Goal: Complete application form: Complete application form

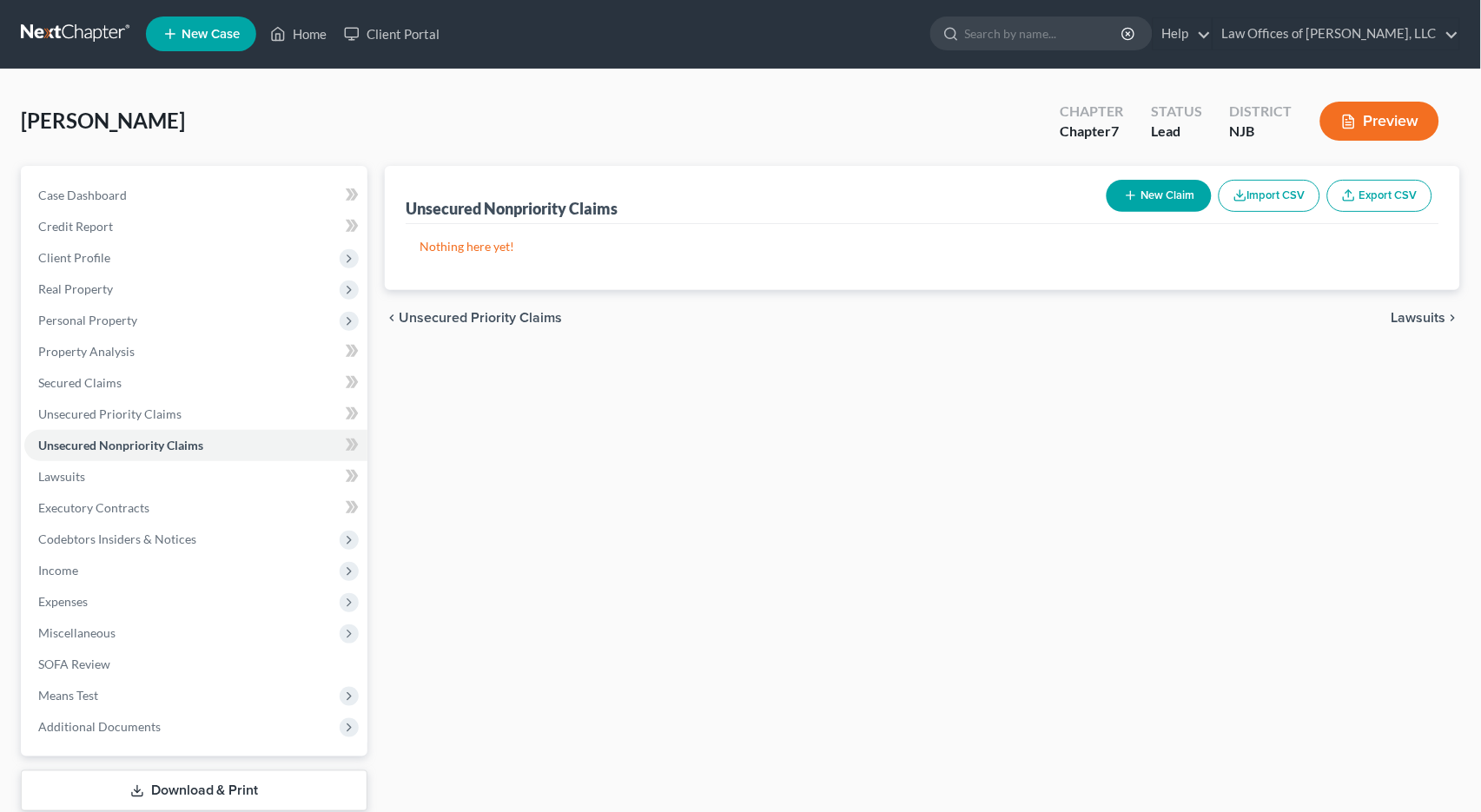
scroll to position [1, 0]
click at [1431, 315] on span "Lawsuits" at bounding box center [1419, 317] width 55 height 14
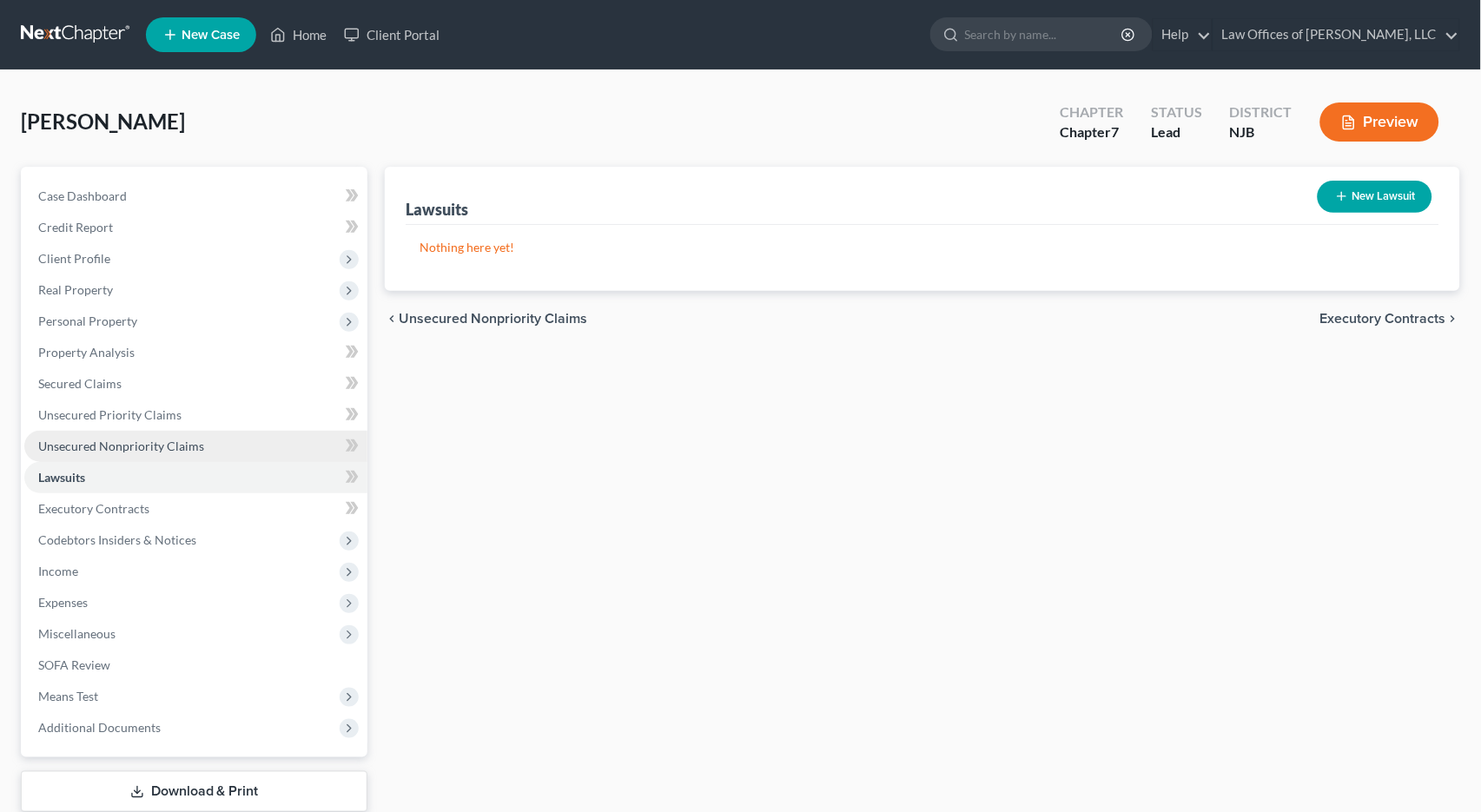
click at [76, 439] on span "Unsecured Nonpriority Claims" at bounding box center [121, 446] width 166 height 15
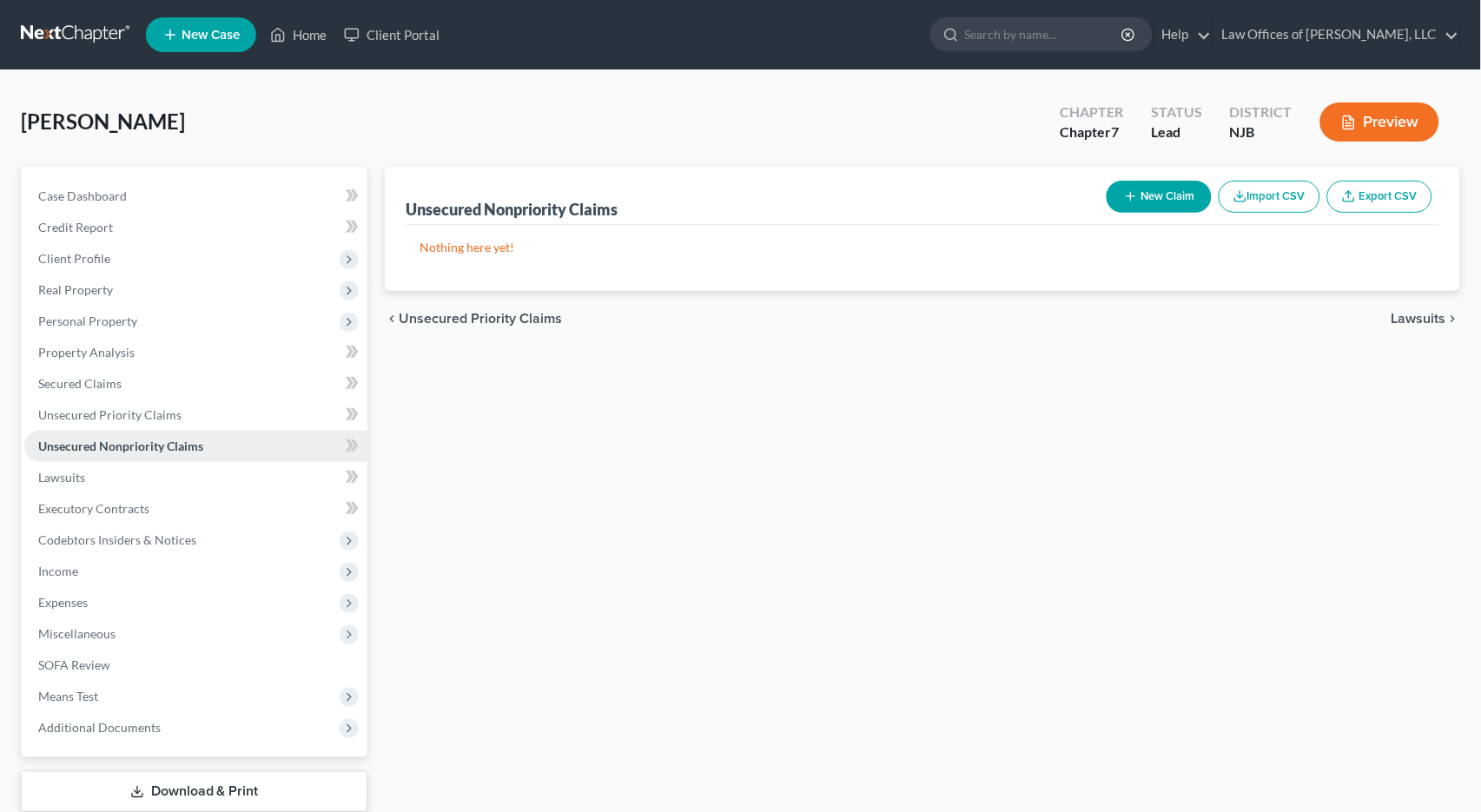
click at [85, 439] on span "Unsecured Nonpriority Claims" at bounding box center [121, 446] width 165 height 15
click at [1172, 198] on button "New Claim" at bounding box center [1159, 197] width 105 height 32
select select "0"
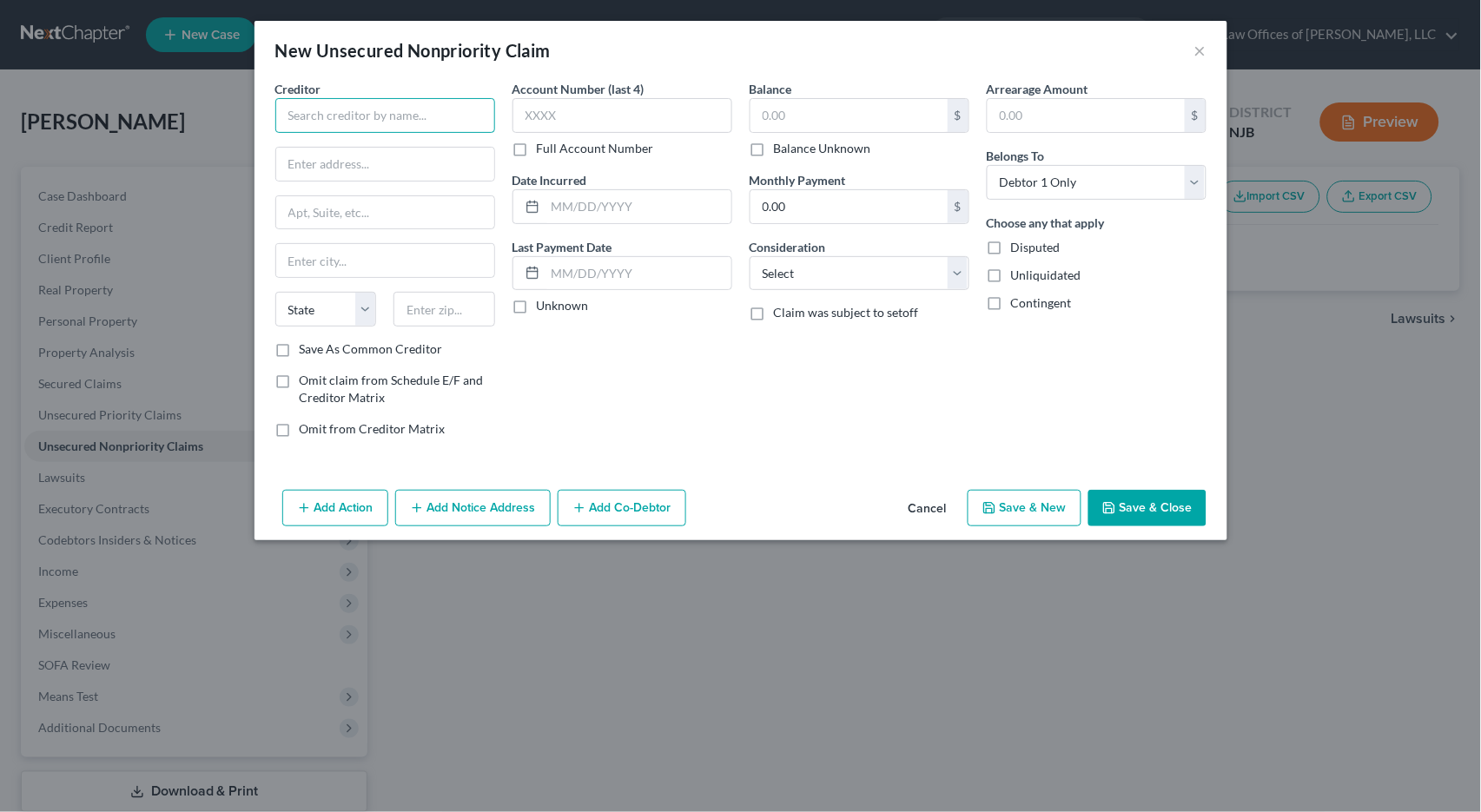
click at [342, 110] on input "text" at bounding box center [385, 115] width 219 height 35
type input "C"
type input "Comenity Capital [GEOGRAPHIC_DATA]"
type input "P.O. Box 182120"
type input "Columbus"
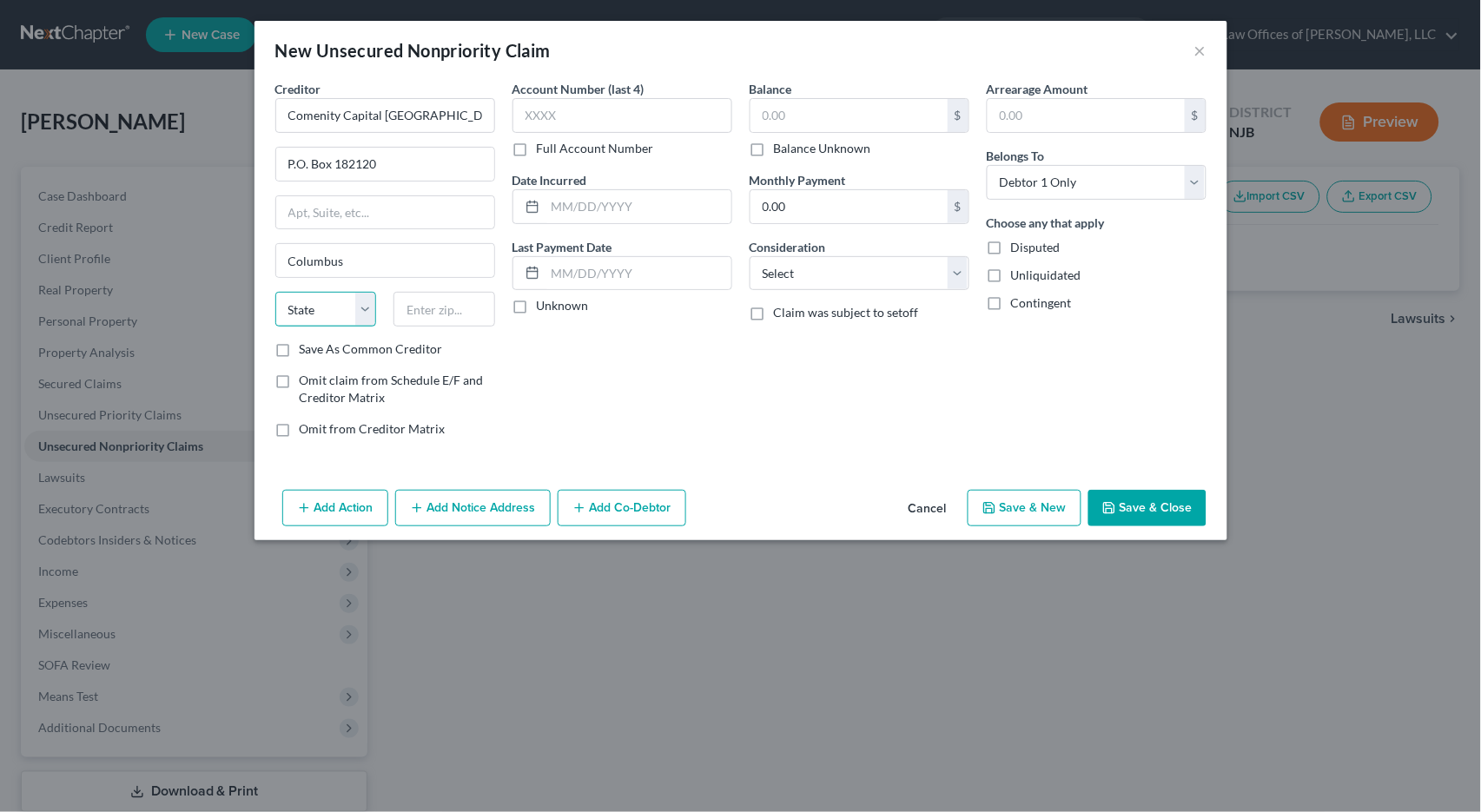
select select "37"
type input "43219"
select select "36"
click at [299, 349] on label "Save As Common Creditor" at bounding box center [370, 349] width 143 height 17
click at [307, 349] on input "Save As Common Creditor" at bounding box center [313, 346] width 11 height 11
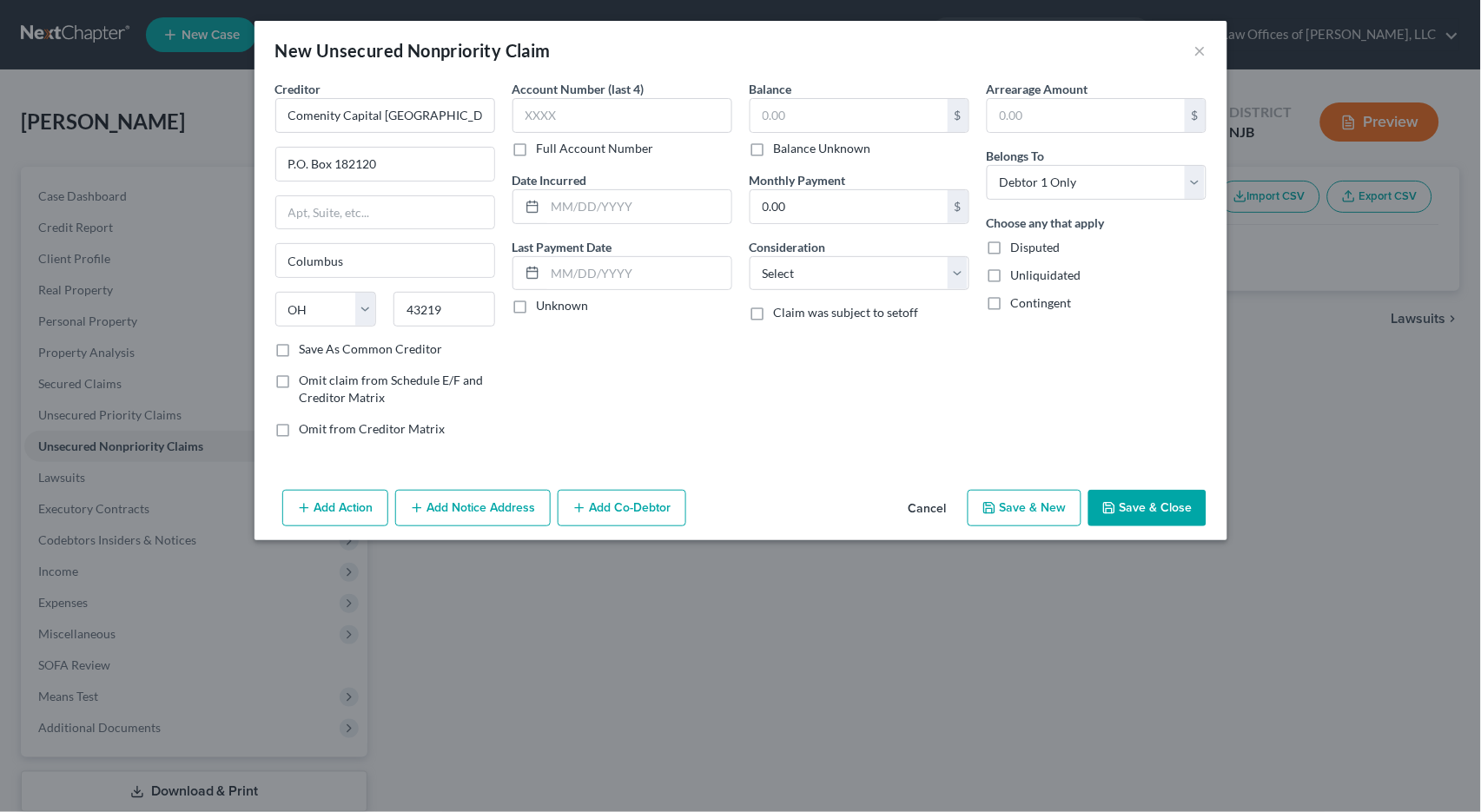
checkbox input "true"
type input "6015"
click at [690, 401] on div "Account Number (last 4) 6015 Full Account Number Date Incurred Last Payment Dat…" at bounding box center [622, 265] width 237 height 371
click at [554, 210] on input "text" at bounding box center [638, 206] width 186 height 33
click at [554, 209] on input "text" at bounding box center [638, 206] width 186 height 33
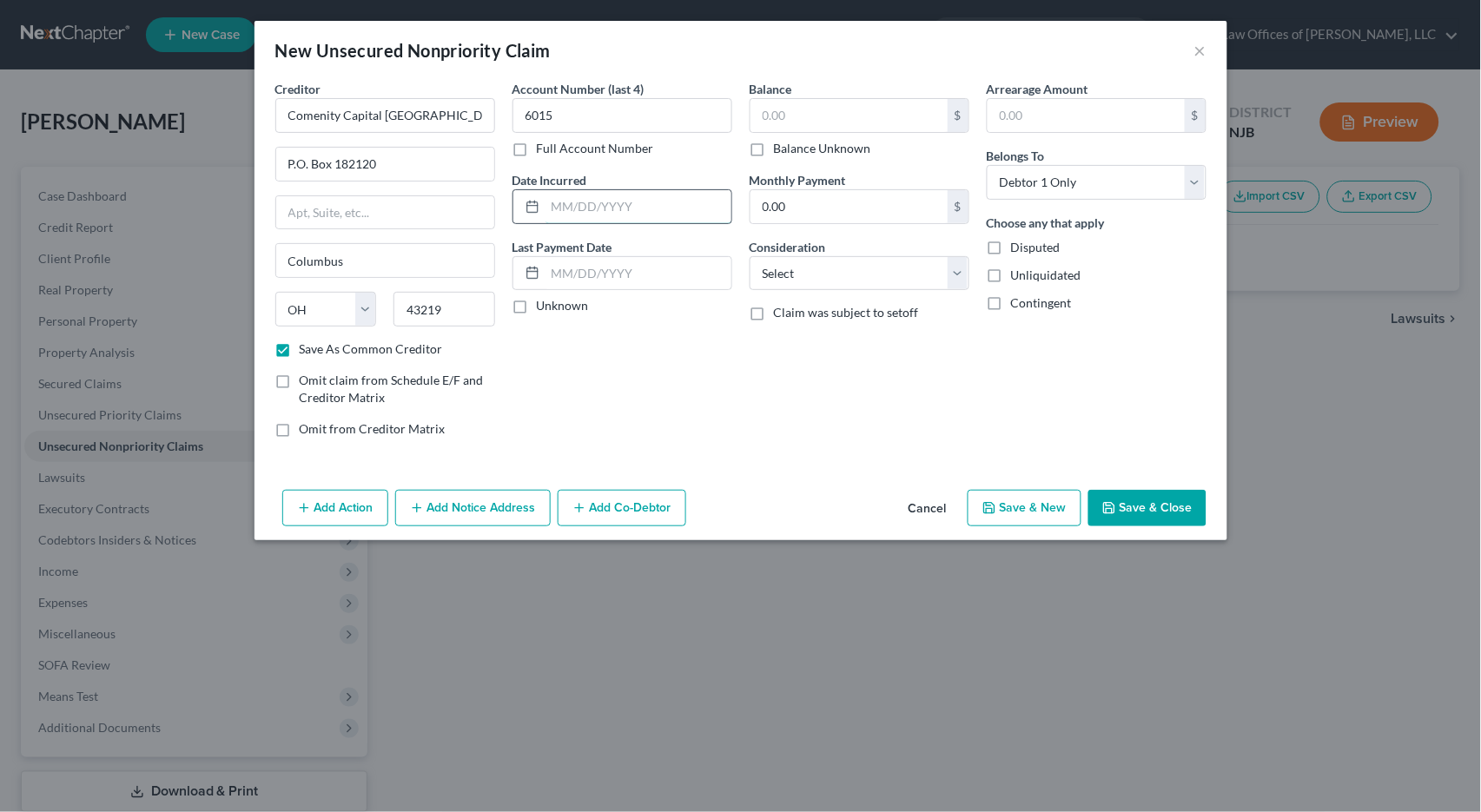
click at [559, 216] on input "text" at bounding box center [638, 206] width 186 height 33
type input "08/13/2022"
click at [537, 298] on label "Unknown" at bounding box center [562, 306] width 52 height 17
click at [543, 298] on input "Unknown" at bounding box center [549, 303] width 11 height 11
checkbox input "true"
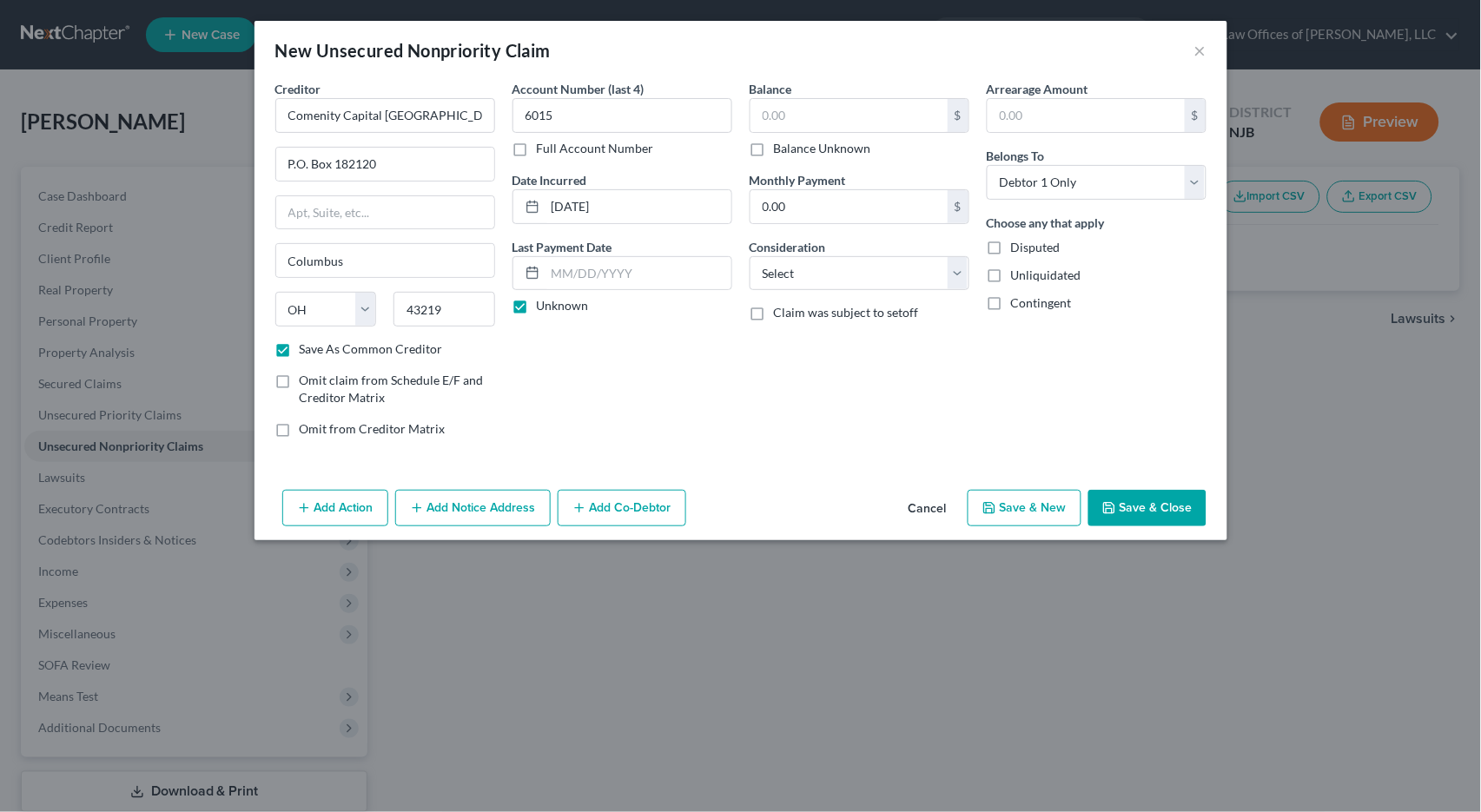
click at [779, 93] on label "Balance" at bounding box center [770, 88] width 43 height 18
click at [777, 110] on input "text" at bounding box center [849, 115] width 198 height 33
type input "600.00"
select select "2"
click at [1037, 506] on button "Save & New" at bounding box center [1025, 508] width 114 height 36
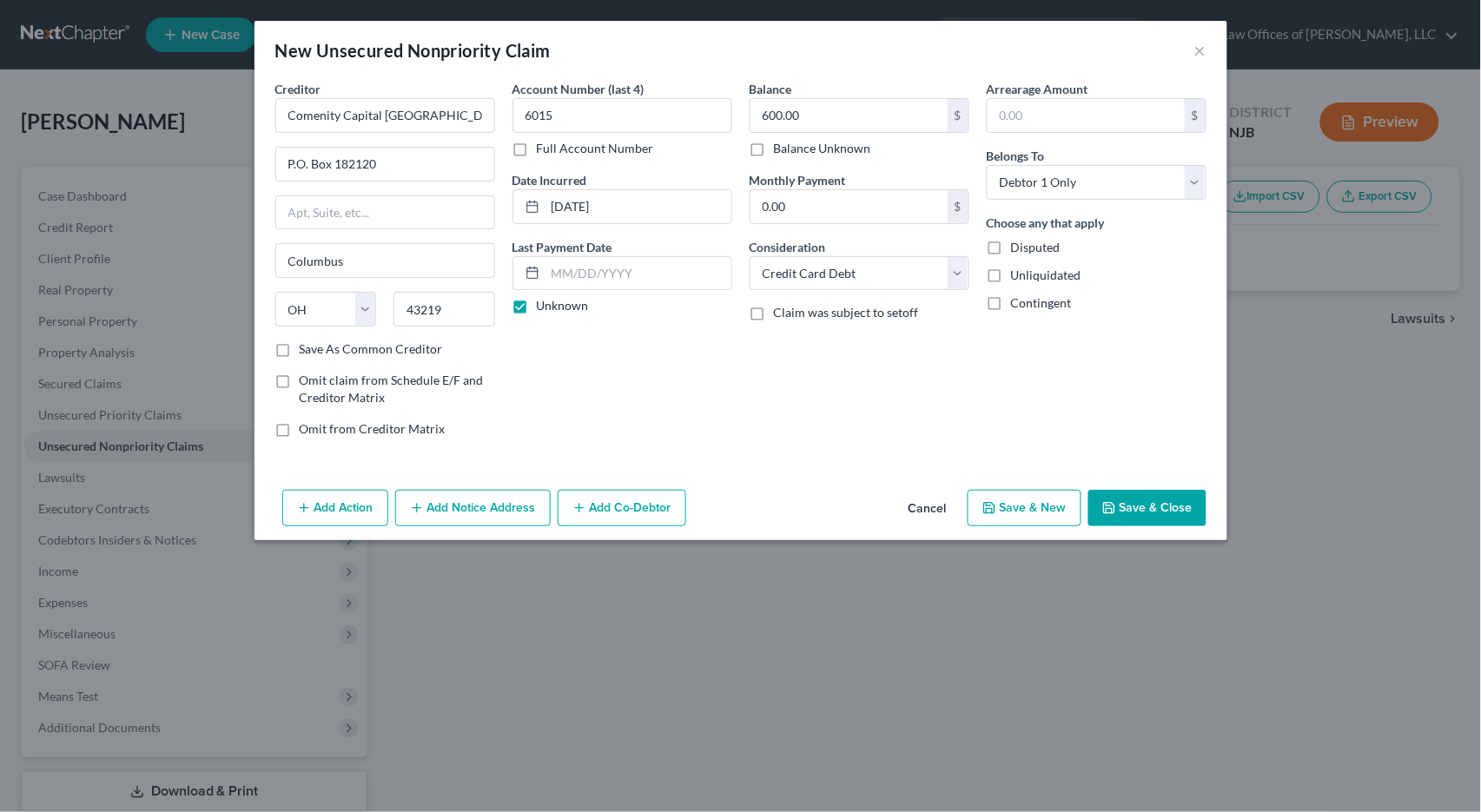
checkbox input "false"
select select "0"
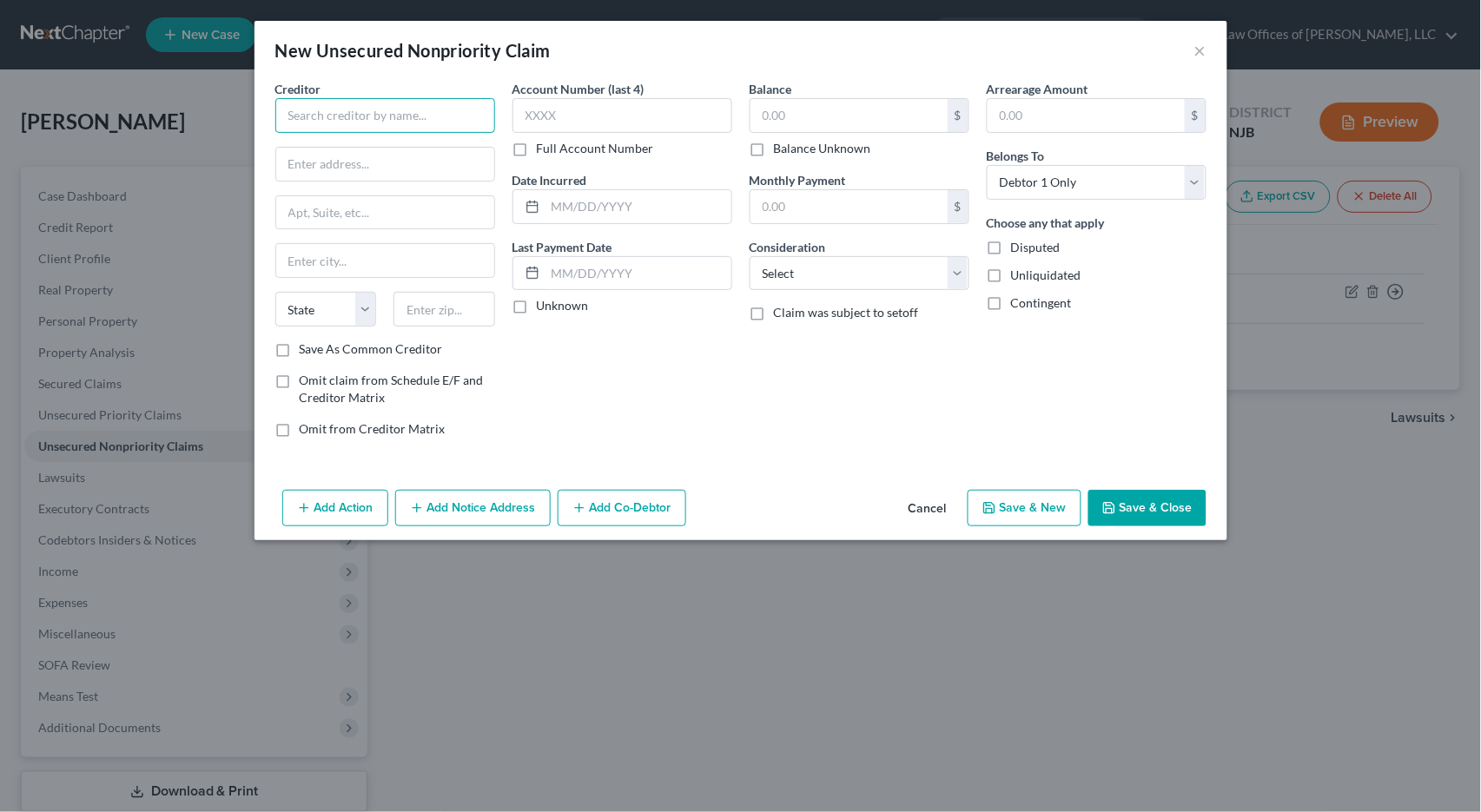
click at [338, 114] on input "text" at bounding box center [385, 115] width 219 height 35
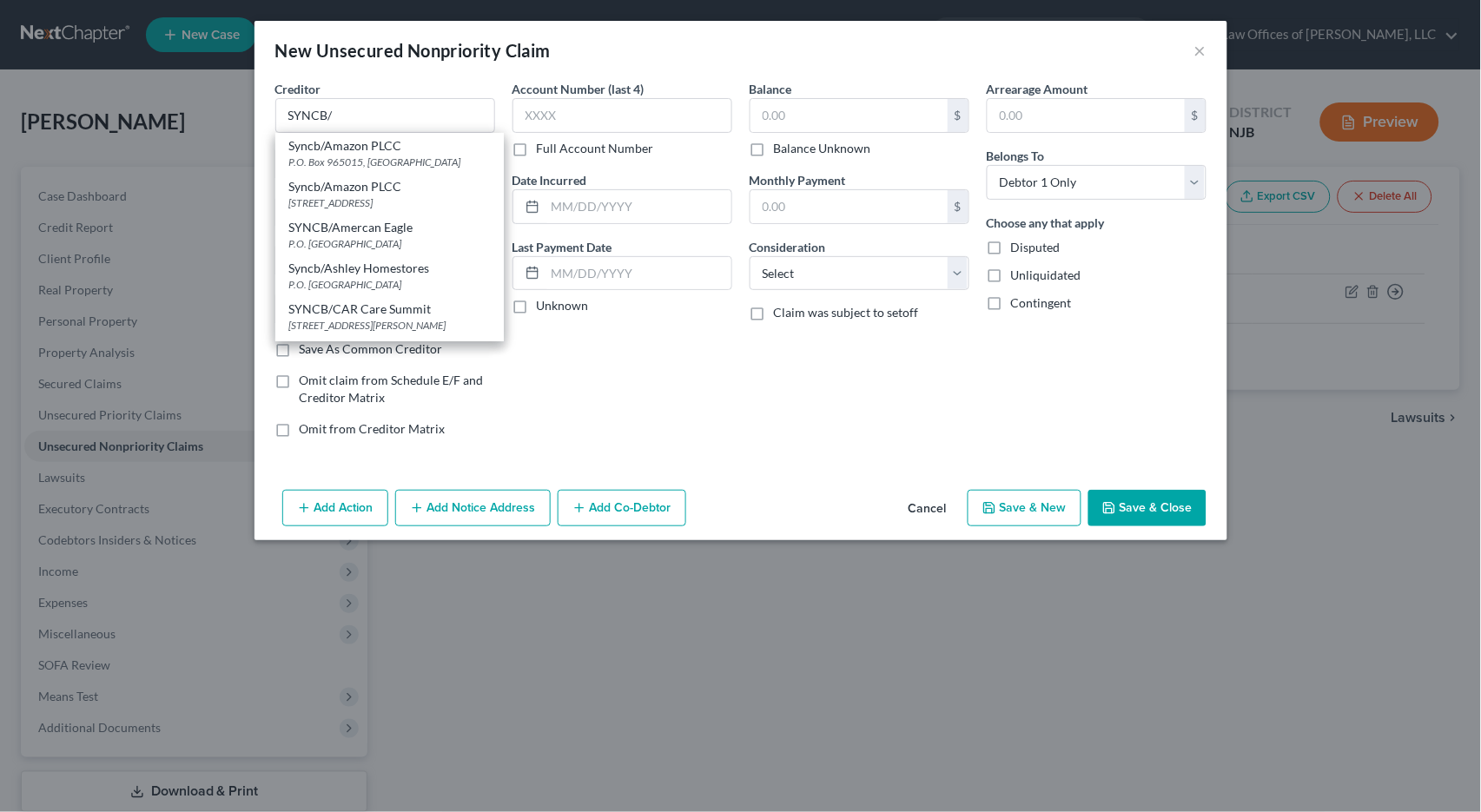
click at [733, 419] on div "Account Number (last 4) Full Account Number Date Incurred Last Payment Date Unk…" at bounding box center [622, 265] width 237 height 371
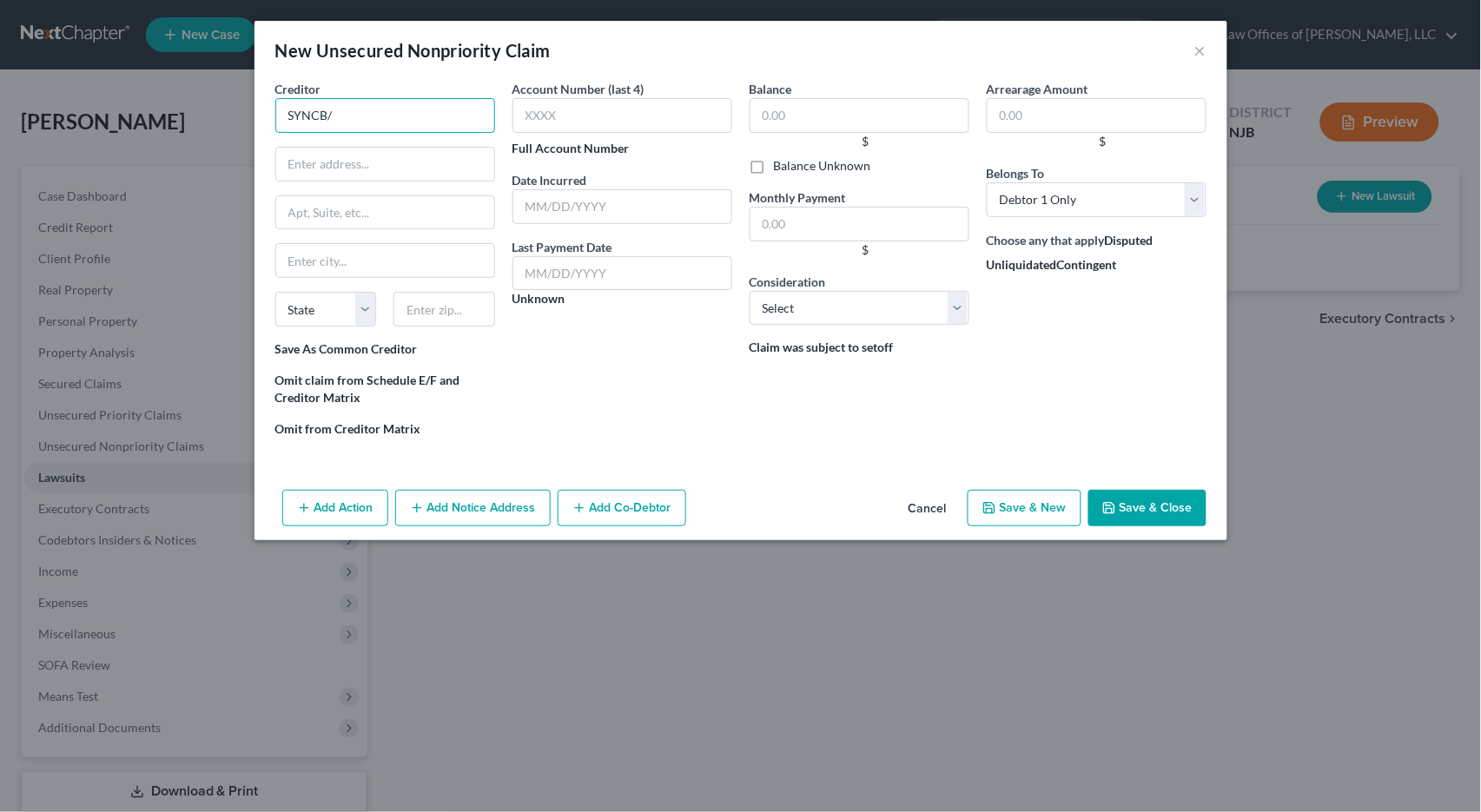
click at [399, 115] on input "SYNCB/" at bounding box center [385, 115] width 219 height 35
type input "SYNCB/Care"
type input "P.O. Box 71757"
click at [329, 259] on input "text" at bounding box center [385, 260] width 219 height 35
click at [385, 261] on input "P.O. Box 71757" at bounding box center [385, 260] width 219 height 35
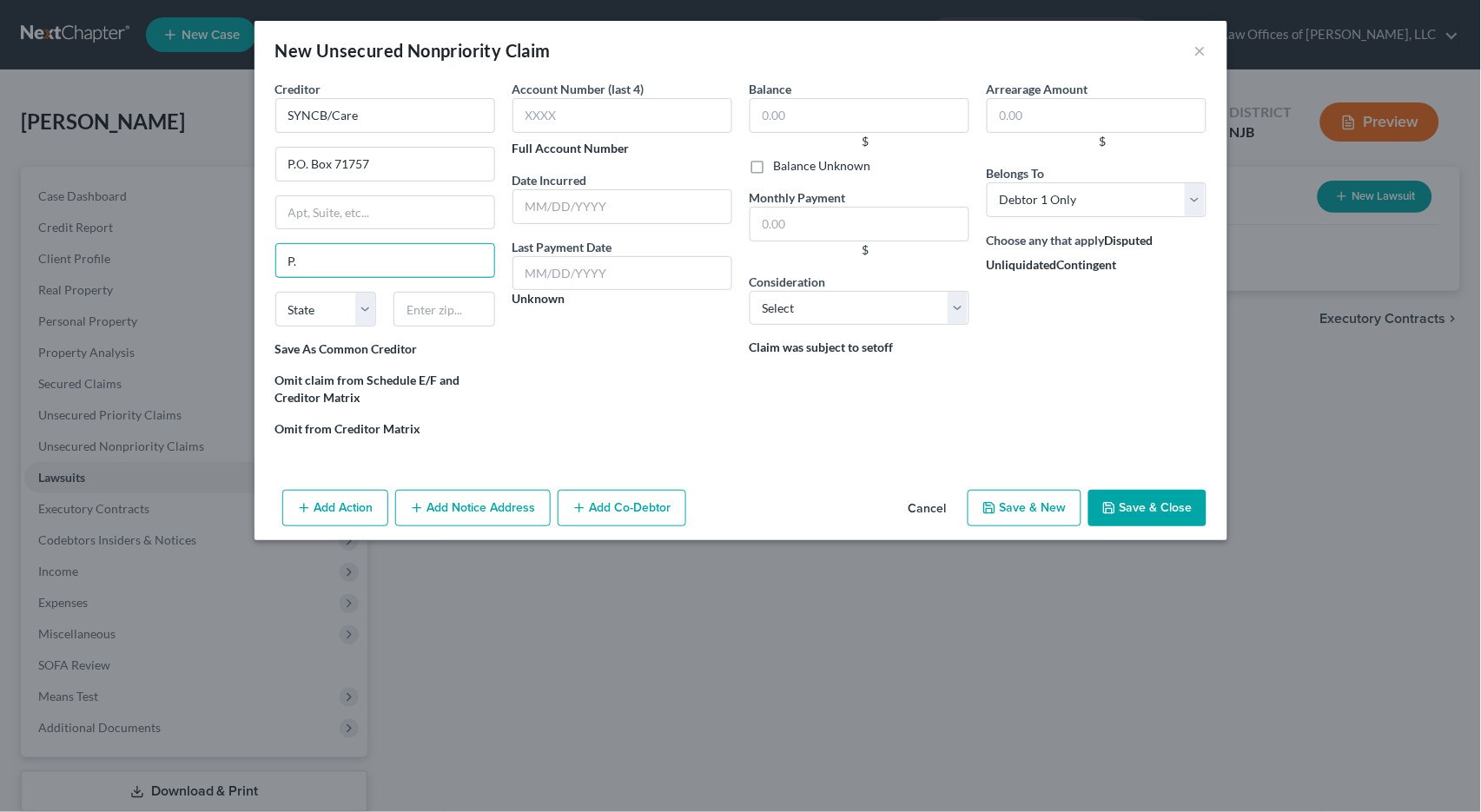
type input "P"
type input "[GEOGRAPHIC_DATA]"
select select "33"
type input "10176"
click at [528, 362] on div "Account Number (last 4) Full Account Number Date Incurred Last Payment Date Unk…" at bounding box center [622, 265] width 237 height 371
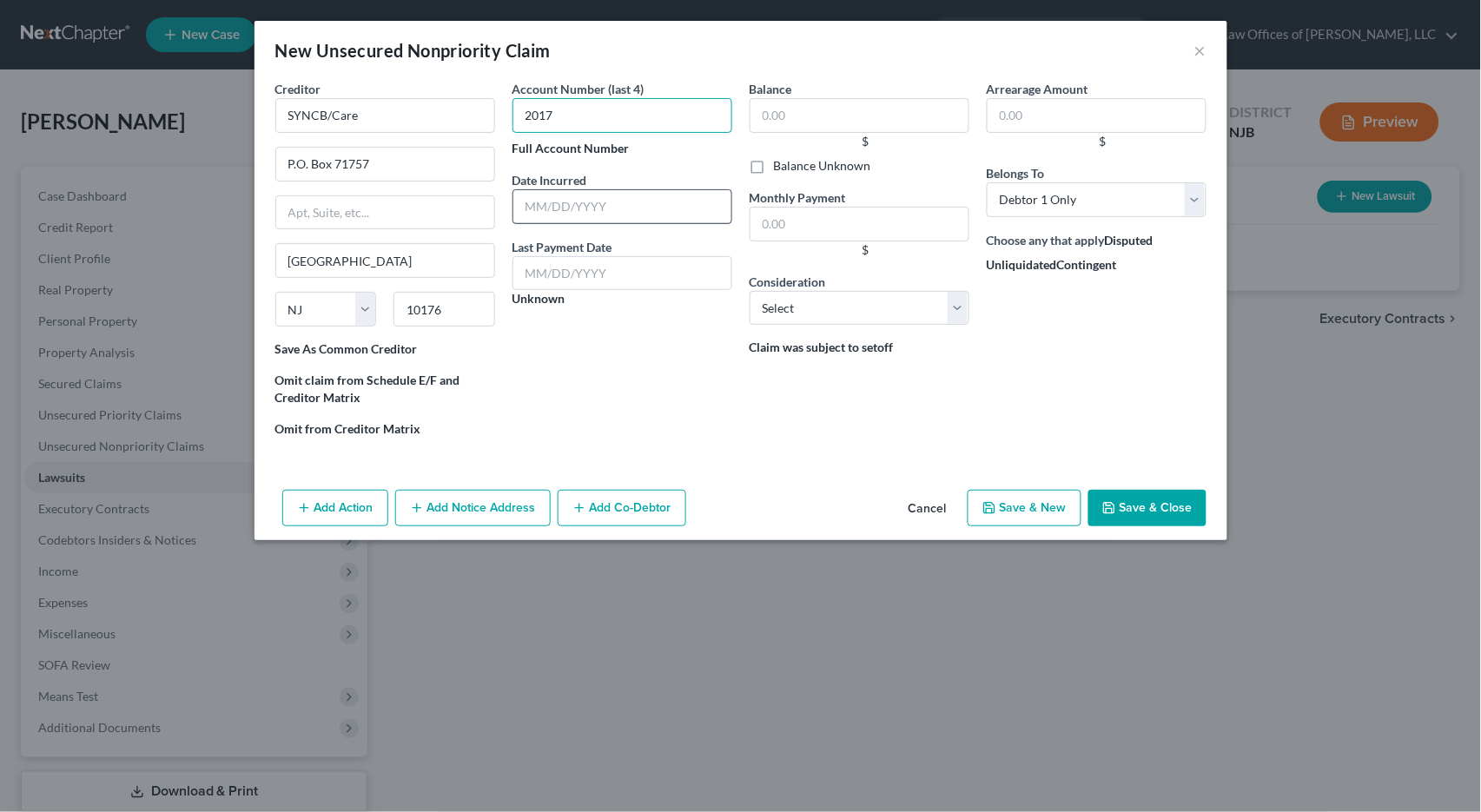
type input "2017"
click at [553, 207] on input "text" at bounding box center [622, 206] width 219 height 35
type input "01/04/2023"
click at [800, 104] on input "text" at bounding box center [859, 115] width 219 height 35
click at [790, 106] on input "text" at bounding box center [859, 115] width 219 height 35
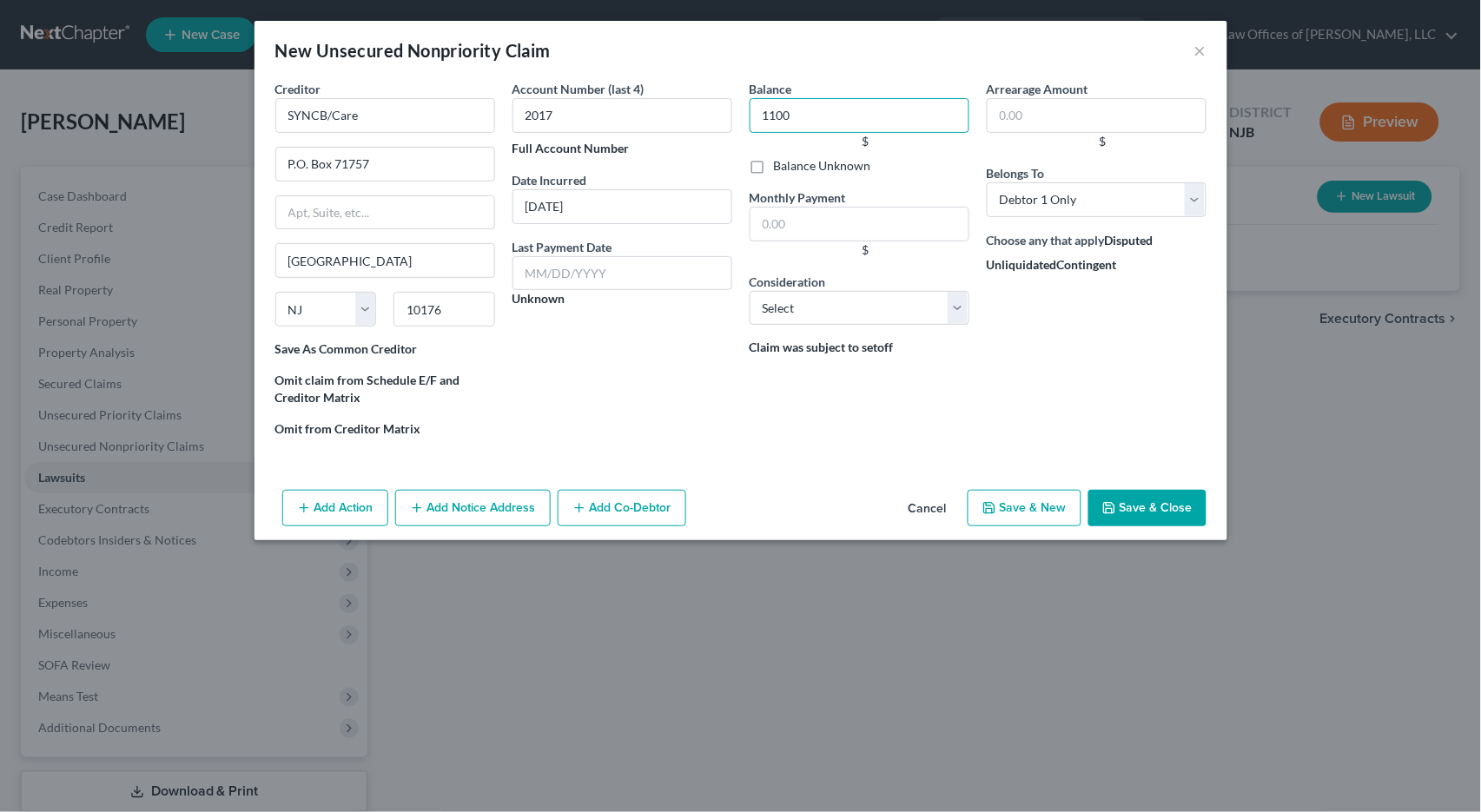
type input "1,100"
select select "2"
click at [1024, 502] on button "Save & New" at bounding box center [1025, 508] width 114 height 36
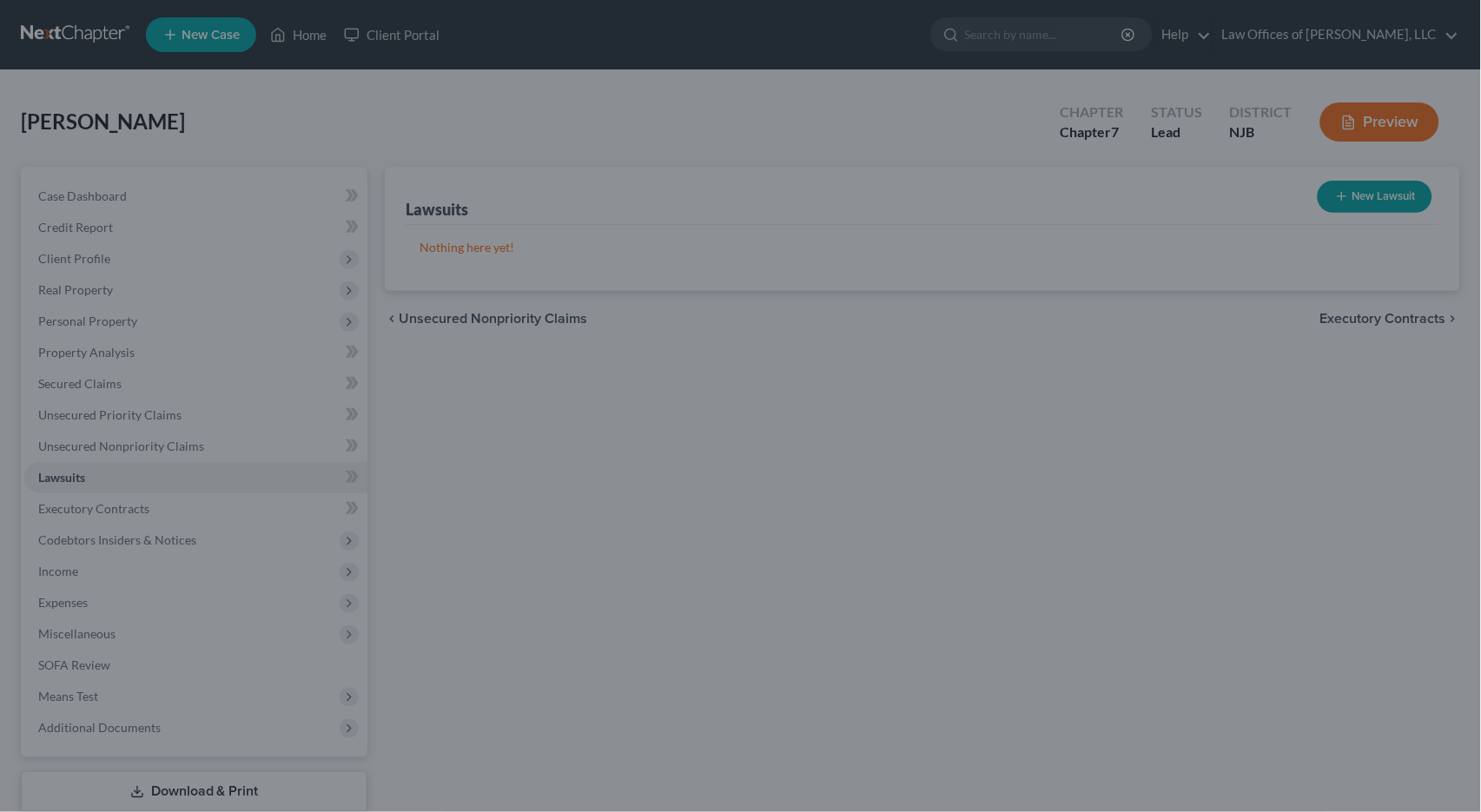
click at [118, 439] on div at bounding box center [740, 406] width 1481 height 812
click at [91, 437] on div at bounding box center [740, 406] width 1481 height 812
click at [123, 438] on div at bounding box center [740, 406] width 1481 height 812
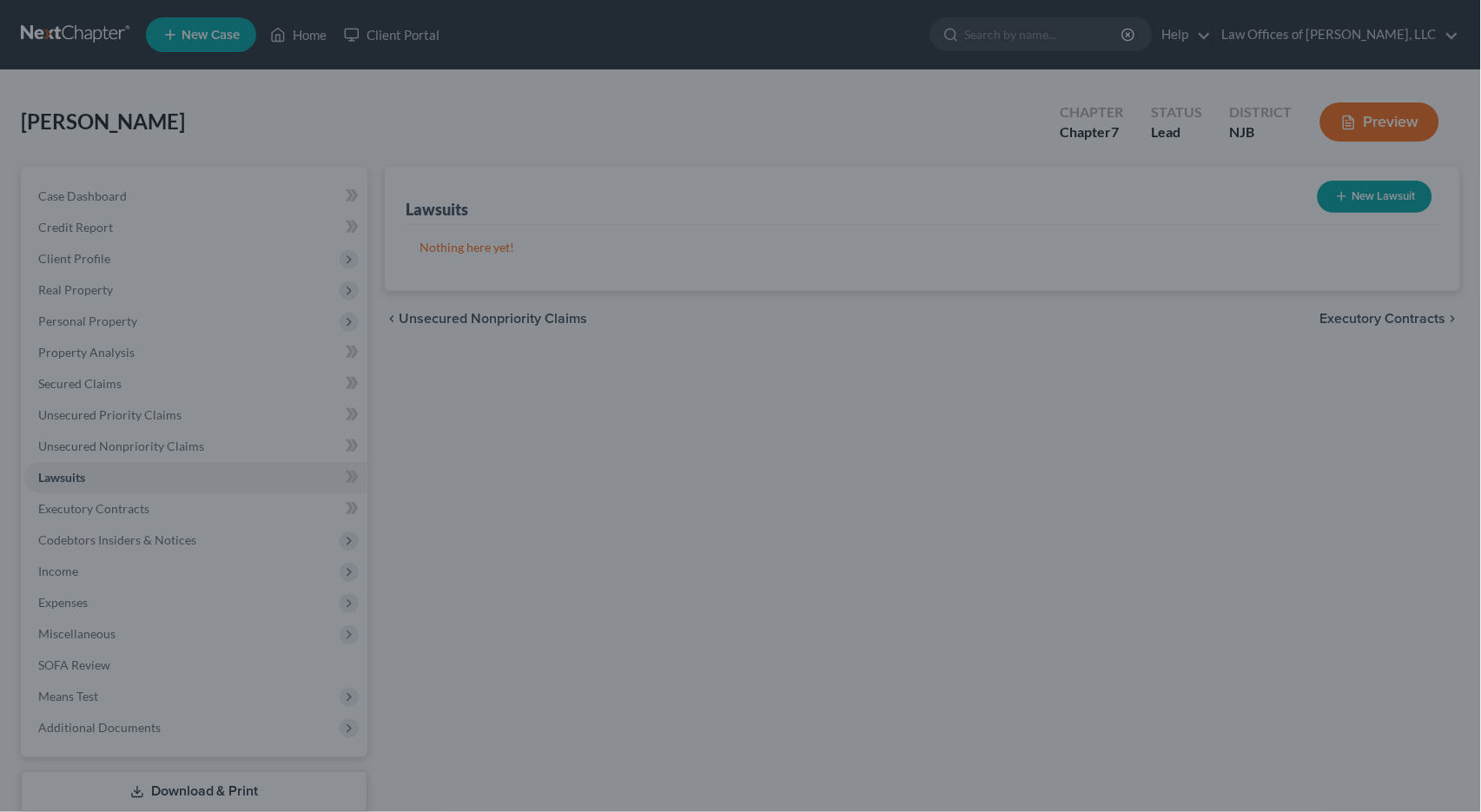
scroll to position [1, 0]
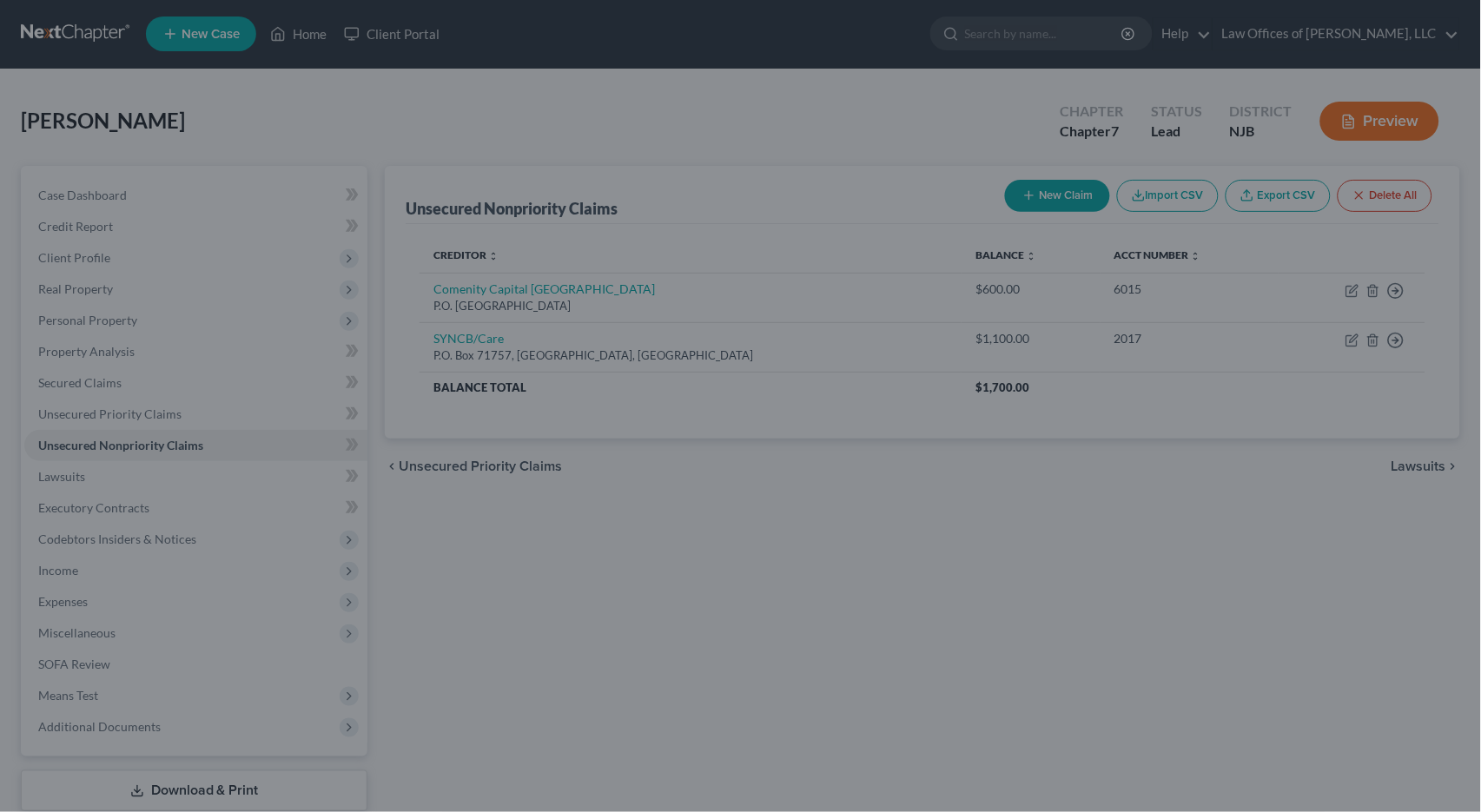
click at [142, 408] on div at bounding box center [740, 406] width 1481 height 812
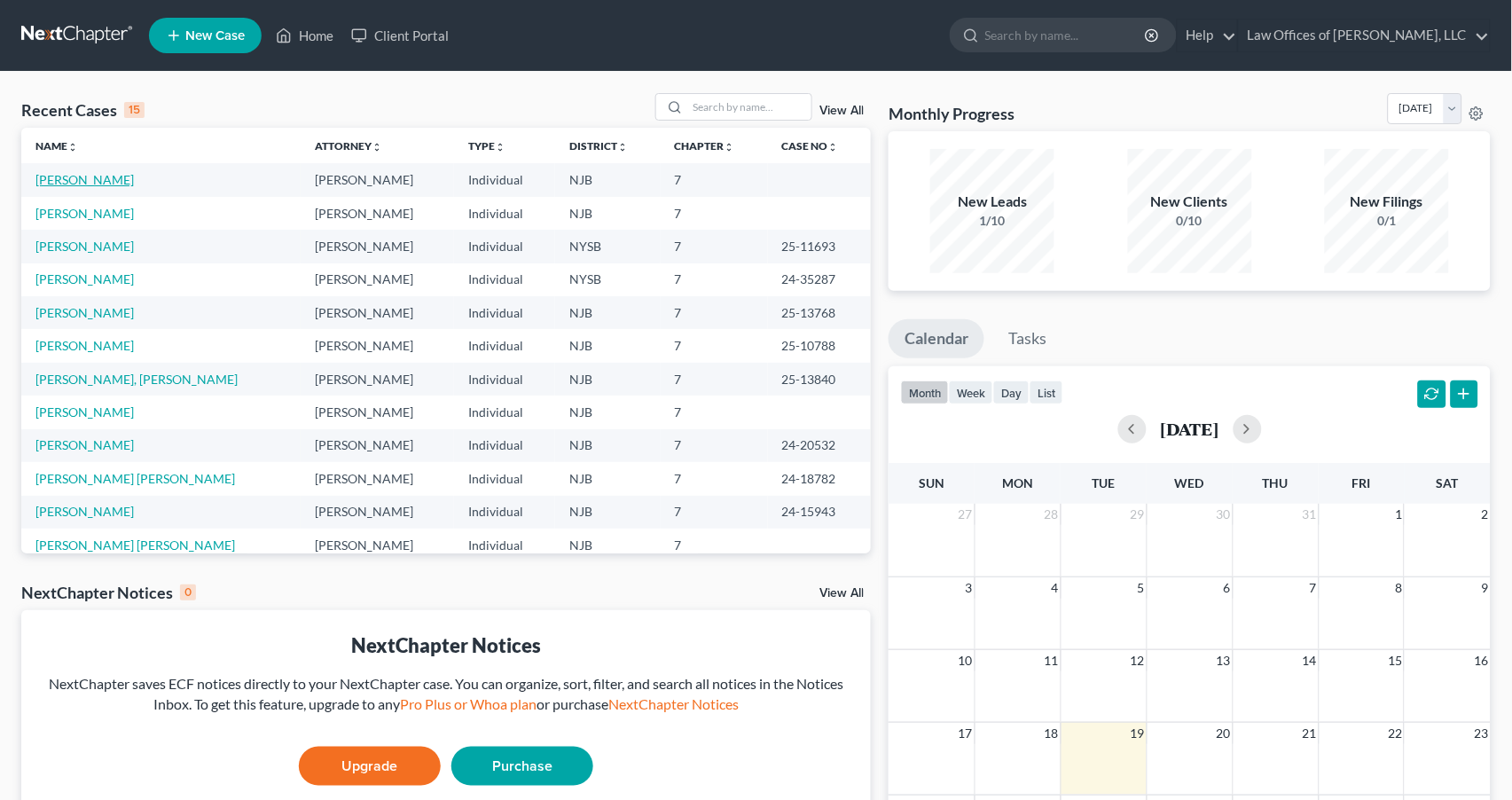
click at [80, 176] on link "[PERSON_NAME]" at bounding box center [85, 179] width 99 height 16
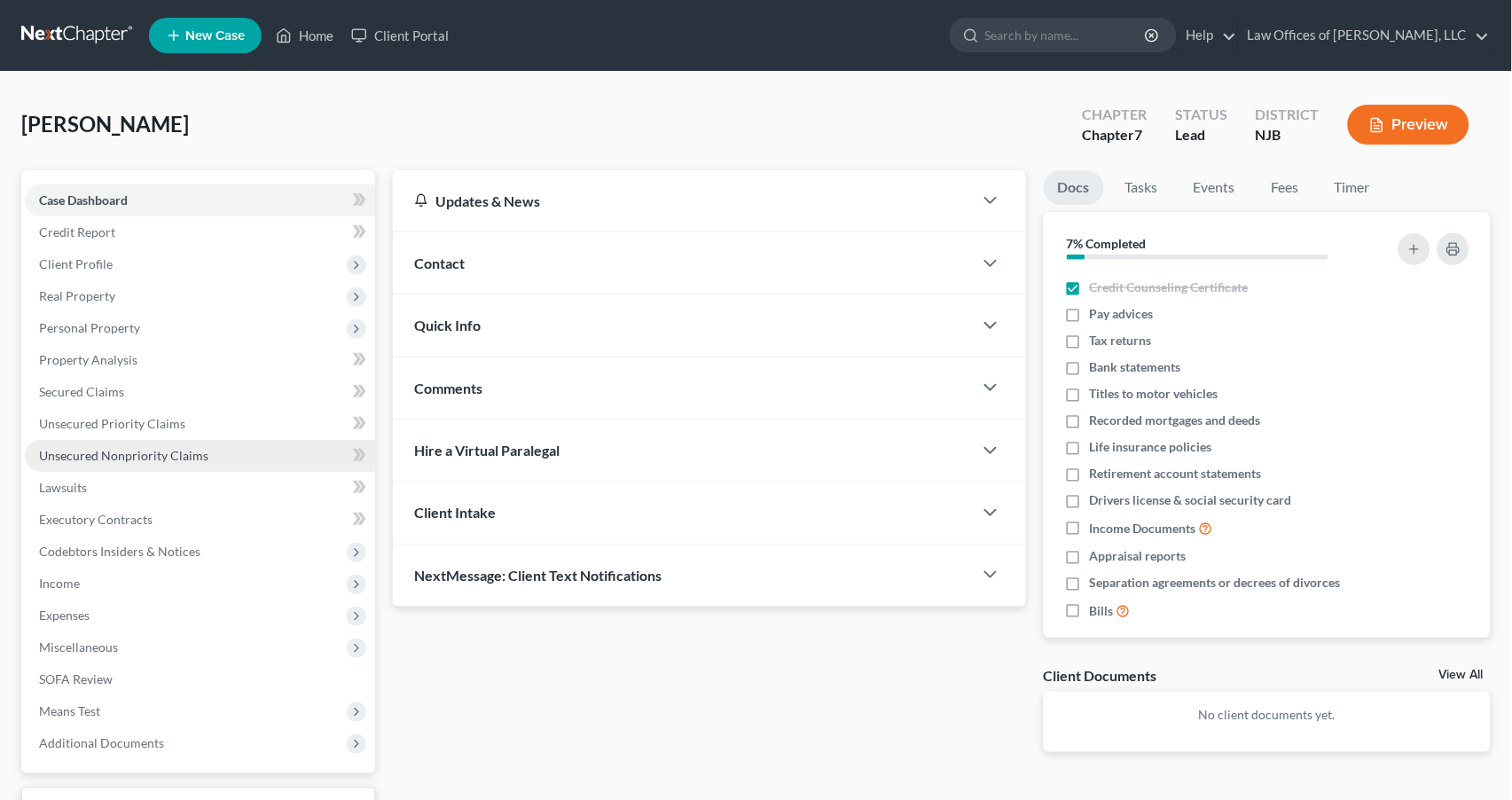
click at [84, 448] on span "Unsecured Nonpriority Claims" at bounding box center [123, 456] width 170 height 16
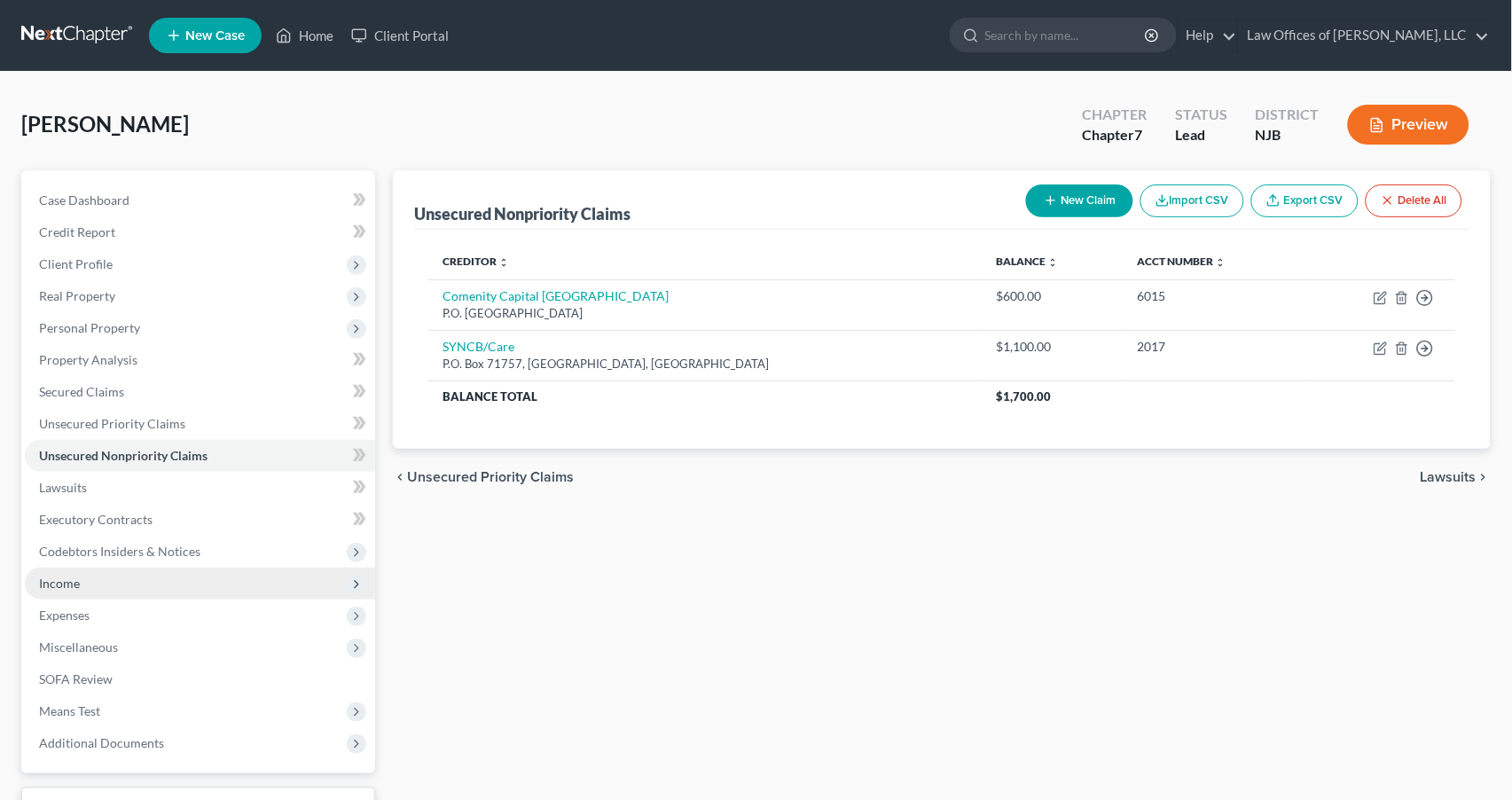
click at [326, 415] on link "Unsecured Priority Claims" at bounding box center [200, 424] width 350 height 32
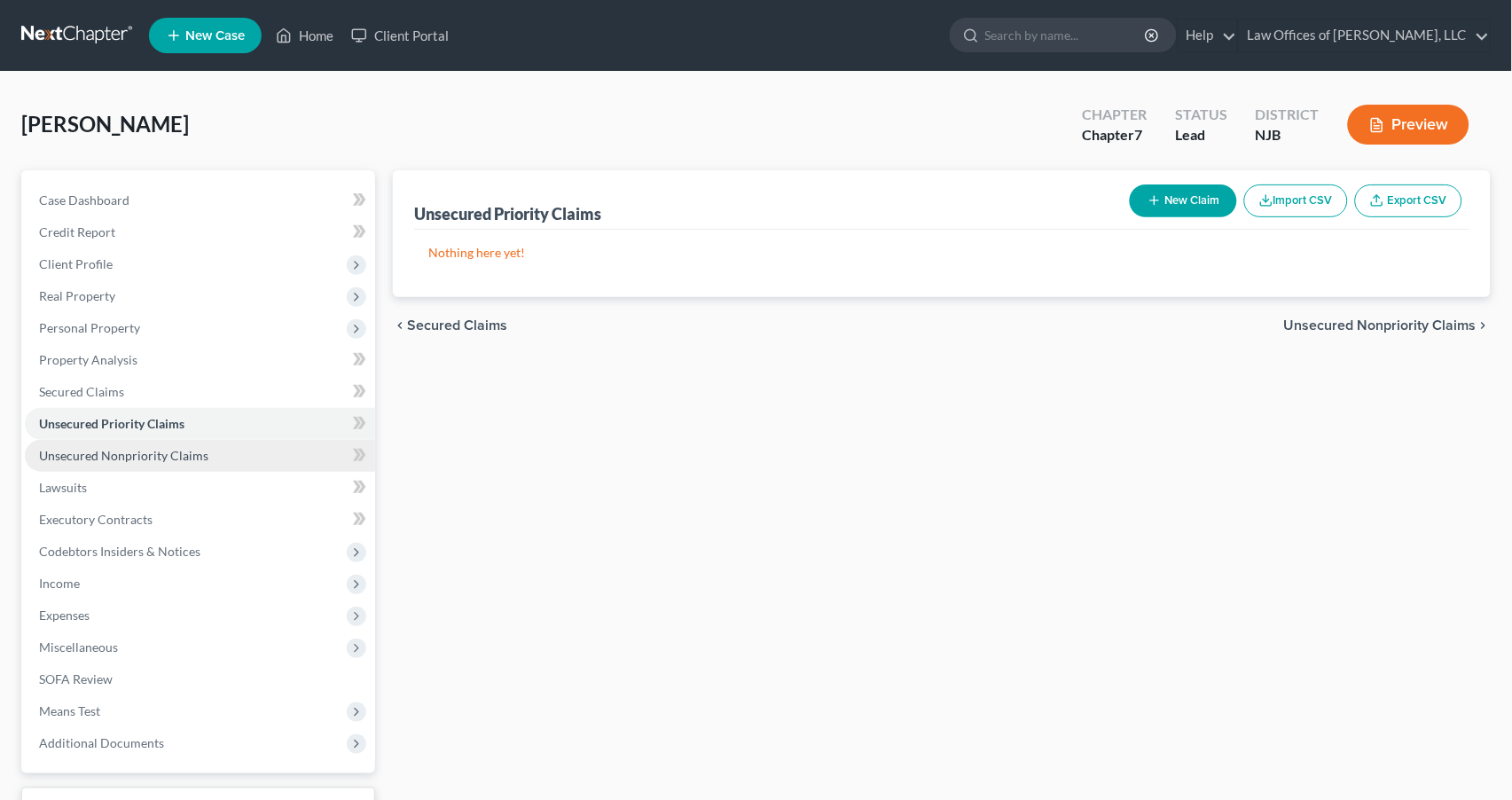
click at [72, 448] on span "Unsecured Nonpriority Claims" at bounding box center [123, 456] width 170 height 16
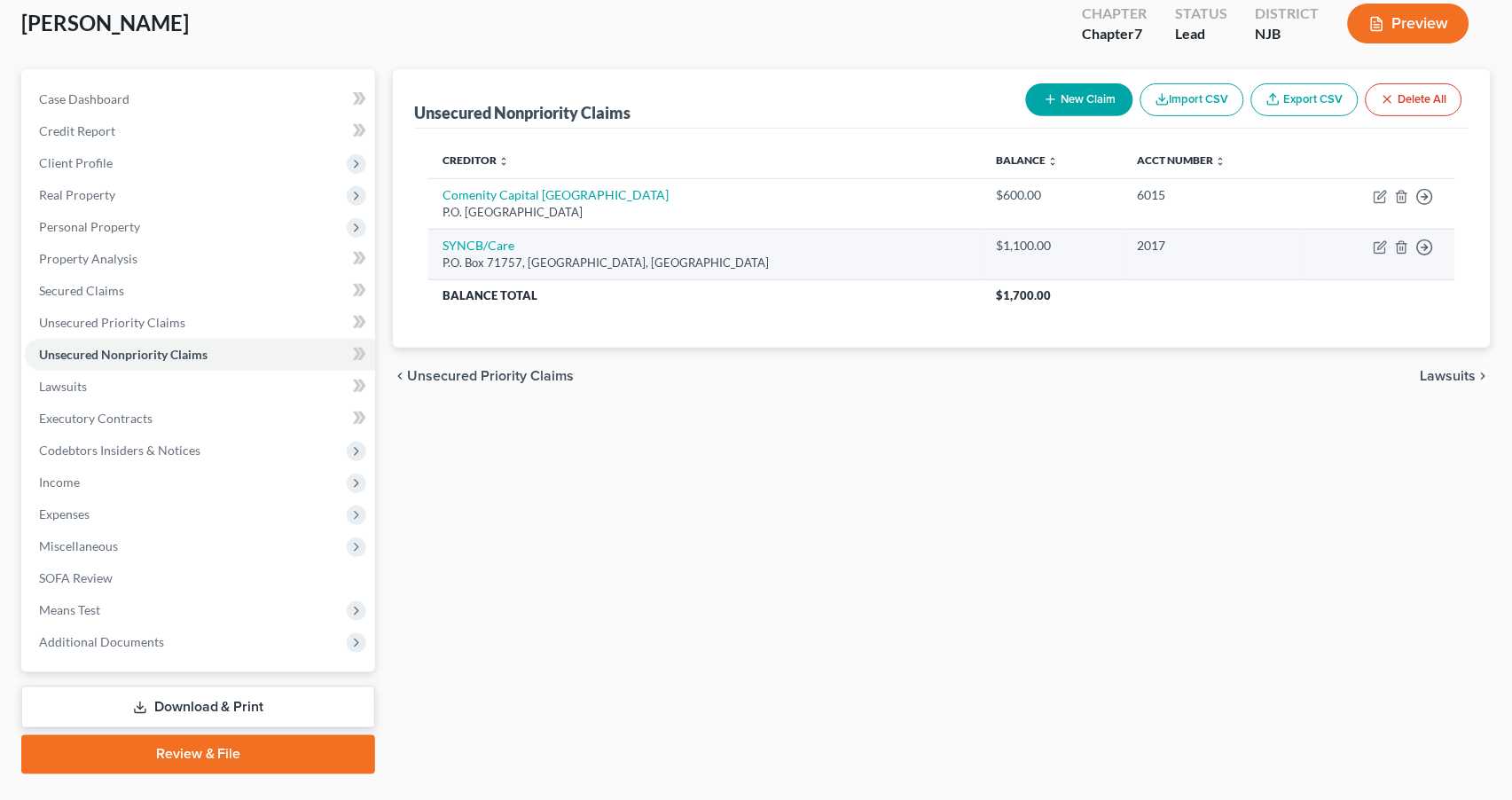
scroll to position [83, 0]
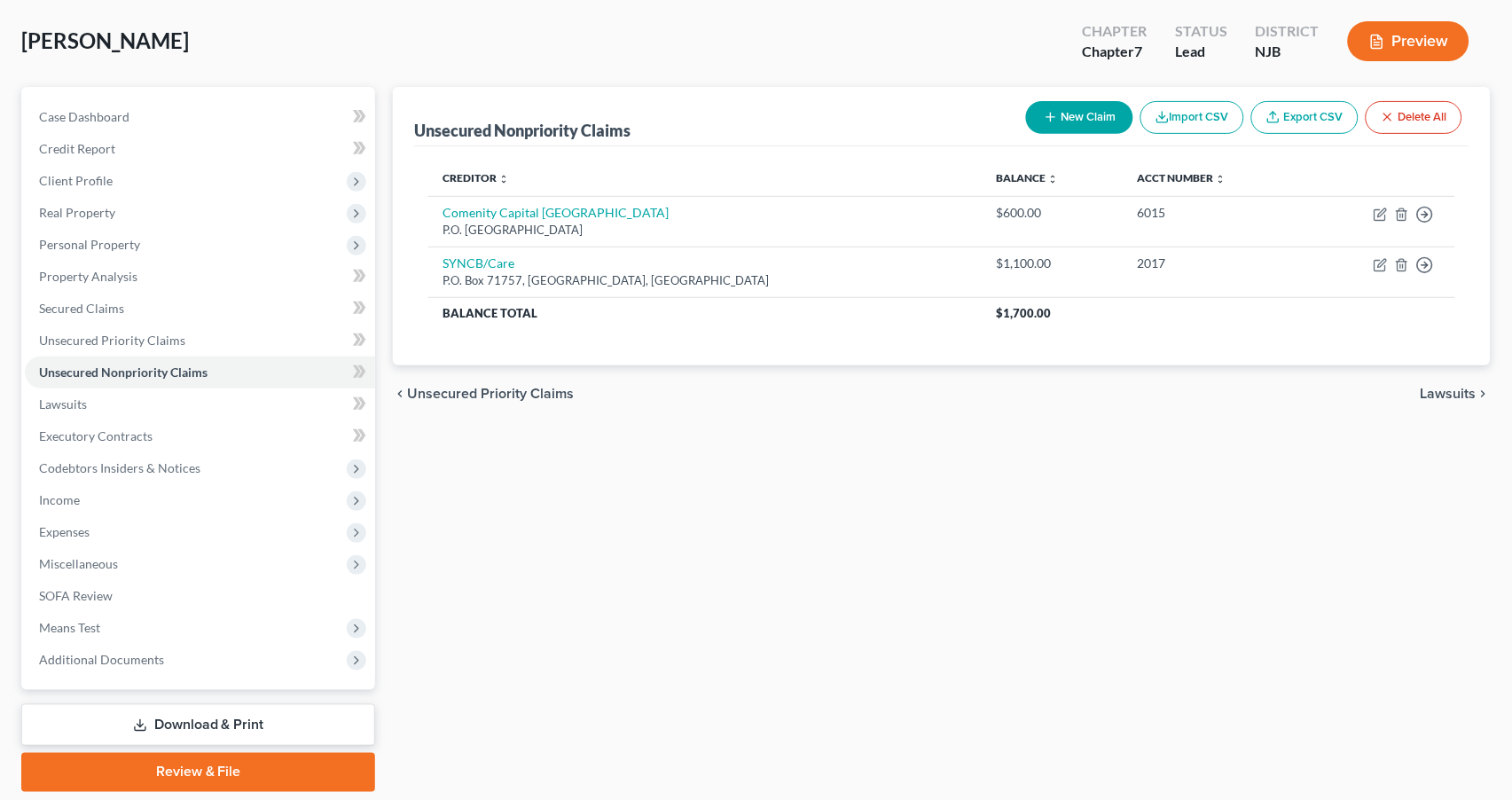
click at [1061, 120] on button "New Claim" at bounding box center [1079, 117] width 108 height 33
select select "0"
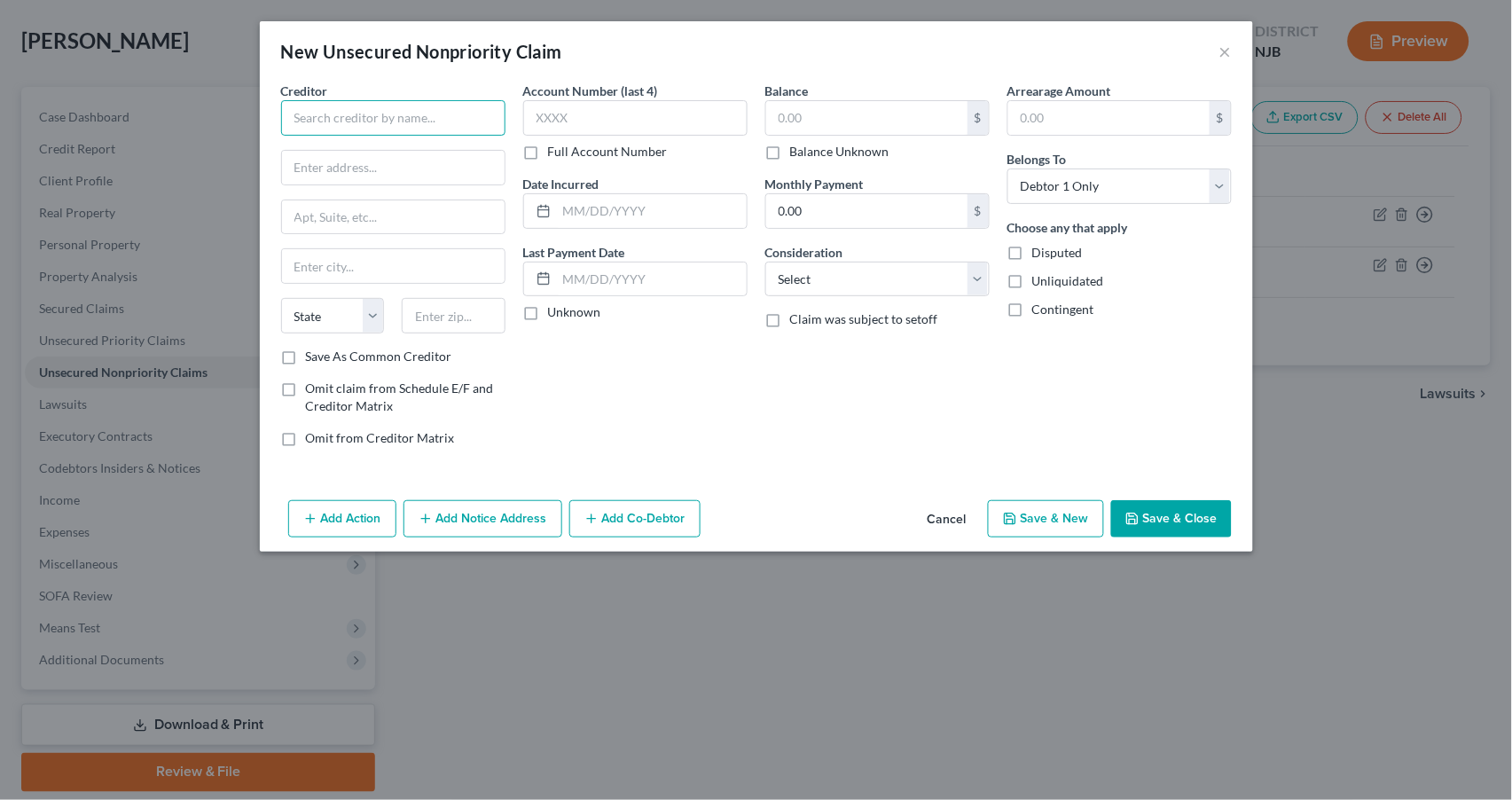
click at [394, 128] on input "text" at bounding box center [393, 117] width 224 height 36
type input "Apple Card-GS Bank [GEOGRAPHIC_DATA]"
click at [312, 166] on input "text" at bounding box center [394, 167] width 223 height 34
type input "Lockbox 6112"
type input "P.O. Box 7247"
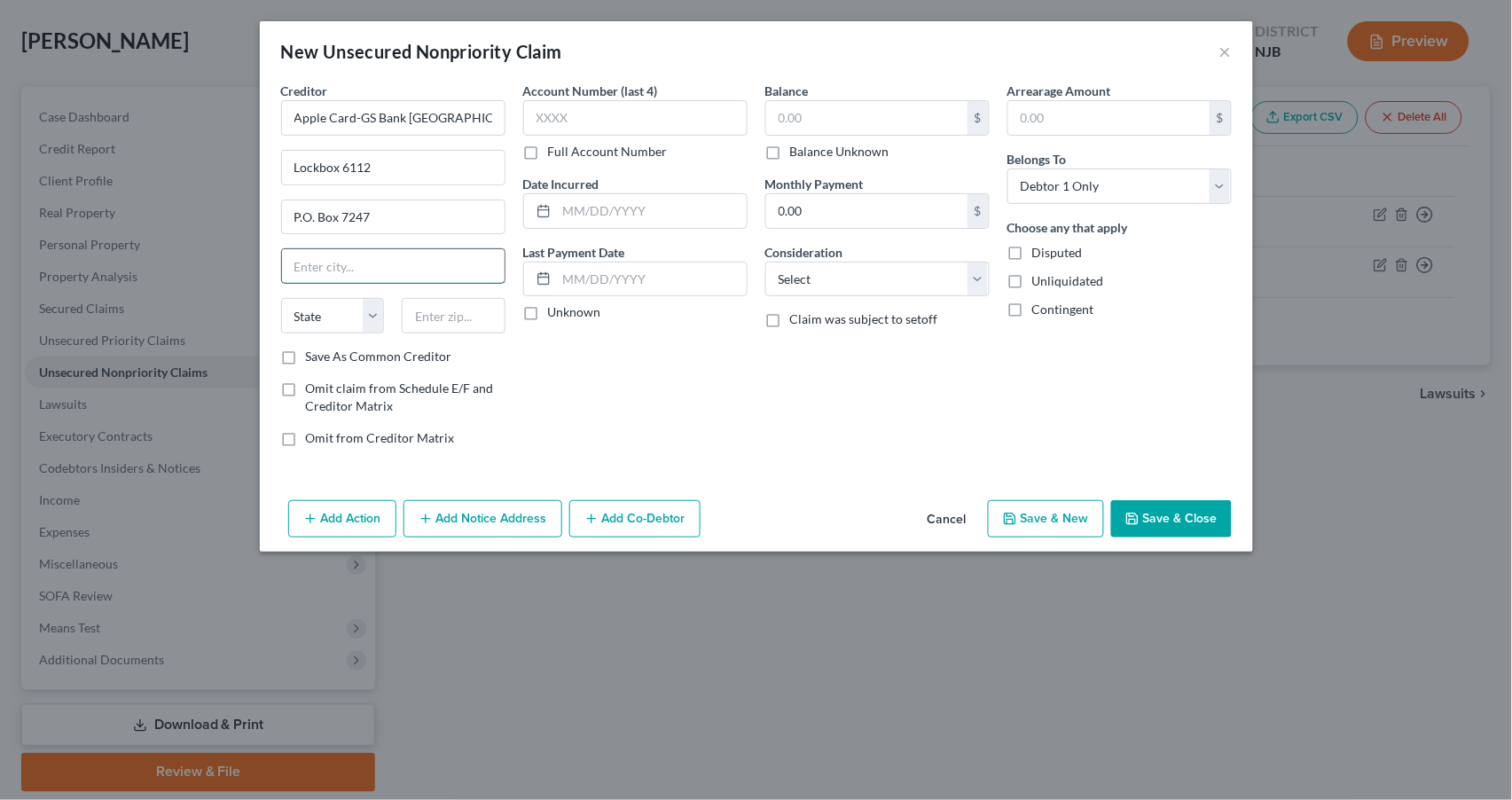
click at [321, 263] on input "text" at bounding box center [394, 266] width 223 height 34
click at [316, 263] on input "text" at bounding box center [394, 266] width 223 height 34
click at [314, 265] on input "text" at bounding box center [394, 266] width 223 height 34
type input "[GEOGRAPHIC_DATA]"
select select "39"
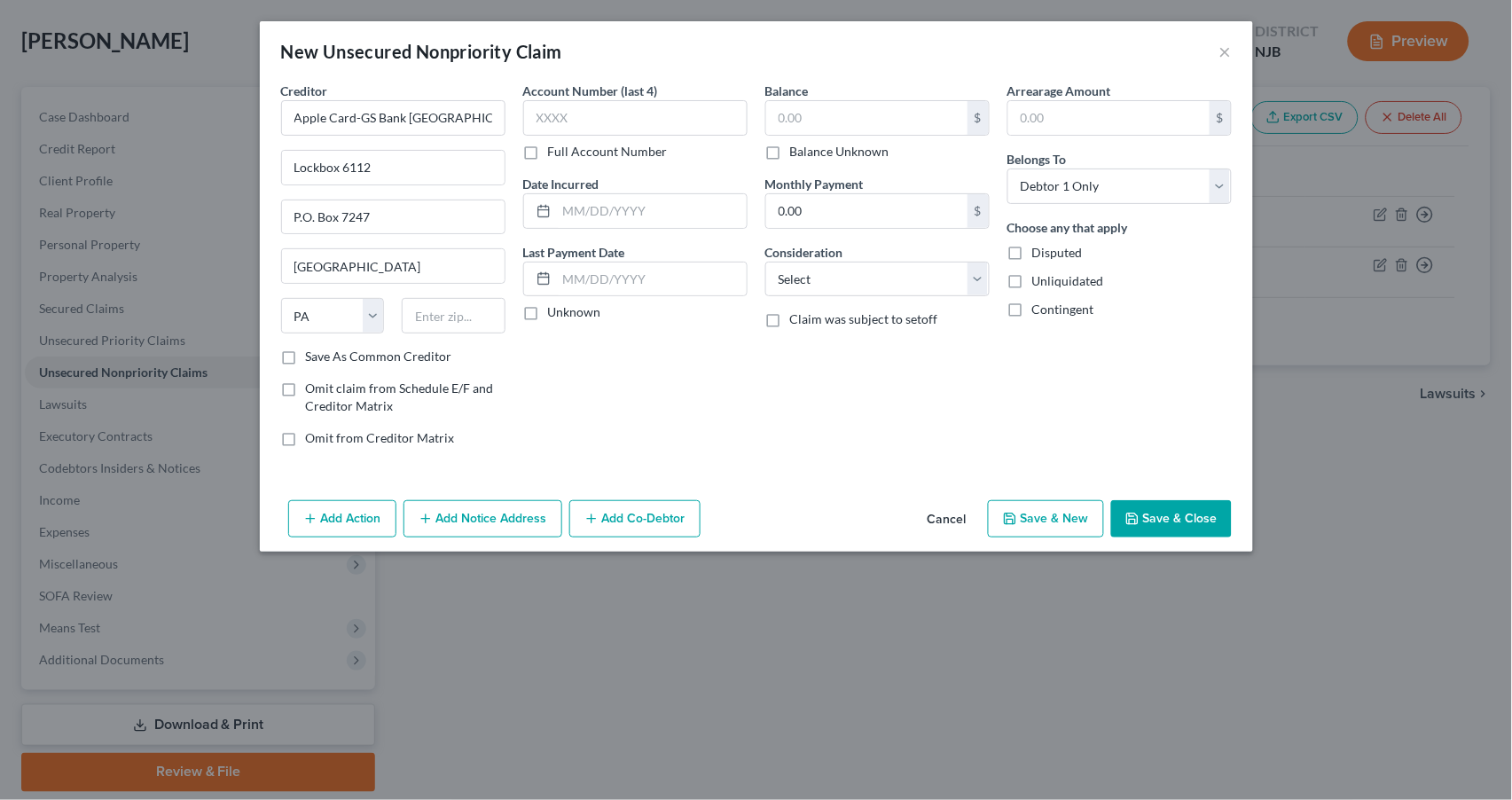
drag, startPoint x: 287, startPoint y: 358, endPoint x: 321, endPoint y: 352, distance: 34.5
click at [306, 357] on label "Save As Common Creditor" at bounding box center [378, 356] width 146 height 17
click at [313, 357] on input "Save As Common Creditor" at bounding box center [319, 353] width 12 height 12
checkbox input "true"
click at [434, 316] on input "text" at bounding box center [453, 315] width 104 height 36
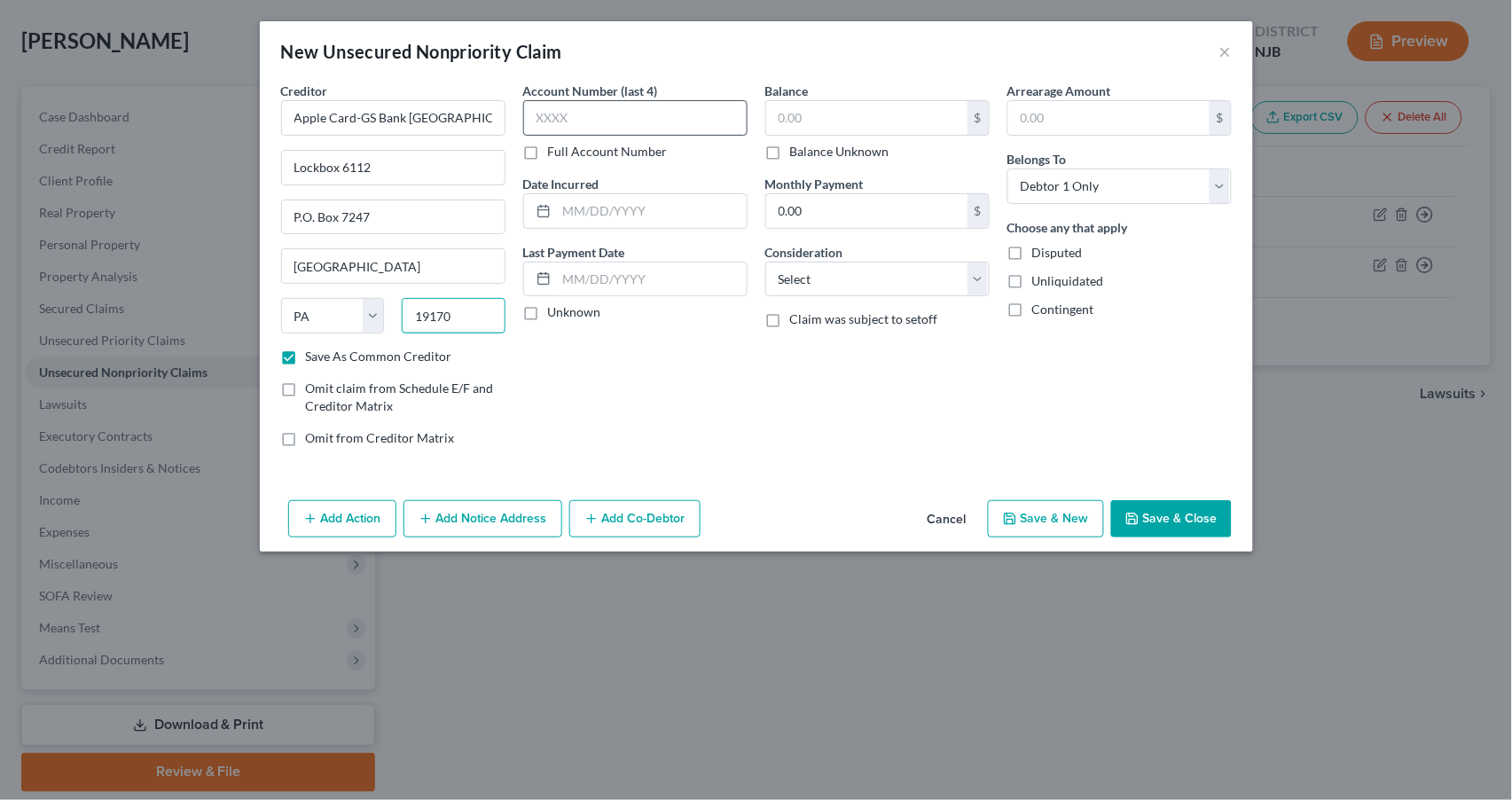
type input "19170"
click at [541, 113] on input "text" at bounding box center [635, 117] width 224 height 36
type input "0247"
click at [585, 209] on input "text" at bounding box center [652, 210] width 190 height 34
type input "05/24/2022"
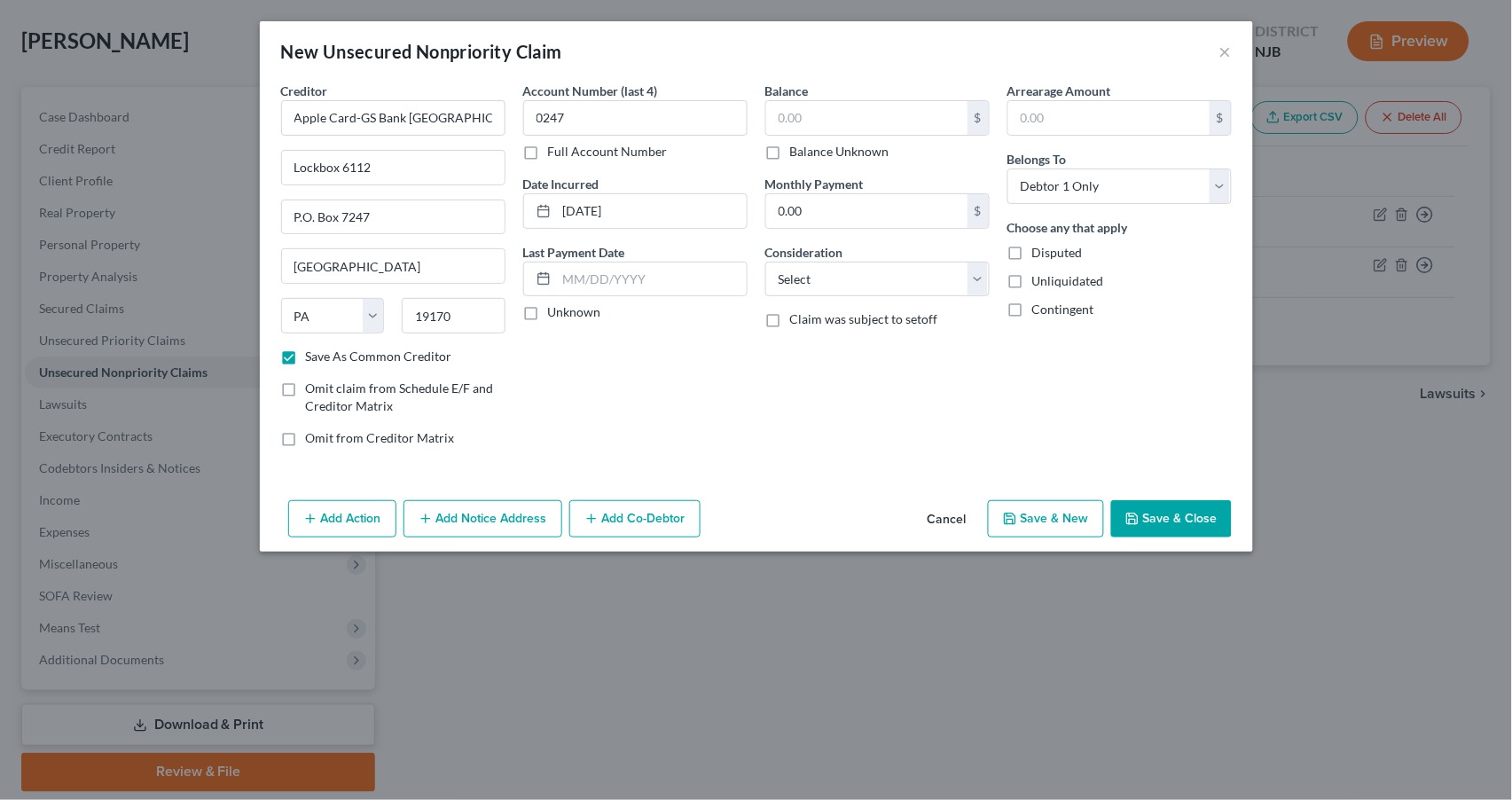
click at [548, 310] on label "Unknown" at bounding box center [574, 312] width 53 height 17
click at [555, 310] on input "Unknown" at bounding box center [561, 309] width 12 height 12
checkbox input "true"
click at [801, 112] on input "text" at bounding box center [867, 117] width 202 height 34
type input "2,500"
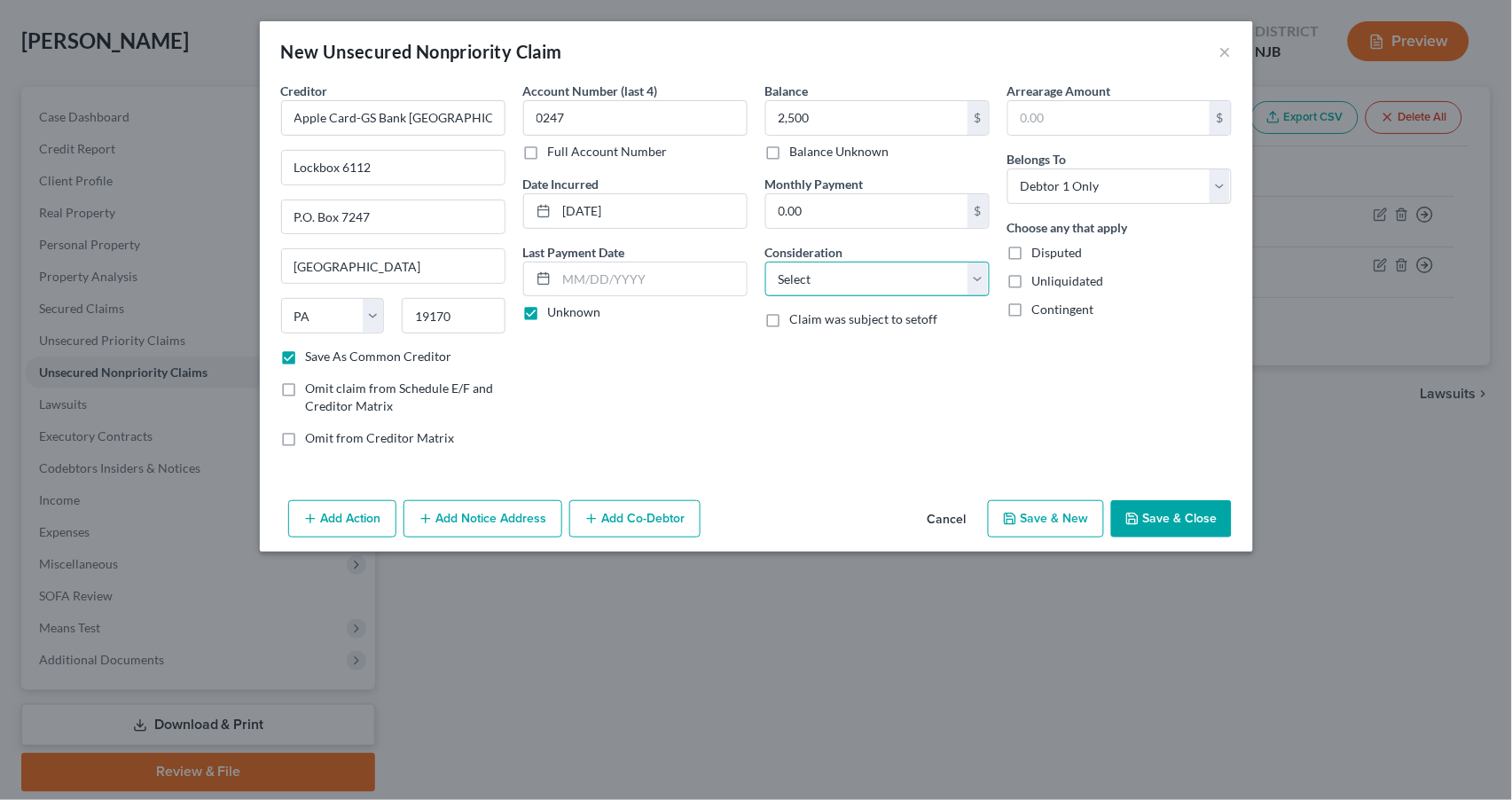
select select "2"
click at [1073, 512] on button "Save & New" at bounding box center [1046, 519] width 116 height 37
checkbox input "false"
select select "0"
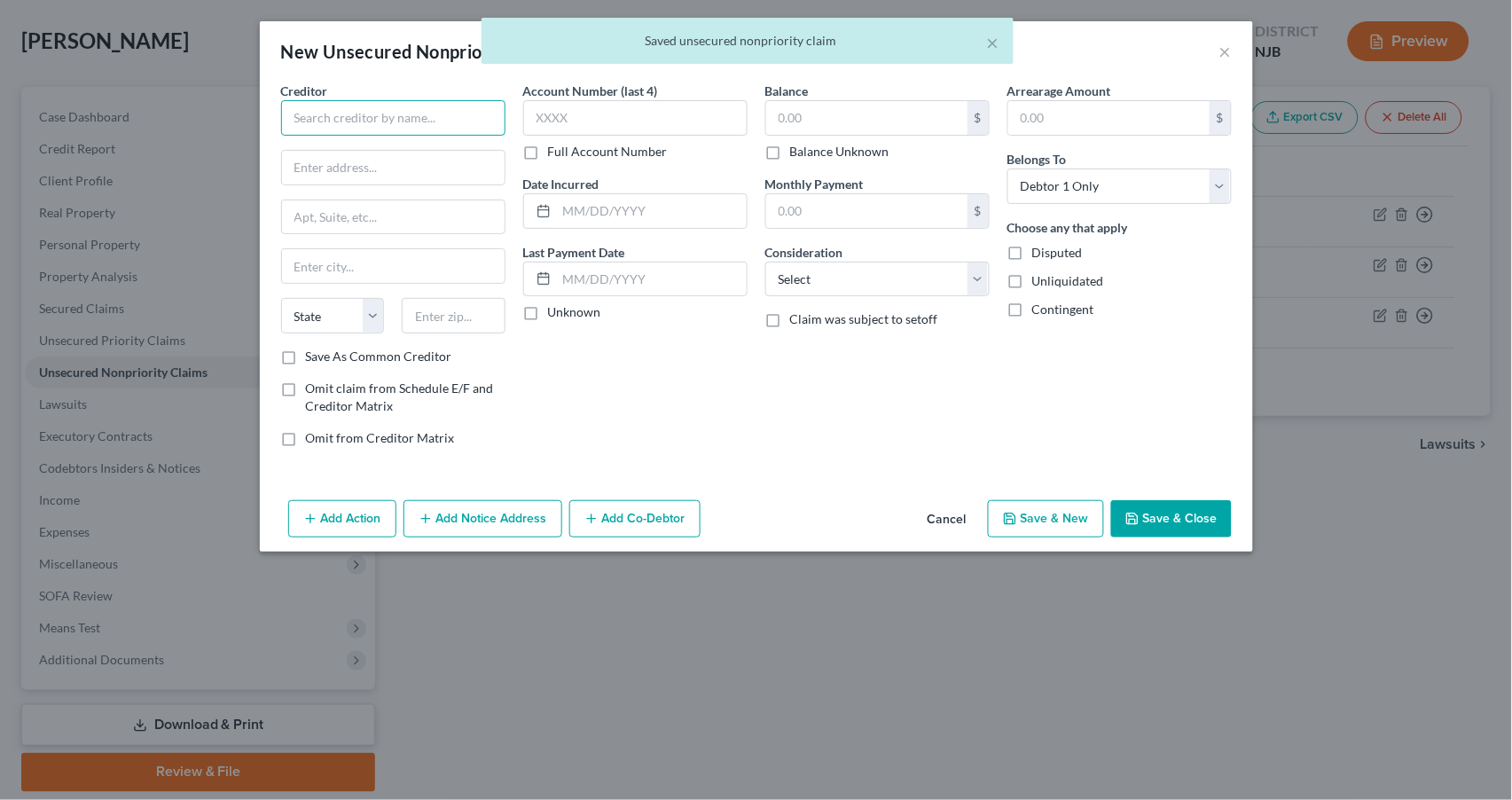
click at [324, 112] on input "text" at bounding box center [393, 117] width 224 height 36
click at [323, 112] on input "text" at bounding box center [393, 117] width 224 height 36
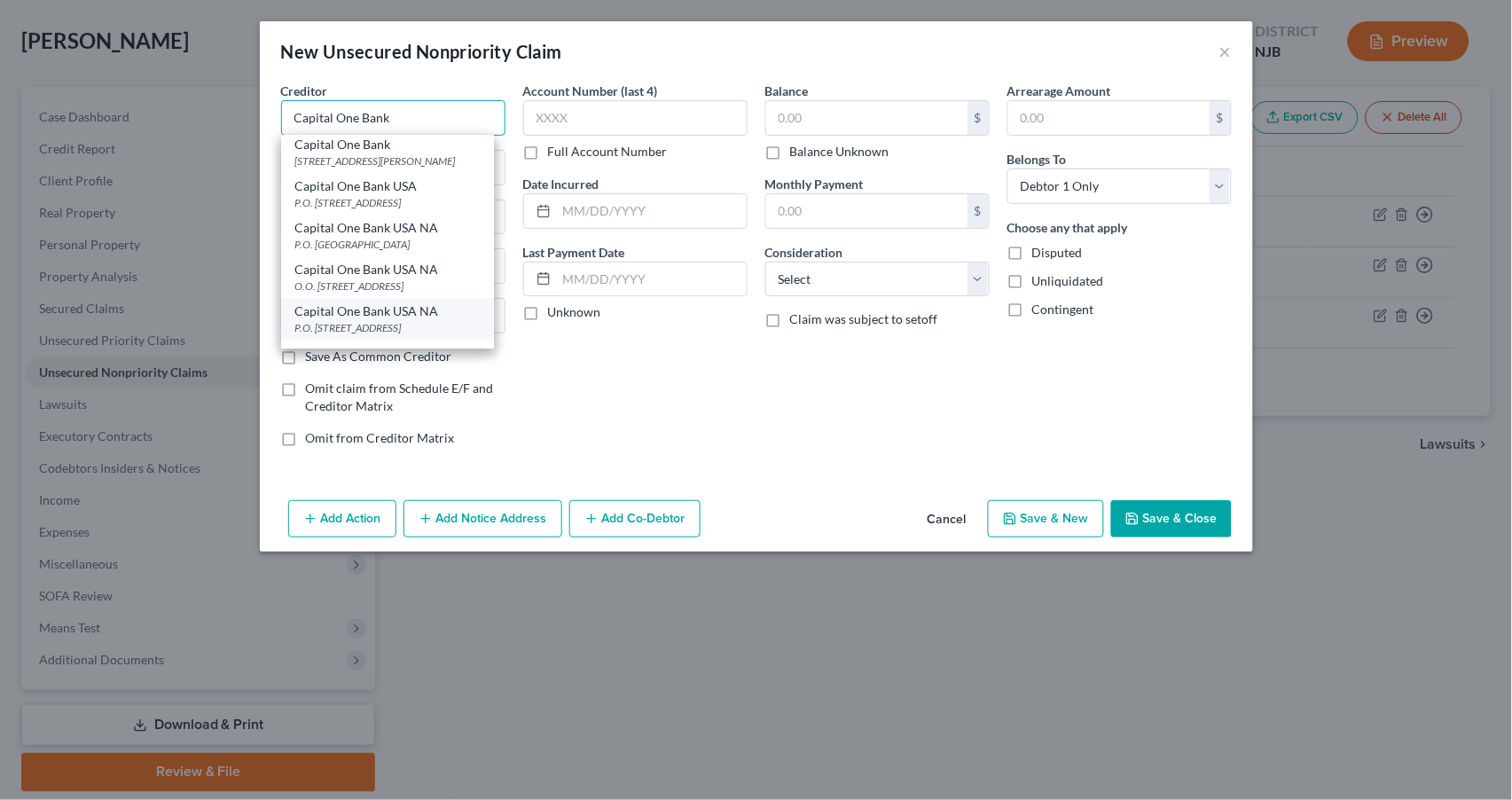
scroll to position [6, 0]
click at [338, 318] on div "P.O. [STREET_ADDRESS]" at bounding box center [388, 326] width 184 height 16
type input "Capital One Bank USA NA"
type input "P.O. Box 31293"
type input "[GEOGRAPHIC_DATA]"
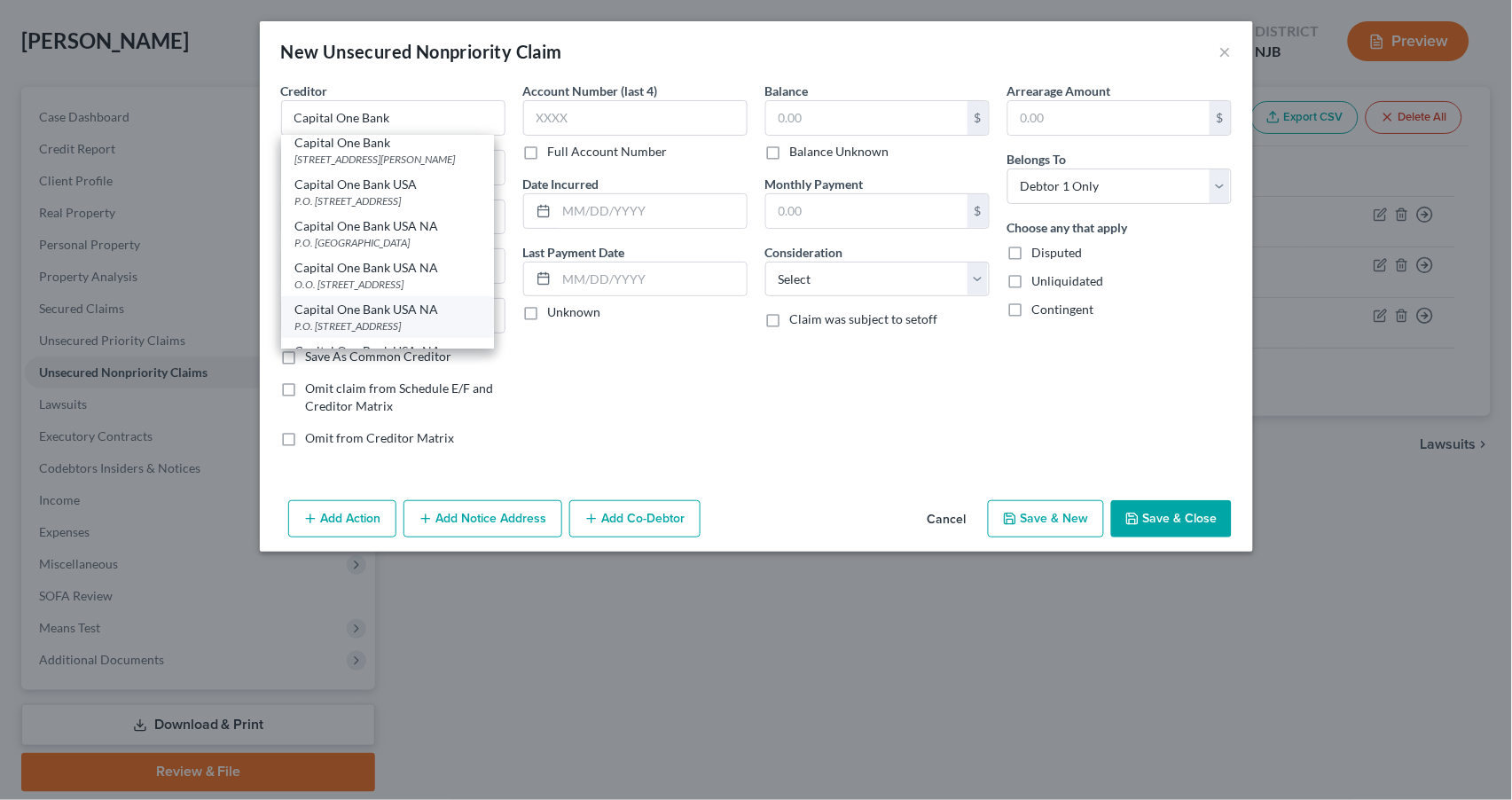
select select "46"
type input "84131"
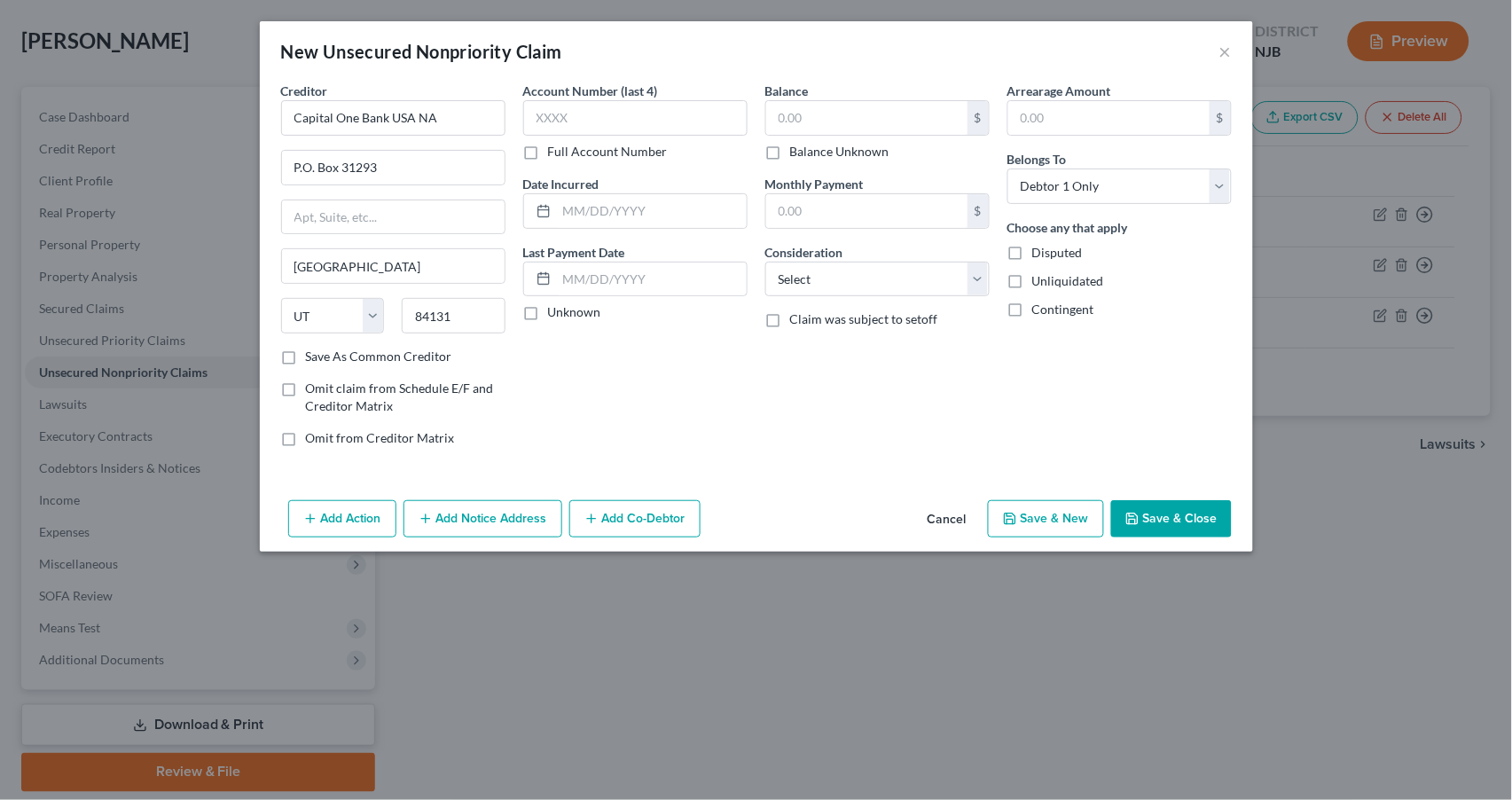
scroll to position [0, 0]
click at [306, 354] on label "Save As Common Creditor" at bounding box center [378, 356] width 146 height 17
click at [313, 354] on input "Save As Common Creditor" at bounding box center [319, 353] width 12 height 12
checkbox input "true"
type input "1095"
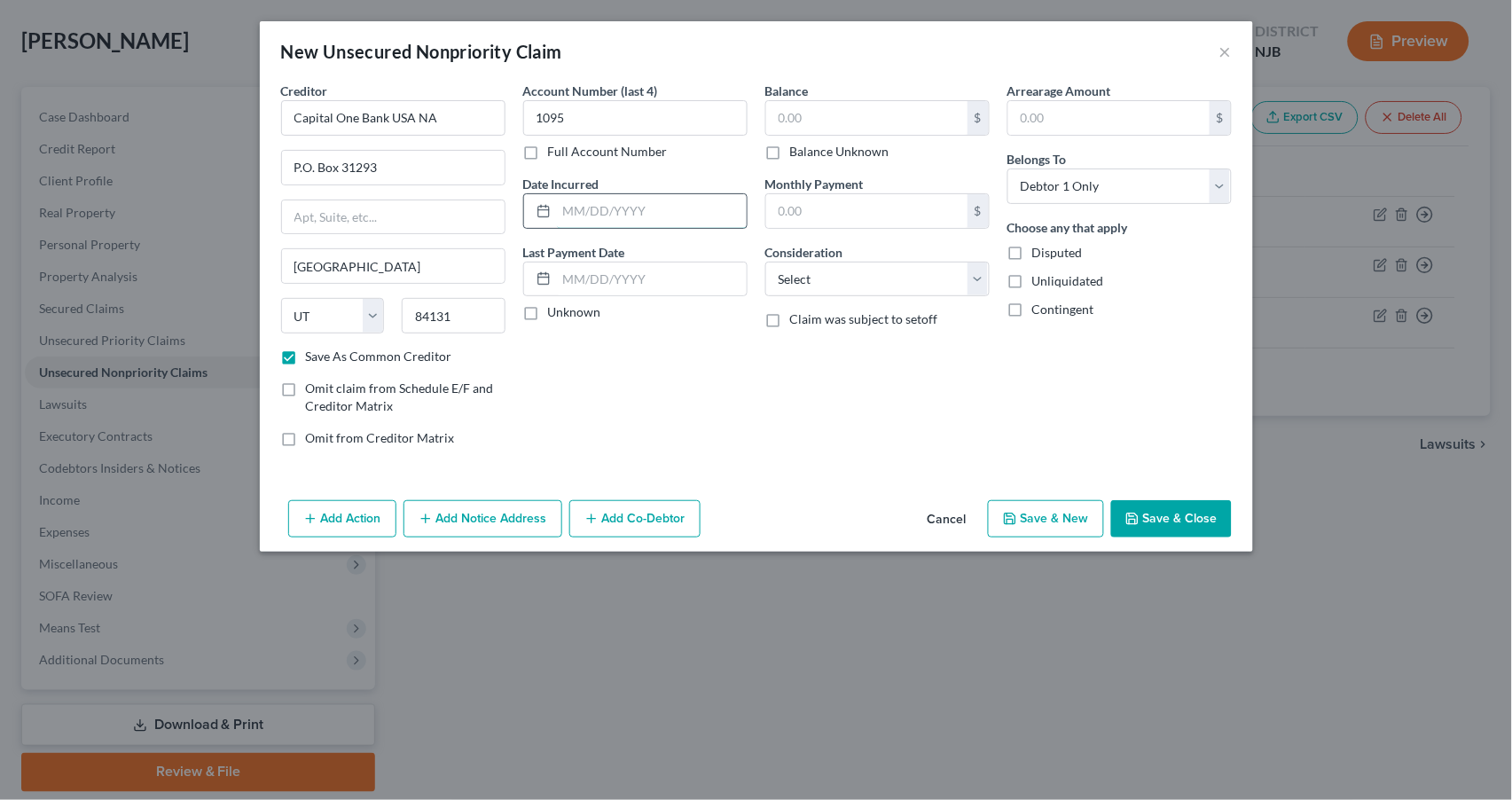
click at [568, 217] on input "text" at bounding box center [652, 210] width 190 height 34
type input "12/06/2022"
drag, startPoint x: 533, startPoint y: 308, endPoint x: 723, endPoint y: 185, distance: 226.3
click at [548, 305] on label "Unknown" at bounding box center [574, 312] width 53 height 17
click at [555, 305] on input "Unknown" at bounding box center [561, 309] width 12 height 12
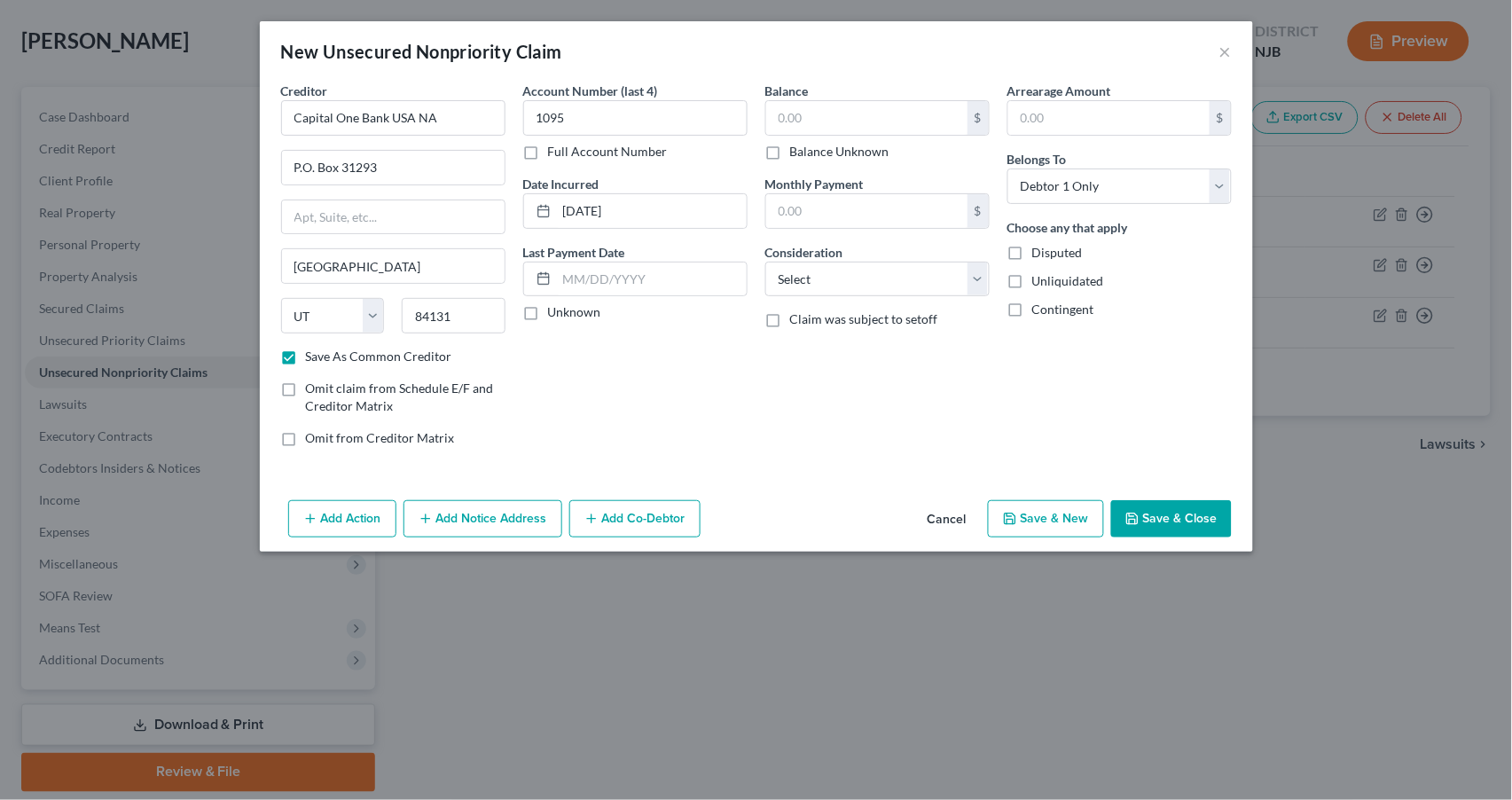
checkbox input "true"
click at [835, 111] on input "text" at bounding box center [867, 117] width 202 height 34
click at [830, 112] on input "text" at bounding box center [867, 117] width 202 height 34
type input "500"
click at [799, 200] on input "text" at bounding box center [867, 210] width 202 height 34
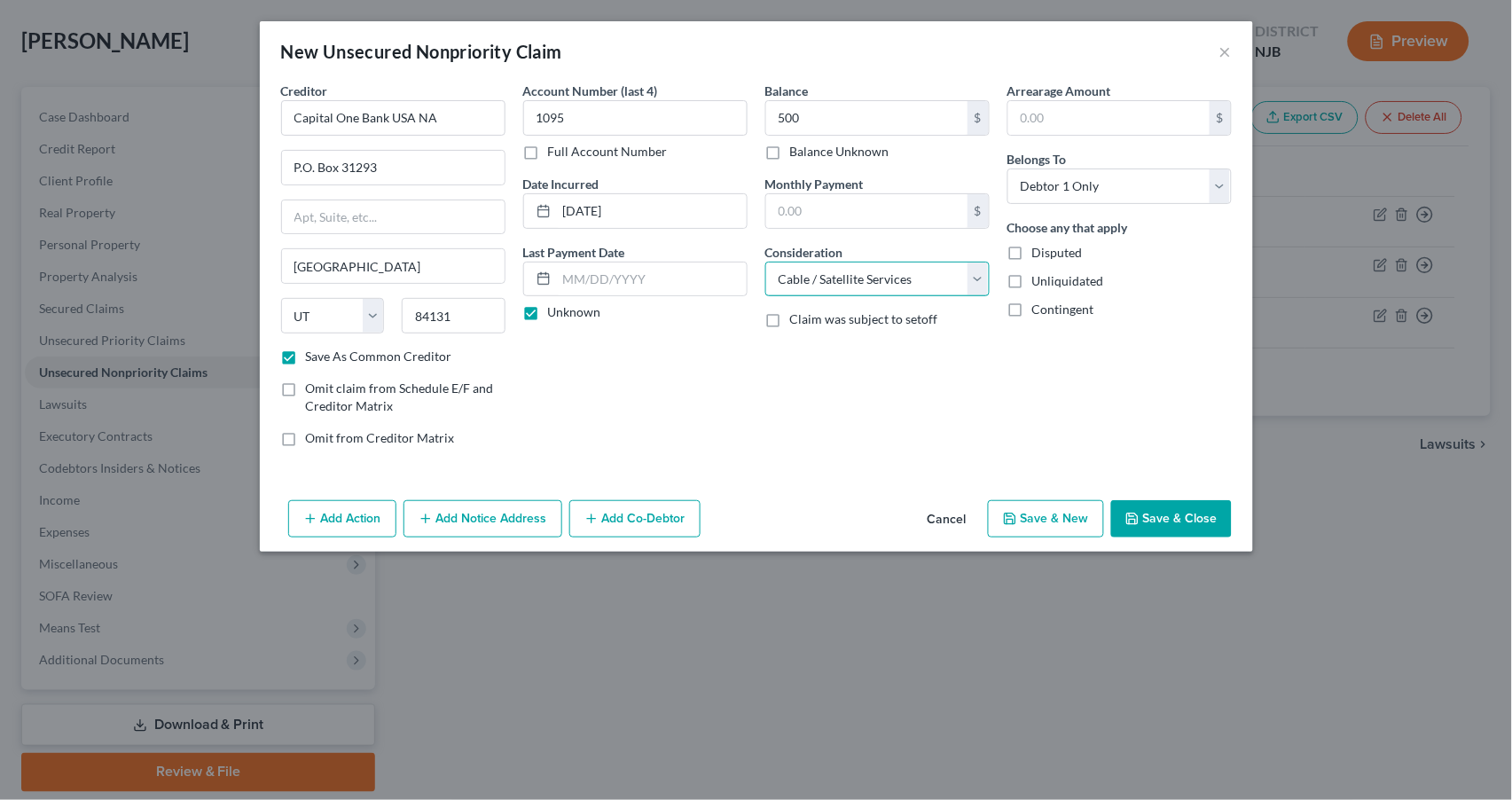
select select "2"
click at [1062, 516] on button "Save & New" at bounding box center [1046, 519] width 116 height 37
checkbox input "false"
select select "0"
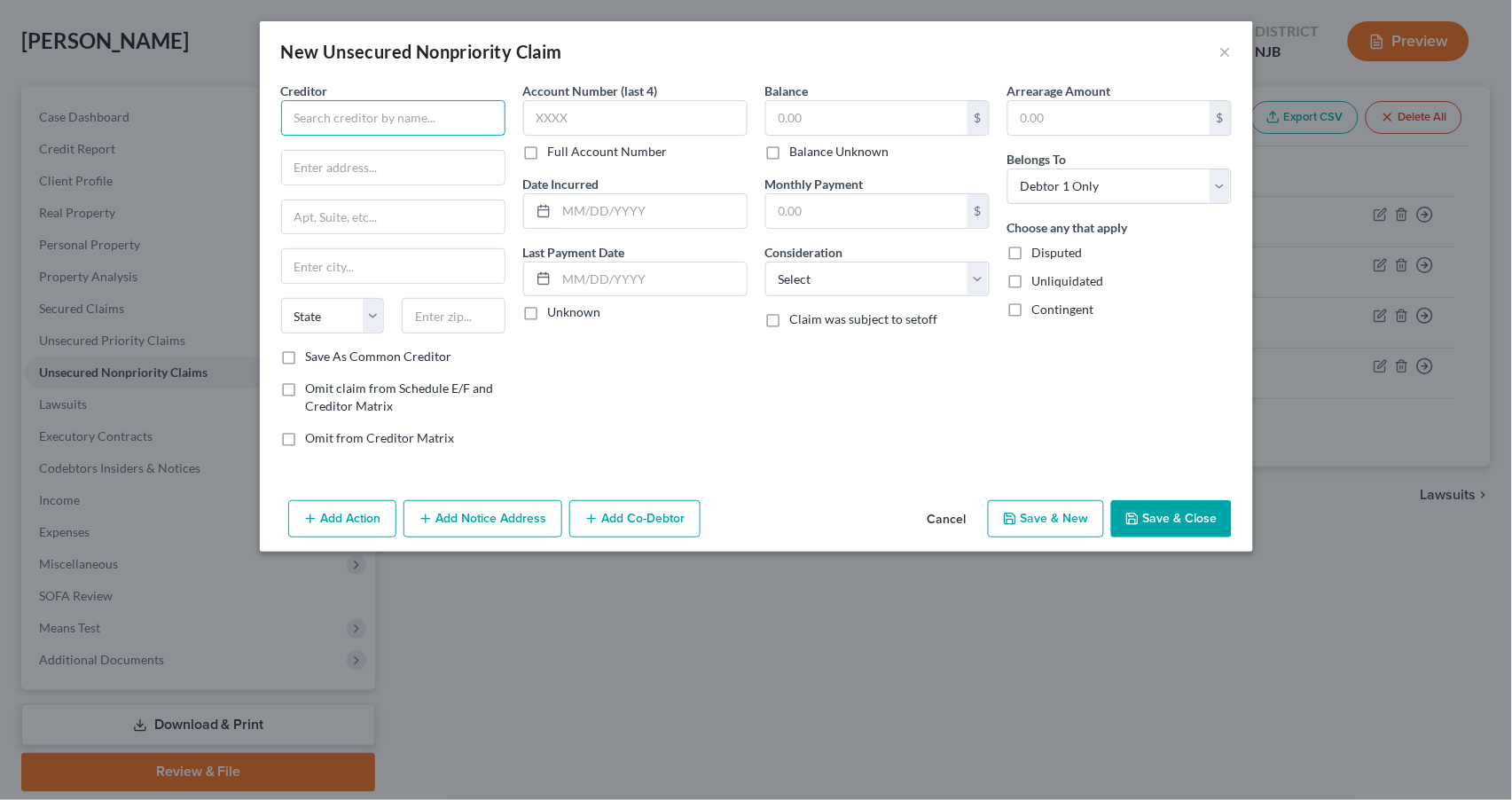
click at [373, 119] on input "text" at bounding box center [393, 117] width 224 height 36
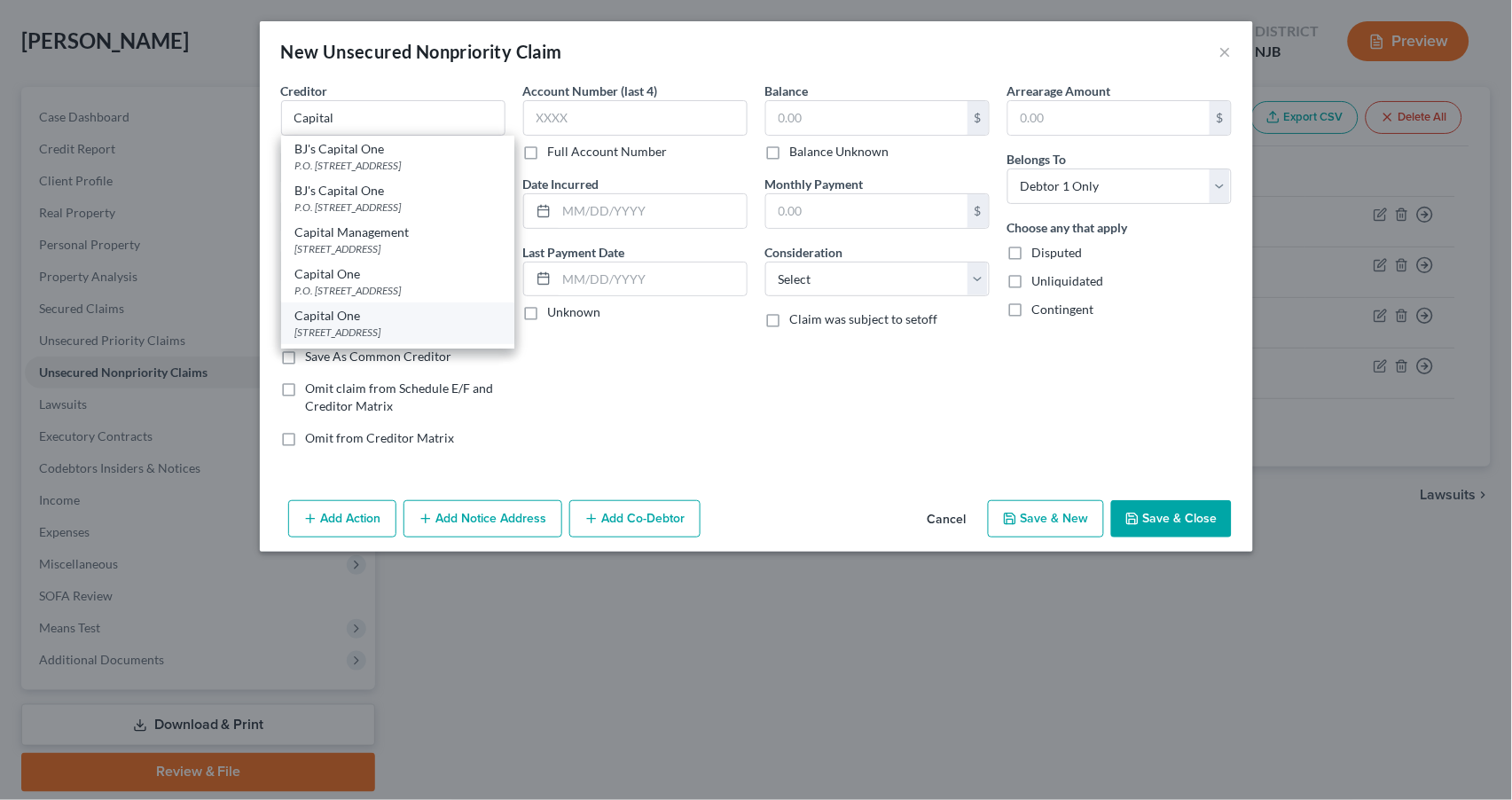
click at [387, 332] on div "[STREET_ADDRESS]" at bounding box center [398, 333] width 205 height 16
type input "Capital One"
type input "PO Box 31293"
type input "[GEOGRAPHIC_DATA]"
select select "46"
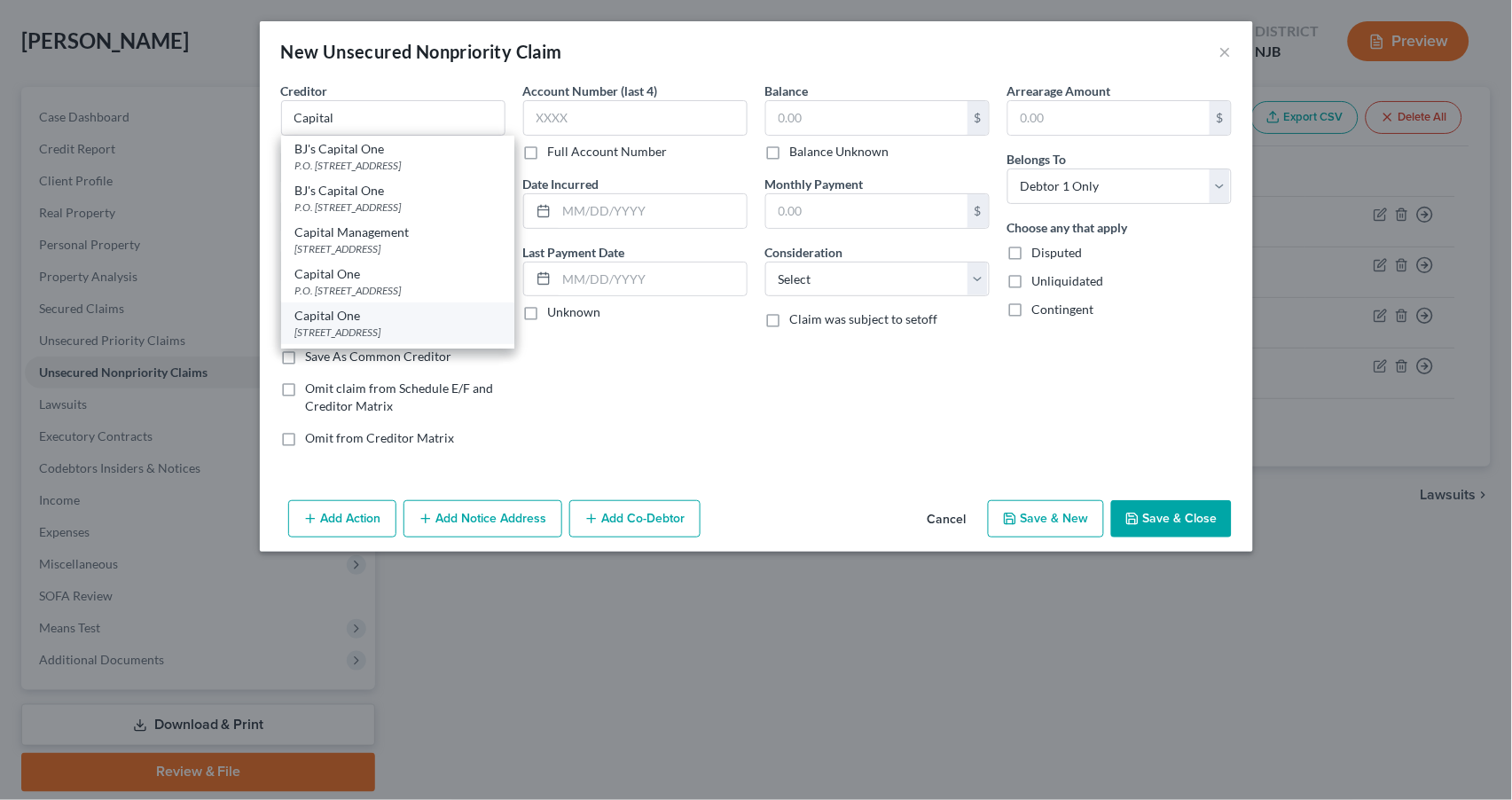
type input "84132"
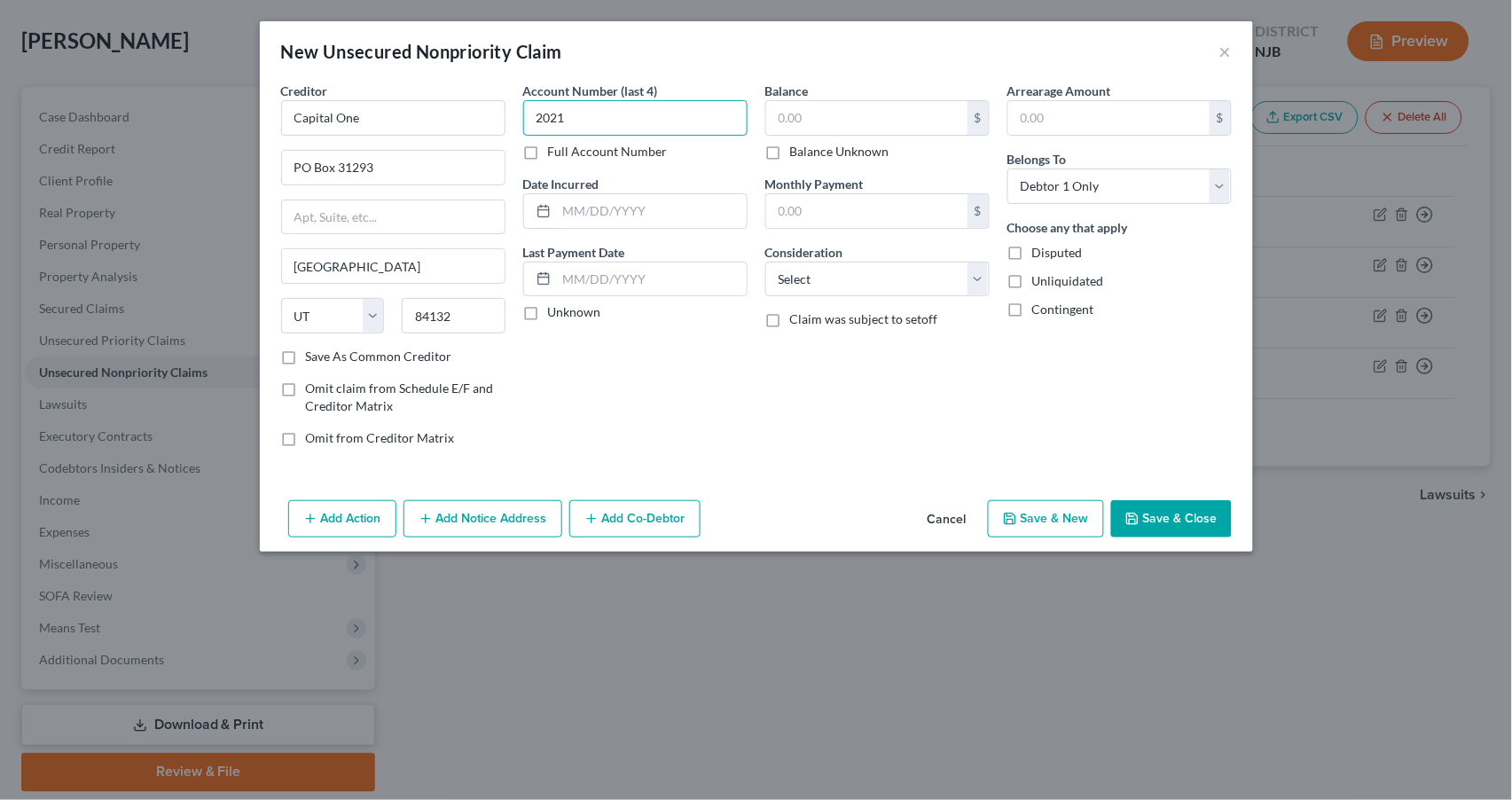
type input "2021"
click at [306, 353] on label "Save As Common Creditor" at bounding box center [378, 356] width 146 height 17
click at [313, 353] on input "Save As Common Creditor" at bounding box center [319, 353] width 12 height 12
checkbox input "true"
click at [847, 112] on input "text" at bounding box center [867, 117] width 202 height 34
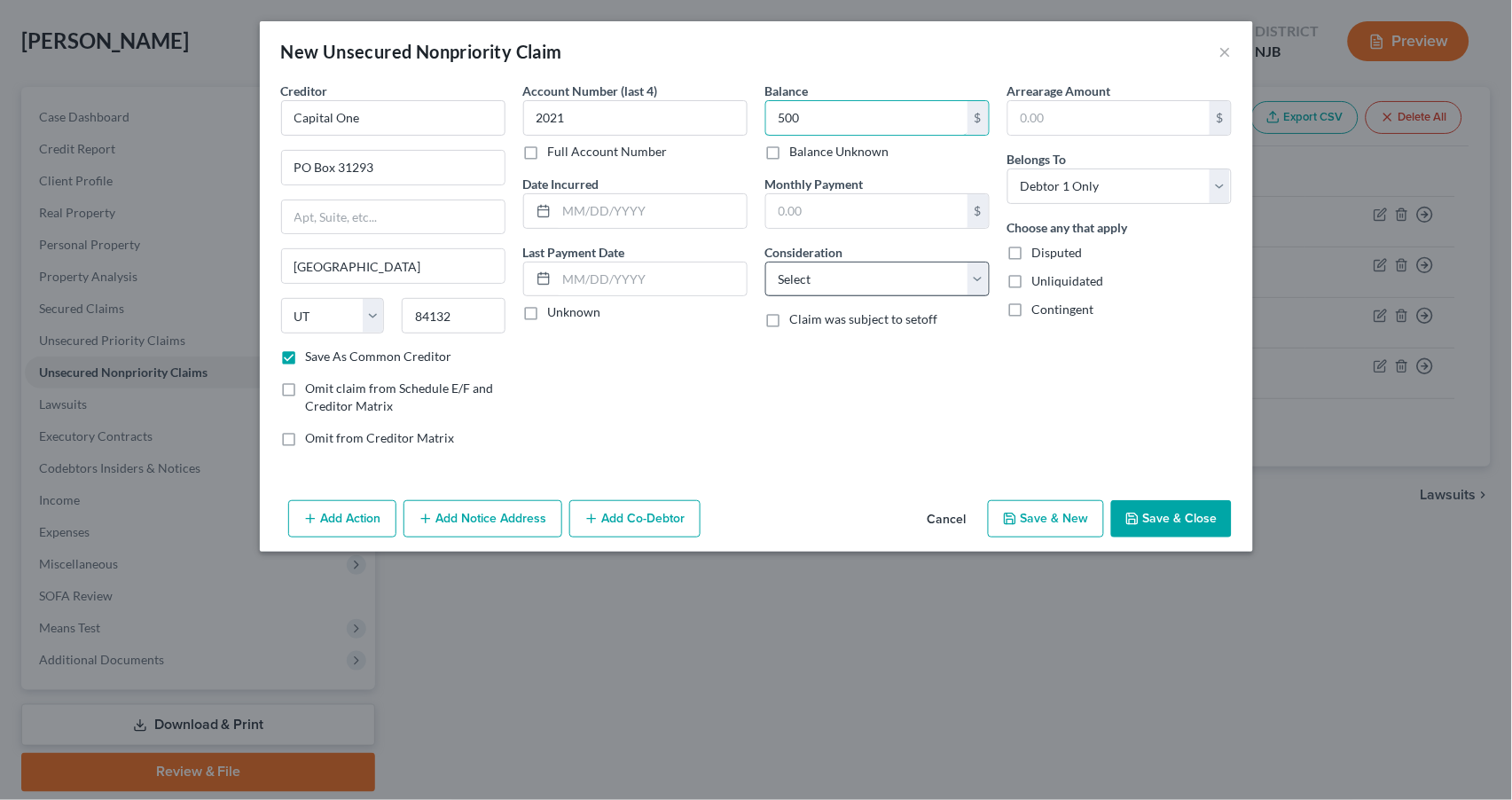
type input "500"
select select "2"
click at [1044, 509] on button "Save & New" at bounding box center [1046, 519] width 116 height 37
checkbox input "false"
select select "0"
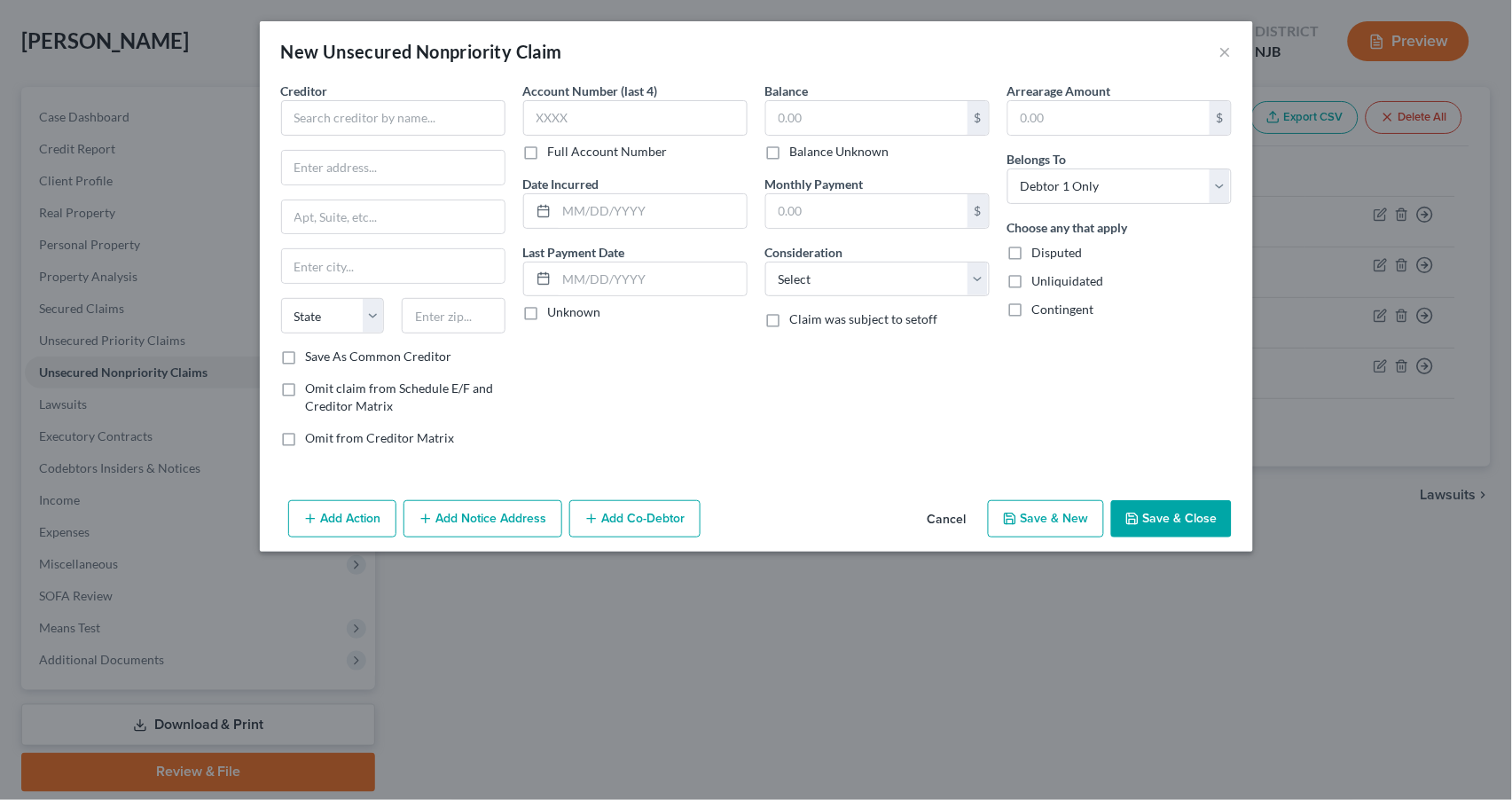
type input "500.00"
type input "0.00"
click at [310, 113] on input "text" at bounding box center [393, 117] width 224 height 36
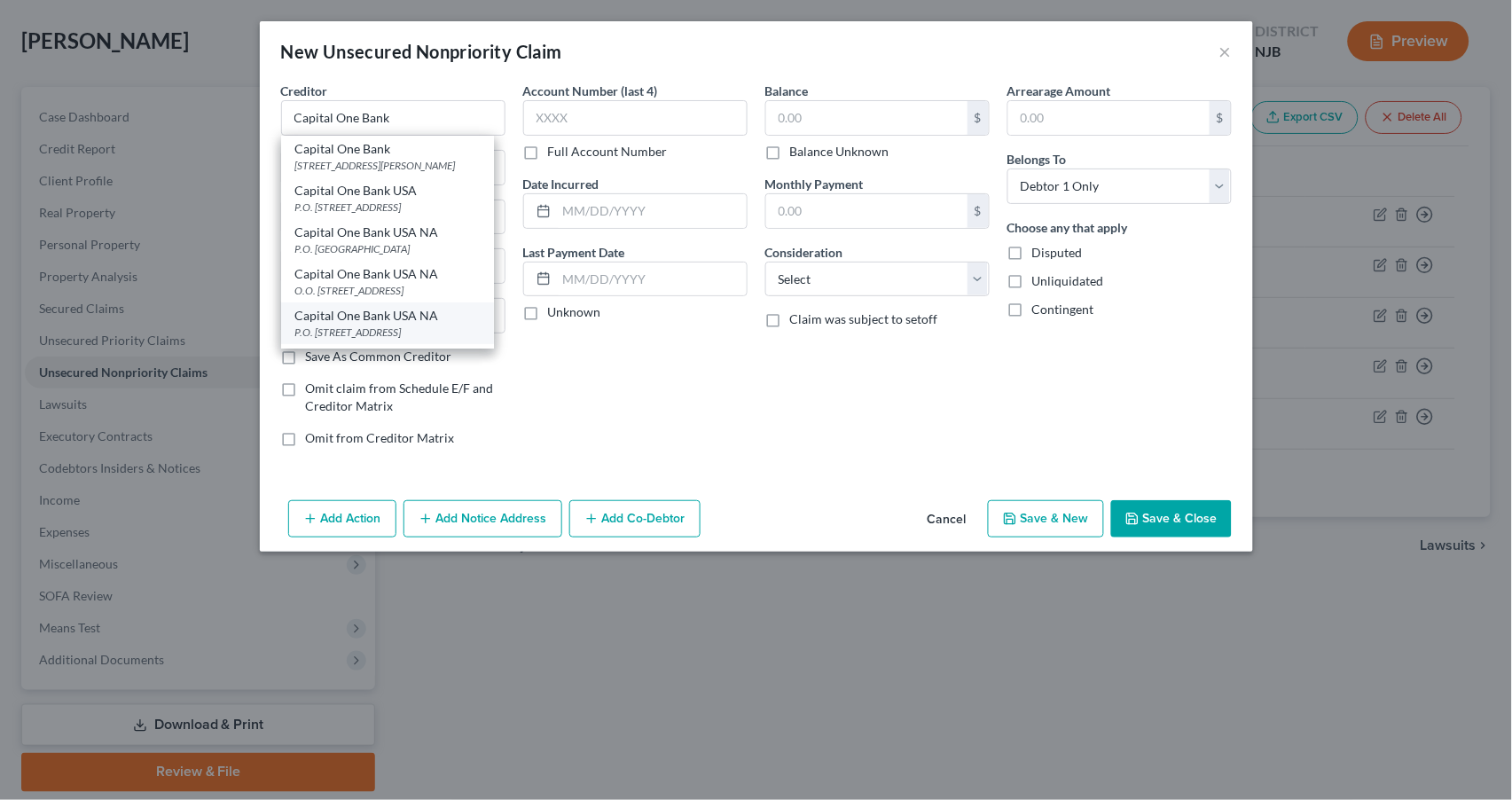
click at [376, 325] on div "P.O. [STREET_ADDRESS]" at bounding box center [388, 333] width 184 height 16
type input "Capital One Bank USA NA"
type input "P.O. Box 31293"
type input "[GEOGRAPHIC_DATA]"
select select "46"
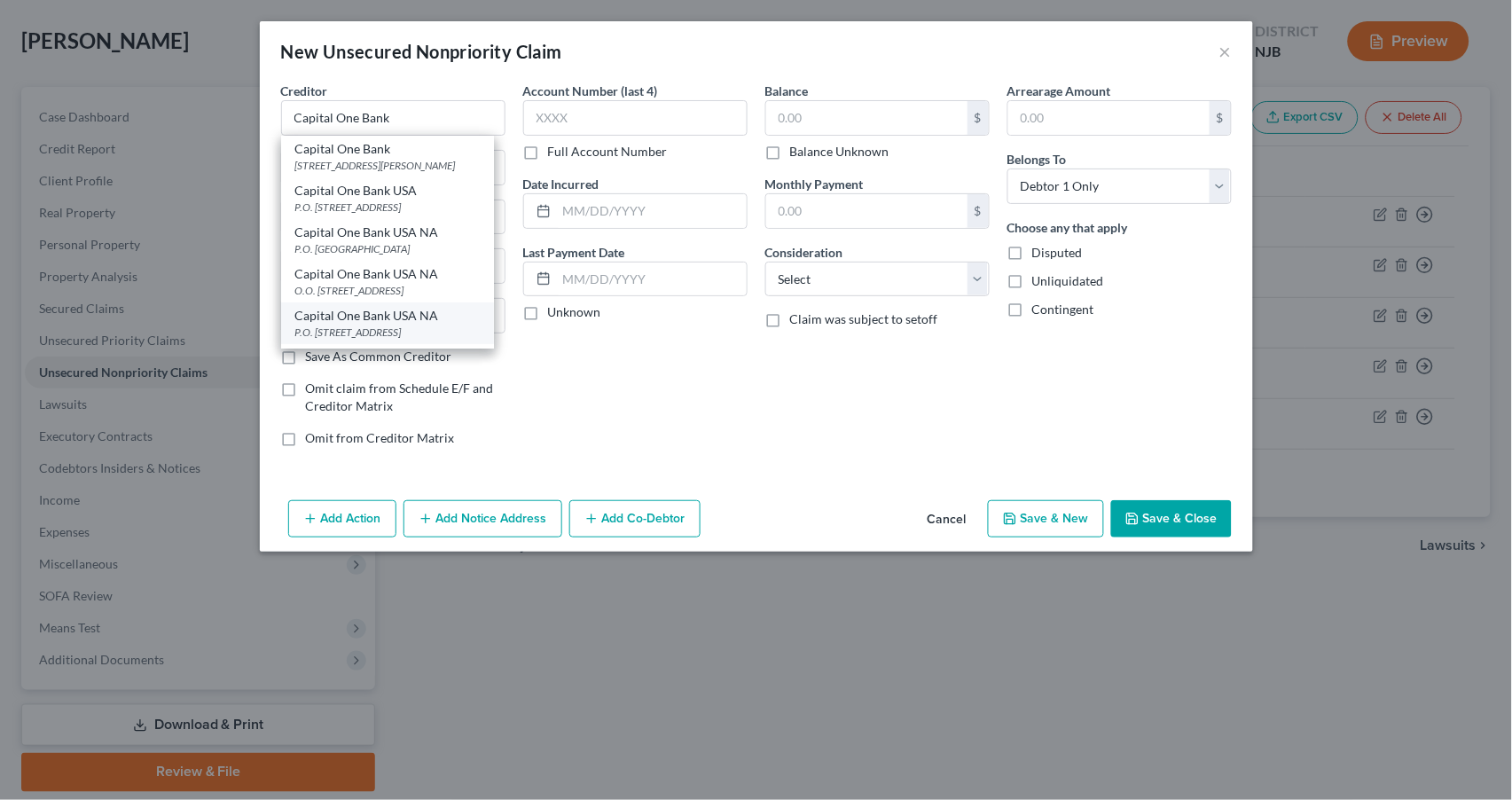
type input "84131"
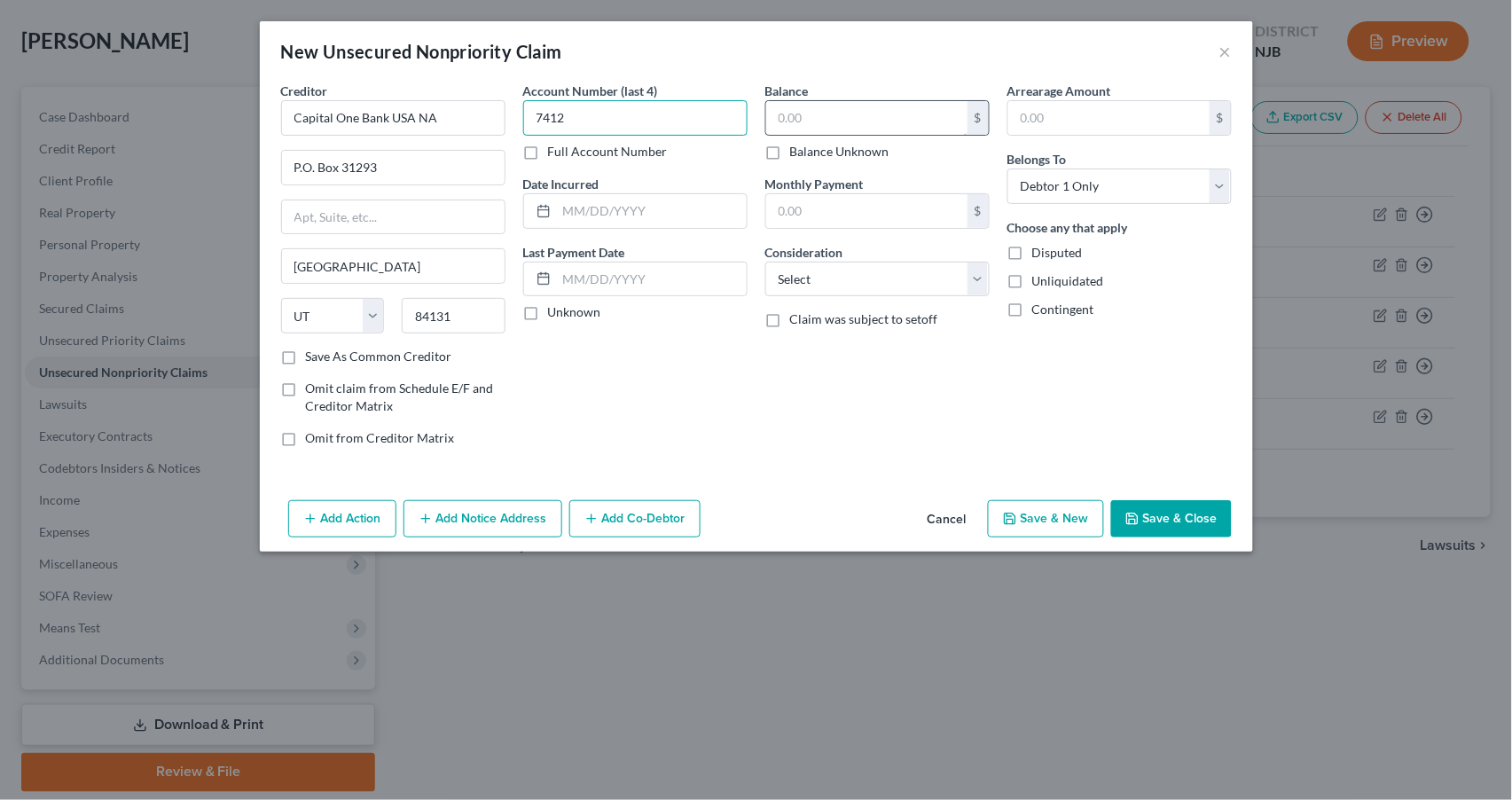
type input "7412"
click at [876, 120] on input "text" at bounding box center [867, 117] width 202 height 34
type input "300"
click at [636, 167] on div "Account Number (last 4) 7412 Full Account Number Date Incurred Last Payment Dat…" at bounding box center [635, 271] width 242 height 379
click at [574, 208] on input "text" at bounding box center [652, 210] width 190 height 34
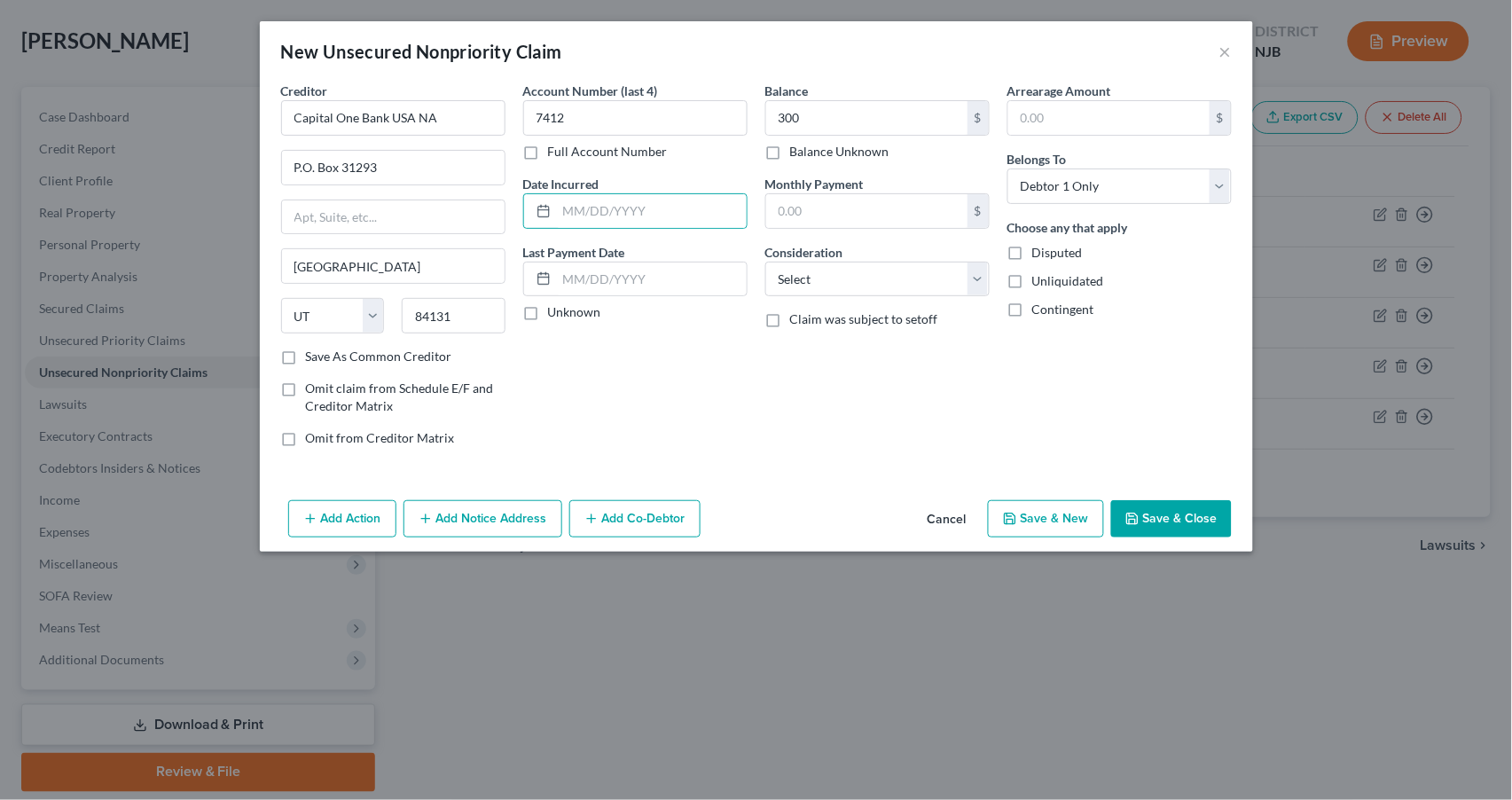
drag, startPoint x: 286, startPoint y: 350, endPoint x: 296, endPoint y: 350, distance: 10.0
click at [306, 350] on label "Save As Common Creditor" at bounding box center [378, 356] width 146 height 17
click at [313, 350] on input "Save As Common Creditor" at bounding box center [319, 353] width 12 height 12
checkbox input "true"
click at [569, 208] on input "text" at bounding box center [652, 210] width 190 height 34
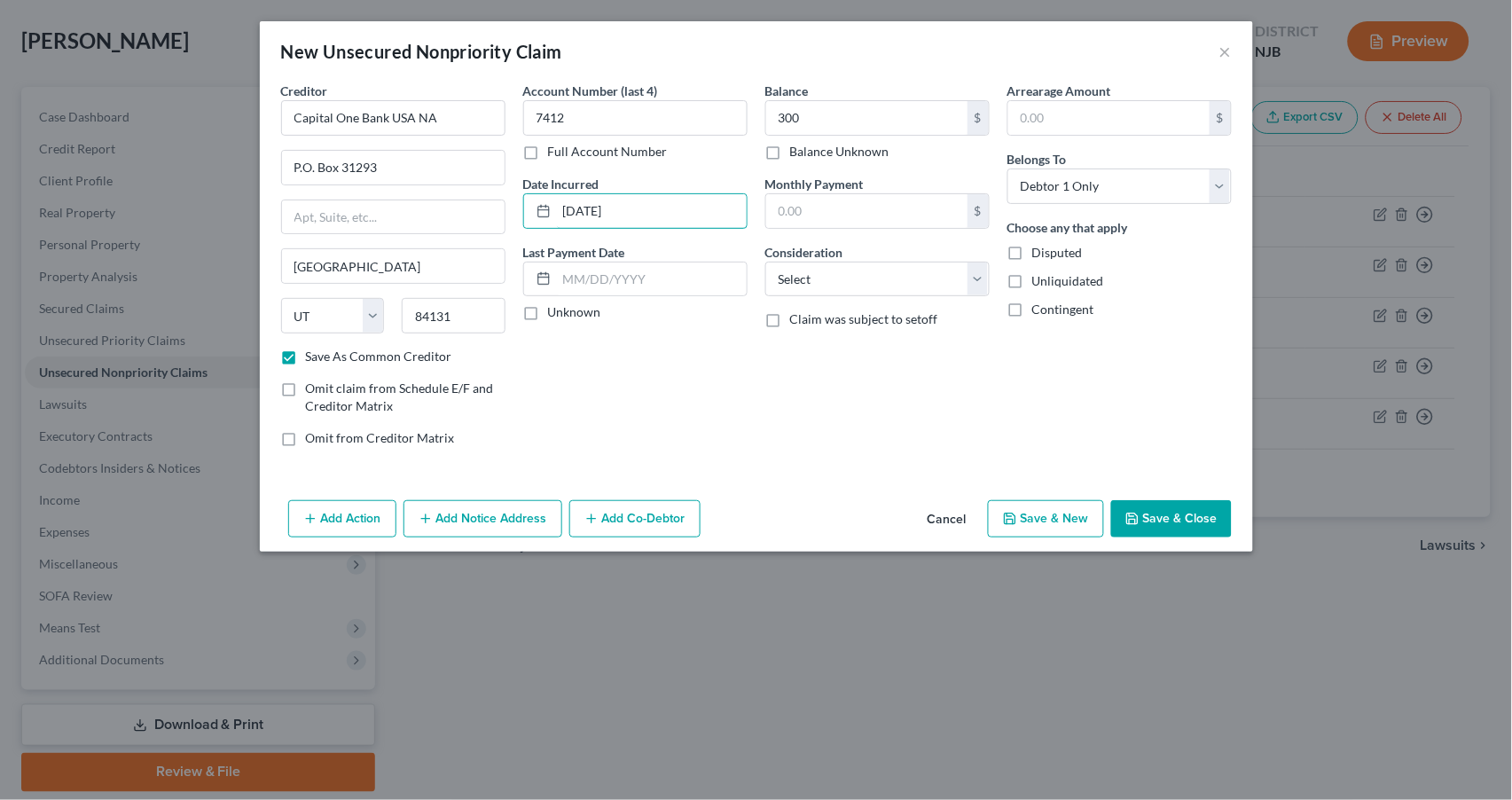
type input "08/15/2023"
click at [548, 312] on label "Unknown" at bounding box center [574, 312] width 53 height 17
click at [555, 312] on input "Unknown" at bounding box center [561, 309] width 12 height 12
checkbox input "true"
click at [832, 120] on input "300" at bounding box center [867, 117] width 202 height 34
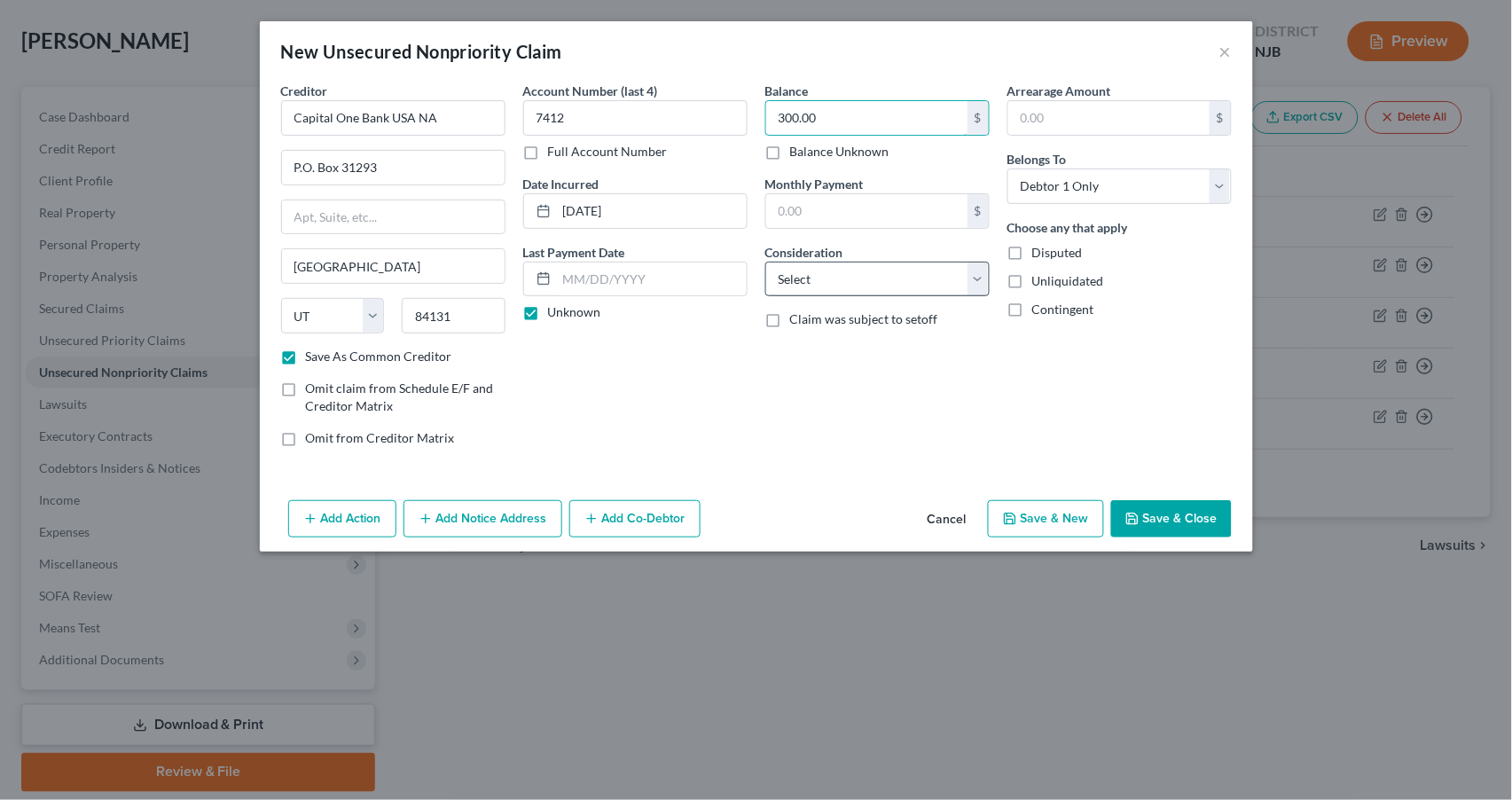
type input "300.00"
select select "1"
click at [1068, 518] on button "Save & New" at bounding box center [1046, 519] width 116 height 37
checkbox input "false"
select select "0"
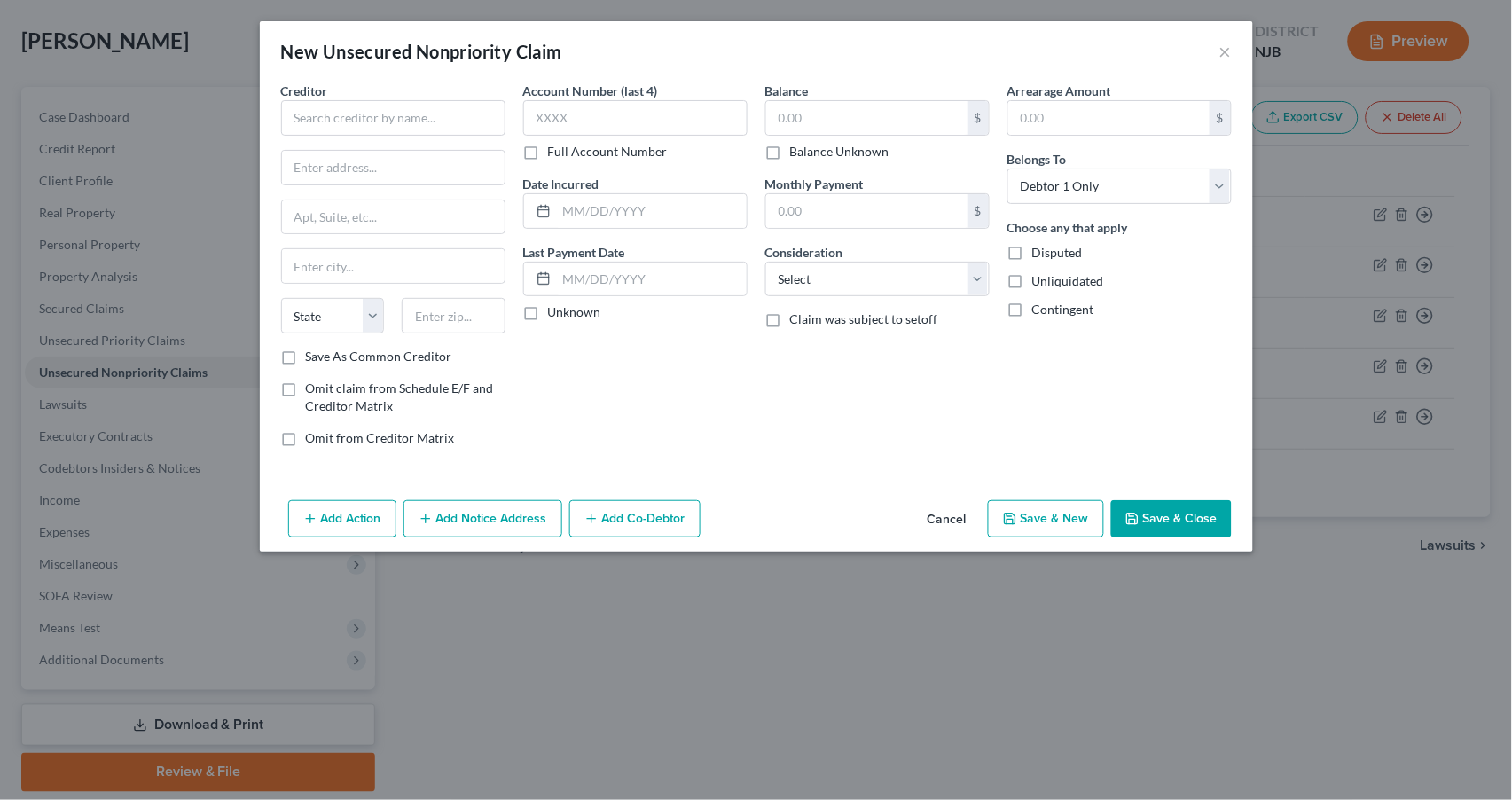
type input "0.00"
click at [391, 125] on input "text" at bounding box center [393, 117] width 224 height 36
click at [383, 117] on input "text" at bounding box center [393, 117] width 224 height 36
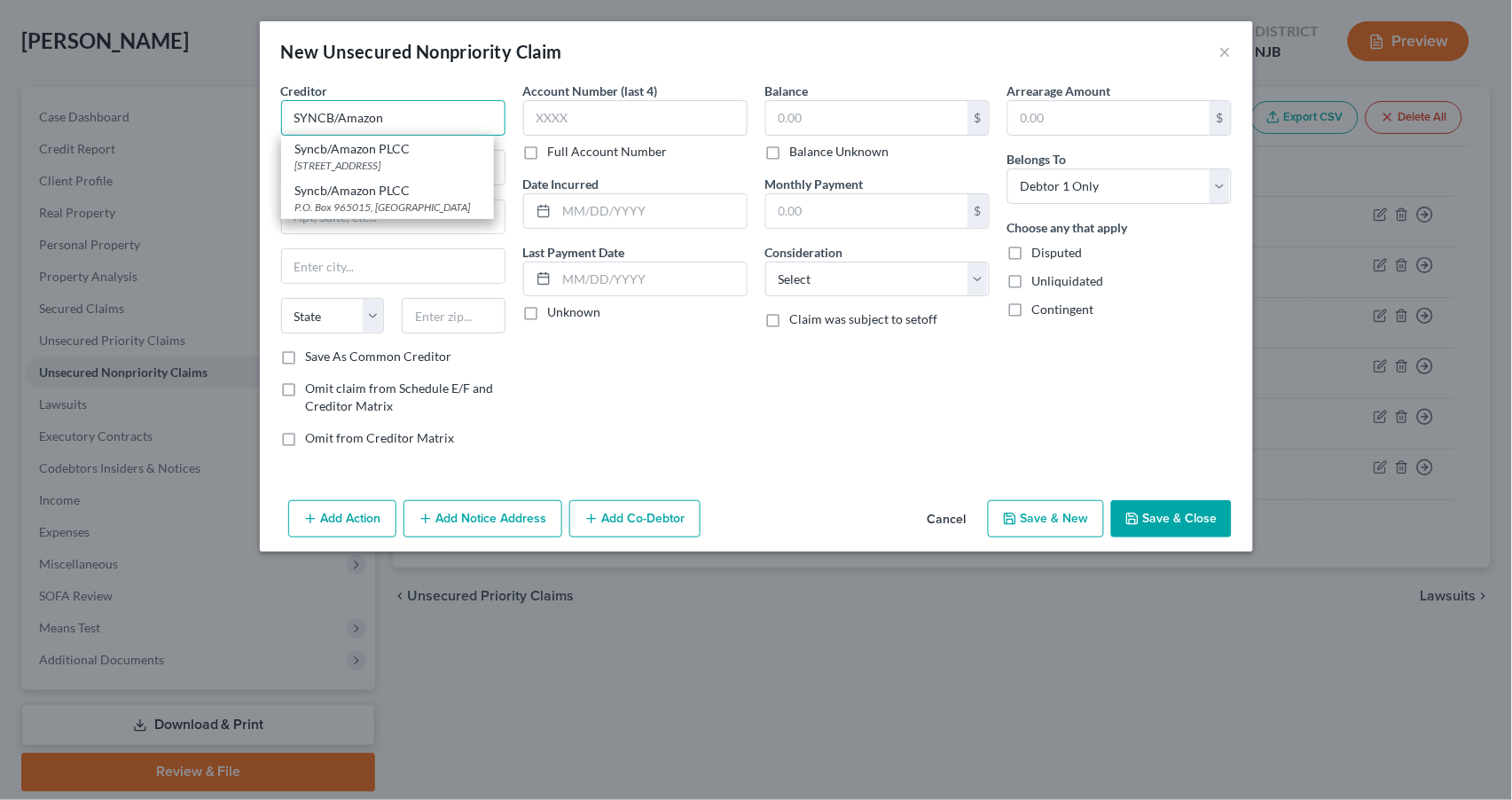
type input "SYNCB/Amazon"
click at [777, 440] on div "Balance $ Balance Unknown Balance Undetermined $ Balance Unknown Monthly Paymen…" at bounding box center [878, 271] width 242 height 379
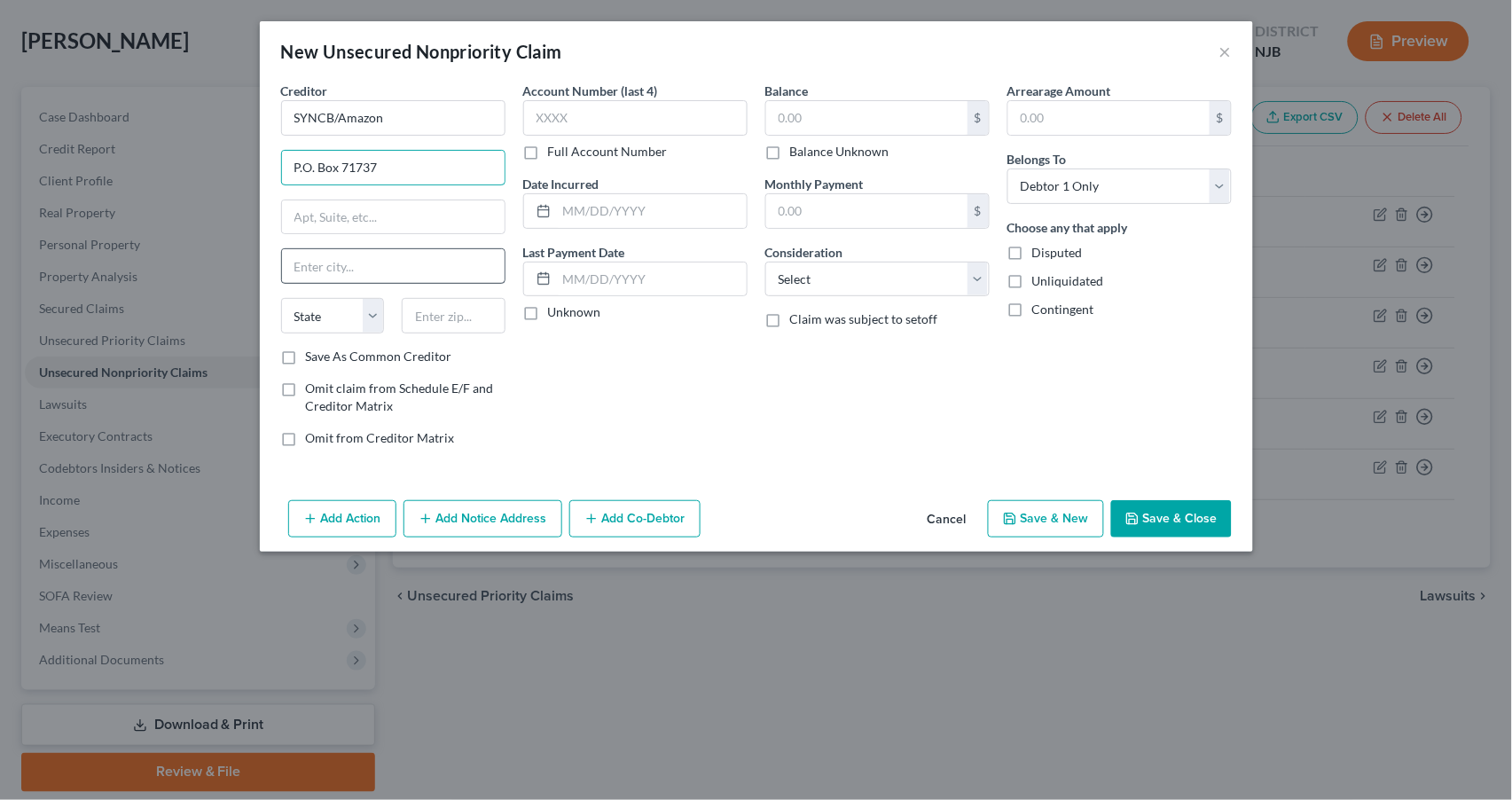
type input "P.O. Box 71737"
type input "[GEOGRAPHIC_DATA]"
select select "39"
drag, startPoint x: 288, startPoint y: 358, endPoint x: 305, endPoint y: 354, distance: 17.5
click at [306, 358] on label "Save As Common Creditor" at bounding box center [378, 356] width 146 height 17
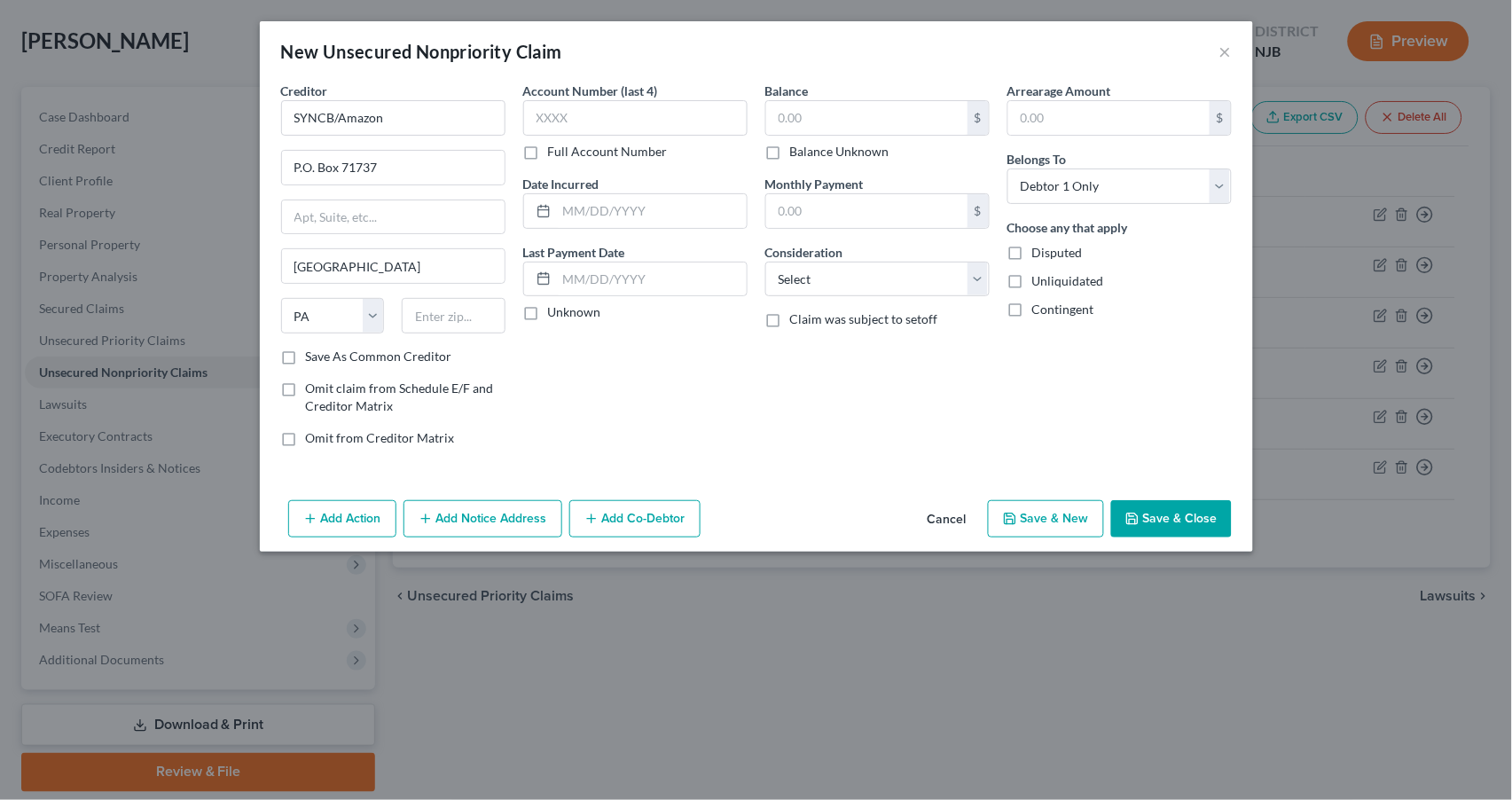
click at [313, 358] on input "Save As Common Creditor" at bounding box center [319, 353] width 12 height 12
checkbox input "true"
type input "7558"
click at [576, 215] on input "text" at bounding box center [652, 210] width 190 height 34
type input "06/12/2023"
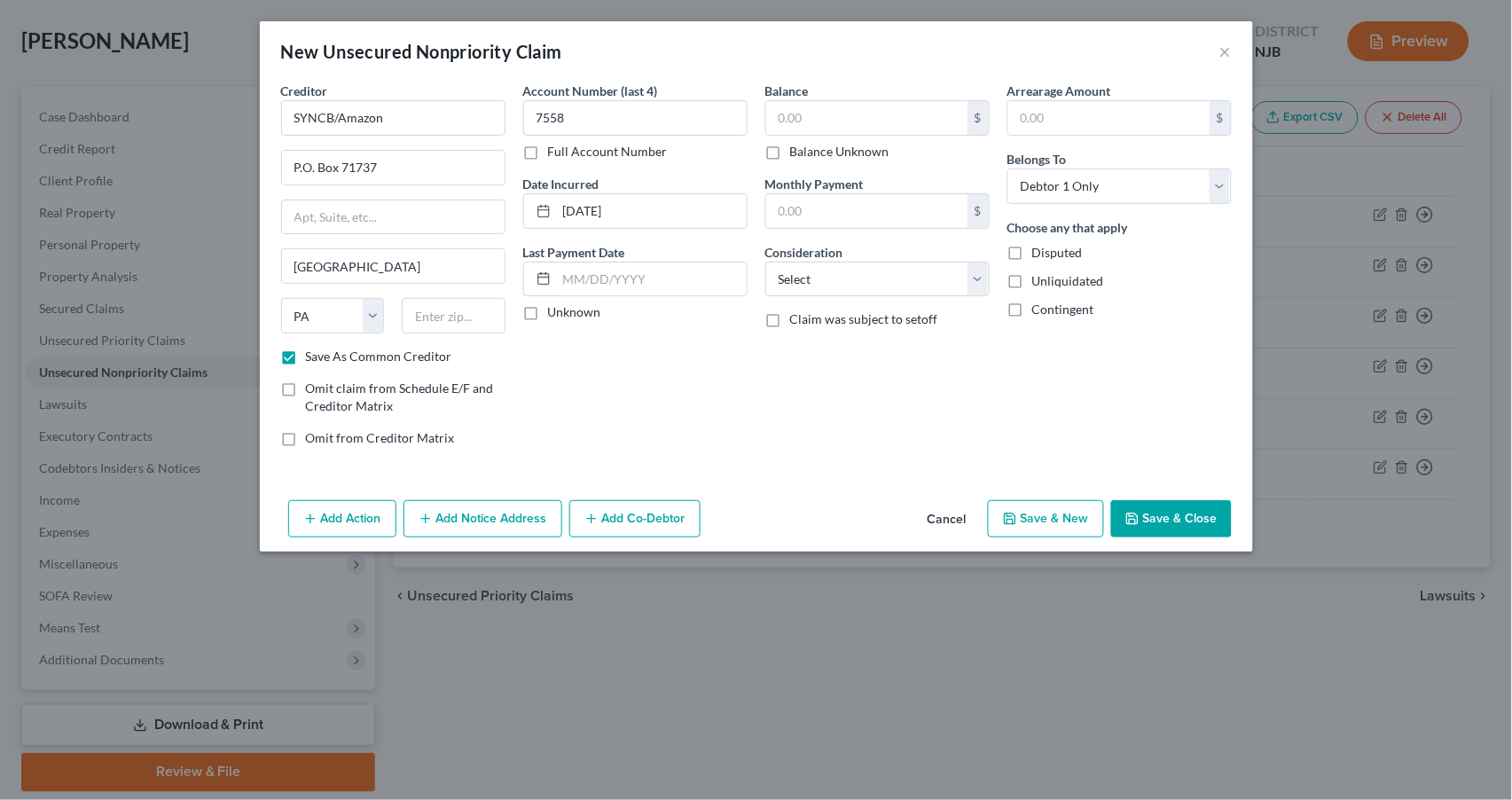
click at [548, 309] on label "Unknown" at bounding box center [574, 312] width 53 height 17
click at [555, 309] on input "Unknown" at bounding box center [561, 309] width 12 height 12
checkbox input "true"
type input "19176"
click at [855, 114] on input "text" at bounding box center [867, 117] width 202 height 34
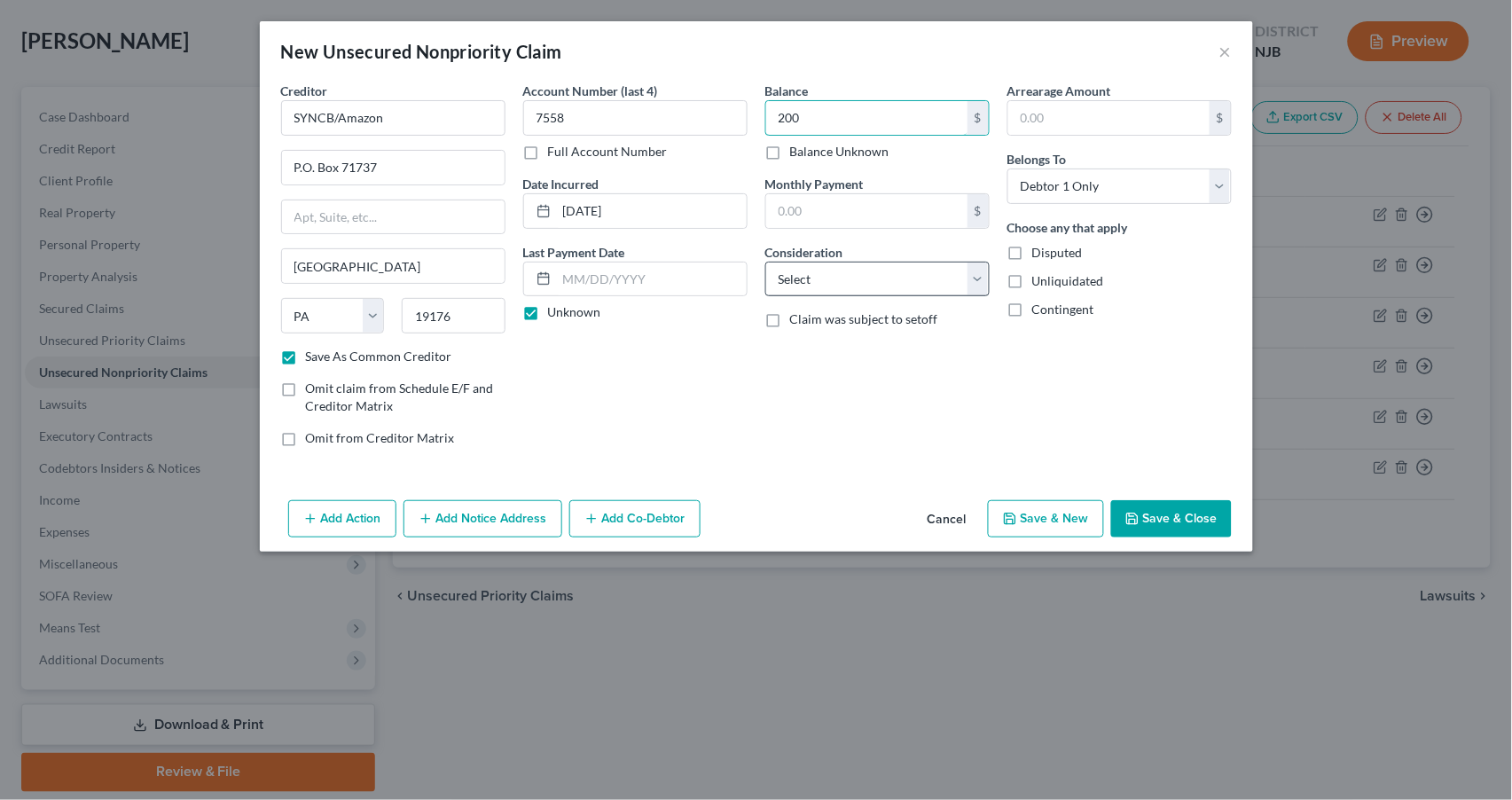
type input "200"
select select "2"
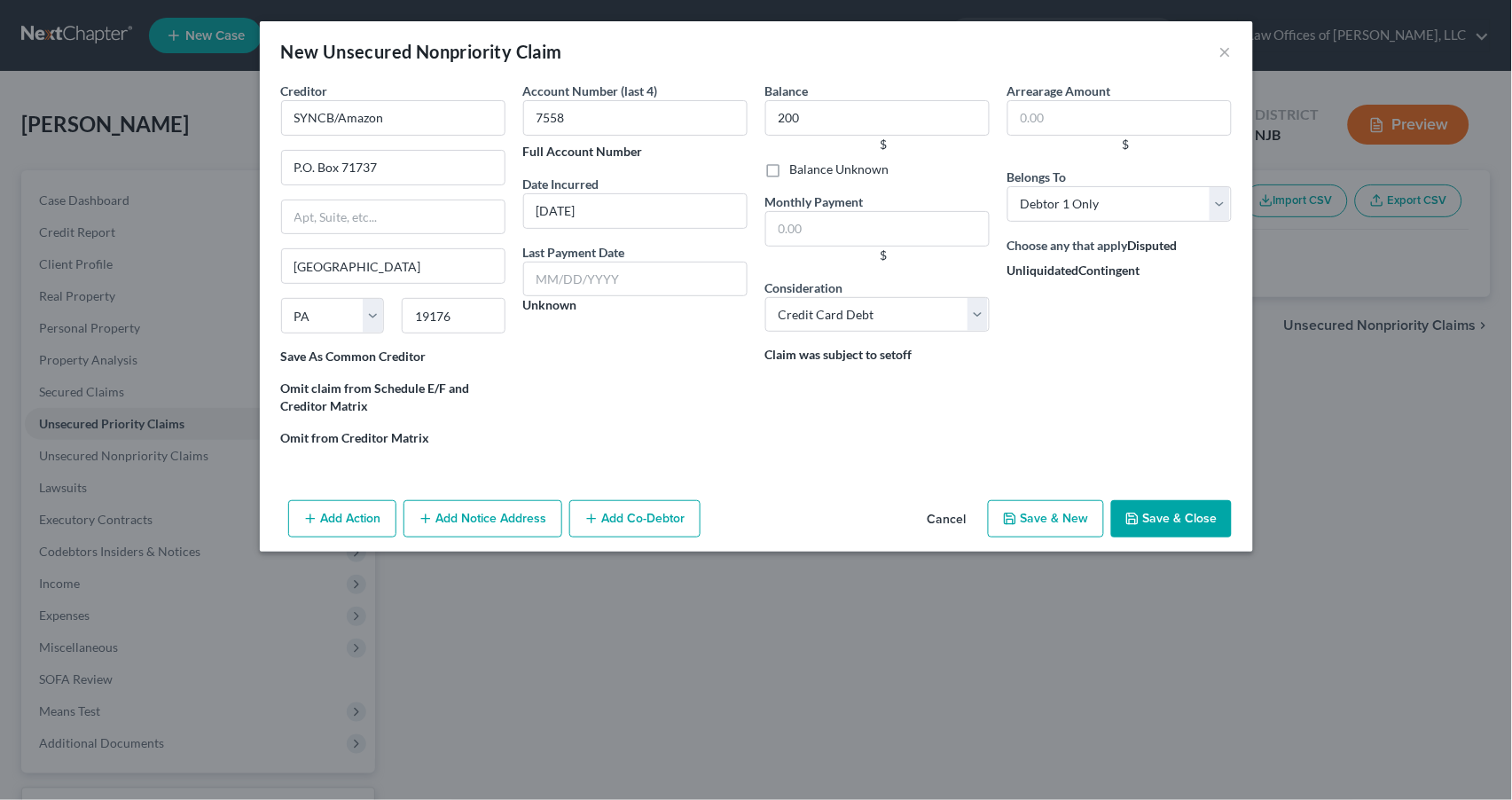
click at [1049, 513] on button "Save & New" at bounding box center [1046, 519] width 116 height 37
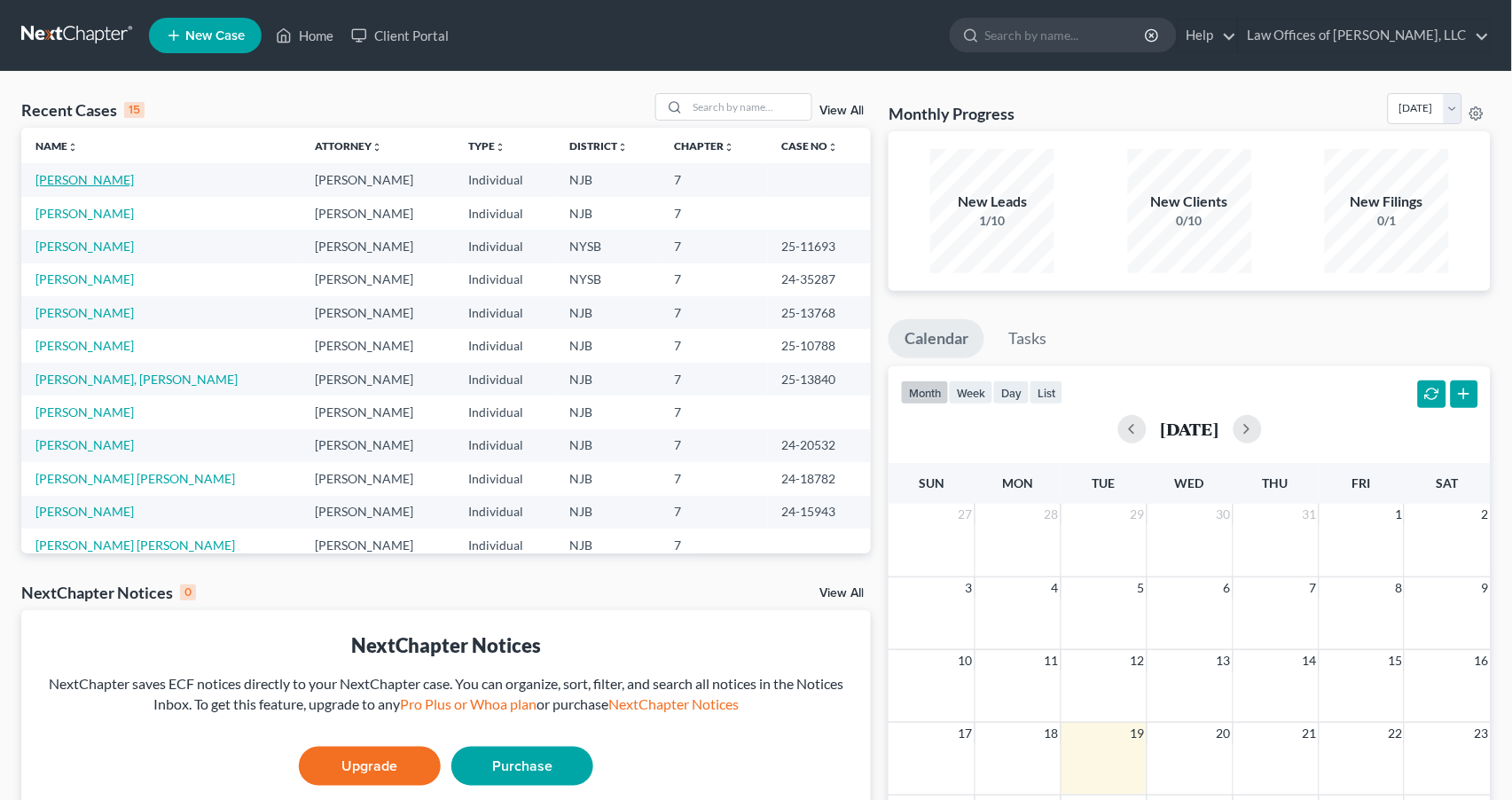
click at [109, 178] on link "[PERSON_NAME]" at bounding box center [85, 179] width 99 height 16
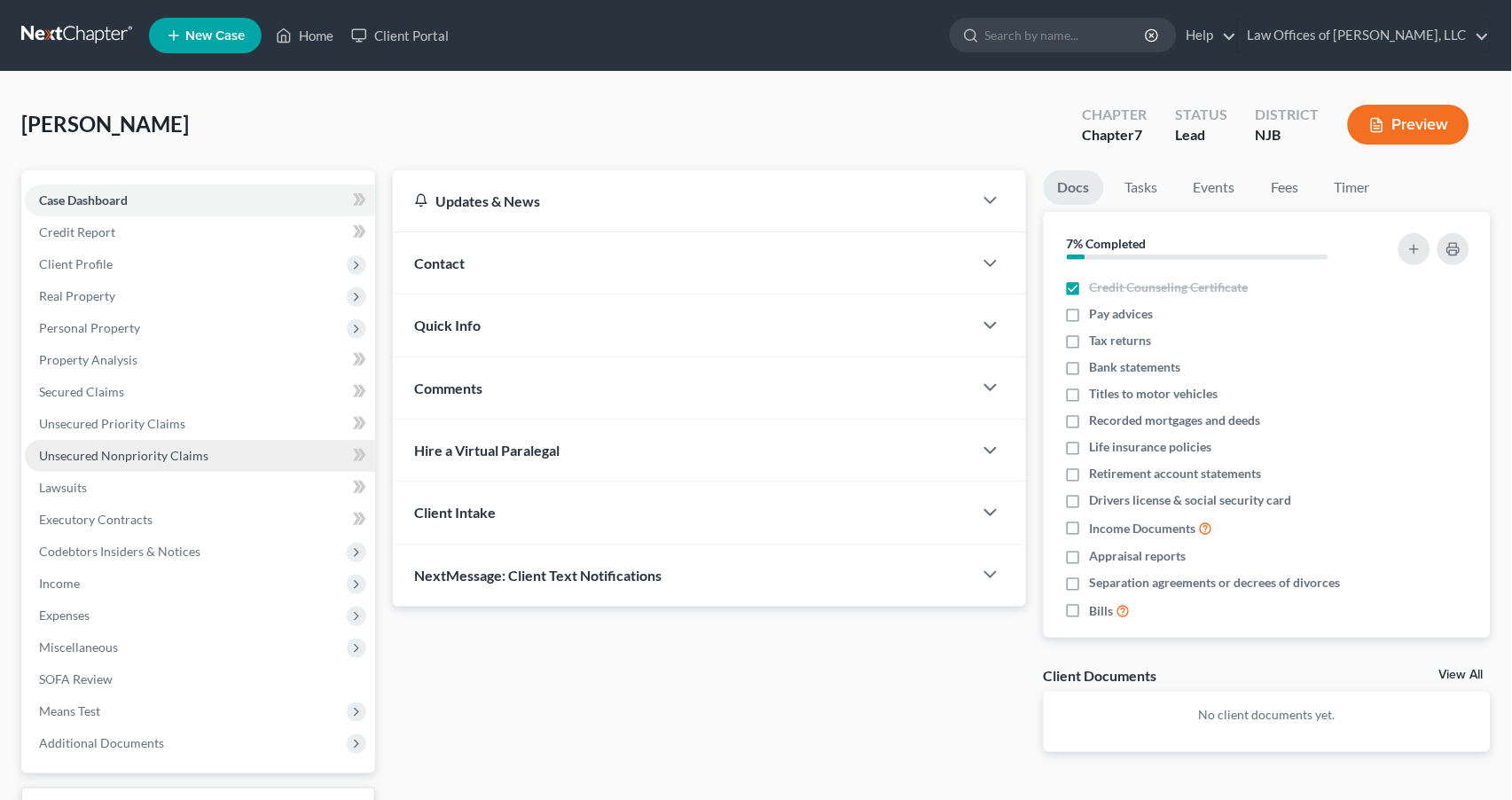
click at [119, 448] on span "Unsecured Nonpriority Claims" at bounding box center [123, 456] width 170 height 16
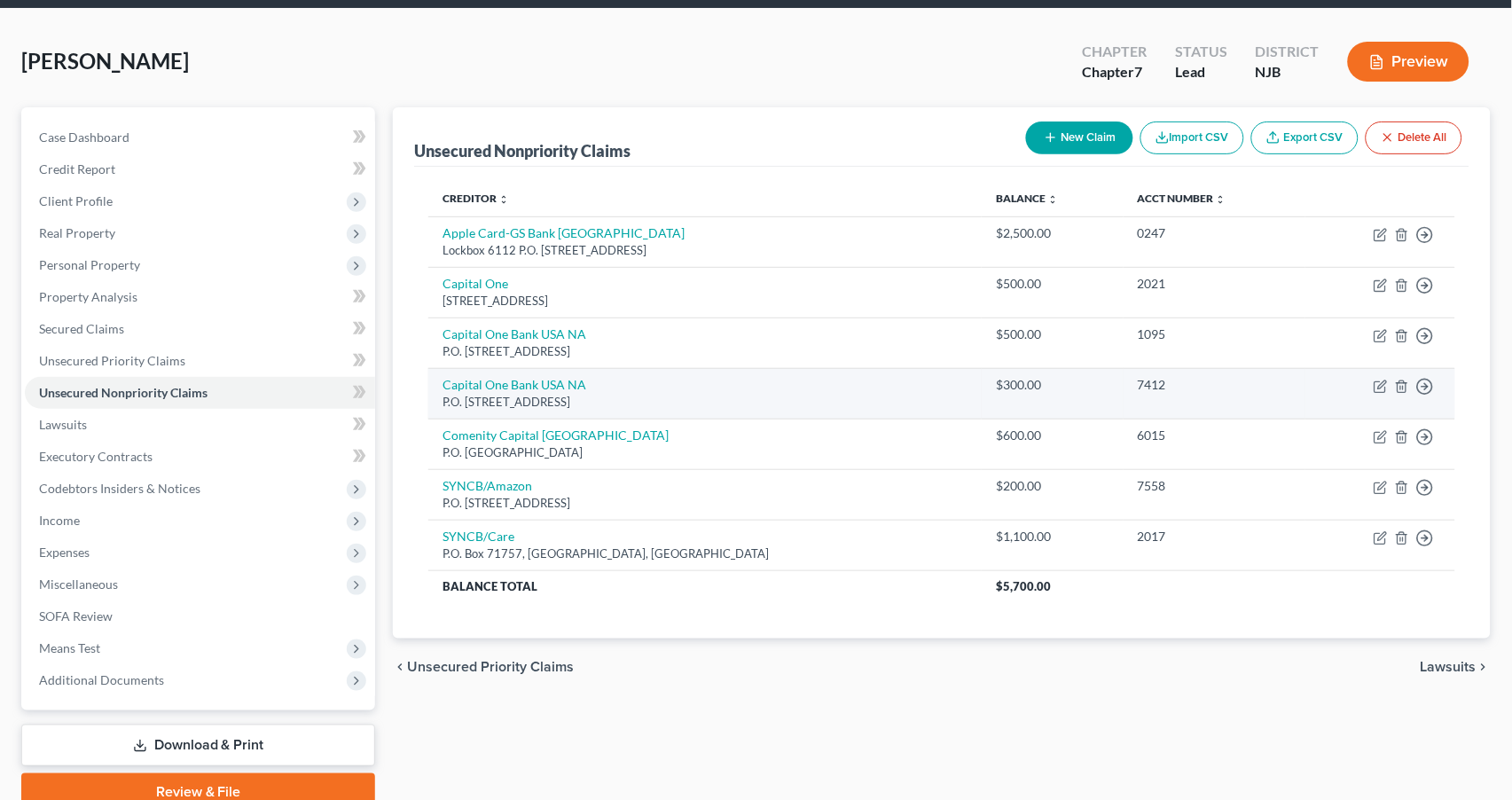
scroll to position [63, 0]
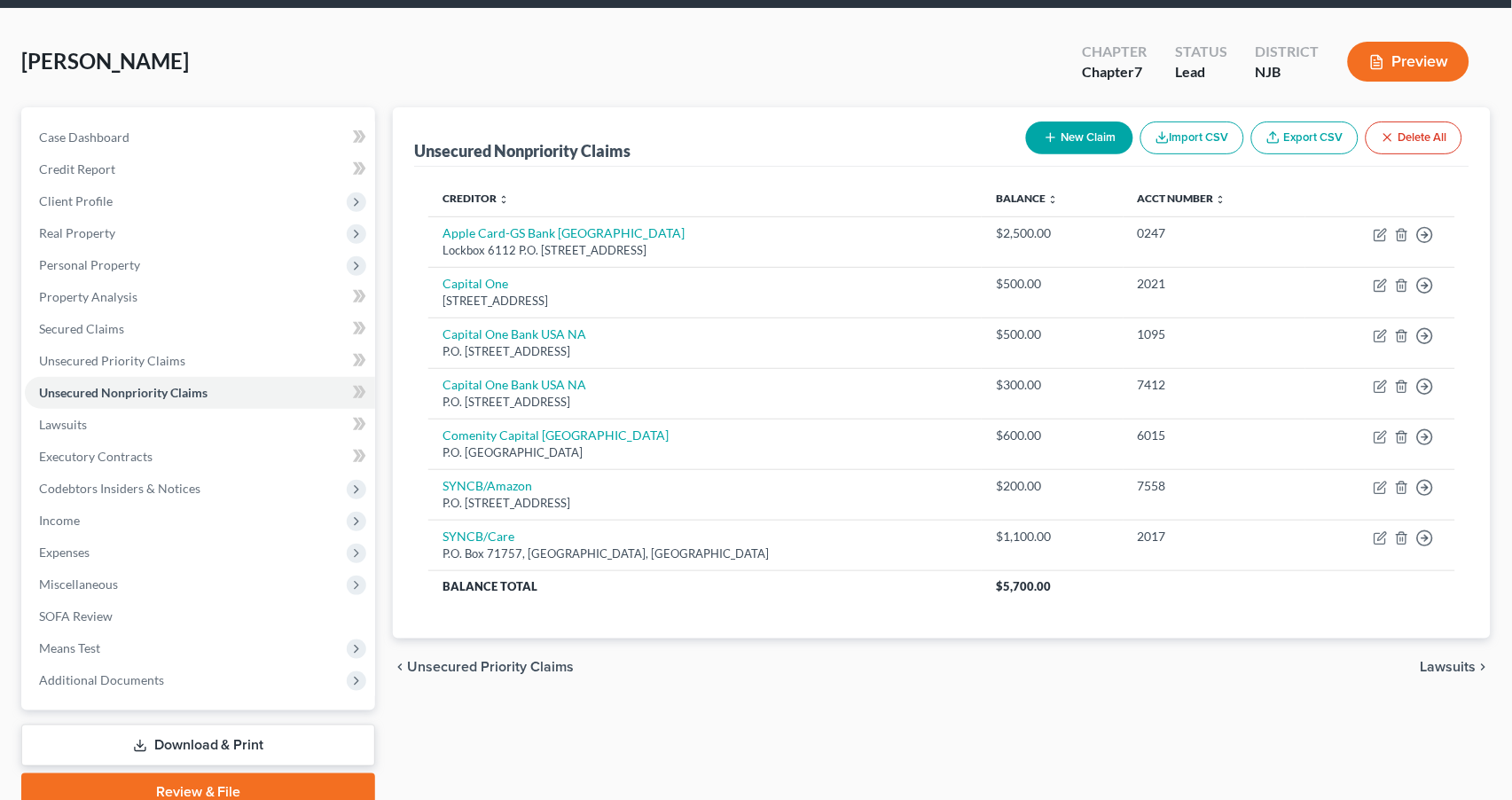
click at [1062, 127] on button "New Claim" at bounding box center [1079, 138] width 108 height 33
select select "0"
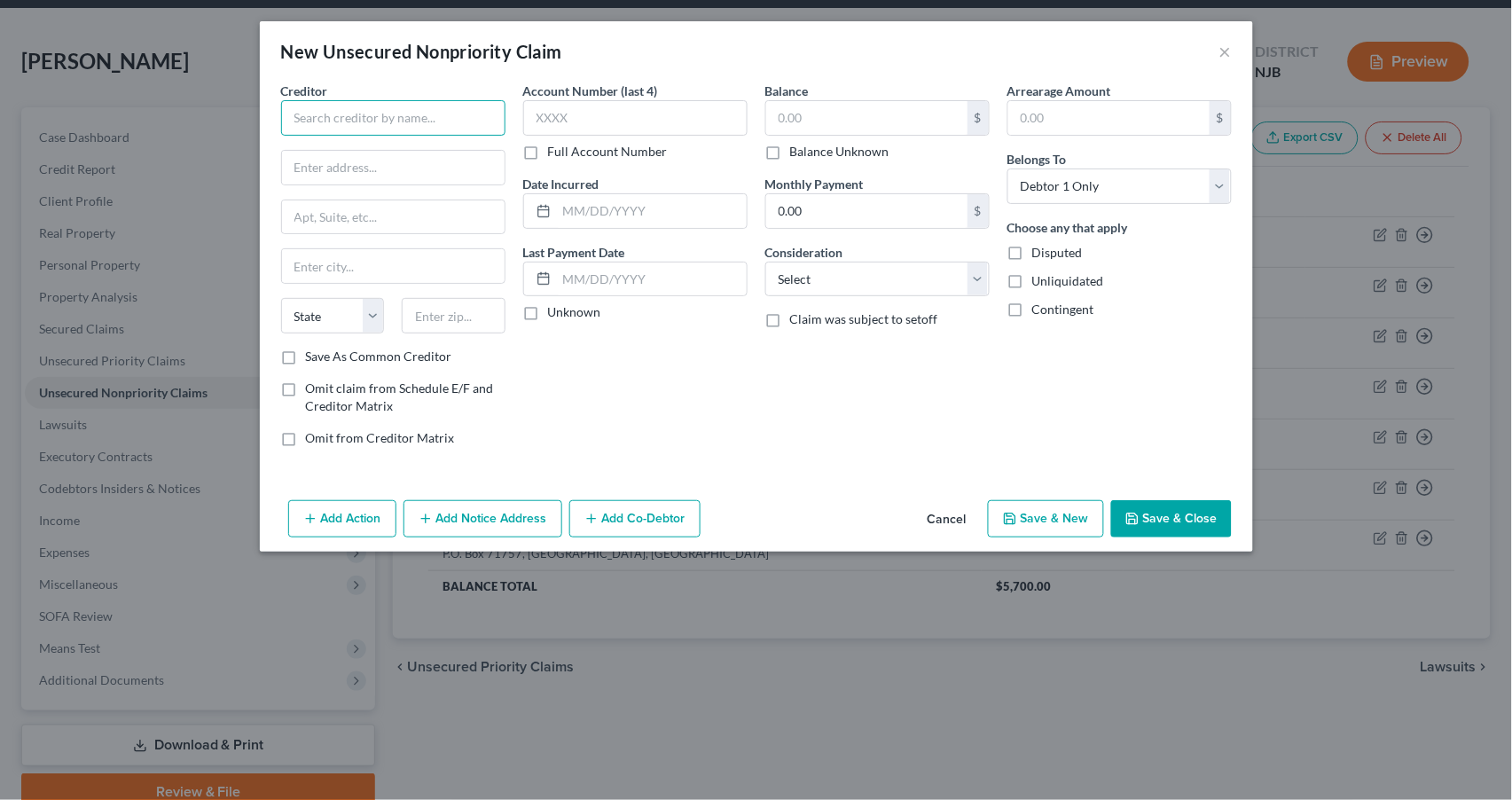
click at [388, 116] on input "text" at bounding box center [393, 117] width 224 height 36
click at [944, 516] on button "Cancel" at bounding box center [947, 520] width 67 height 36
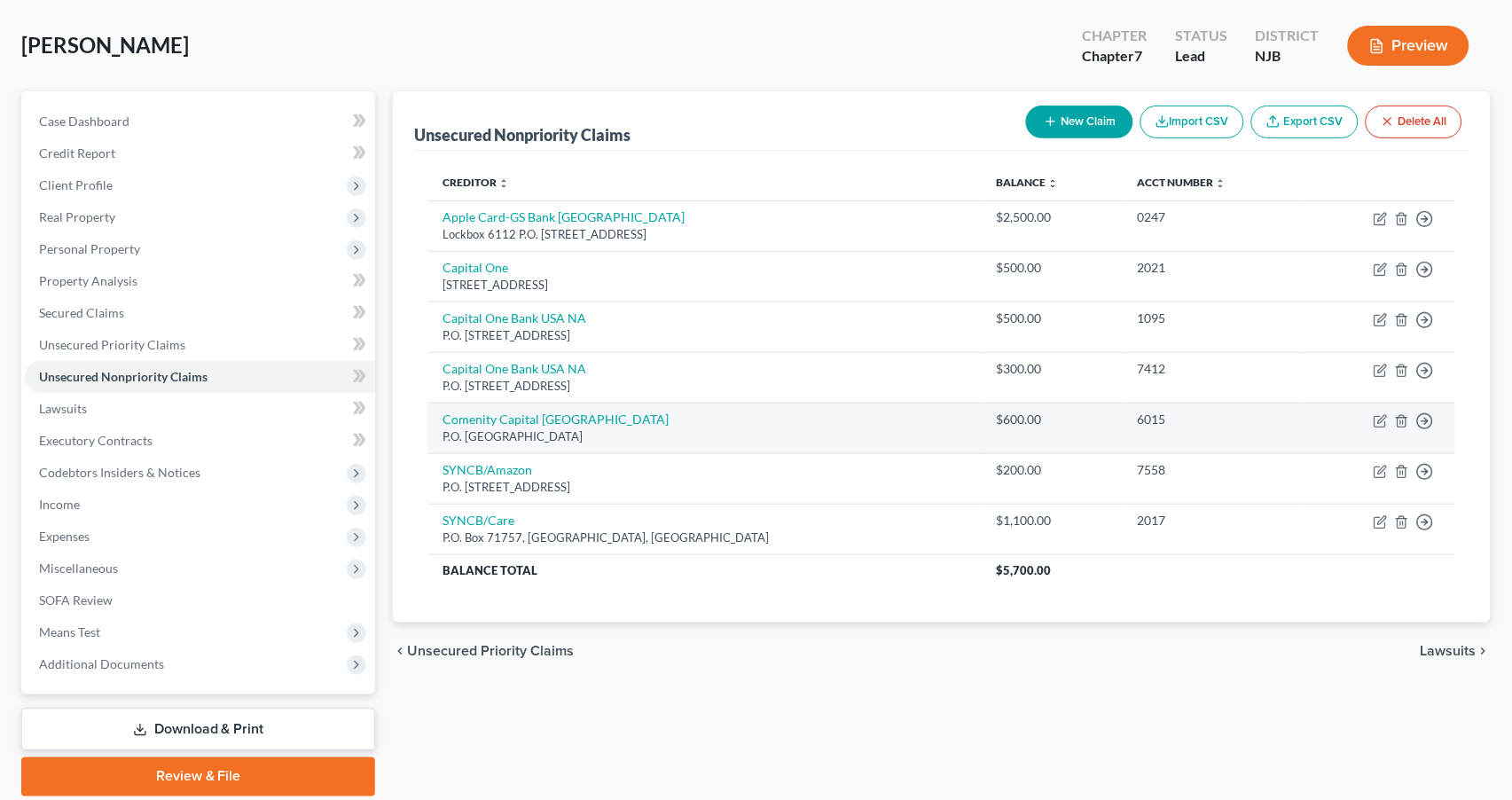
scroll to position [81, 0]
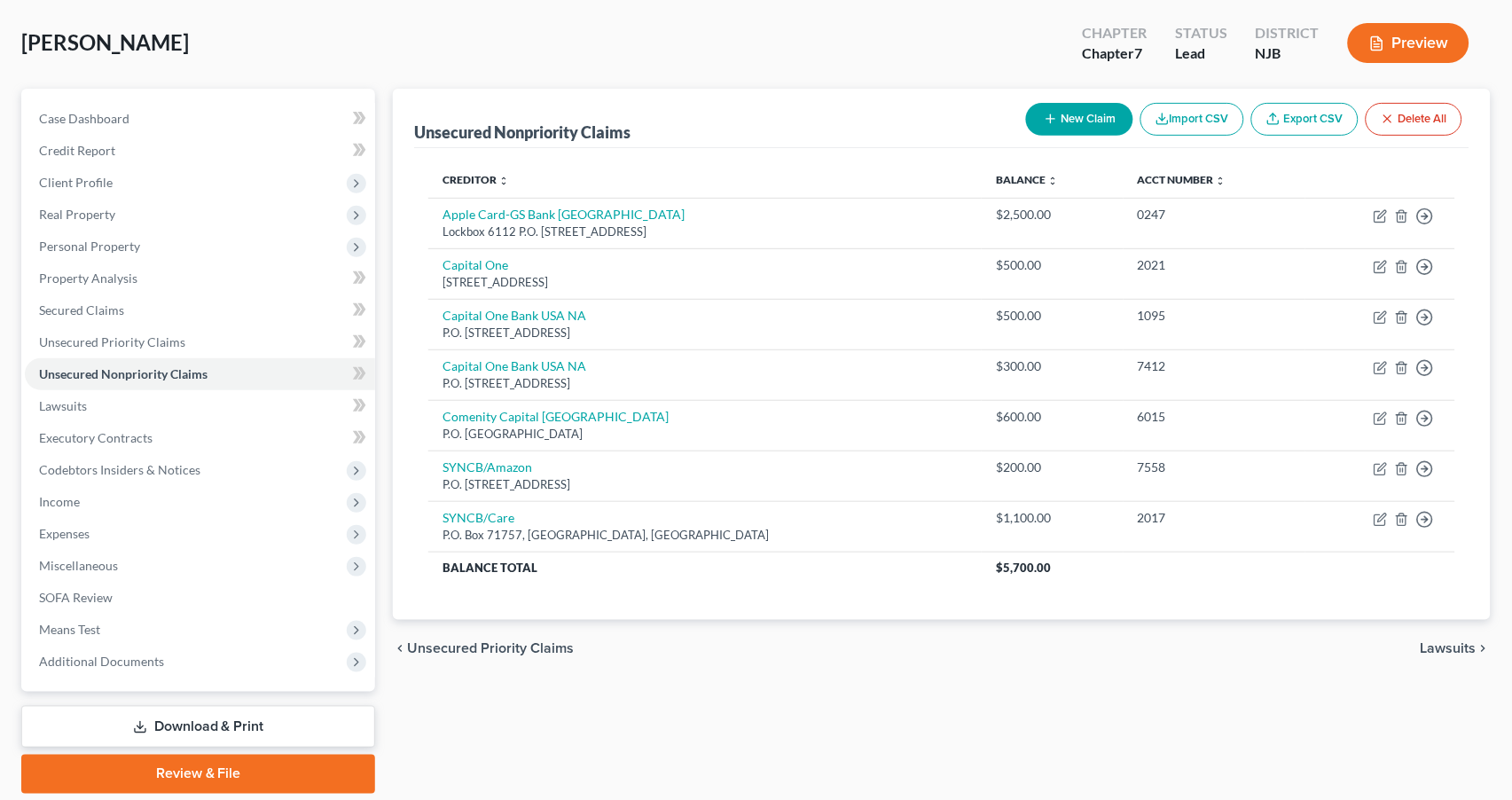
click at [1063, 116] on button "New Claim" at bounding box center [1079, 119] width 108 height 33
select select "0"
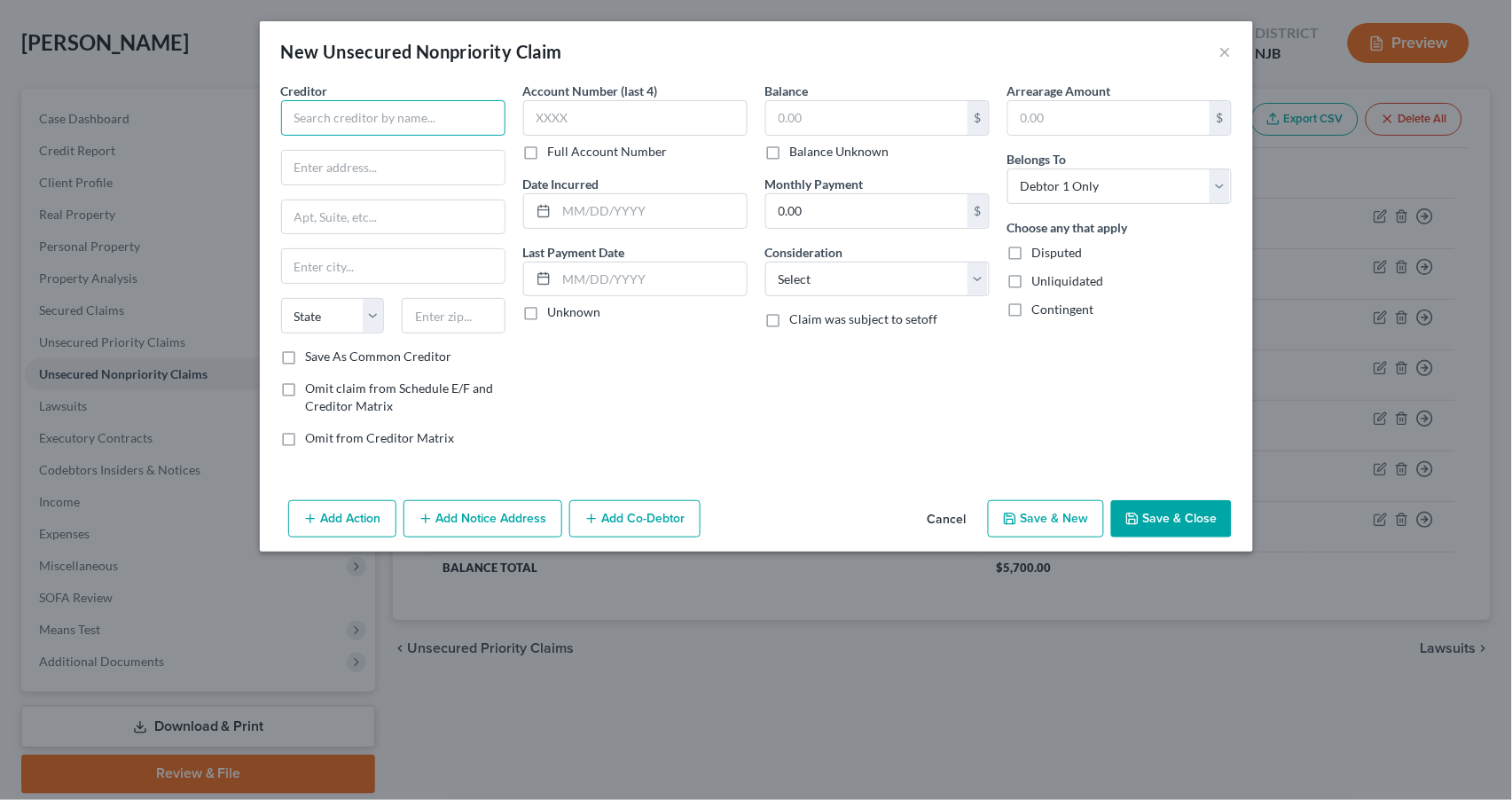
click at [395, 119] on input "text" at bounding box center [393, 117] width 224 height 36
type input "Ally Financial"
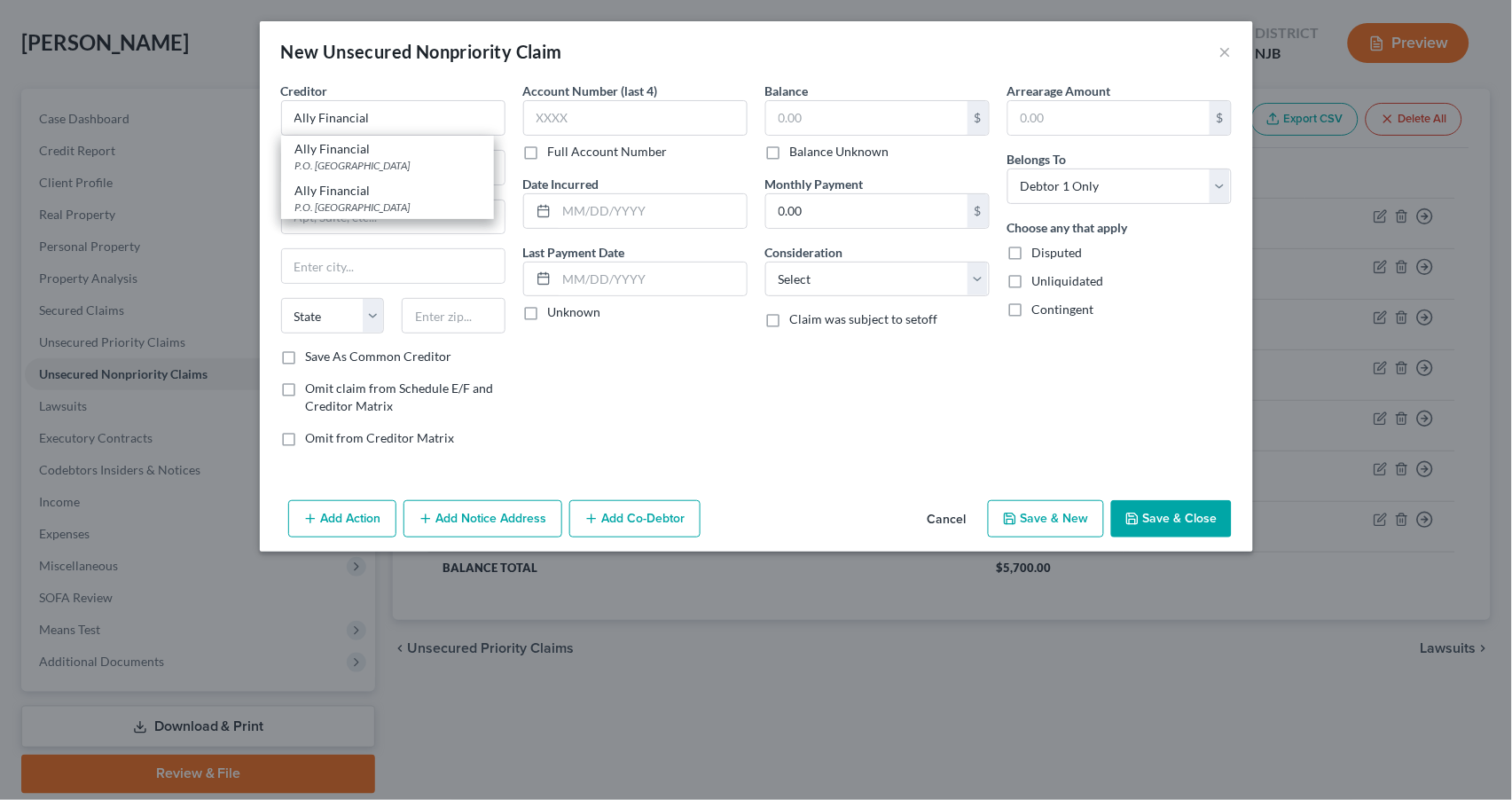
drag, startPoint x: 726, startPoint y: 419, endPoint x: 575, endPoint y: 351, distance: 165.6
click at [724, 419] on div "Account Number (last 4) Full Account Number Date Incurred Last Payment Date Unk…" at bounding box center [635, 271] width 242 height 379
type input "P.O. Box 380901"
click at [391, 265] on input "text" at bounding box center [394, 266] width 223 height 34
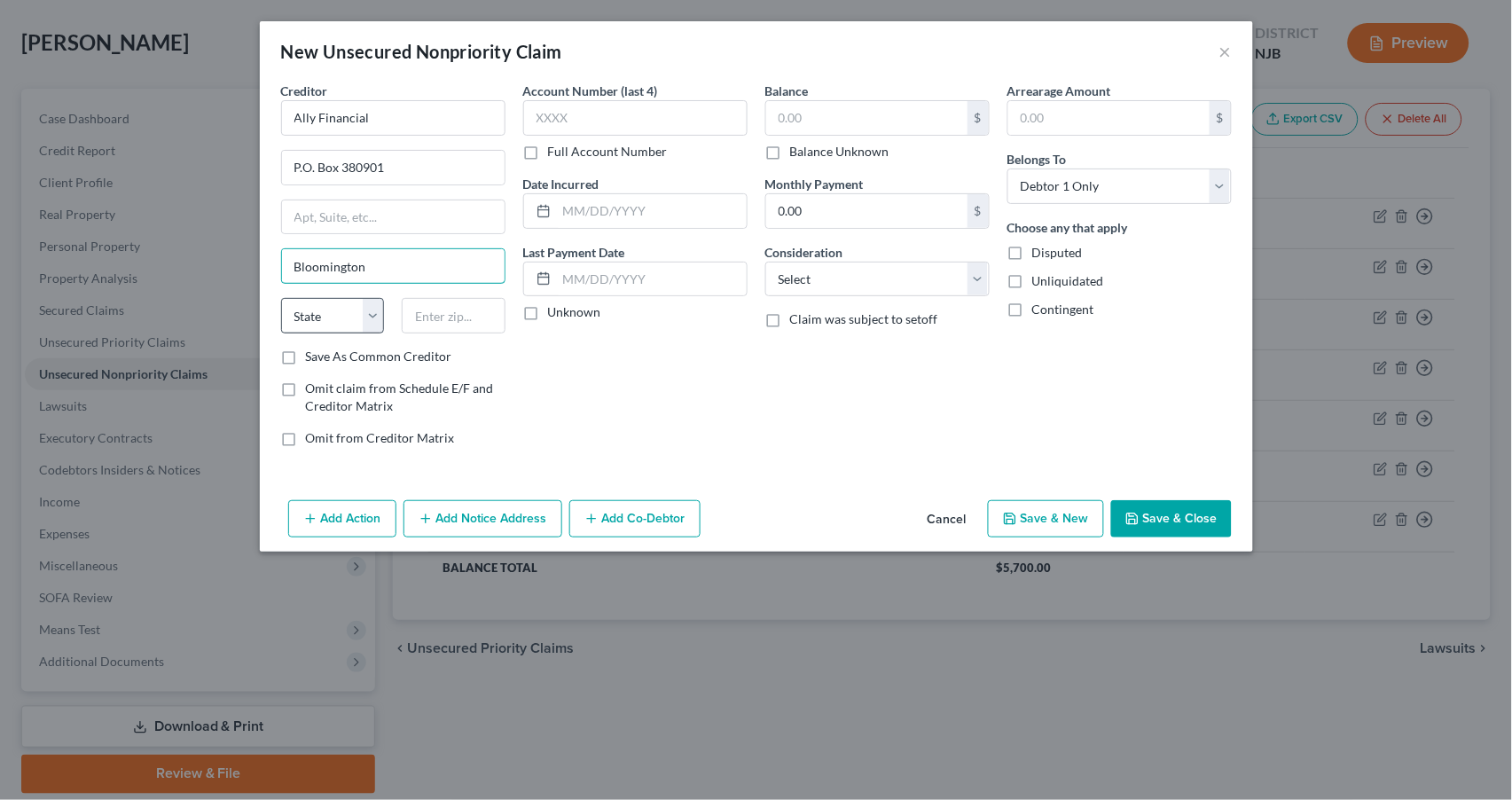
type input "Bloomington"
select select "24"
click at [306, 353] on label "Save As Common Creditor" at bounding box center [378, 356] width 146 height 17
click at [313, 353] on input "Save As Common Creditor" at bounding box center [319, 353] width 12 height 12
checkbox input "true"
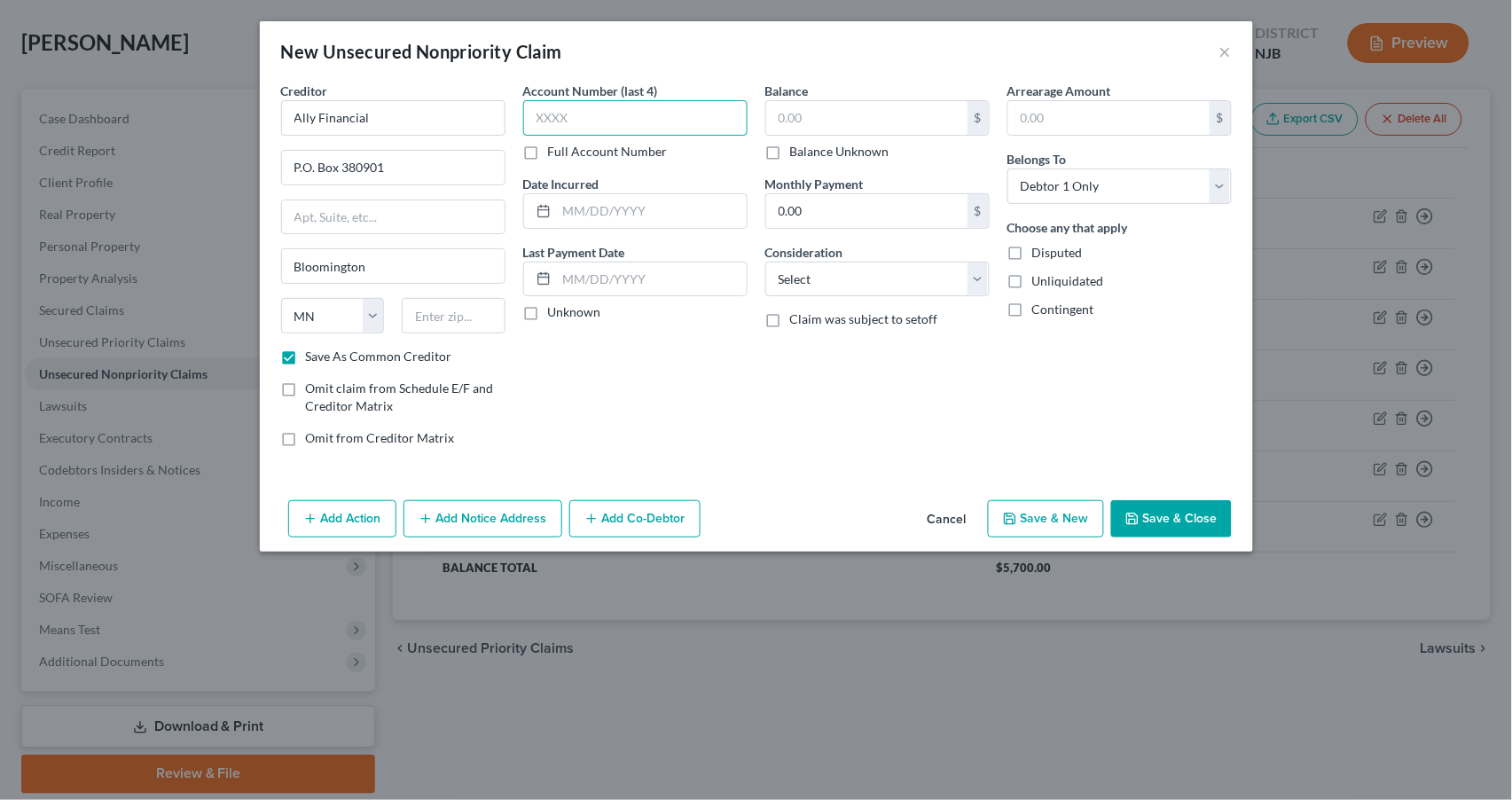
click at [559, 116] on input "text" at bounding box center [635, 117] width 224 height 36
type input "0537"
click at [589, 216] on input "text" at bounding box center [652, 210] width 190 height 34
type input "[DATE]"
click at [548, 310] on label "Unknown" at bounding box center [574, 312] width 53 height 17
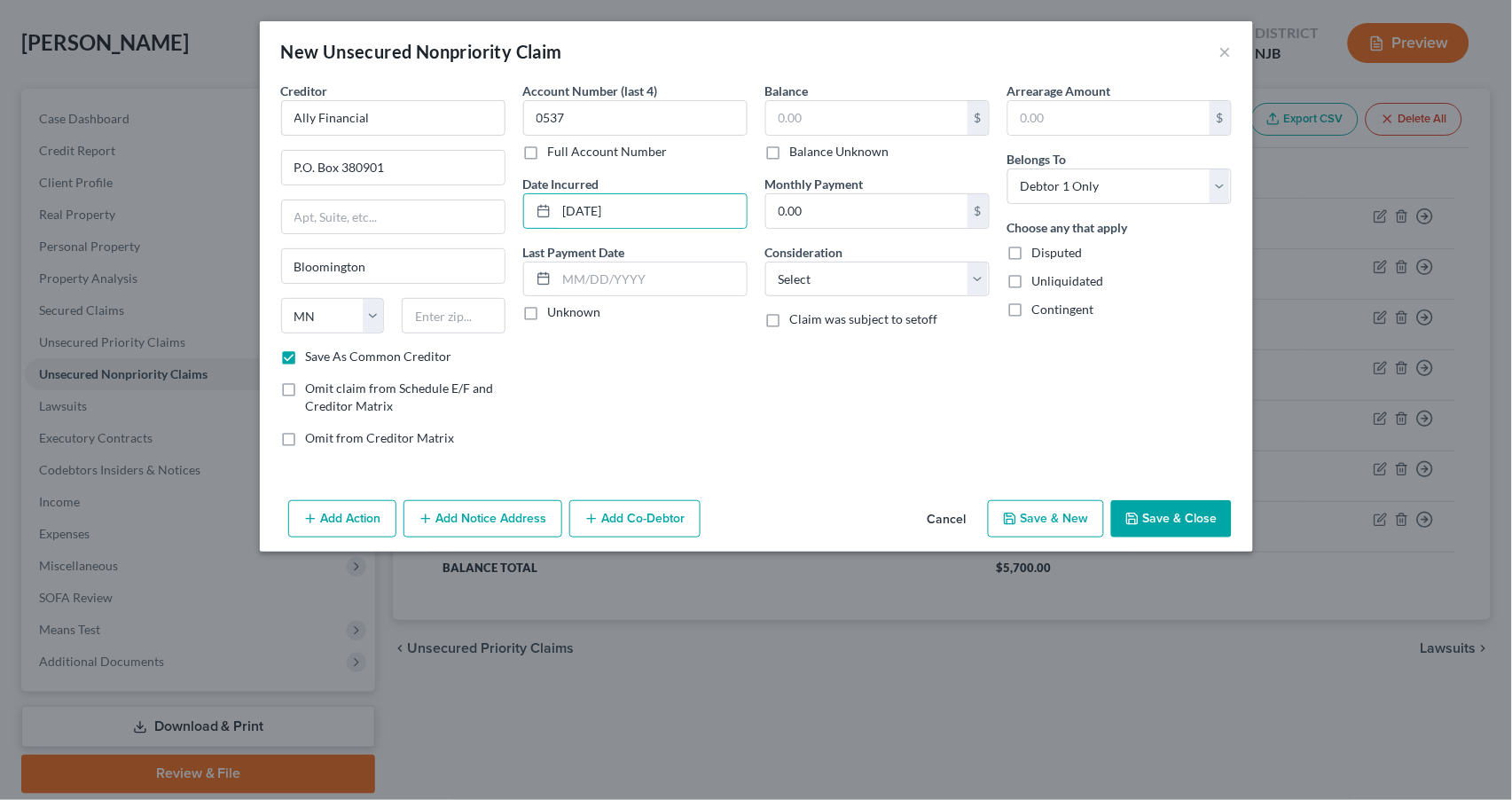
click at [555, 310] on input "Unknown" at bounding box center [561, 309] width 12 height 12
checkbox input "true"
click at [812, 116] on input "text" at bounding box center [867, 117] width 202 height 34
type input "13,000.00"
select select "14"
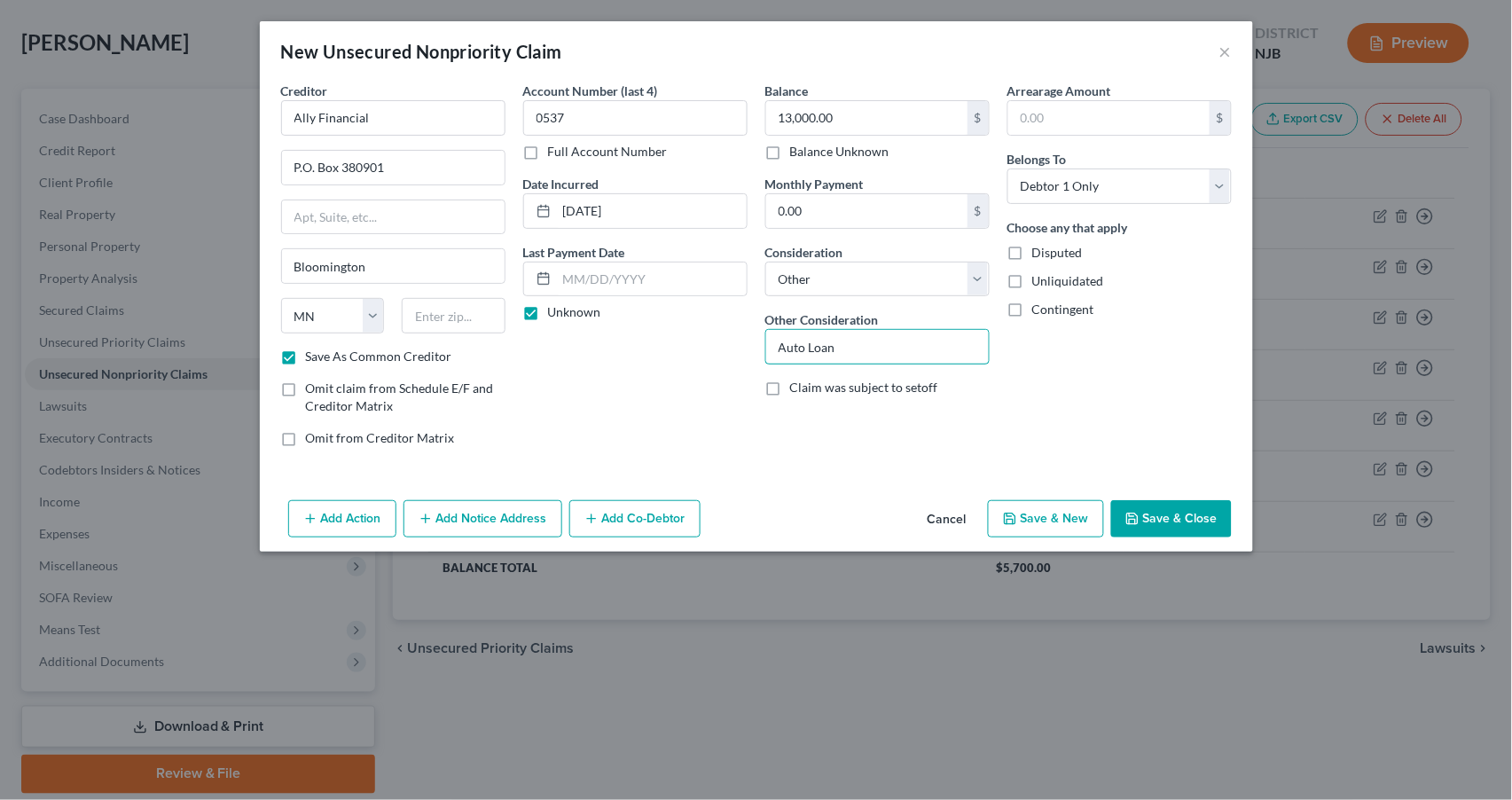
type input "Auto Loan"
click at [1169, 516] on button "Save & Close" at bounding box center [1172, 519] width 120 height 37
checkbox input "false"
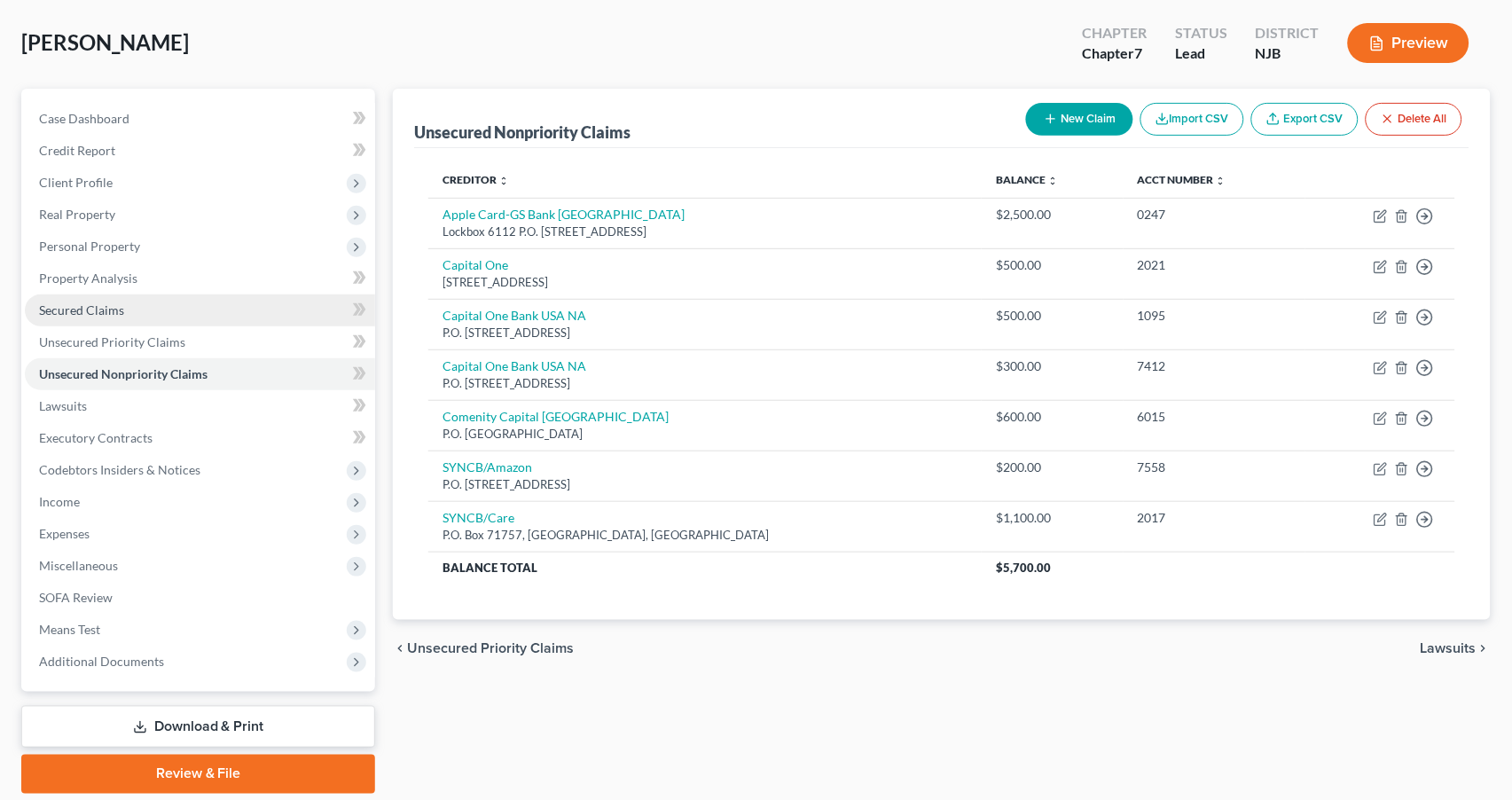
click at [96, 303] on span "Secured Claims" at bounding box center [81, 310] width 85 height 16
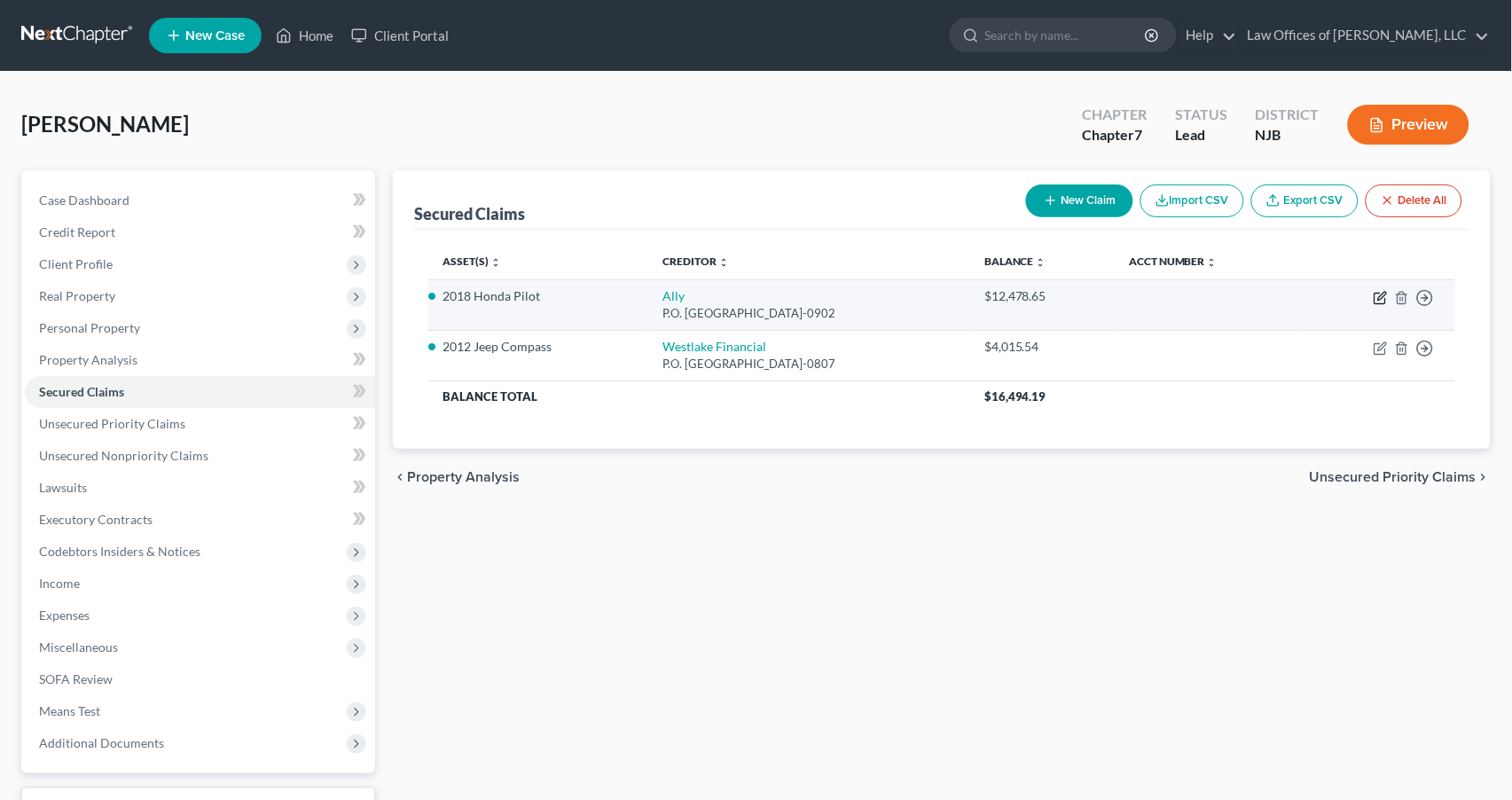
click at [1376, 293] on icon "button" at bounding box center [1380, 298] width 15 height 15
select select "24"
select select "2"
select select "0"
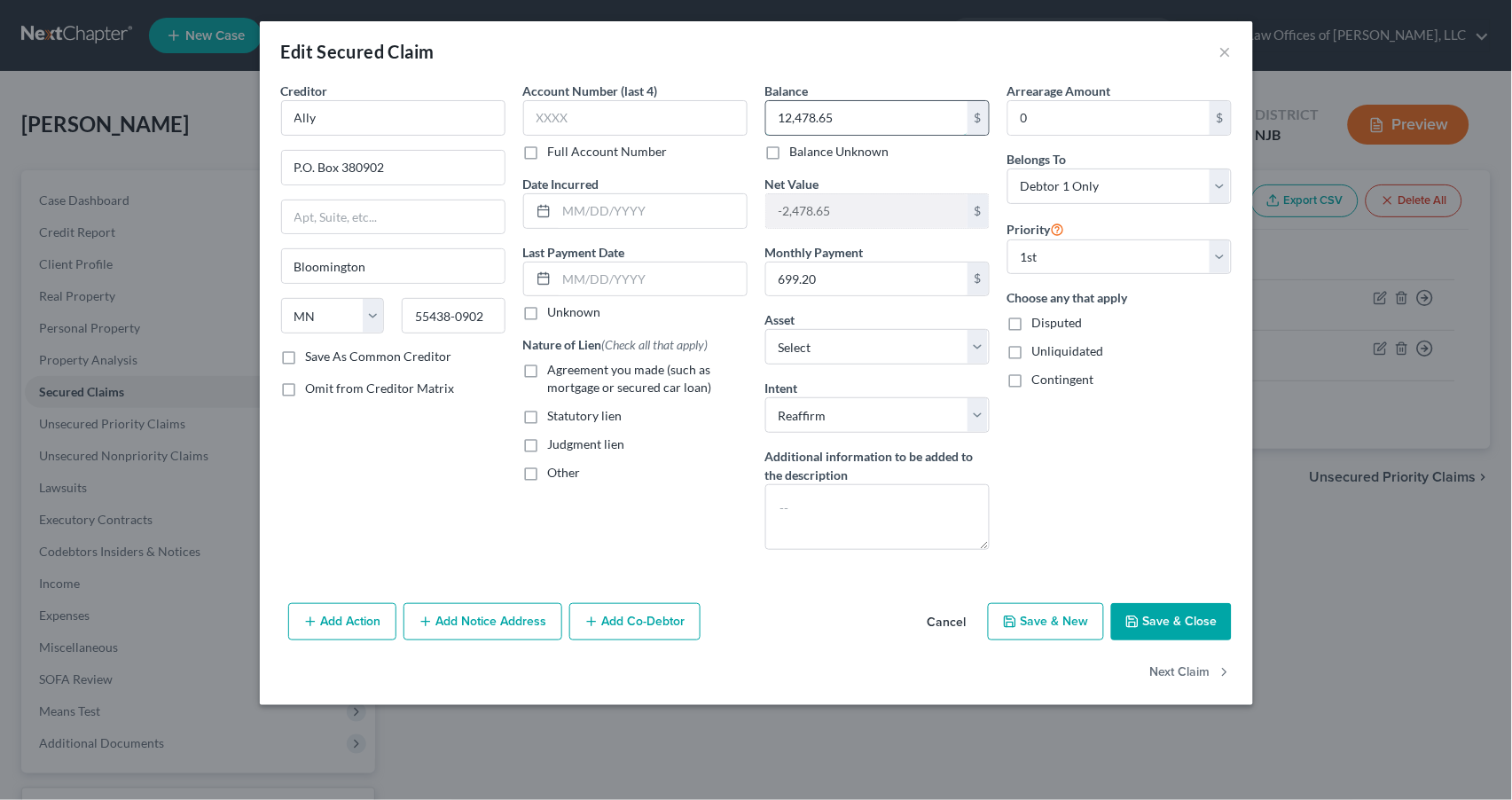
click at [846, 116] on input "12,478.65" at bounding box center [867, 117] width 202 height 34
type input "1"
type input "12,870.00"
click at [1183, 622] on button "Save & Close" at bounding box center [1172, 622] width 120 height 37
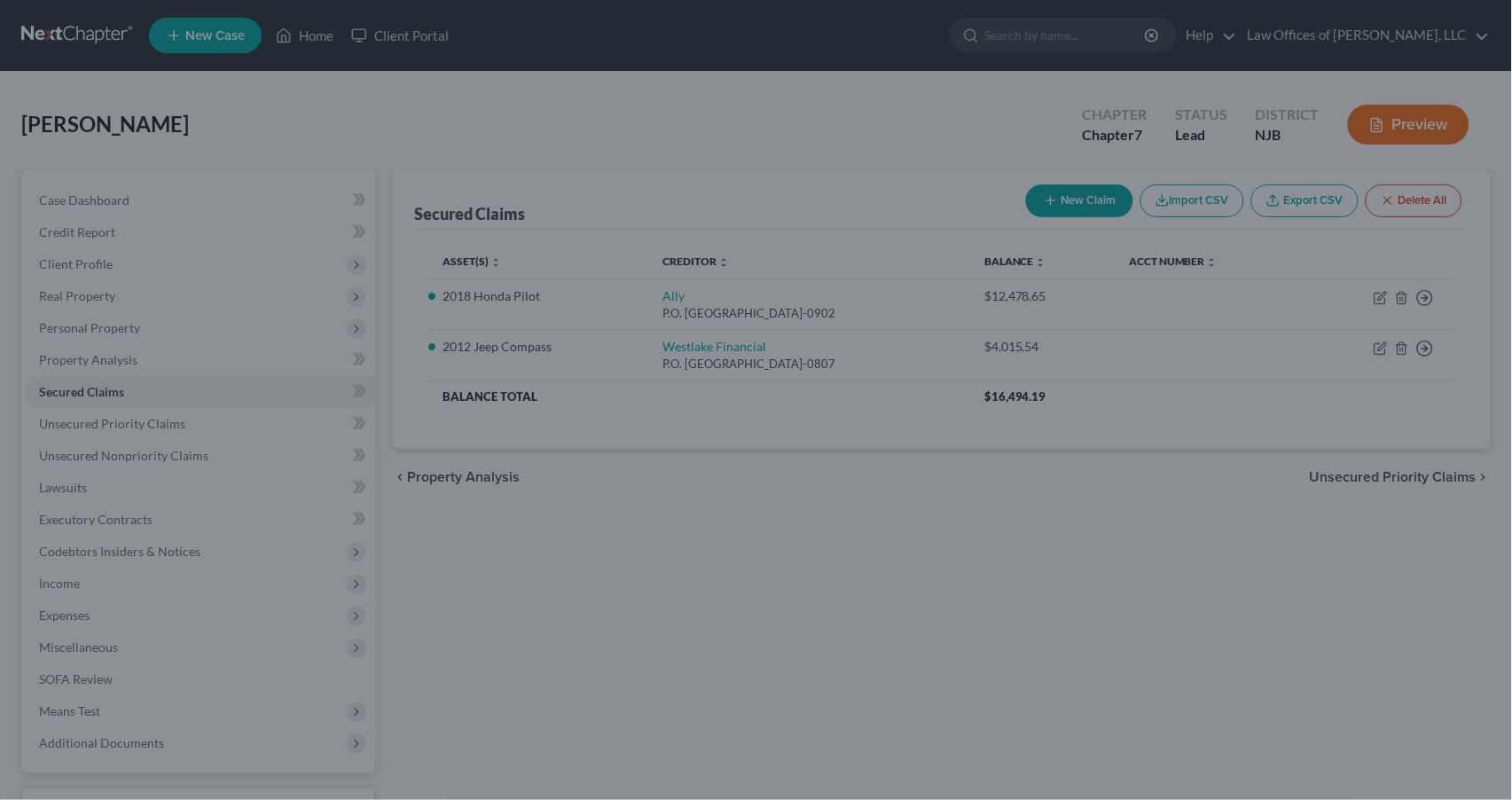
type input "-2,870.00"
select select "2"
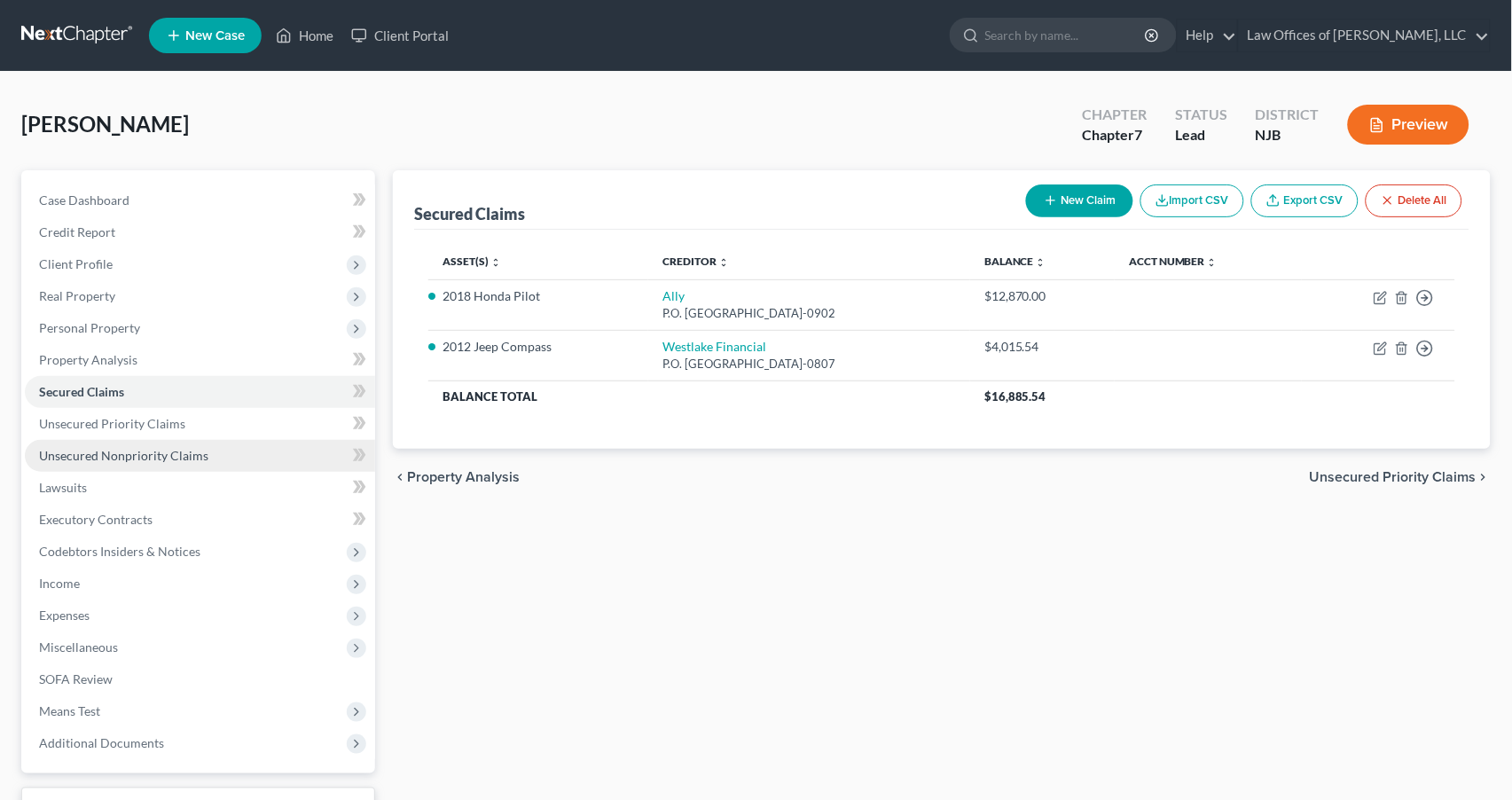
click at [85, 448] on span "Unsecured Nonpriority Claims" at bounding box center [123, 456] width 170 height 16
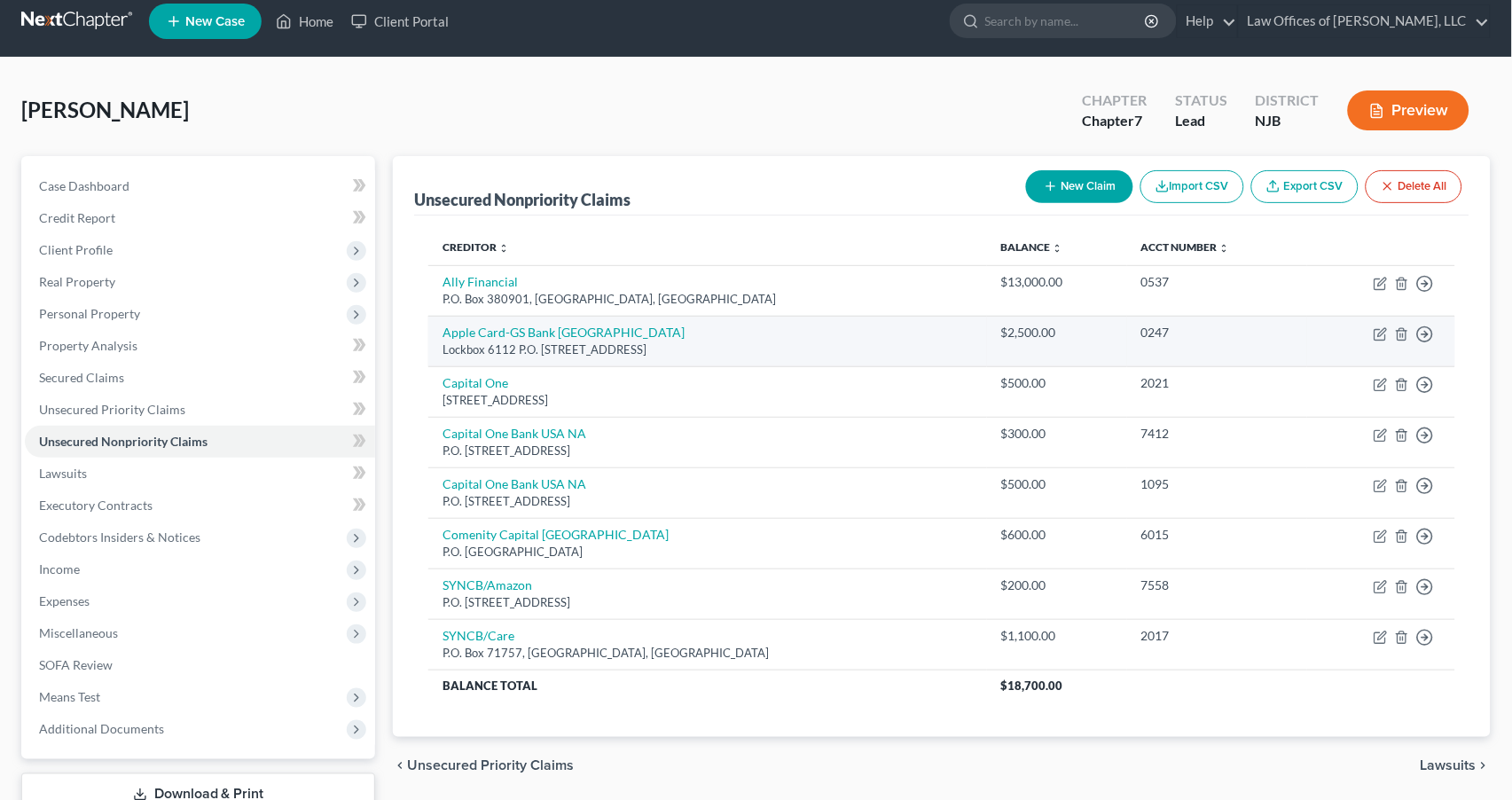
scroll to position [15, 0]
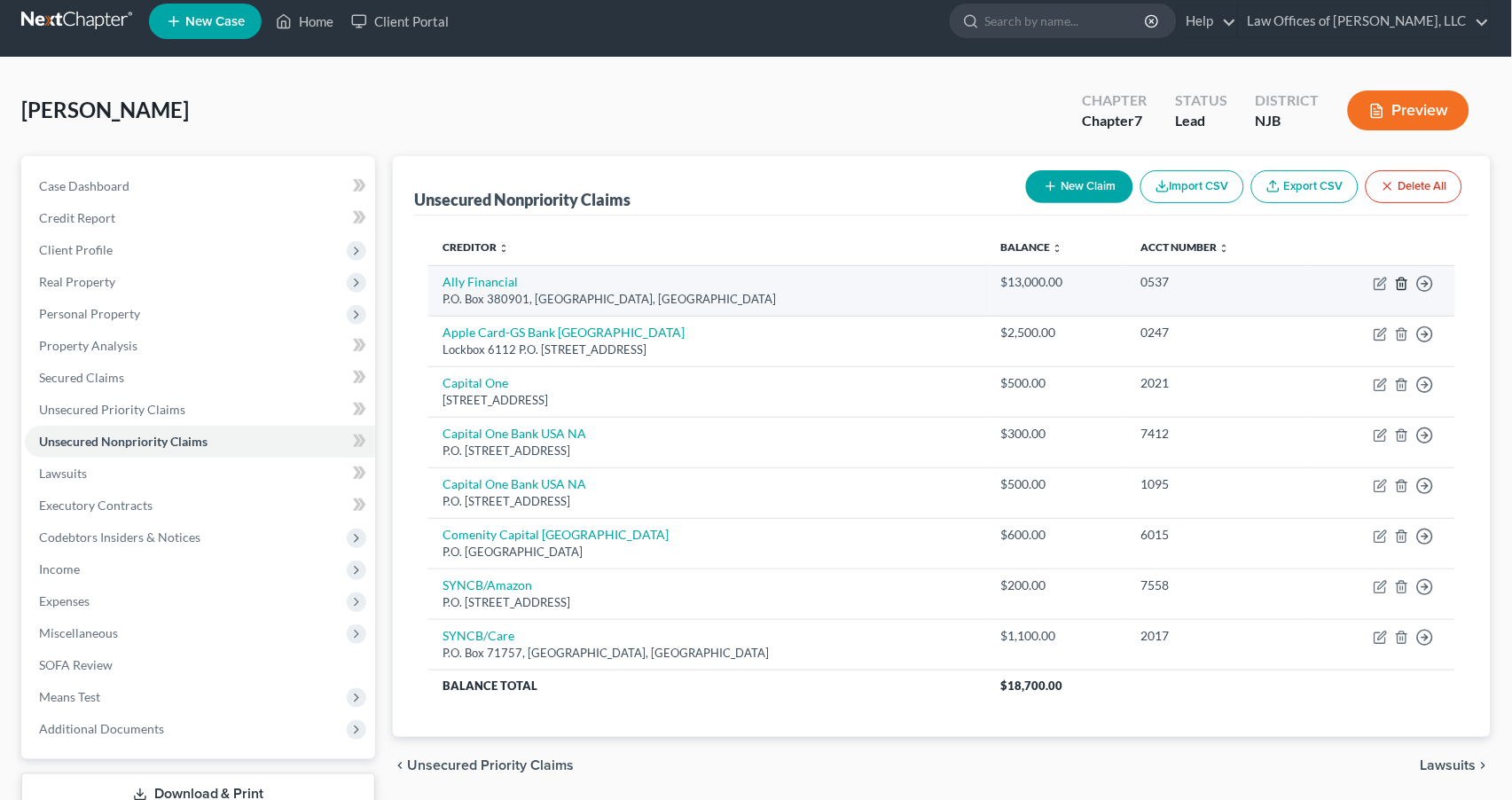
click at [1399, 280] on icon "button" at bounding box center [1401, 283] width 15 height 15
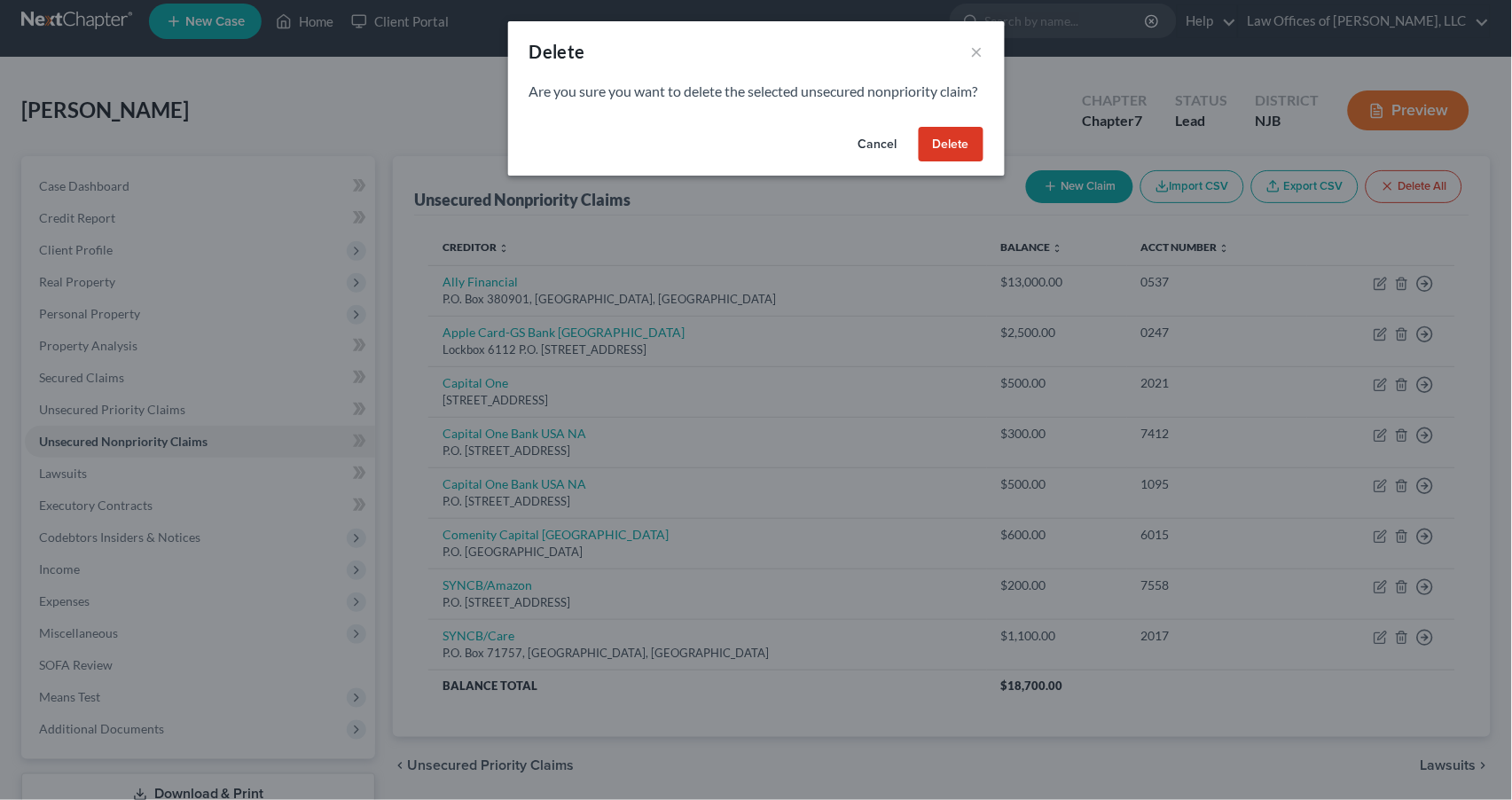
click at [944, 162] on button "Delete" at bounding box center [950, 144] width 65 height 36
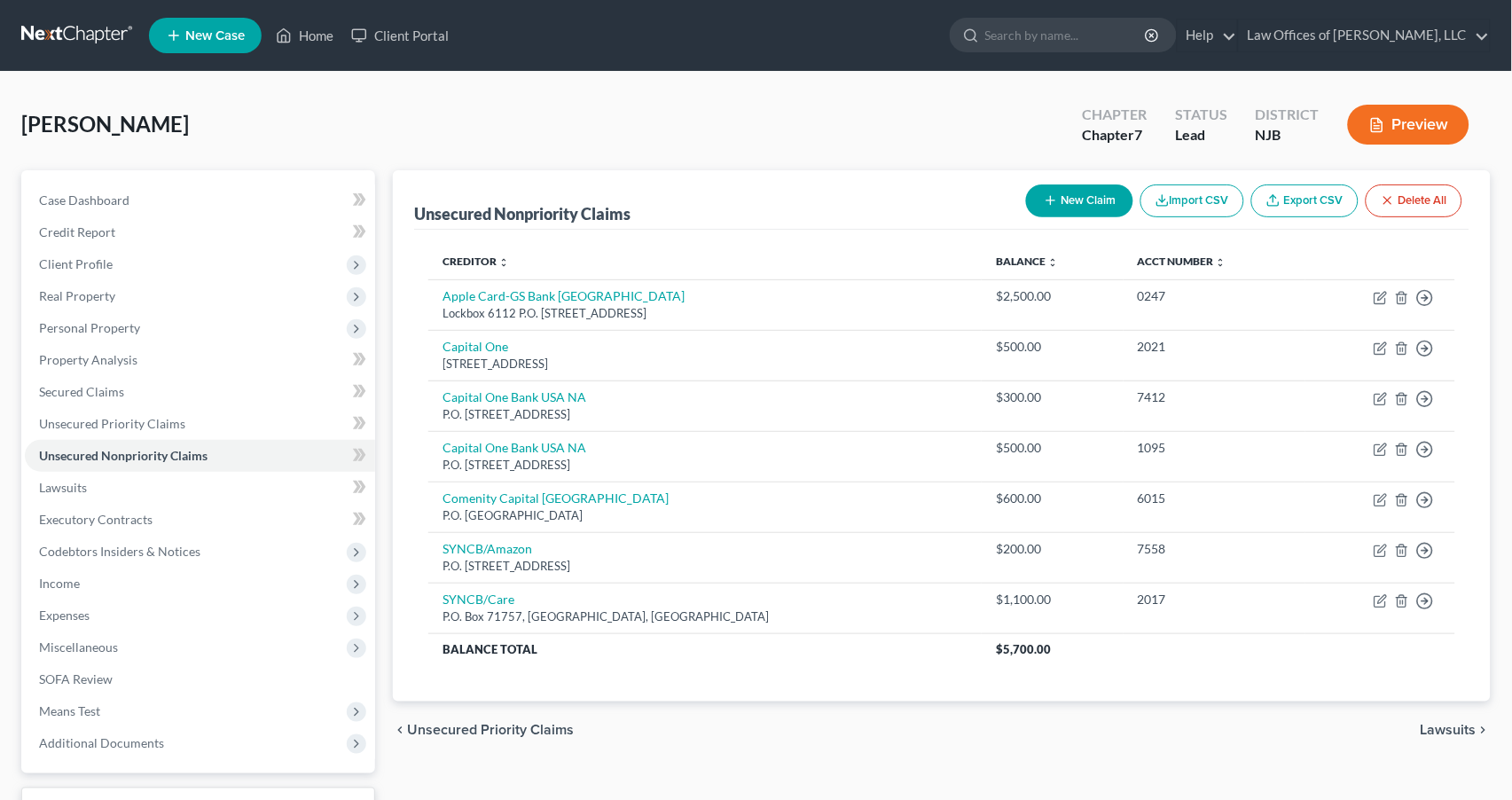
scroll to position [0, 0]
click at [1083, 203] on button "New Claim" at bounding box center [1079, 201] width 108 height 33
select select "0"
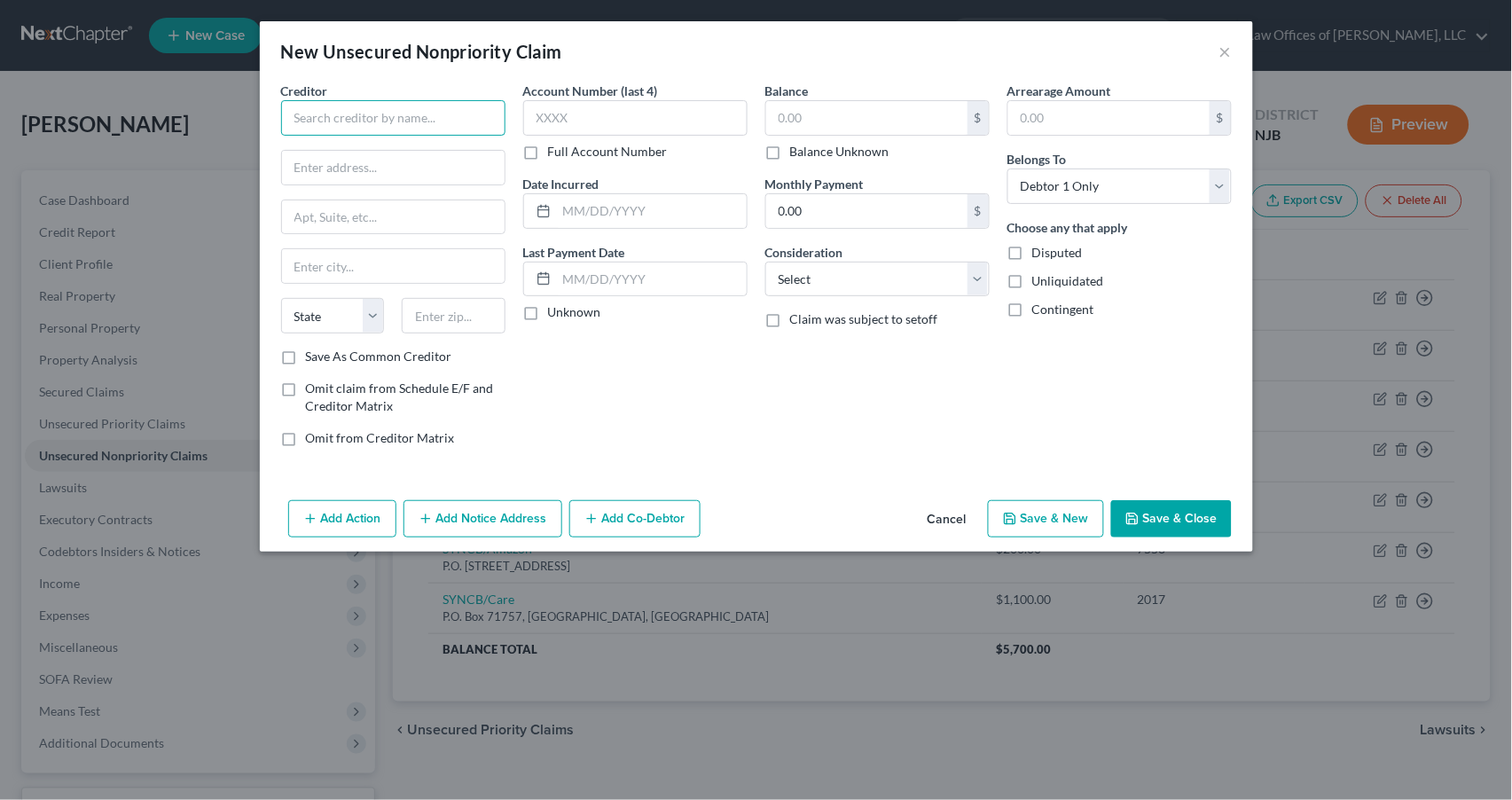
click at [364, 110] on input "text" at bounding box center [393, 117] width 224 height 36
type input "Comenity Bank/Torrid"
type input "P.O. Box 182789"
click at [339, 258] on input "text" at bounding box center [394, 266] width 223 height 34
type input "Columbus"
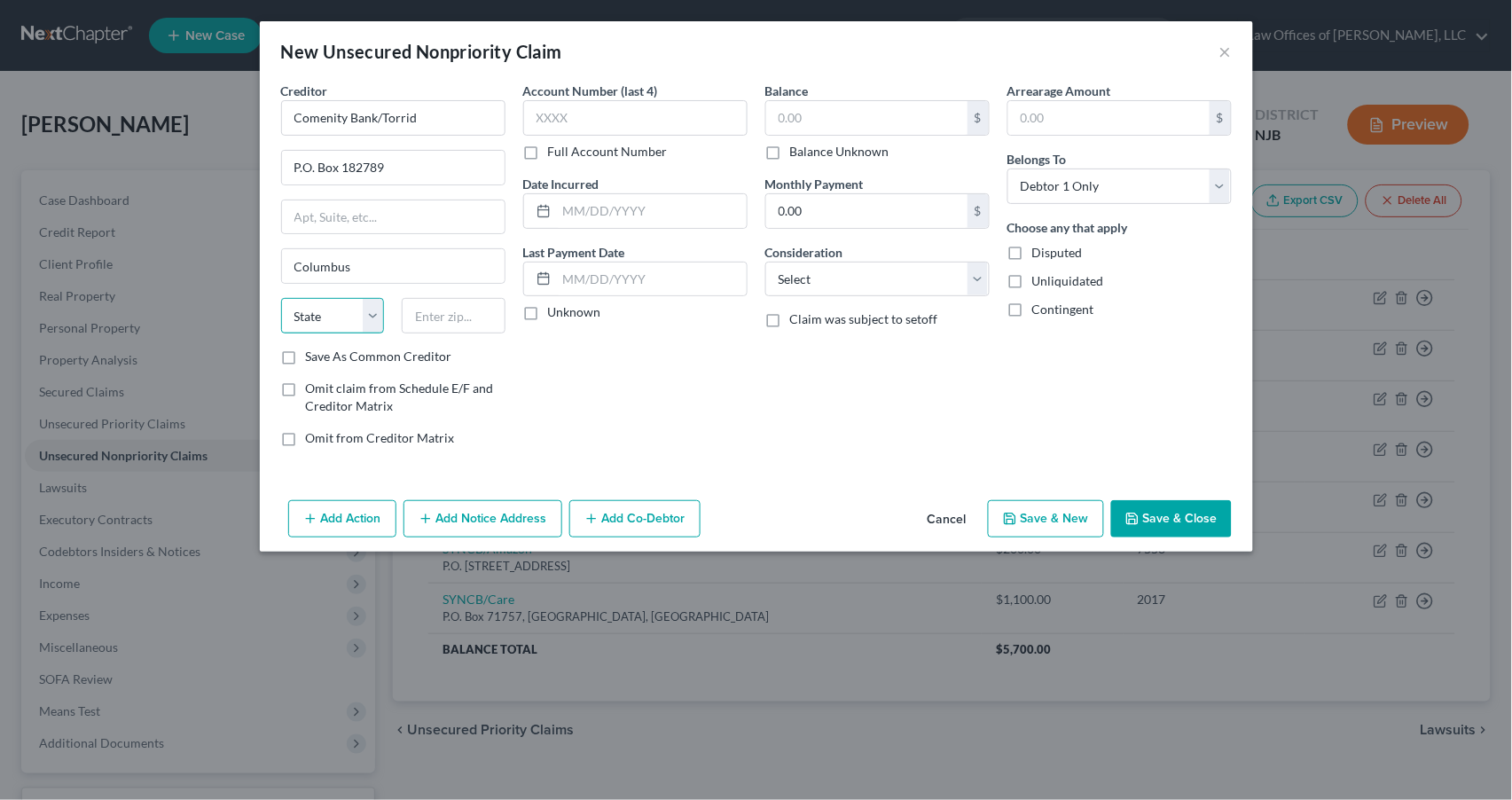
select select "37"
click at [423, 318] on input "text" at bounding box center [453, 315] width 104 height 36
type input "43218"
select select "36"
click at [306, 353] on label "Save As Common Creditor" at bounding box center [378, 356] width 146 height 17
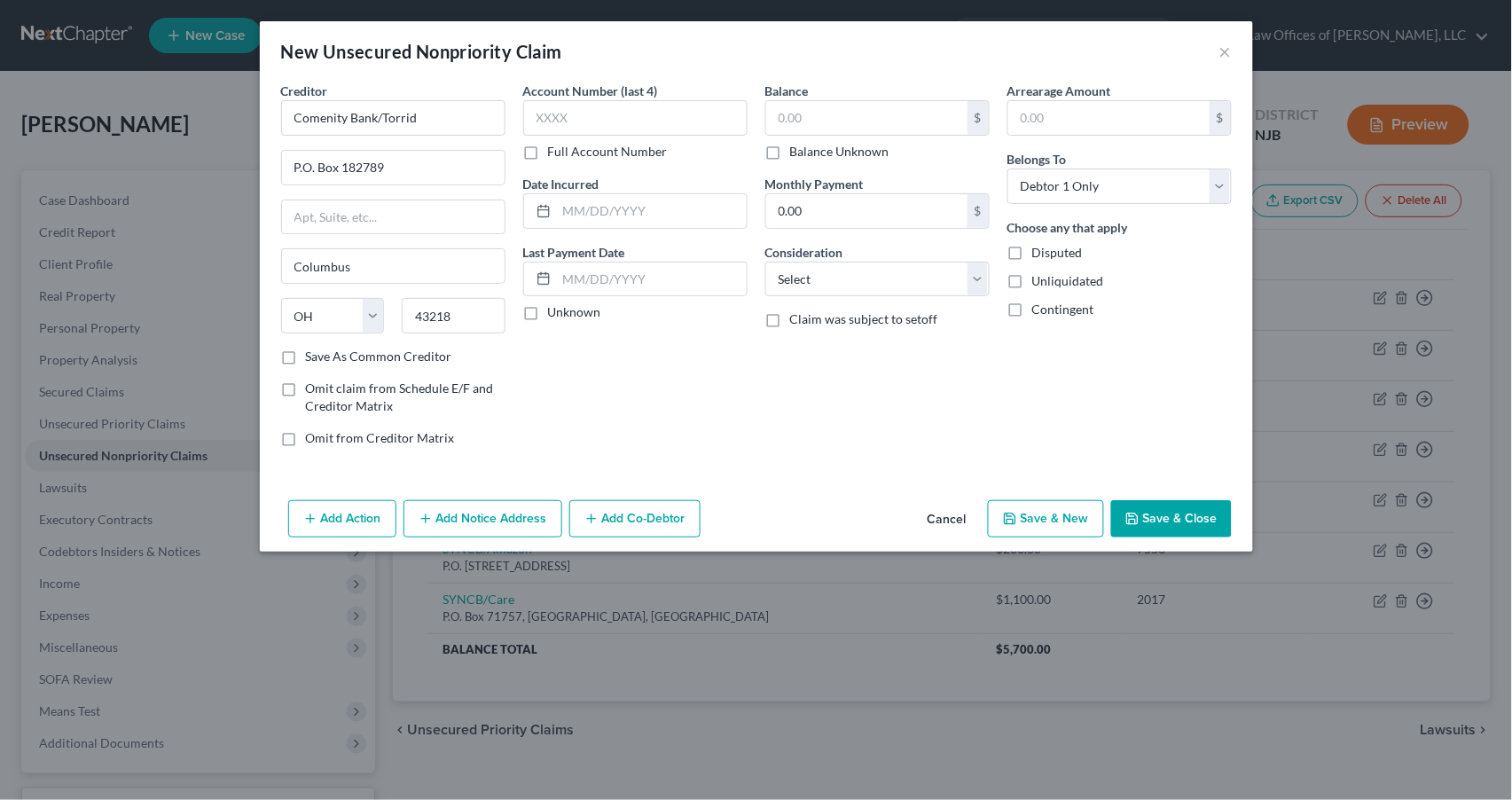
click at [313, 353] on input "Save As Common Creditor" at bounding box center [319, 353] width 12 height 12
checkbox input "true"
type input "5987"
click at [560, 222] on input "text" at bounding box center [652, 210] width 190 height 34
click at [563, 222] on input "text" at bounding box center [652, 210] width 190 height 34
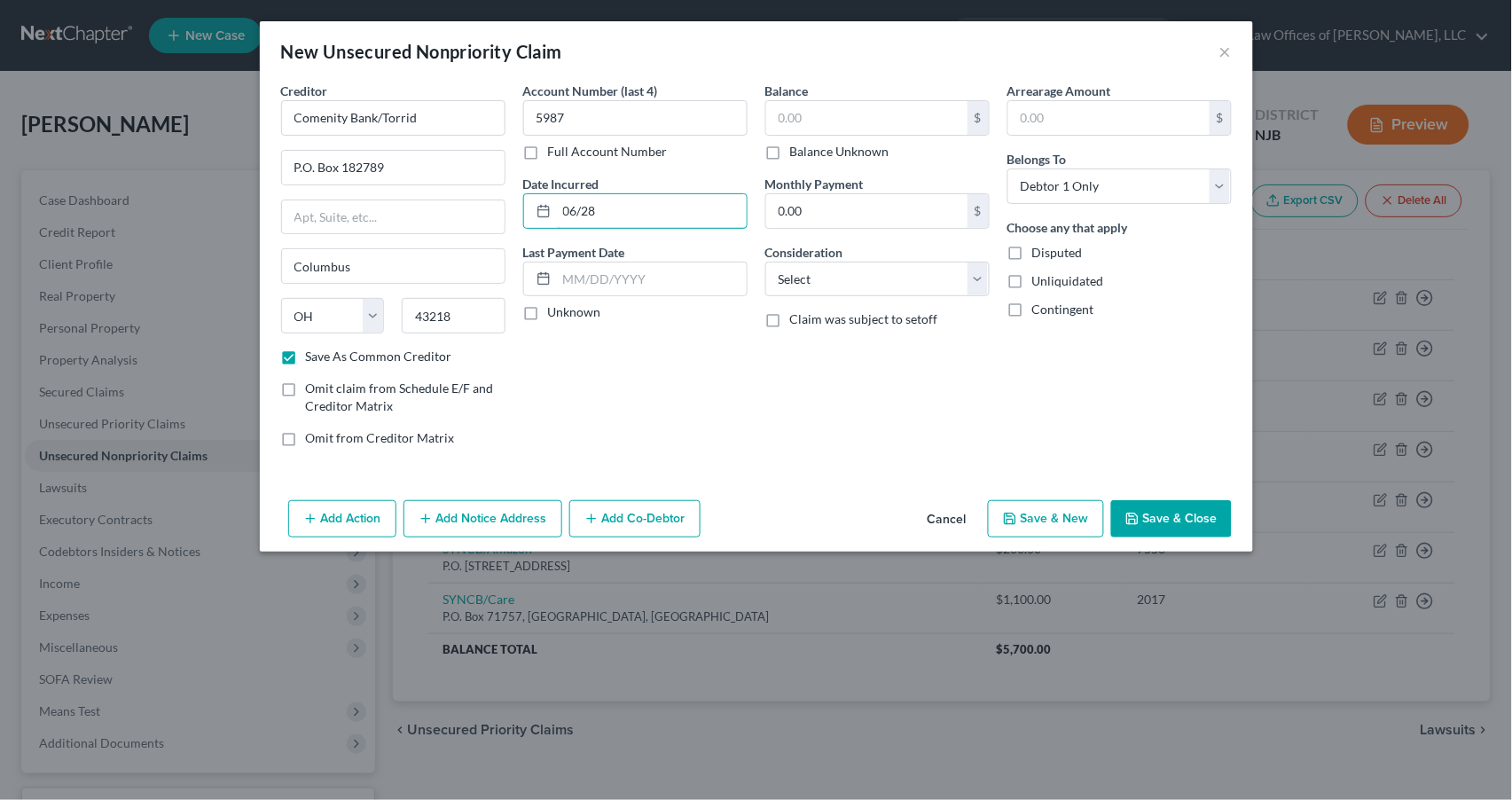
type input "06/28"
drag, startPoint x: 530, startPoint y: 310, endPoint x: 546, endPoint y: 308, distance: 16.1
click at [548, 309] on label "Unknown" at bounding box center [574, 312] width 53 height 17
click at [555, 309] on input "Unknown" at bounding box center [561, 309] width 12 height 12
checkbox input "true"
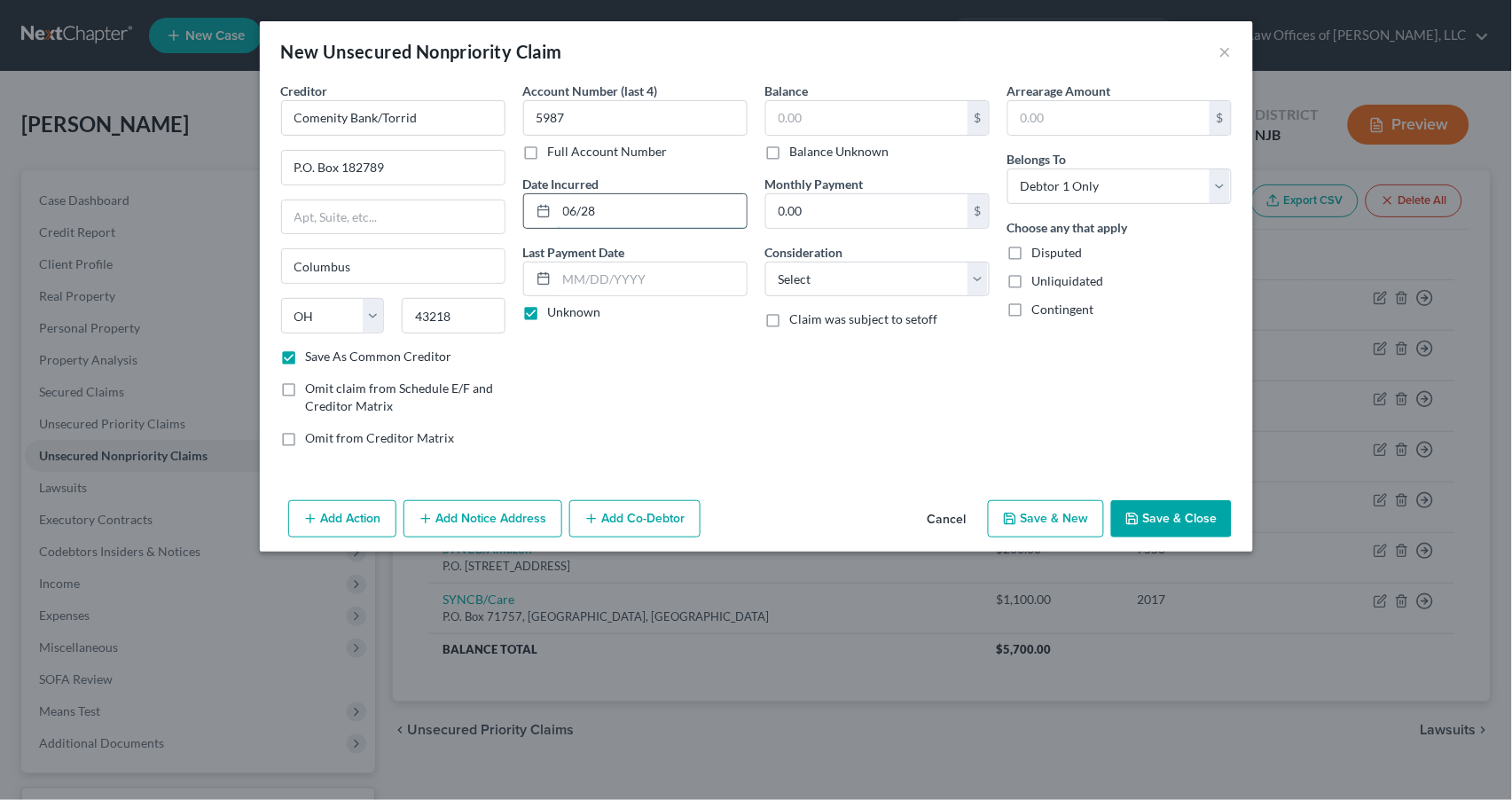
click at [607, 203] on input "06/28" at bounding box center [652, 210] width 190 height 34
type input "[DATE]"
click at [876, 120] on input "text" at bounding box center [867, 117] width 202 height 34
type input "50.00"
select select "2"
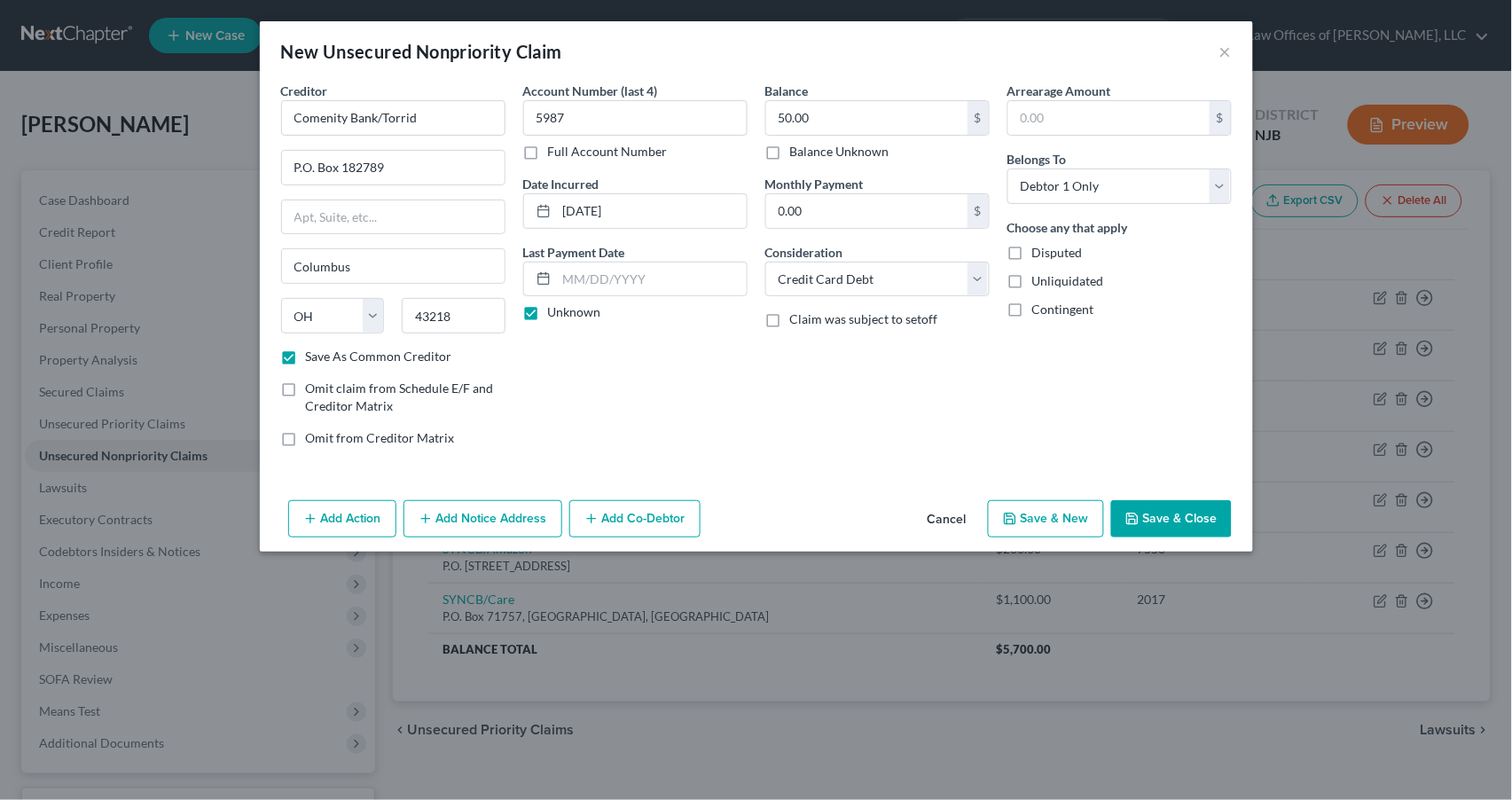
click at [1032, 518] on button "Save & New" at bounding box center [1046, 519] width 116 height 37
checkbox input "false"
select select "0"
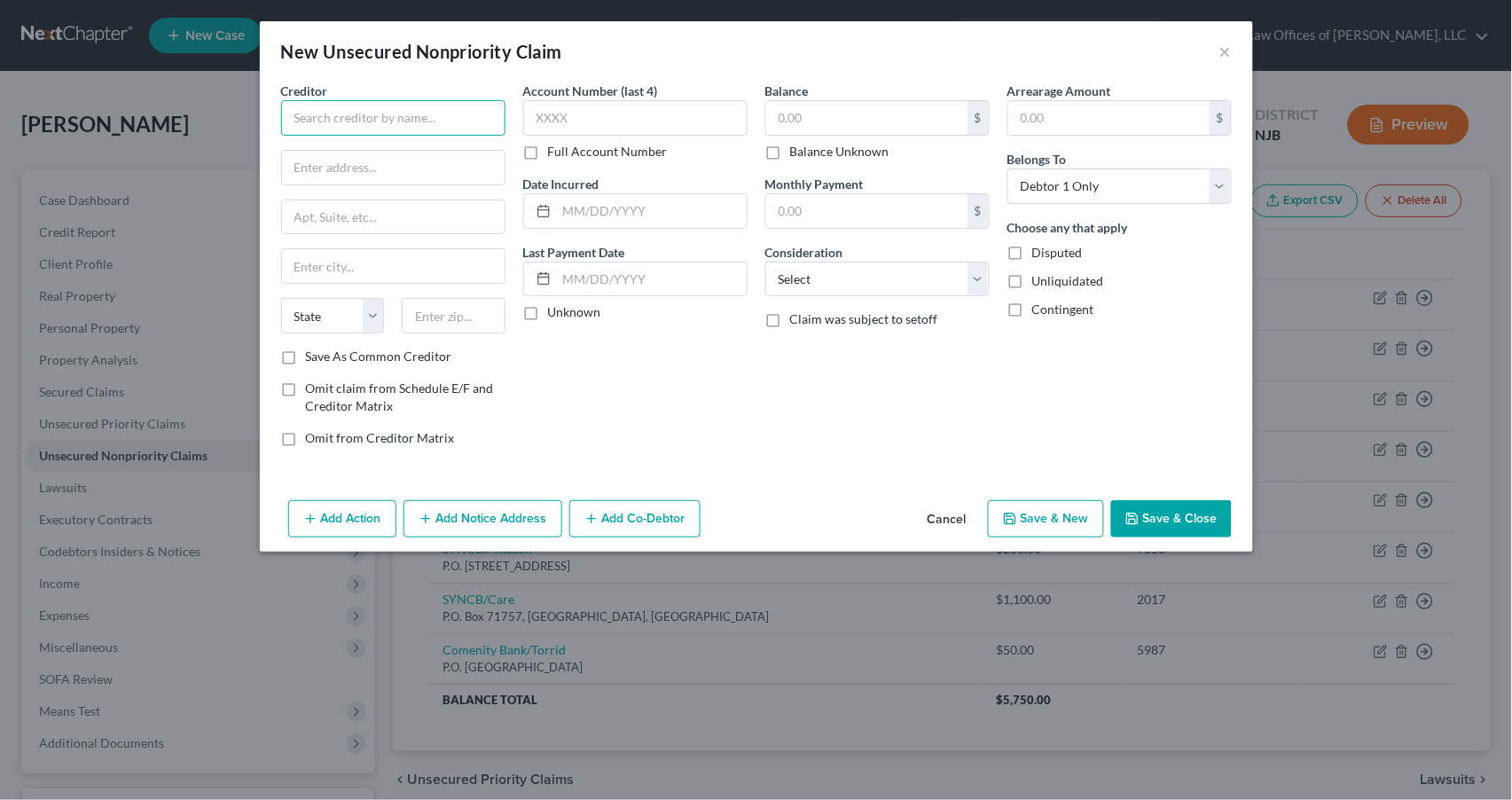
click at [311, 119] on input "text" at bounding box center [393, 117] width 224 height 36
click at [306, 111] on input "text" at bounding box center [393, 117] width 224 height 36
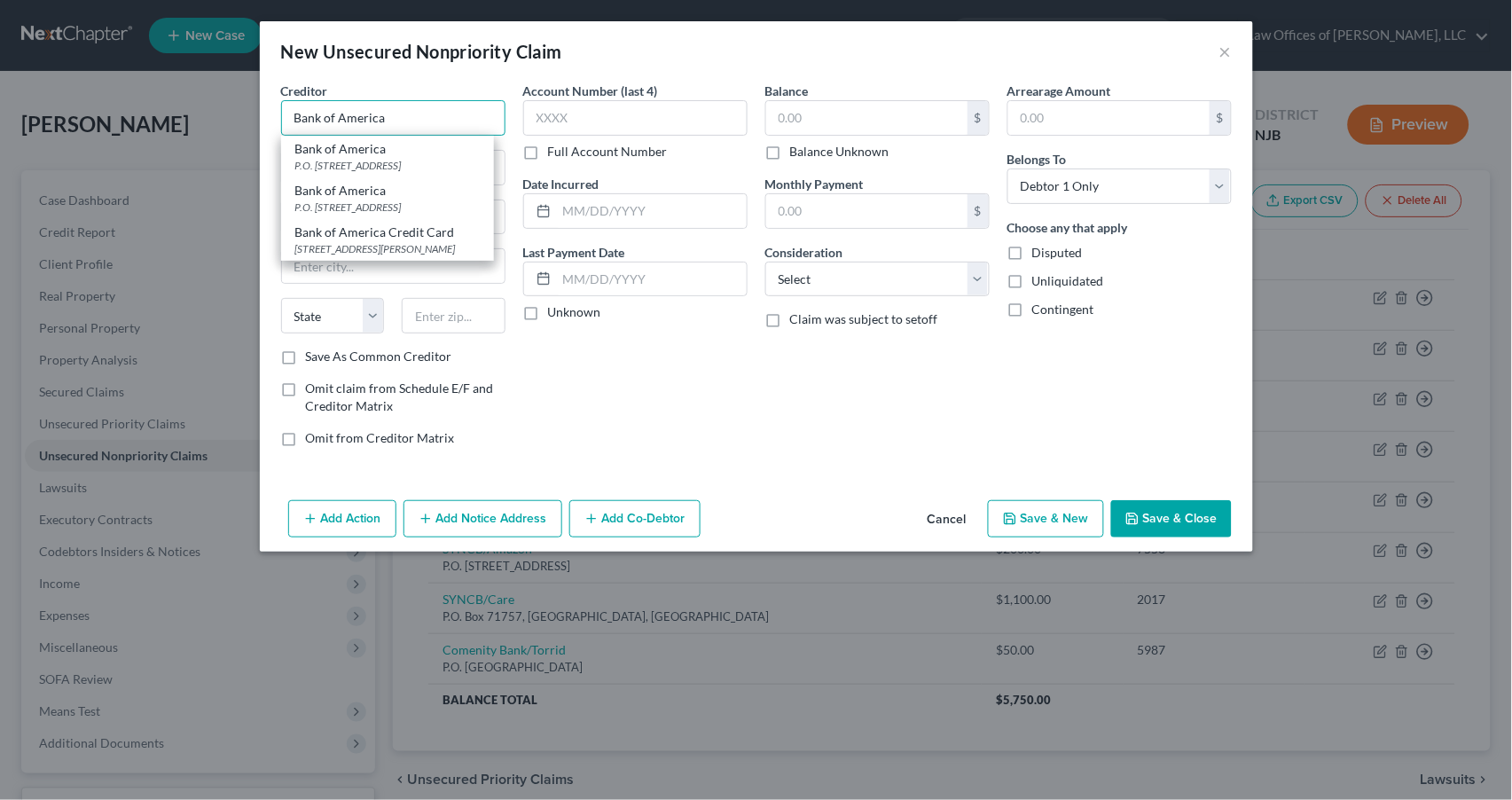
type input "Bank of America"
click at [616, 369] on div "Account Number (last 4) Full Account Number Date Incurred Last Payment Date Unk…" at bounding box center [635, 271] width 242 height 379
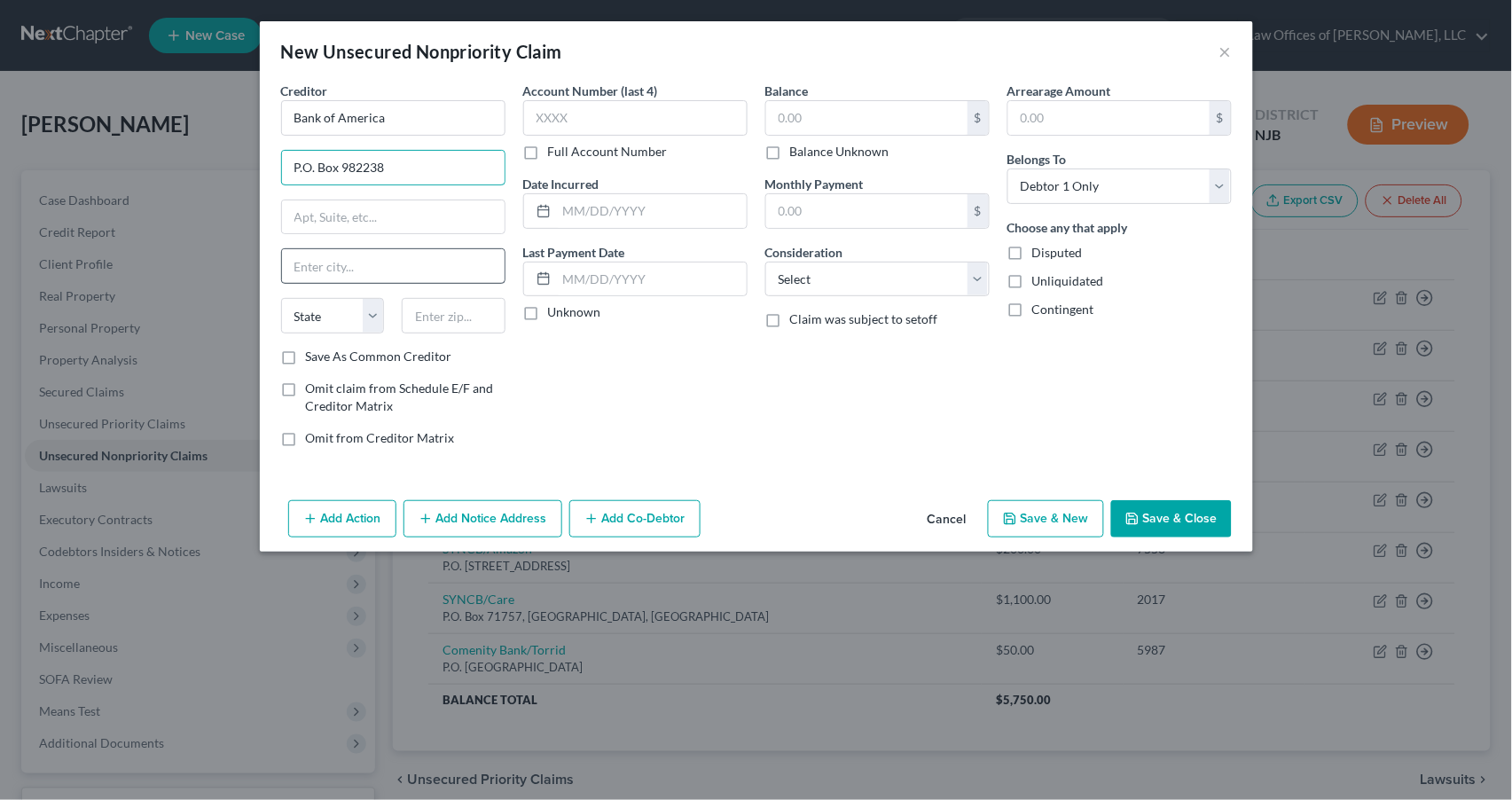
type input "P.O. Box 982238"
click at [315, 265] on input "text" at bounding box center [394, 266] width 223 height 34
type input "[GEOGRAPHIC_DATA]"
select select "45"
click at [433, 314] on input "text" at bounding box center [453, 315] width 104 height 36
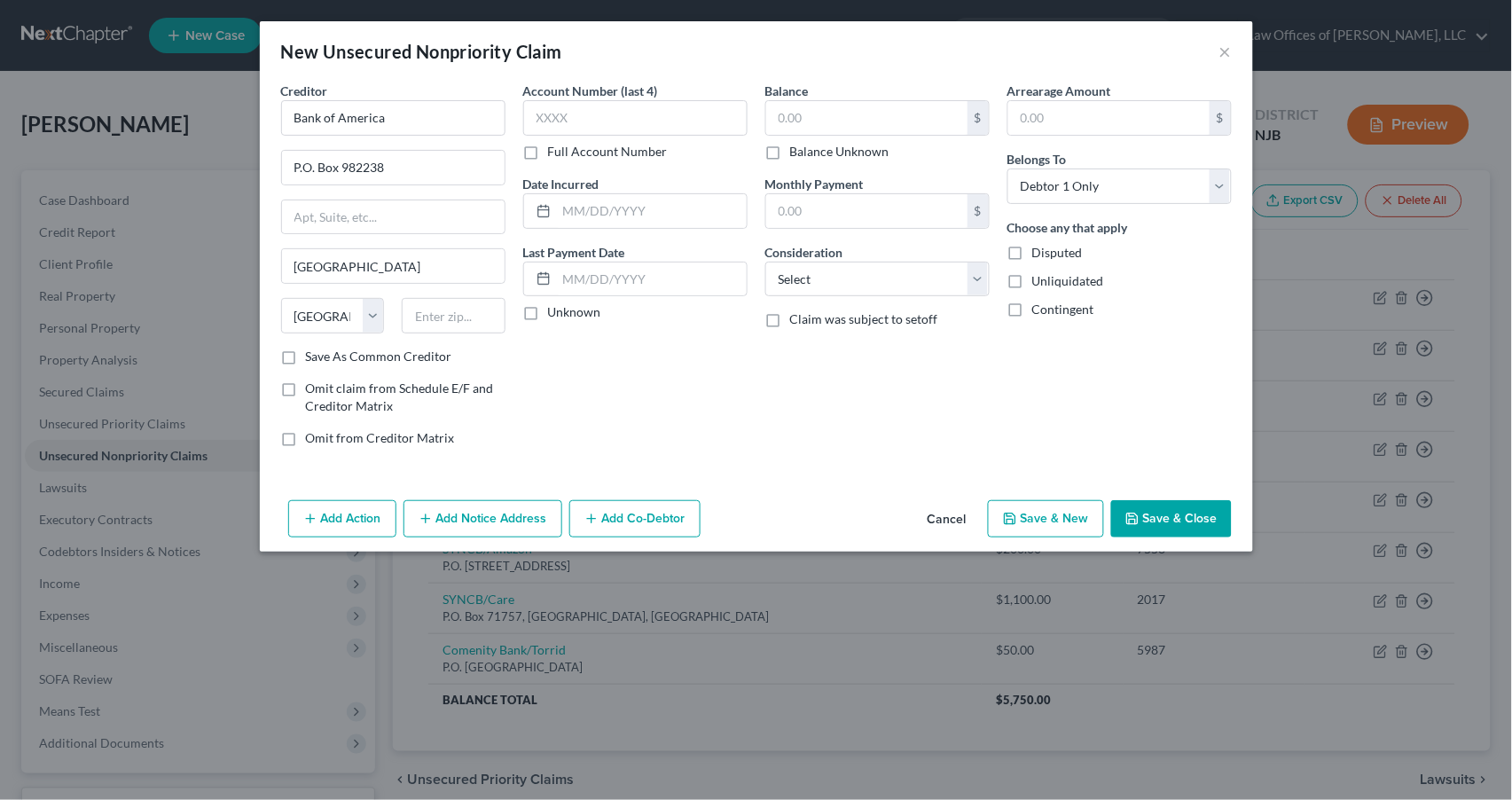
click at [306, 358] on label "Save As Common Creditor" at bounding box center [378, 356] width 146 height 17
click at [313, 358] on input "Save As Common Creditor" at bounding box center [319, 353] width 12 height 12
checkbox input "true"
click at [578, 109] on input "text" at bounding box center [635, 117] width 224 height 36
type input "8454"
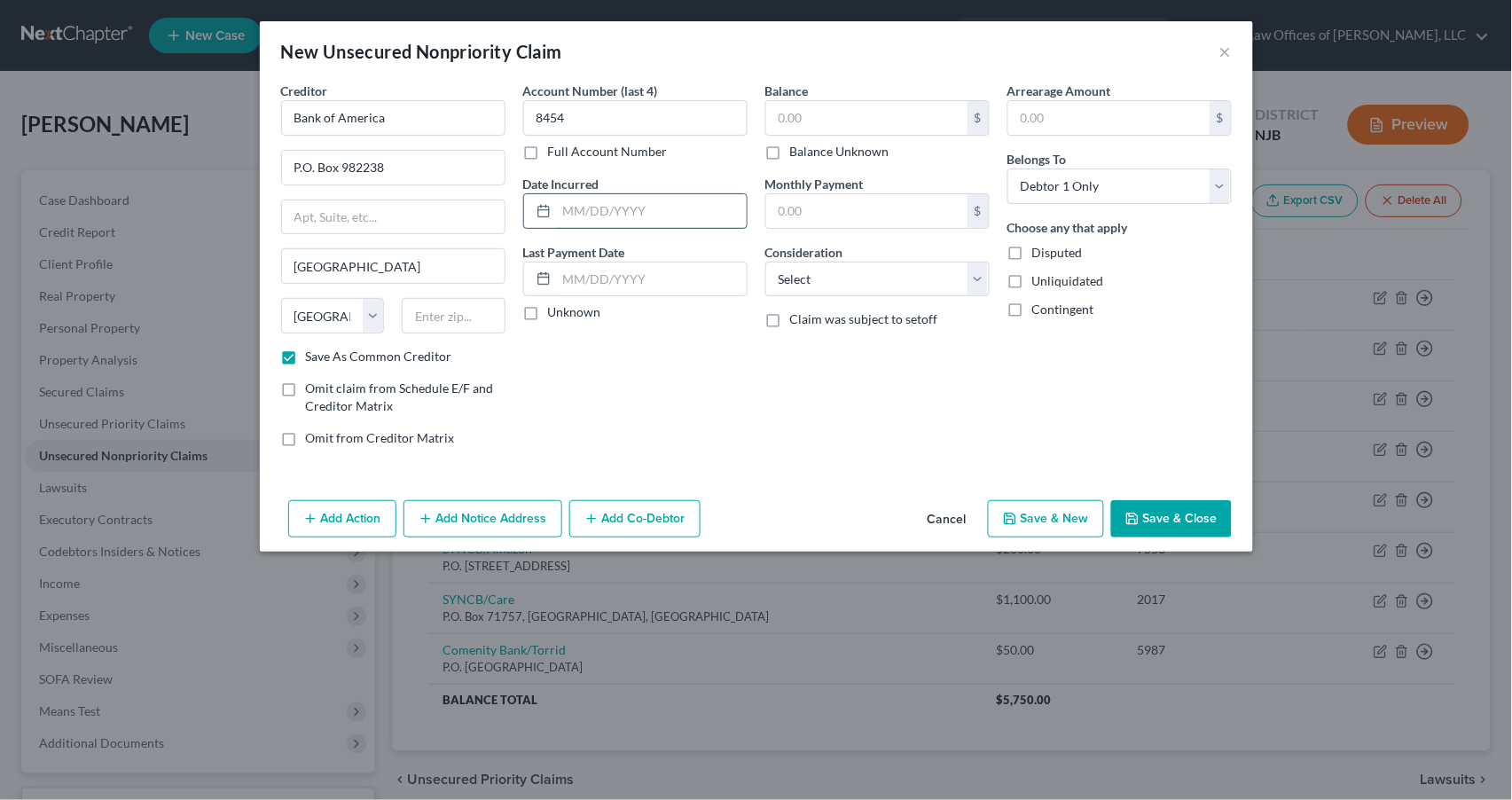
click at [574, 202] on input "text" at bounding box center [652, 210] width 190 height 34
type input "[DATE]"
click at [548, 307] on label "Unknown" at bounding box center [574, 312] width 53 height 17
click at [555, 307] on input "Unknown" at bounding box center [561, 309] width 12 height 12
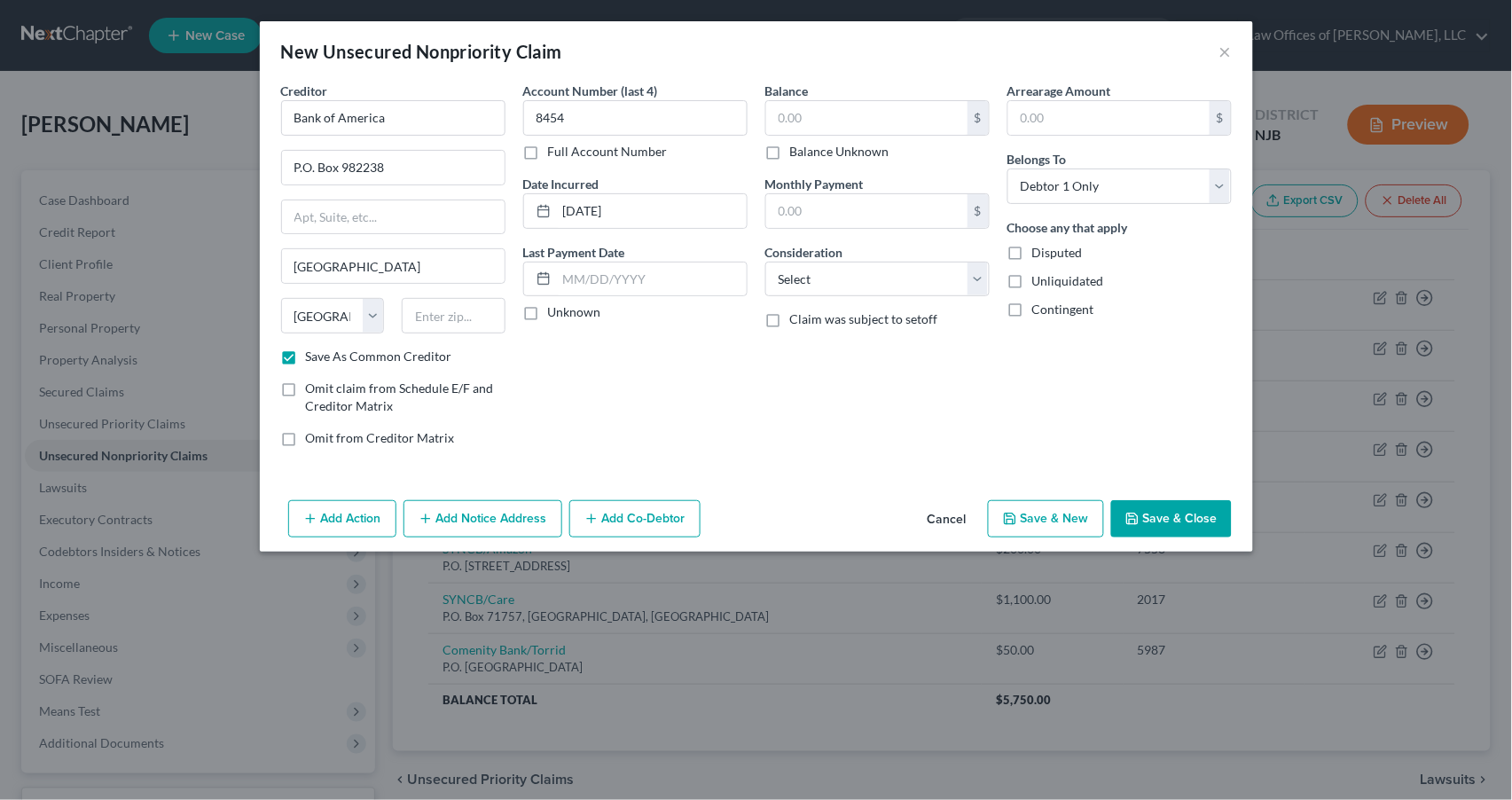
checkbox input "true"
click at [420, 318] on input "text" at bounding box center [453, 315] width 104 height 36
type input "79998"
drag, startPoint x: 642, startPoint y: 420, endPoint x: 659, endPoint y: 389, distance: 35.4
click at [642, 419] on div "Account Number (last 4) 8454 Full Account Number Date Incurred [DATE] Last Paym…" at bounding box center [635, 271] width 242 height 379
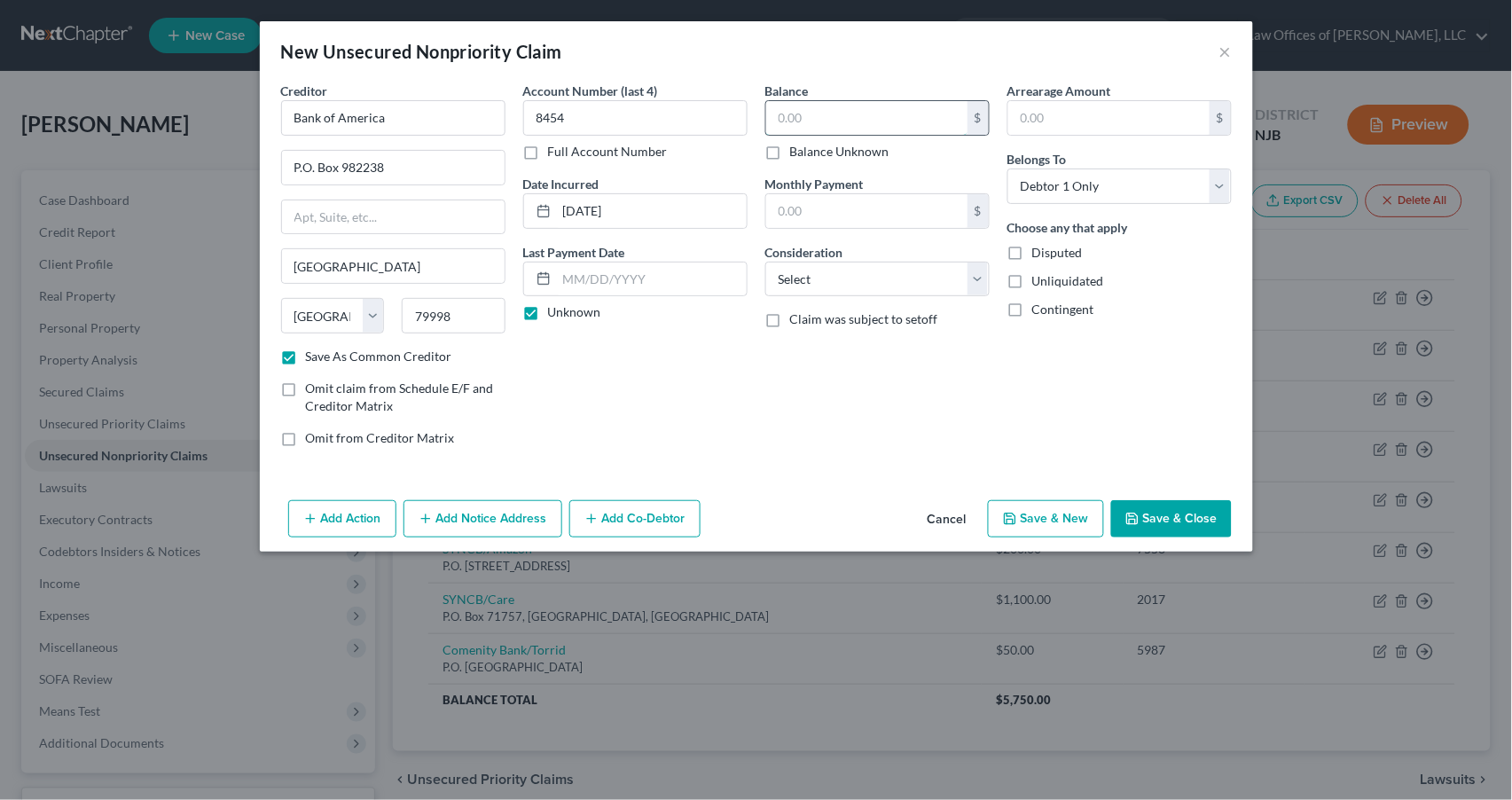
click at [817, 125] on input "text" at bounding box center [867, 117] width 202 height 34
click at [817, 127] on input "text" at bounding box center [867, 117] width 202 height 34
type input "1,200"
select select "2"
click at [1039, 516] on button "Save & New" at bounding box center [1046, 519] width 116 height 37
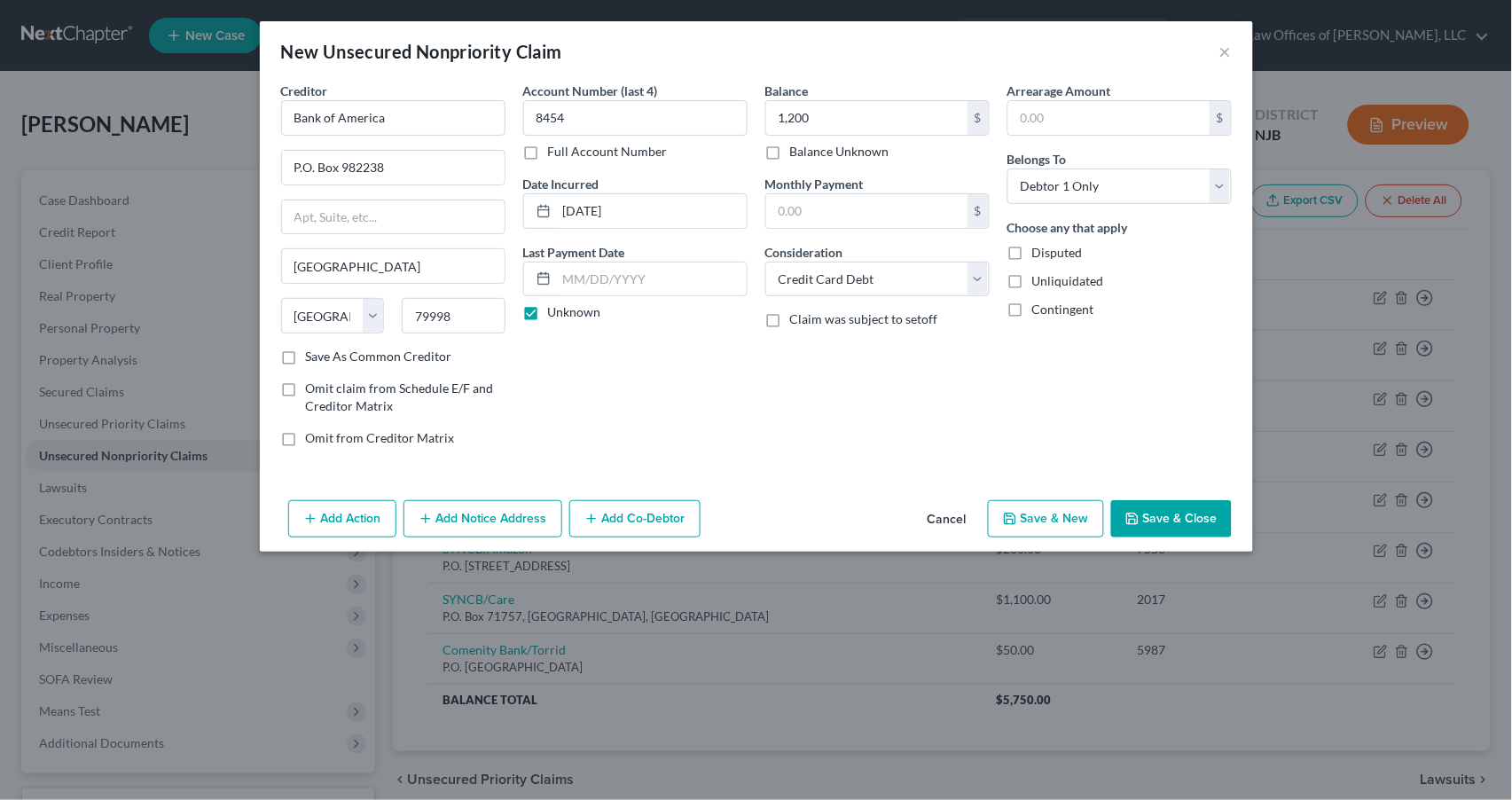
checkbox input "false"
select select "0"
type input "1,200.00"
type input "0.00"
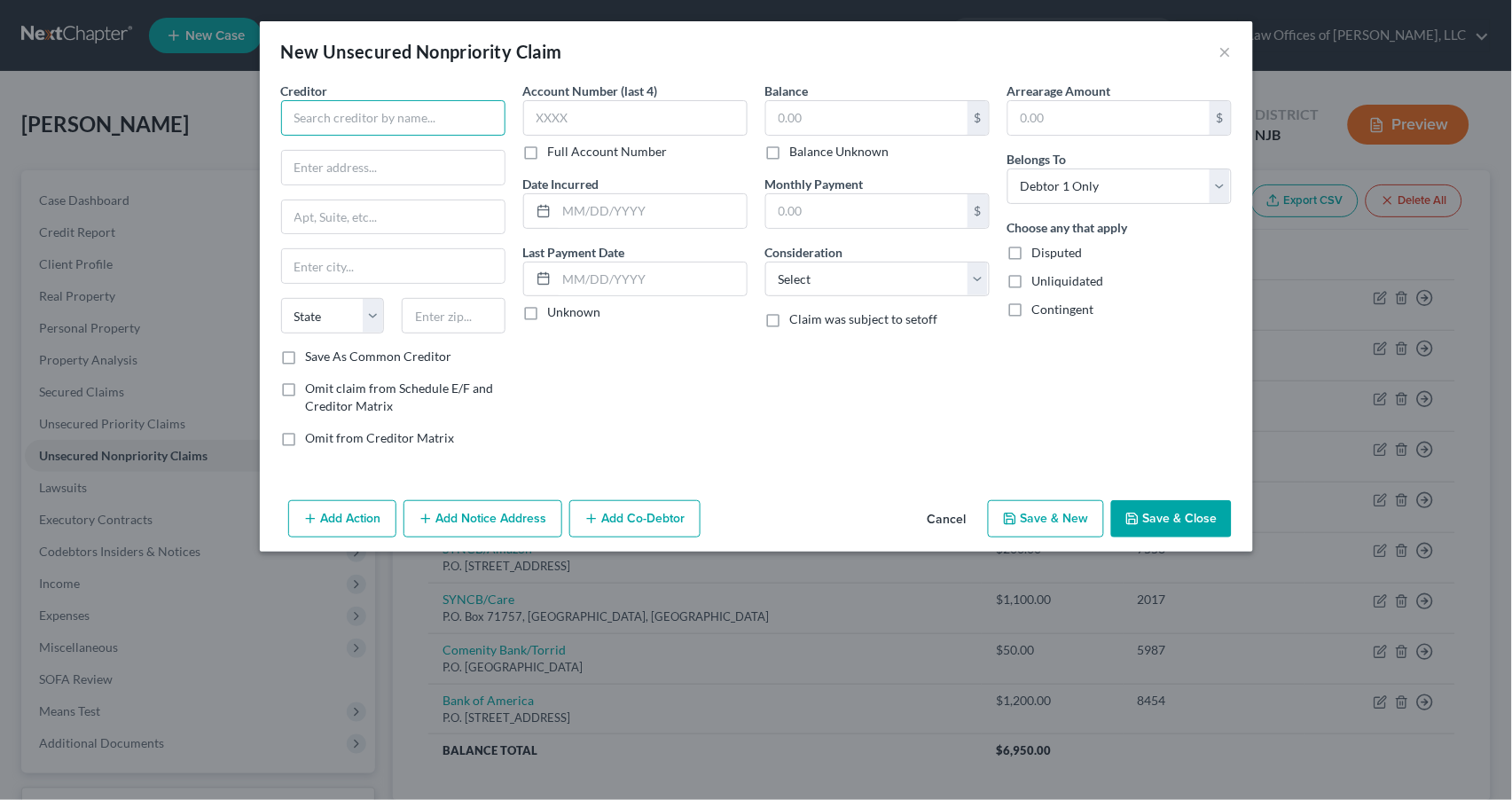
click at [326, 114] on input "text" at bounding box center [393, 117] width 224 height 36
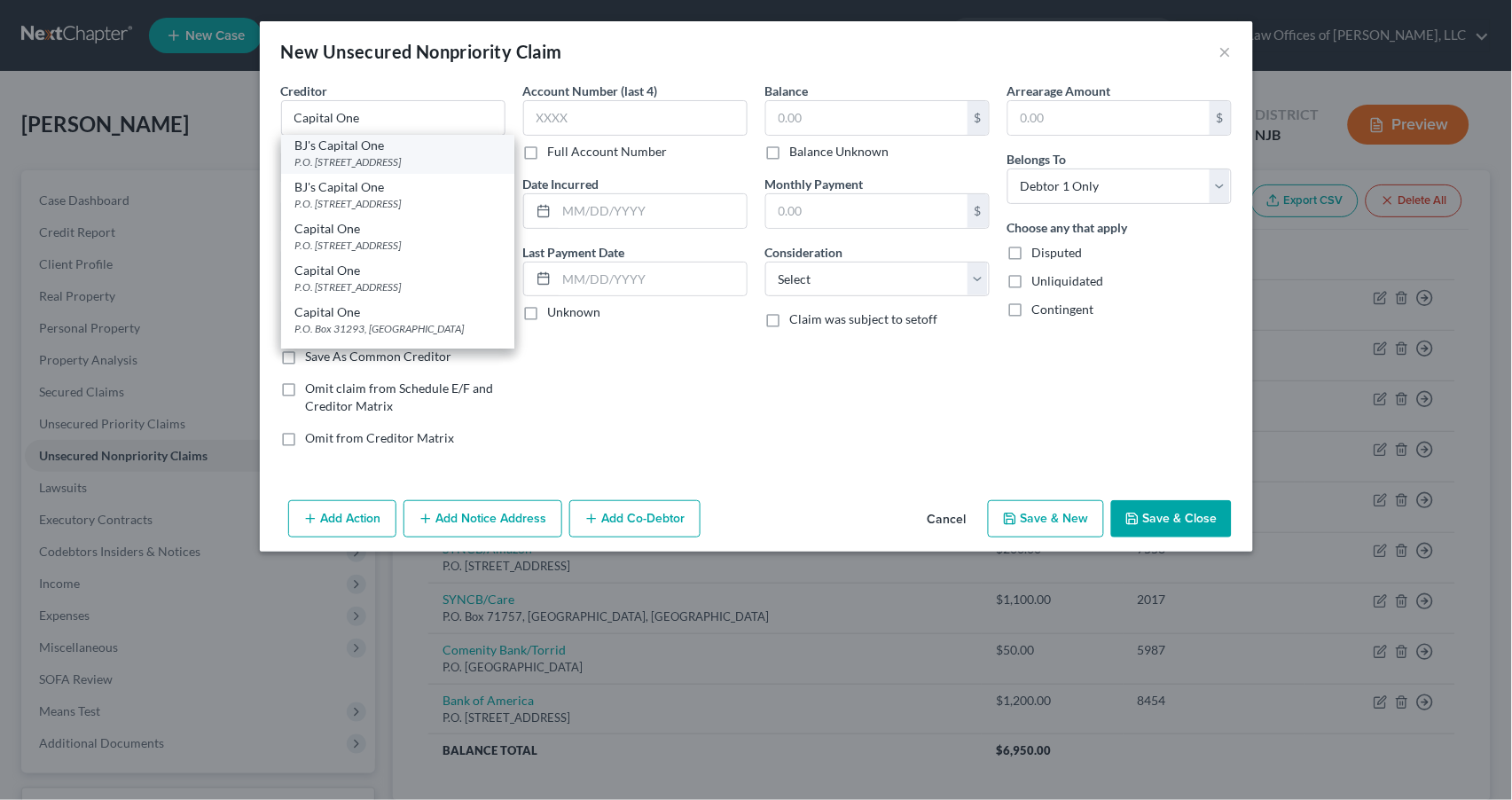
click at [327, 163] on div "BJ's Capital One P.O. [STREET_ADDRESS] BJ's Capital One P.O. [STREET_ADDRESS] C…" at bounding box center [398, 241] width 233 height 212
click at [327, 150] on div "P.O. [STREET_ADDRESS]" at bounding box center [398, 152] width 205 height 16
type input "BJ's Capital One"
type input "P.O. Box 31293"
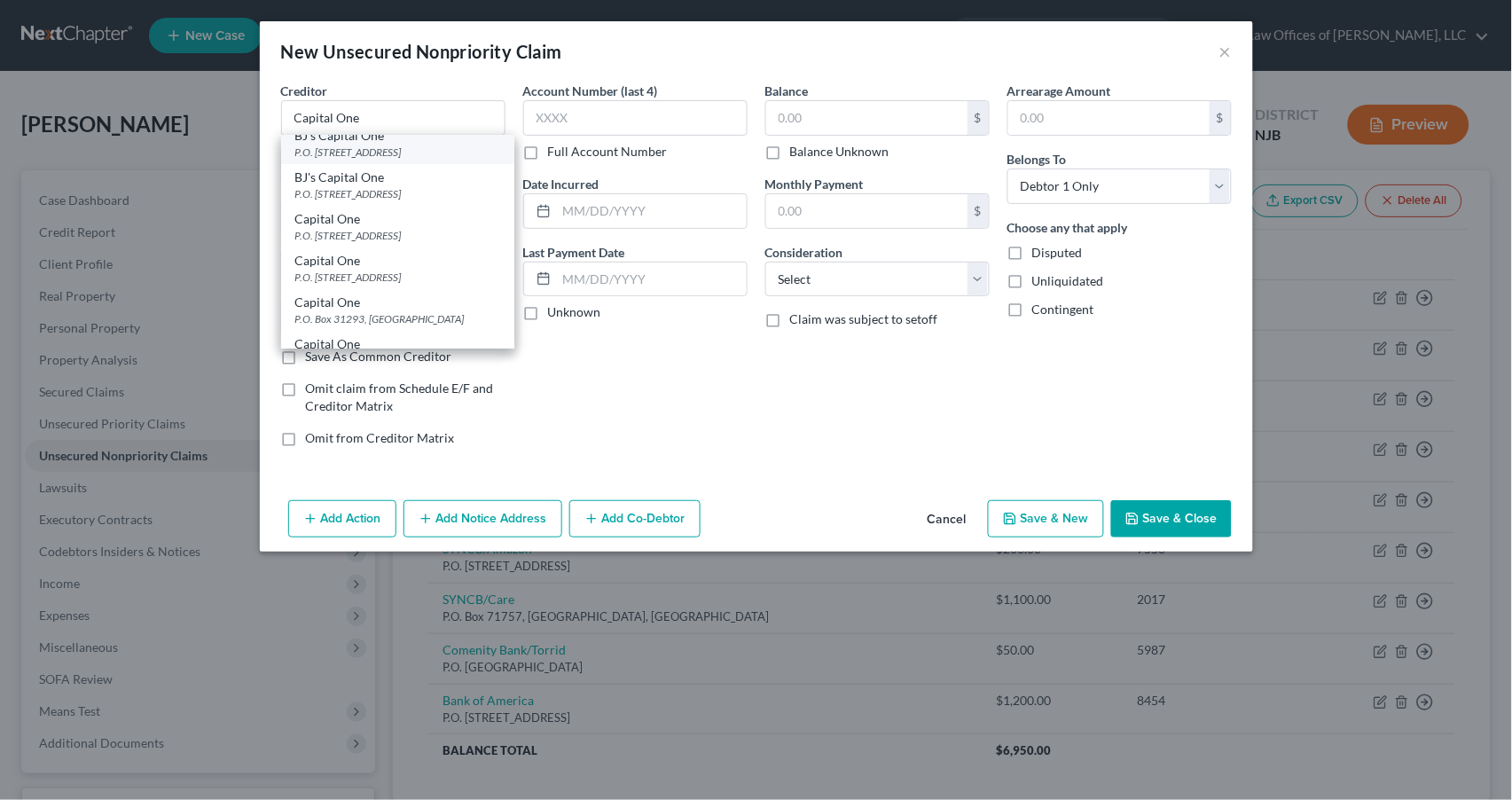
type input "[GEOGRAPHIC_DATA]"
select select "46"
type input "75266"
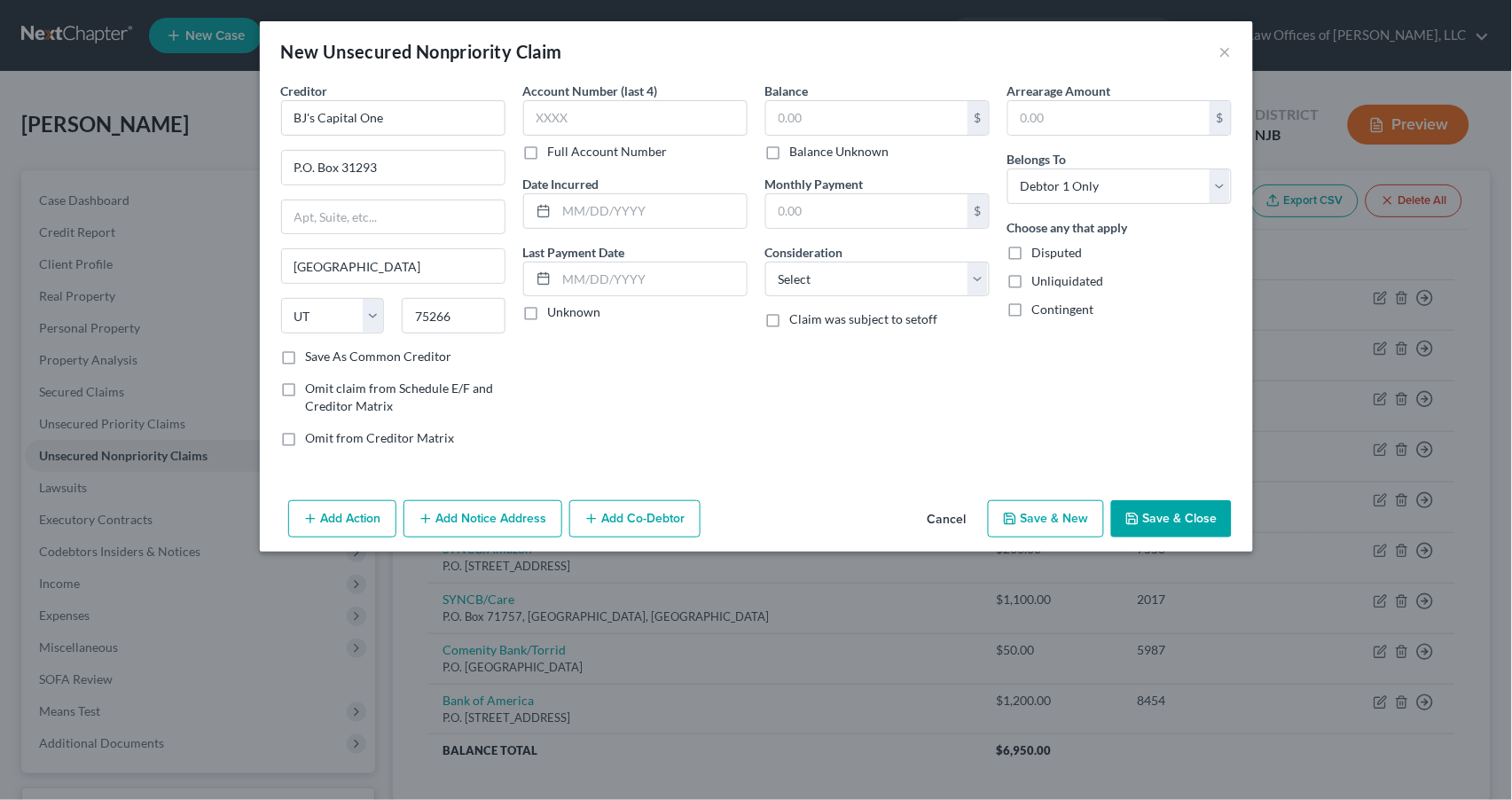
drag, startPoint x: 285, startPoint y: 353, endPoint x: 312, endPoint y: 347, distance: 27.7
click at [306, 353] on label "Save As Common Creditor" at bounding box center [378, 356] width 146 height 17
click at [313, 353] on input "Save As Common Creditor" at bounding box center [319, 353] width 12 height 12
checkbox input "true"
click at [566, 116] on input "text" at bounding box center [635, 117] width 224 height 36
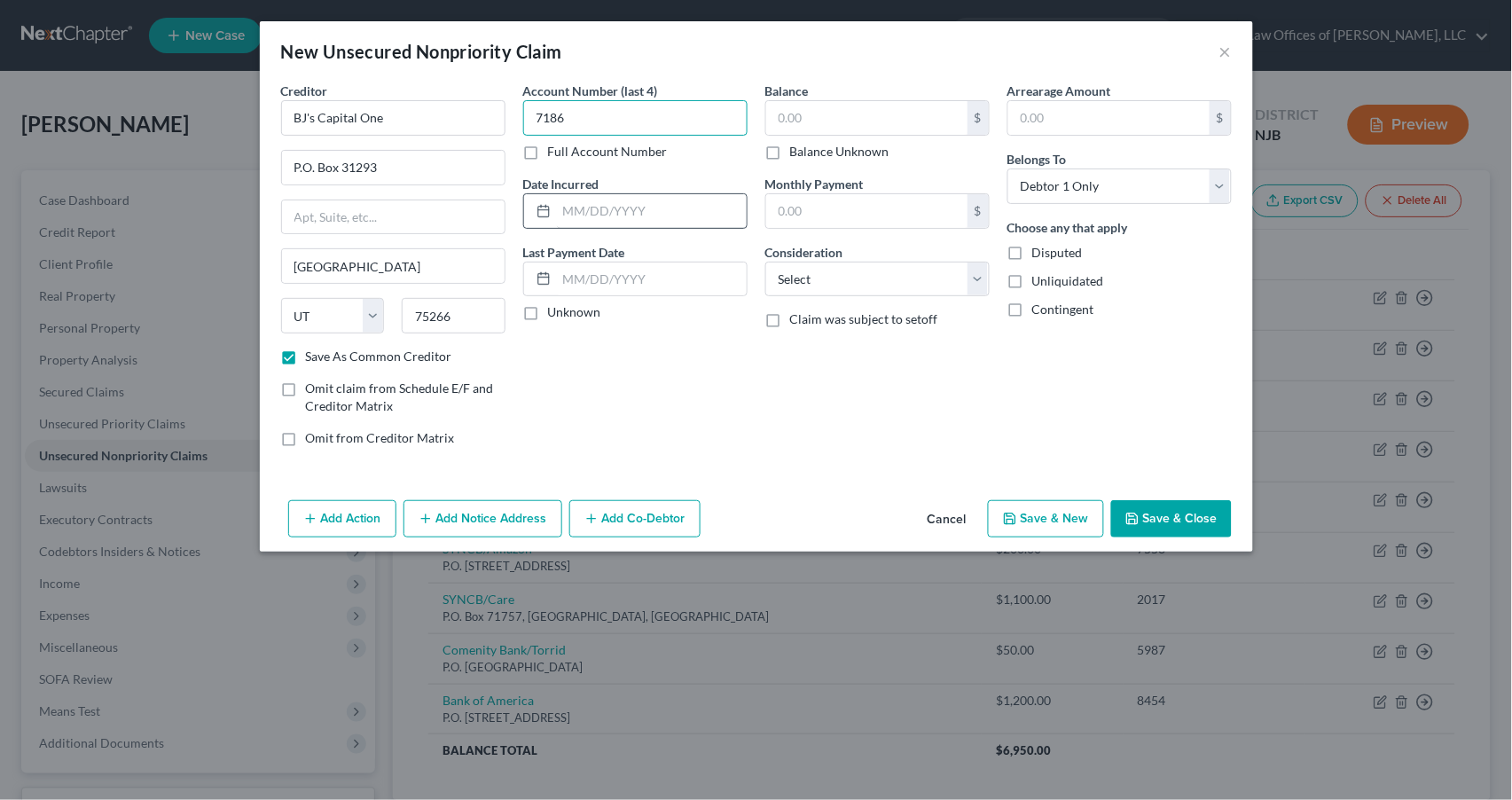
type input "7186"
click at [566, 213] on input "text" at bounding box center [652, 210] width 190 height 34
type input "[DATE]"
click at [548, 305] on label "Unknown" at bounding box center [574, 312] width 53 height 17
click at [555, 305] on input "Unknown" at bounding box center [561, 309] width 12 height 12
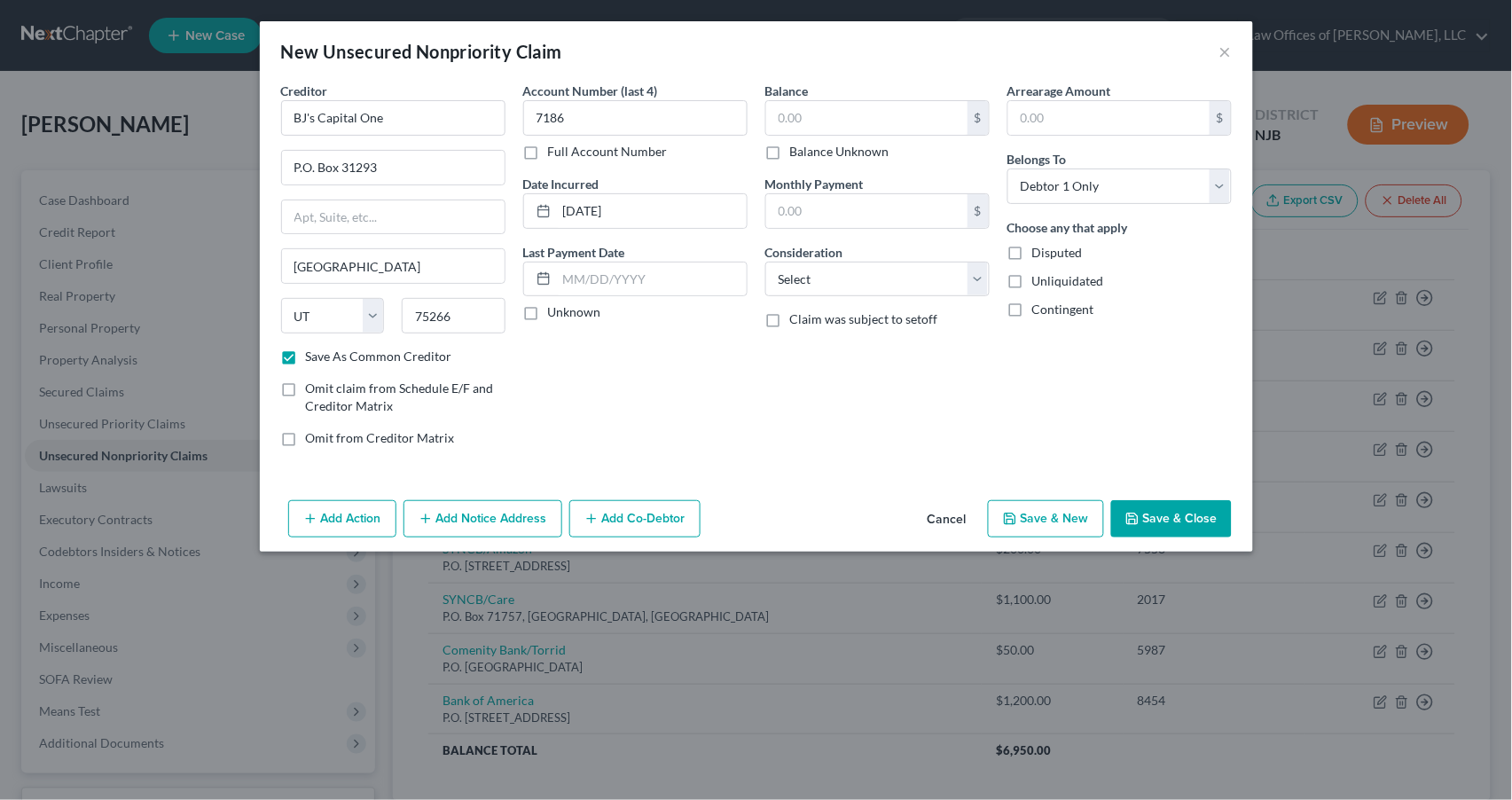
checkbox input "true"
click at [788, 112] on input "text" at bounding box center [867, 117] width 202 height 34
click at [783, 112] on input "text" at bounding box center [867, 117] width 202 height 34
type input "150"
select select "2"
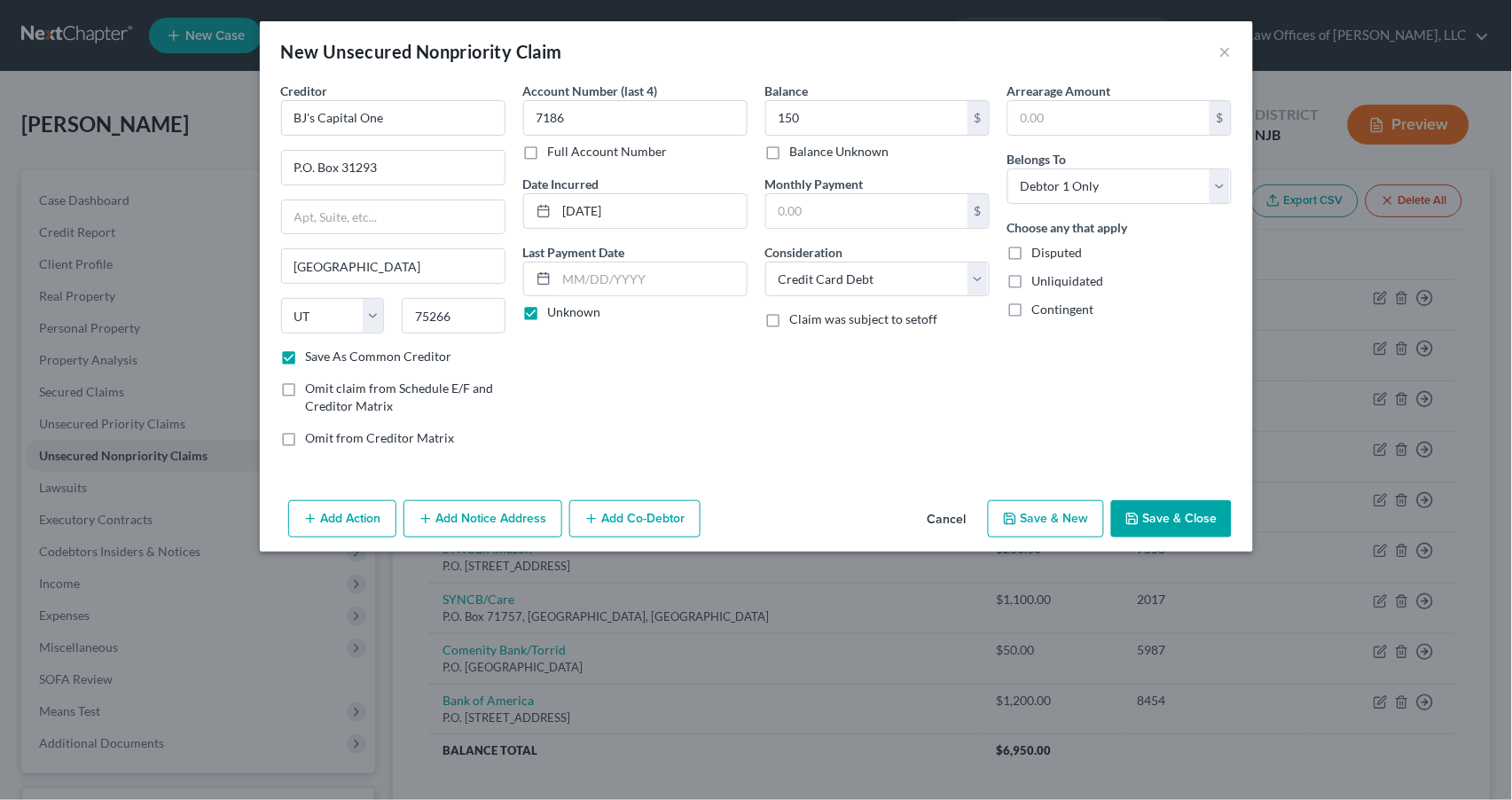
click at [1040, 506] on button "Save & New" at bounding box center [1046, 519] width 116 height 37
checkbox input "false"
select select "0"
type input "150.00"
type input "0.00"
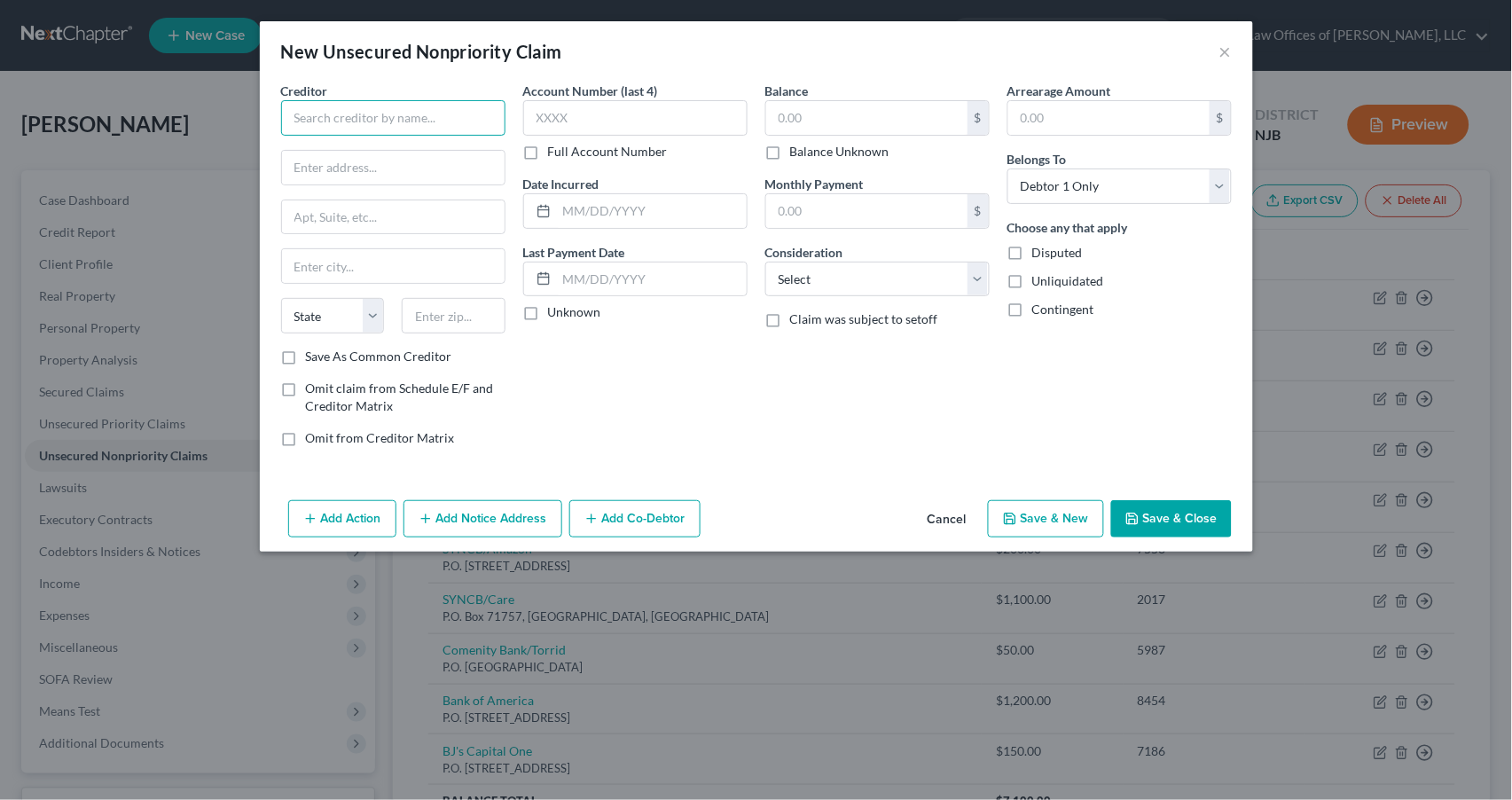
click at [333, 110] on input "text" at bounding box center [393, 117] width 224 height 36
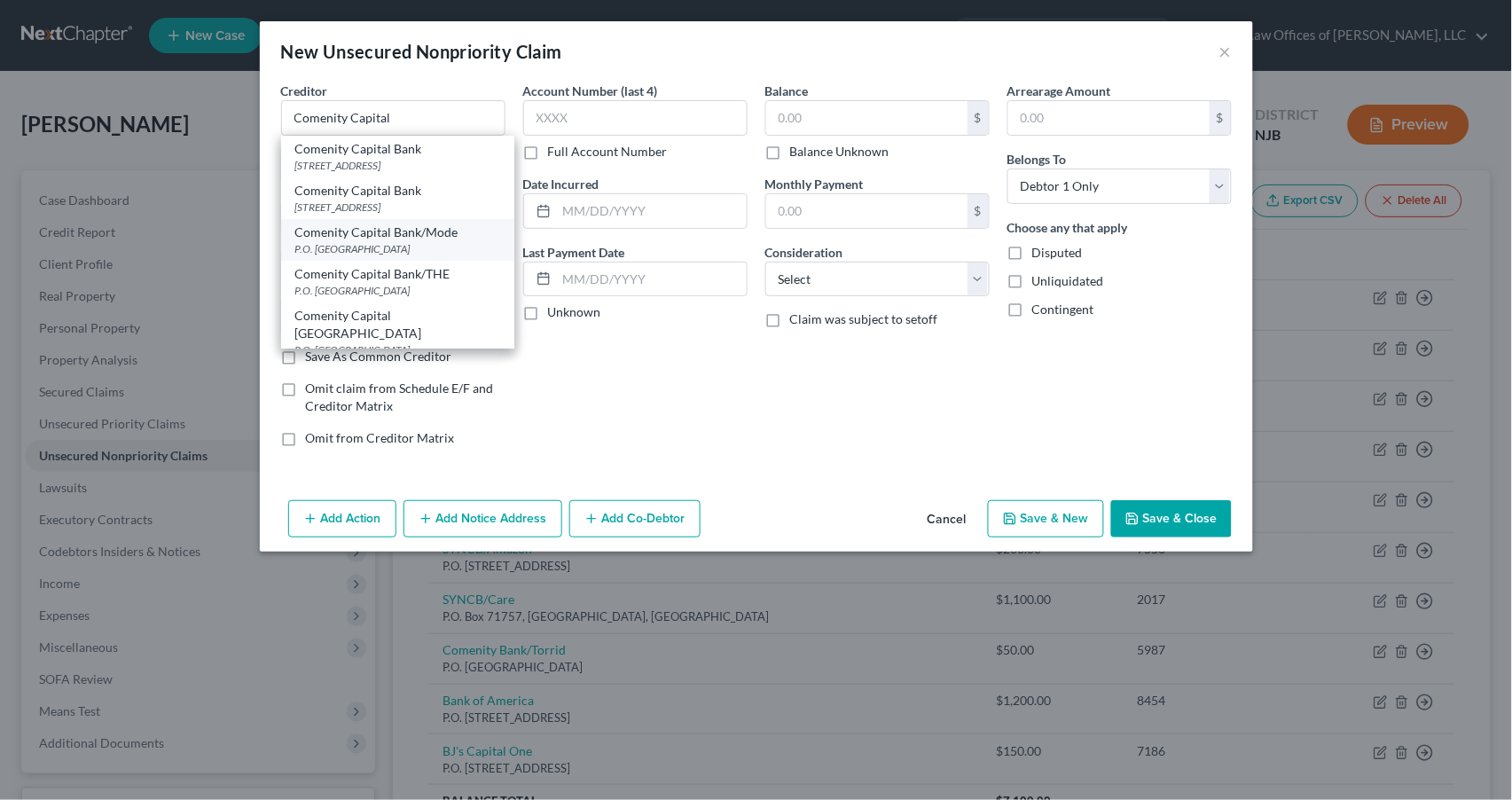
click at [350, 256] on div "P.O. [GEOGRAPHIC_DATA]" at bounding box center [398, 249] width 205 height 16
type input "Comenity Capital Bank/Mode"
type input "P.O. Box 182120"
type input "Columbus"
select select "36"
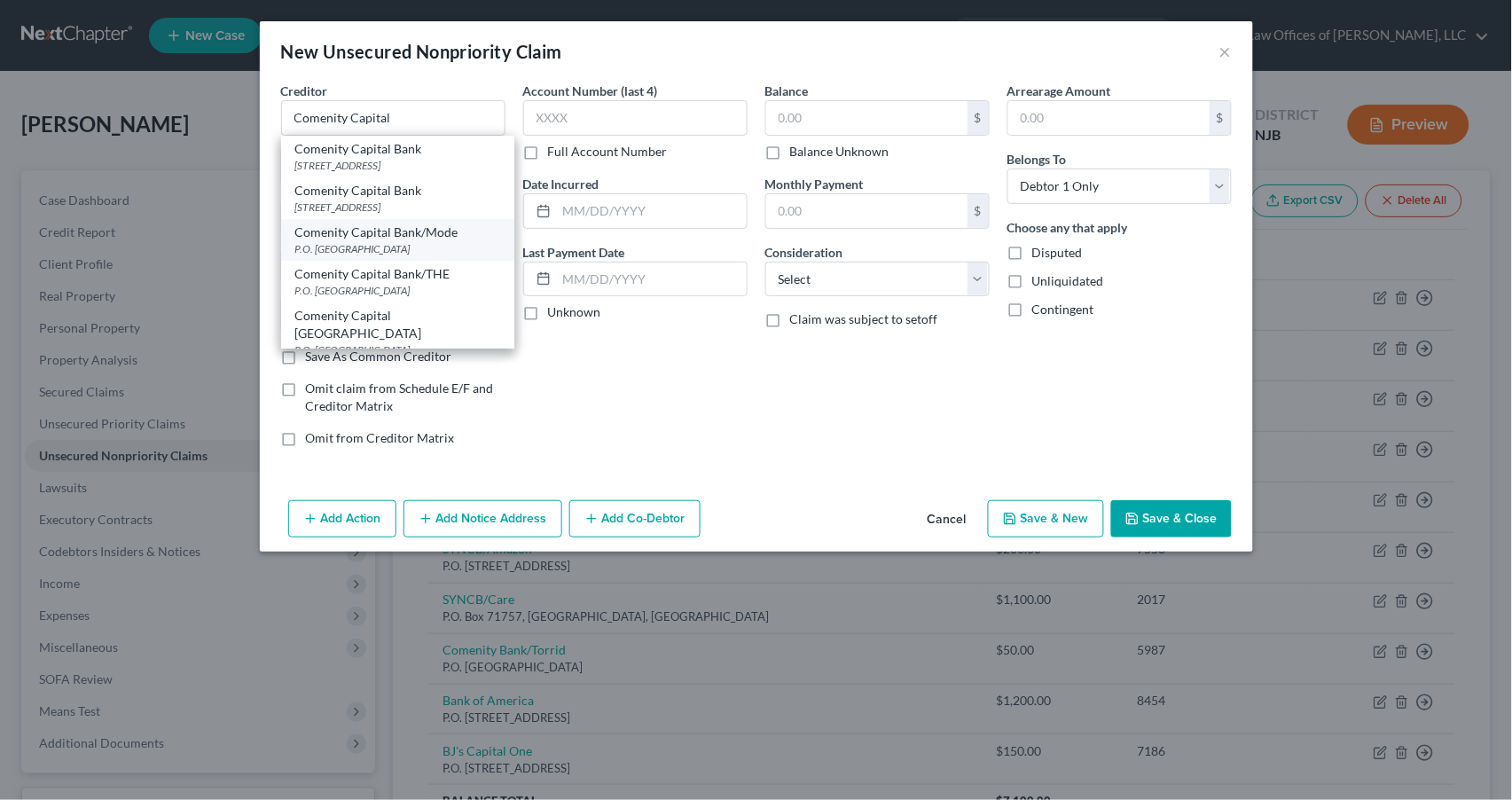
type input "43218"
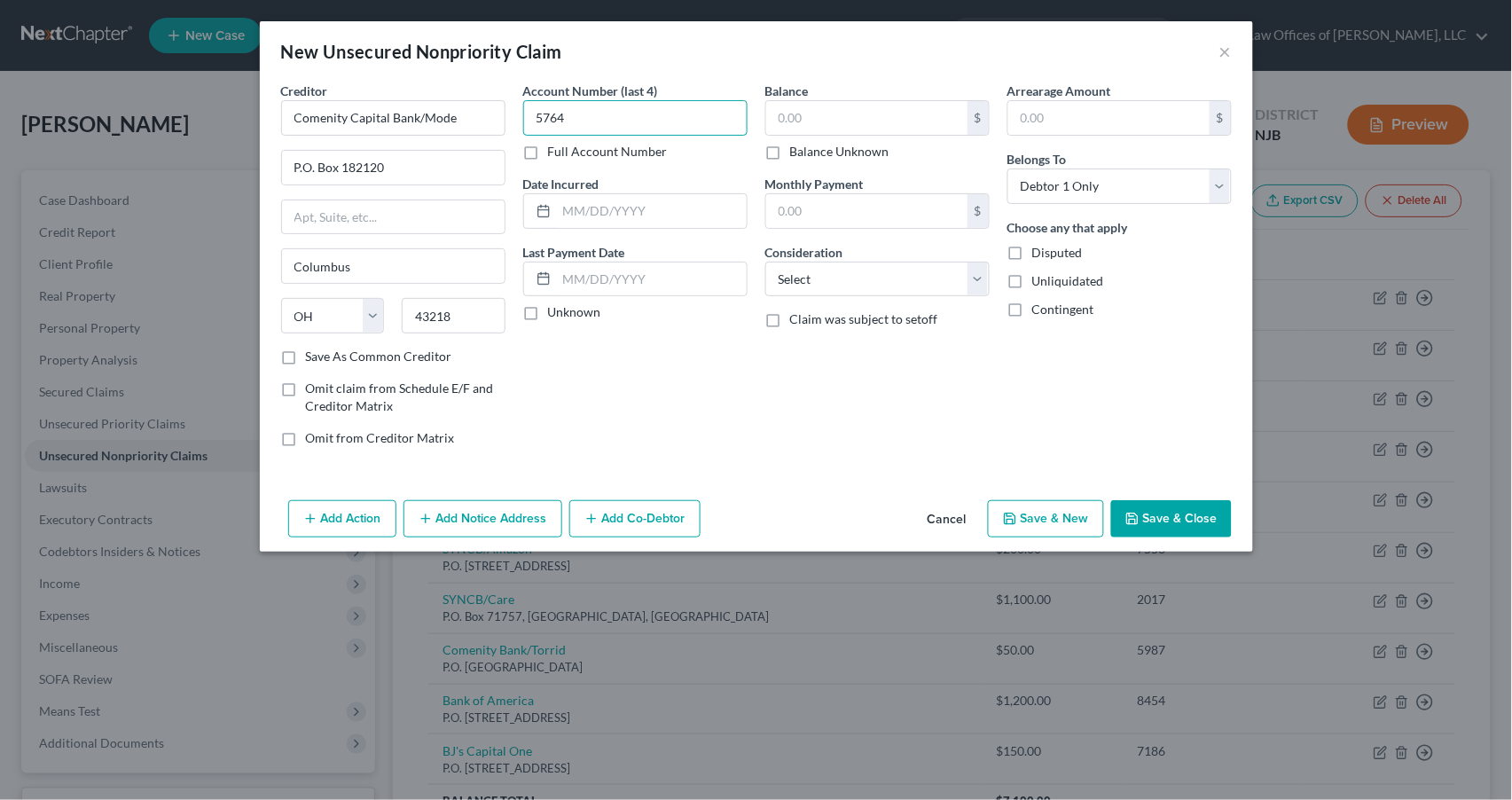
type input "5764"
click at [306, 358] on label "Save As Common Creditor" at bounding box center [378, 356] width 146 height 17
click at [313, 358] on input "Save As Common Creditor" at bounding box center [319, 353] width 12 height 12
checkbox input "true"
click at [580, 212] on input "text" at bounding box center [652, 210] width 190 height 34
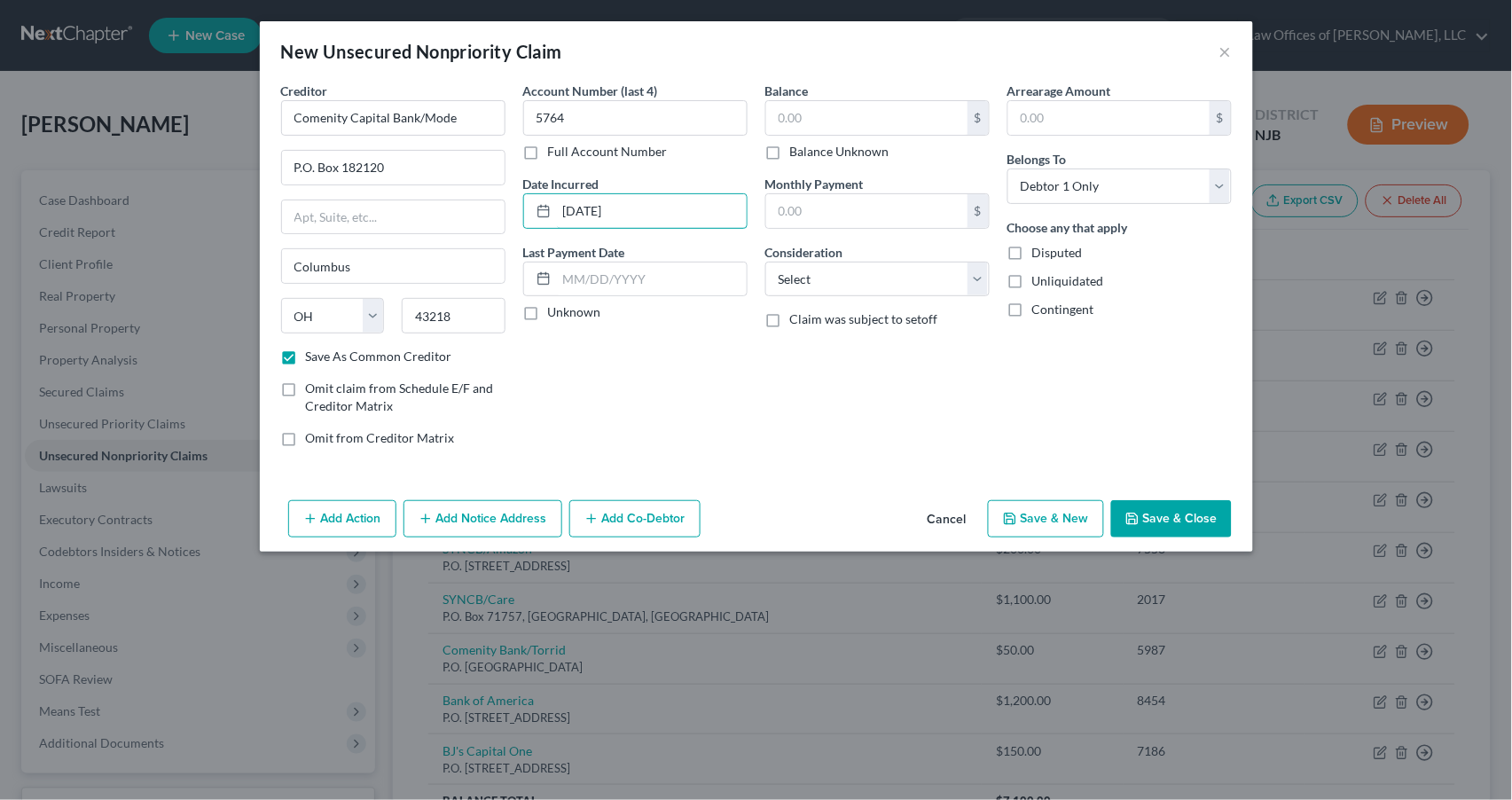
type input "[DATE]"
click at [548, 307] on label "Unknown" at bounding box center [574, 312] width 53 height 17
click at [555, 307] on input "Unknown" at bounding box center [561, 309] width 12 height 12
checkbox input "true"
click at [829, 114] on input "text" at bounding box center [867, 117] width 202 height 34
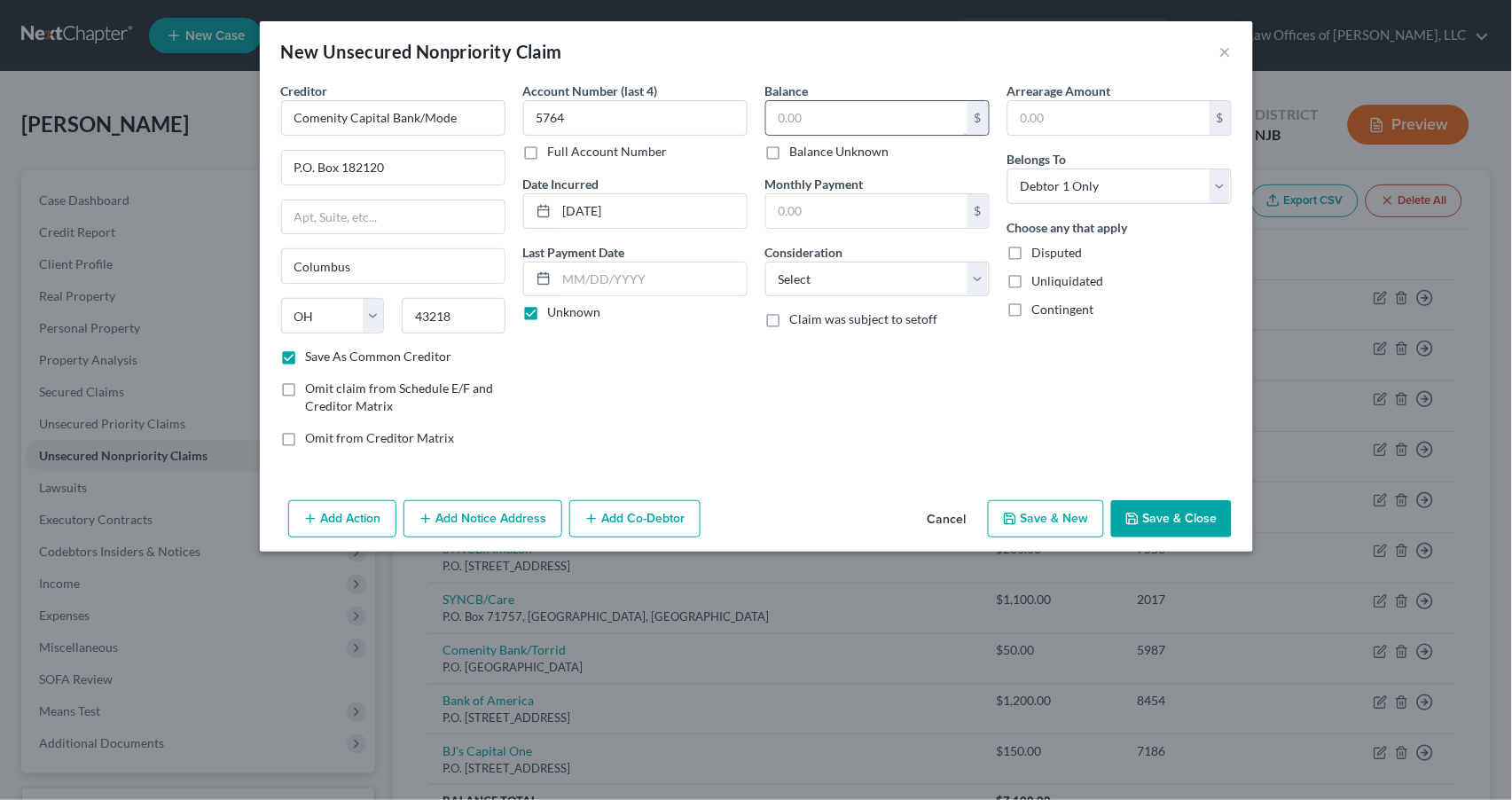
click at [826, 114] on input "text" at bounding box center [867, 117] width 202 height 34
type input "2,000"
select select "2"
click at [1043, 519] on button "Save & New" at bounding box center [1046, 519] width 116 height 37
checkbox input "false"
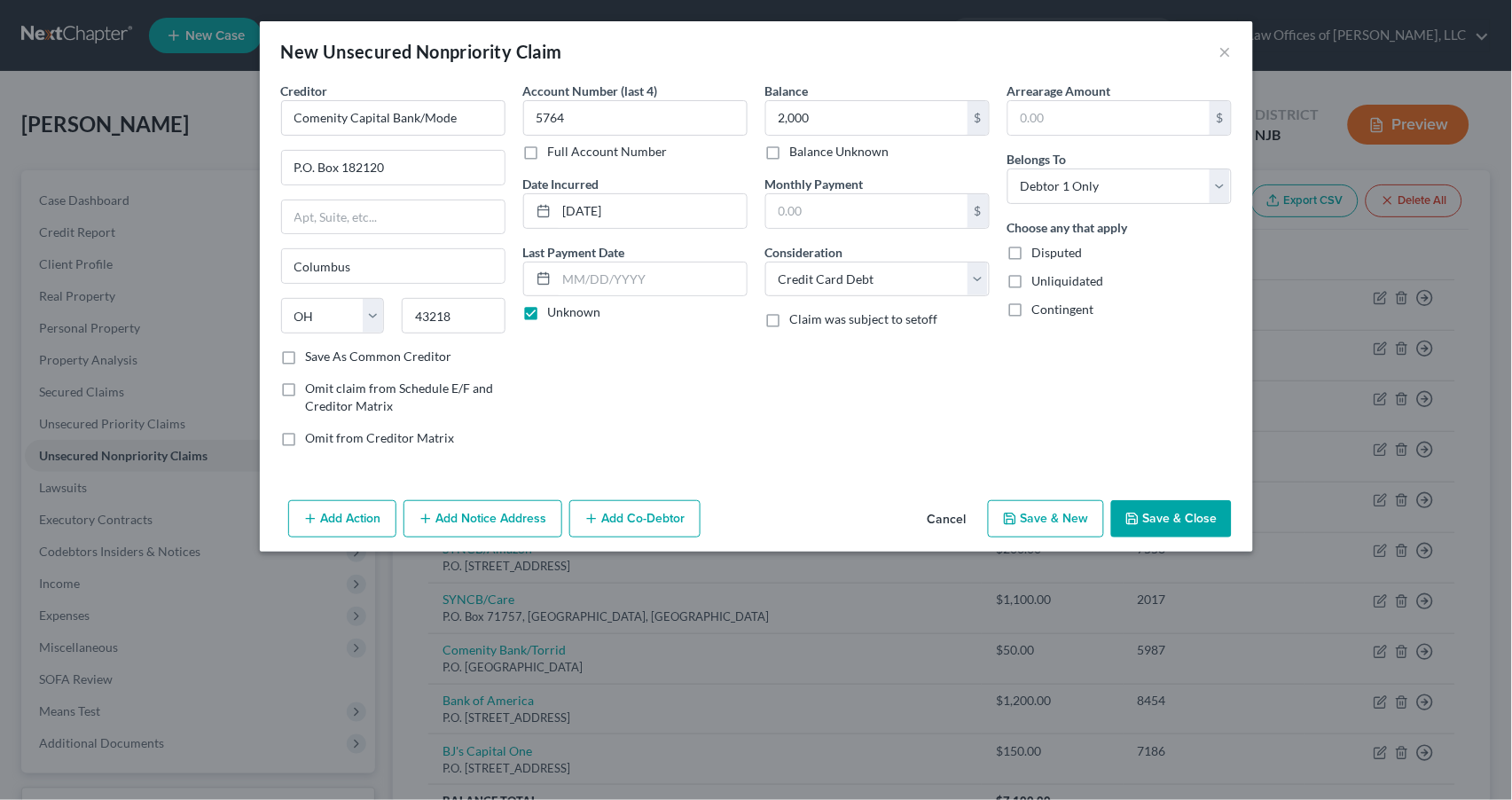
select select "0"
type input "2,000.00"
type input "0.00"
click at [349, 109] on input "text" at bounding box center [393, 117] width 224 height 36
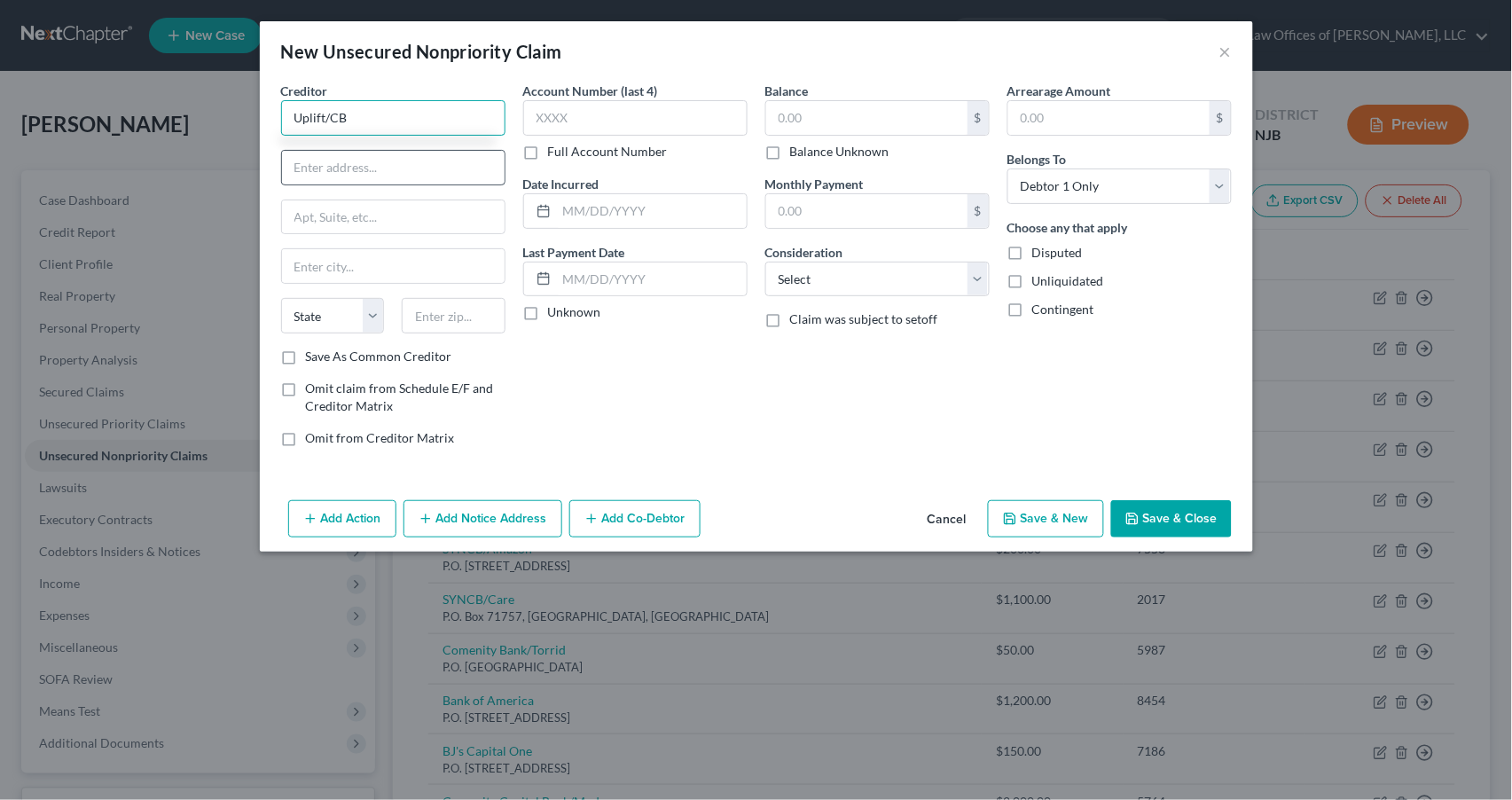
type input "Uplift/CB"
click at [349, 158] on input "text" at bounding box center [394, 167] width 223 height 34
type input "[STREET_ADDRESS][PERSON_NAME]"
drag, startPoint x: 322, startPoint y: 264, endPoint x: 347, endPoint y: 257, distance: 26.0
click at [323, 264] on input "text" at bounding box center [394, 266] width 223 height 34
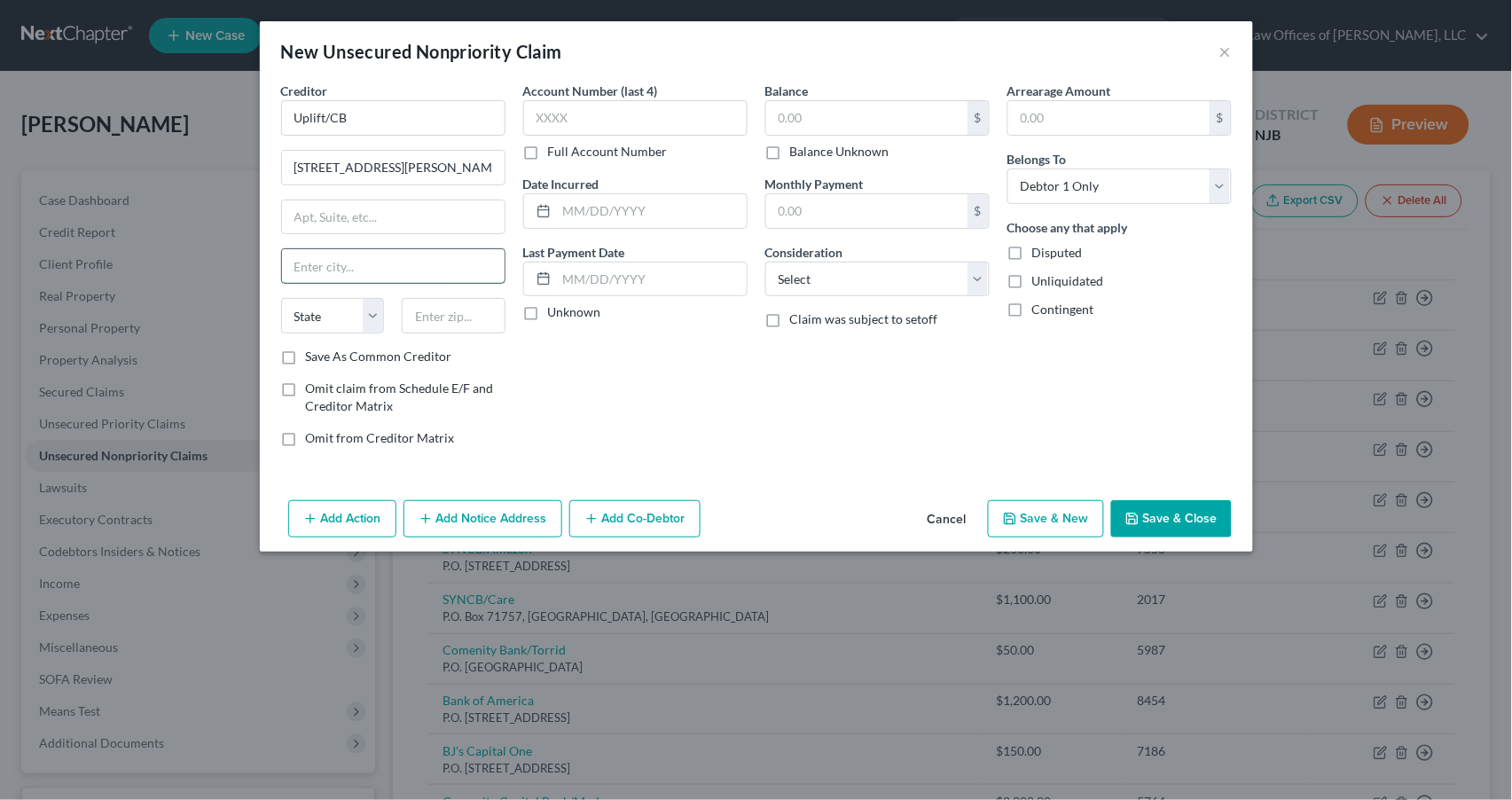
click at [398, 265] on input "text" at bounding box center [394, 266] width 223 height 34
type input "Sunnyvale"
click at [370, 345] on div "State [US_STATE] AK AR AZ CA CO CT DE DC [GEOGRAPHIC_DATA] [GEOGRAPHIC_DATA] GU…" at bounding box center [394, 322] width 242 height 49
select select "4"
type input "94085"
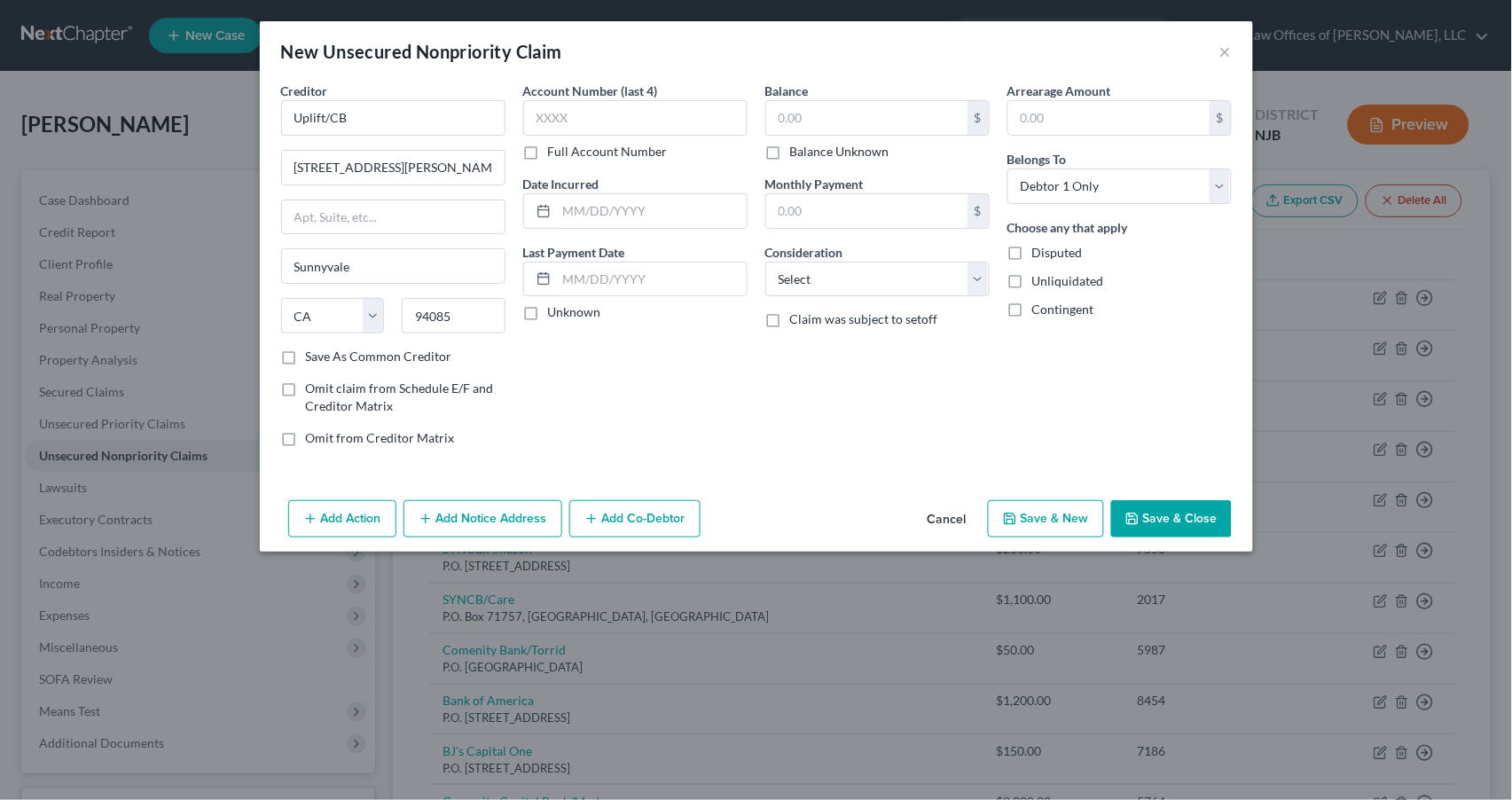
click at [306, 354] on label "Save As Common Creditor" at bounding box center [378, 356] width 146 height 17
click at [313, 354] on input "Save As Common Creditor" at bounding box center [319, 353] width 12 height 12
checkbox input "true"
type input "7300"
click at [548, 311] on label "Unknown" at bounding box center [574, 312] width 53 height 17
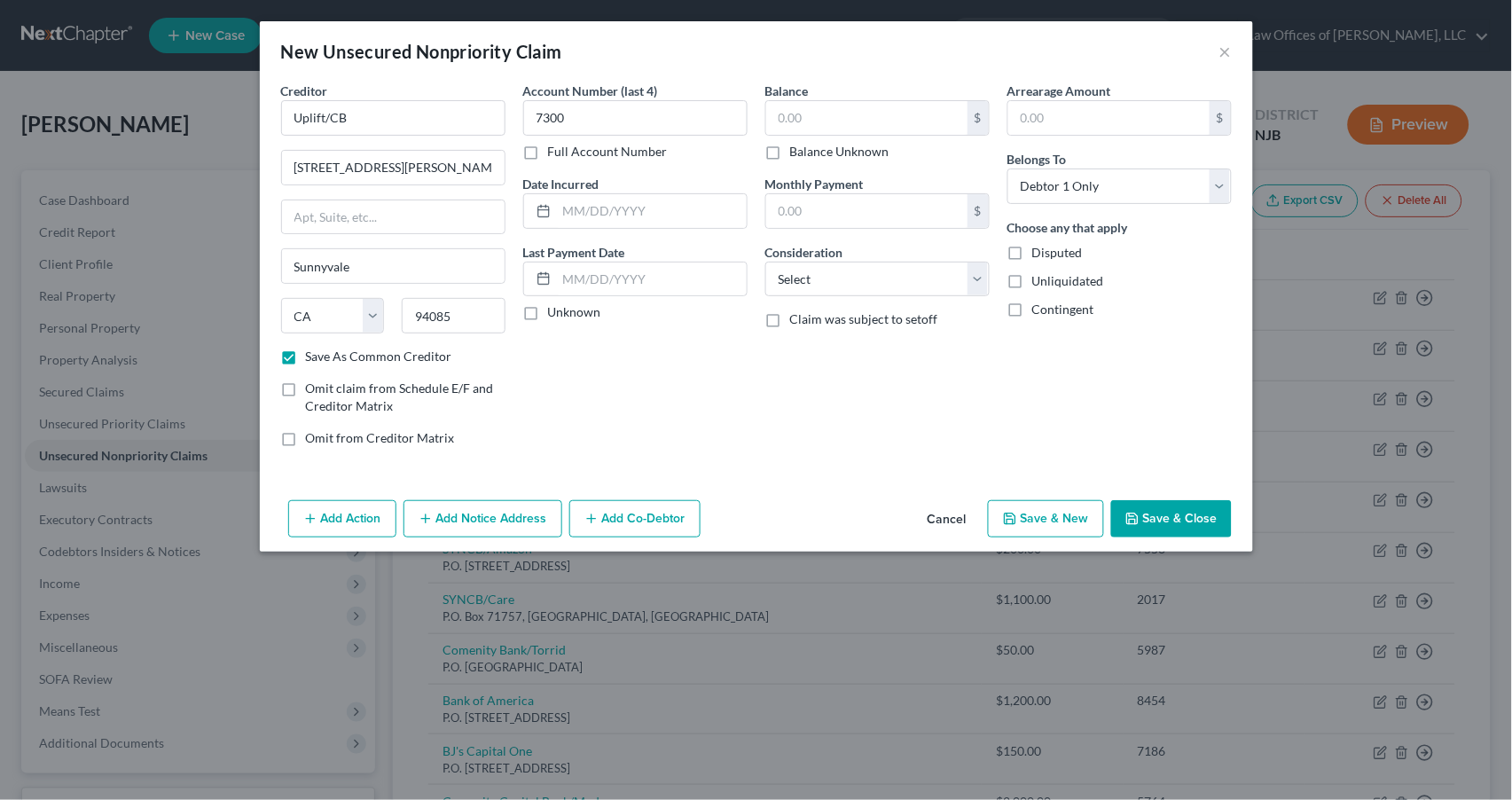
click at [555, 311] on input "Unknown" at bounding box center [561, 309] width 12 height 12
checkbox input "true"
click at [808, 121] on input "text" at bounding box center [867, 117] width 202 height 34
type input "300"
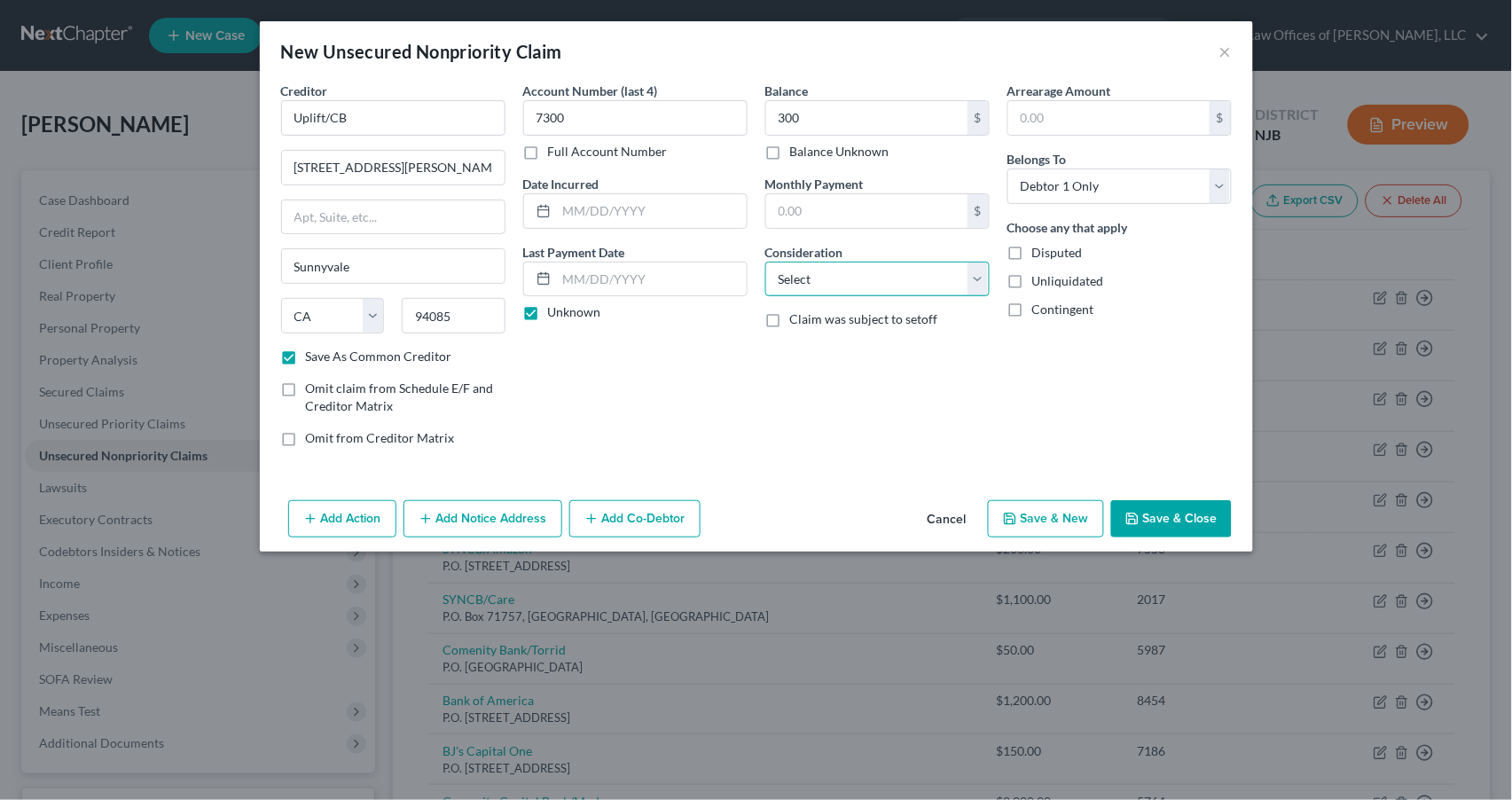
select select "14"
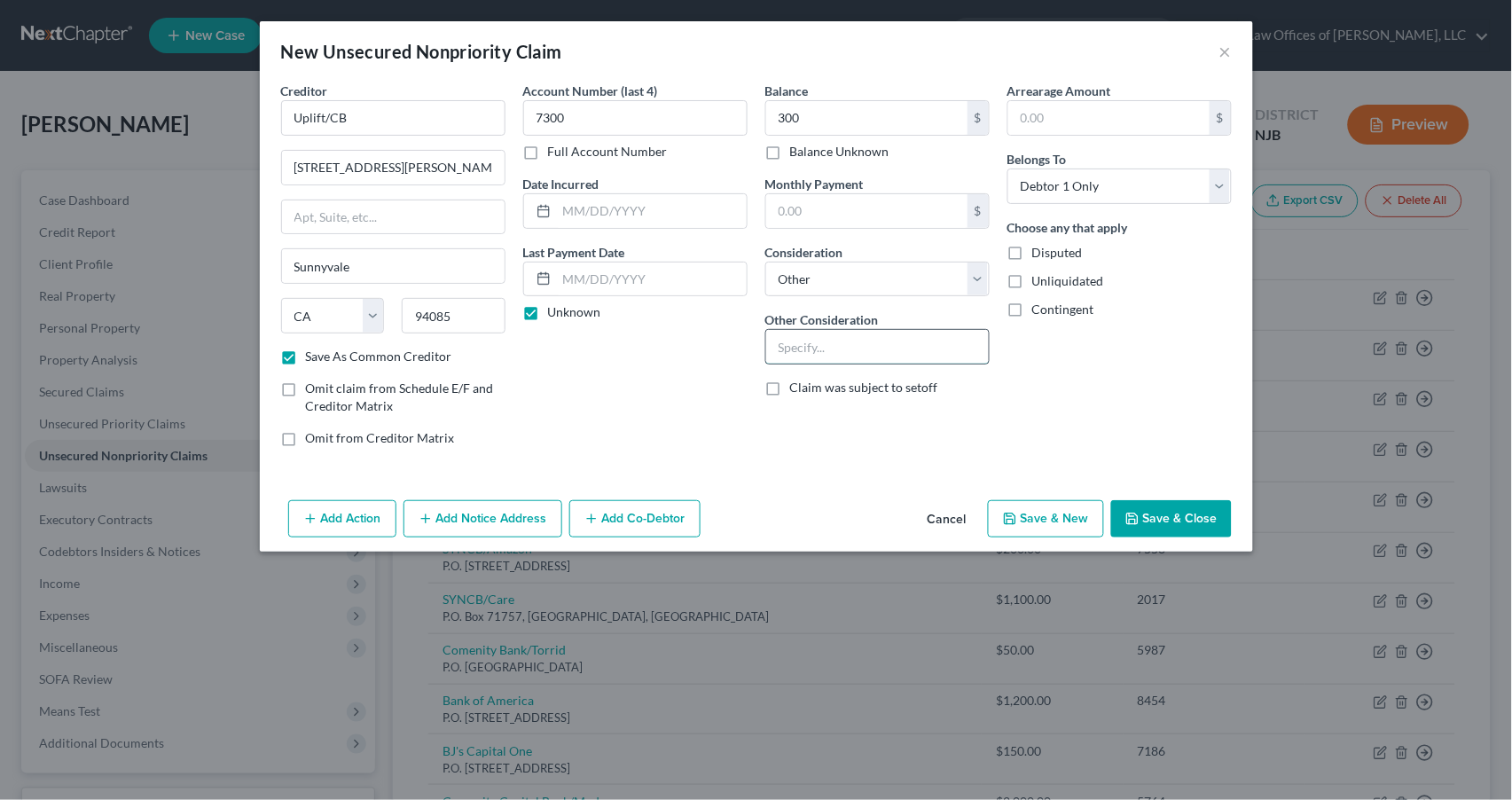
click at [865, 354] on input "text" at bounding box center [878, 346] width 223 height 34
type input "P"
click at [1057, 112] on input "text" at bounding box center [1110, 117] width 202 height 34
click at [882, 476] on div "Creditor * Uplift/CB [GEOGRAPHIC_DATA][PERSON_NAME][US_STATE] AZ CA CO [GEOGRAP…" at bounding box center [756, 287] width 993 height 411
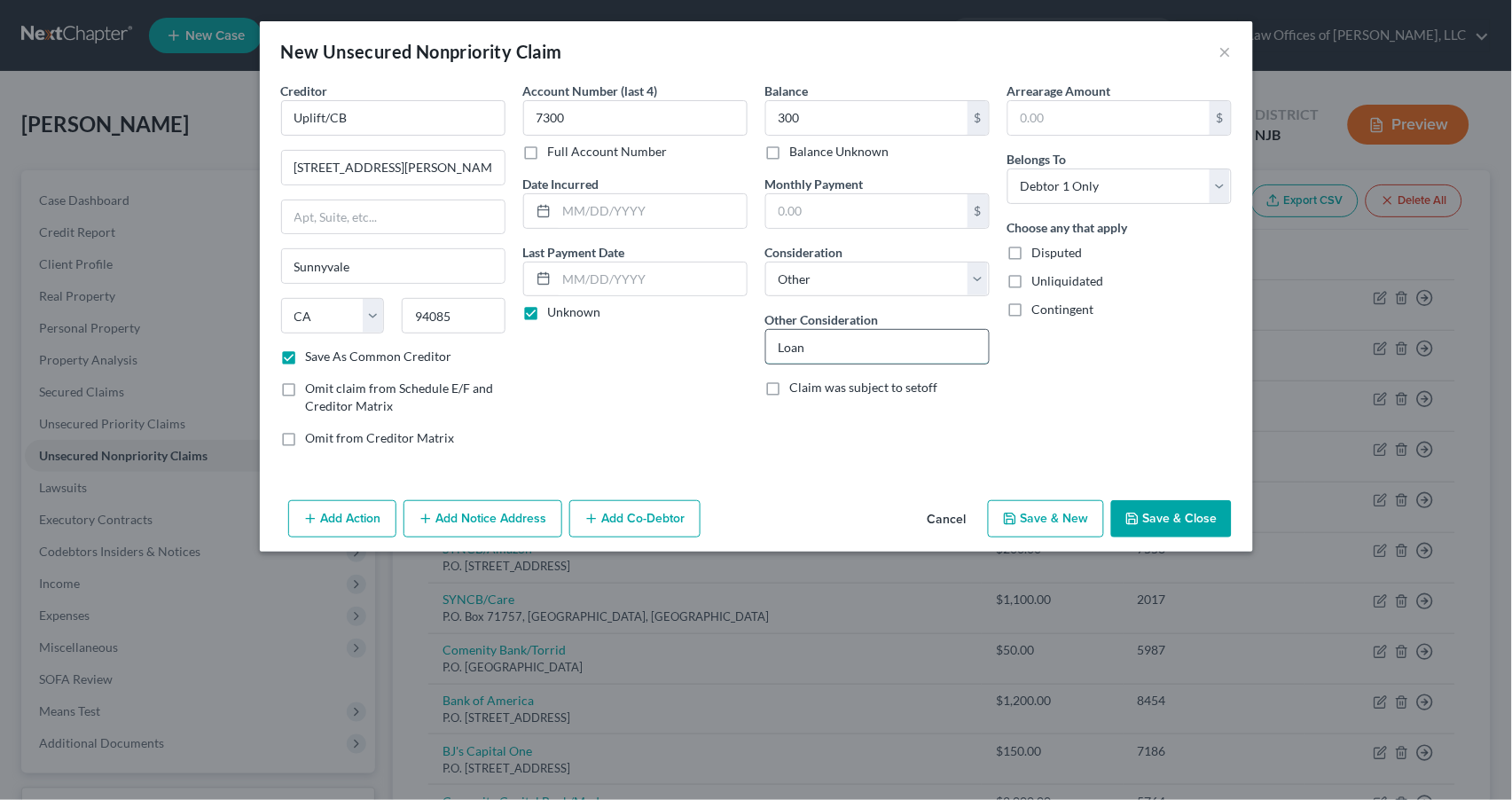
click at [776, 341] on input "Loan" at bounding box center [878, 346] width 223 height 34
type input "Buy Now Pay Later Loan"
click at [1023, 518] on button "Save & New" at bounding box center [1046, 519] width 116 height 37
select select "0"
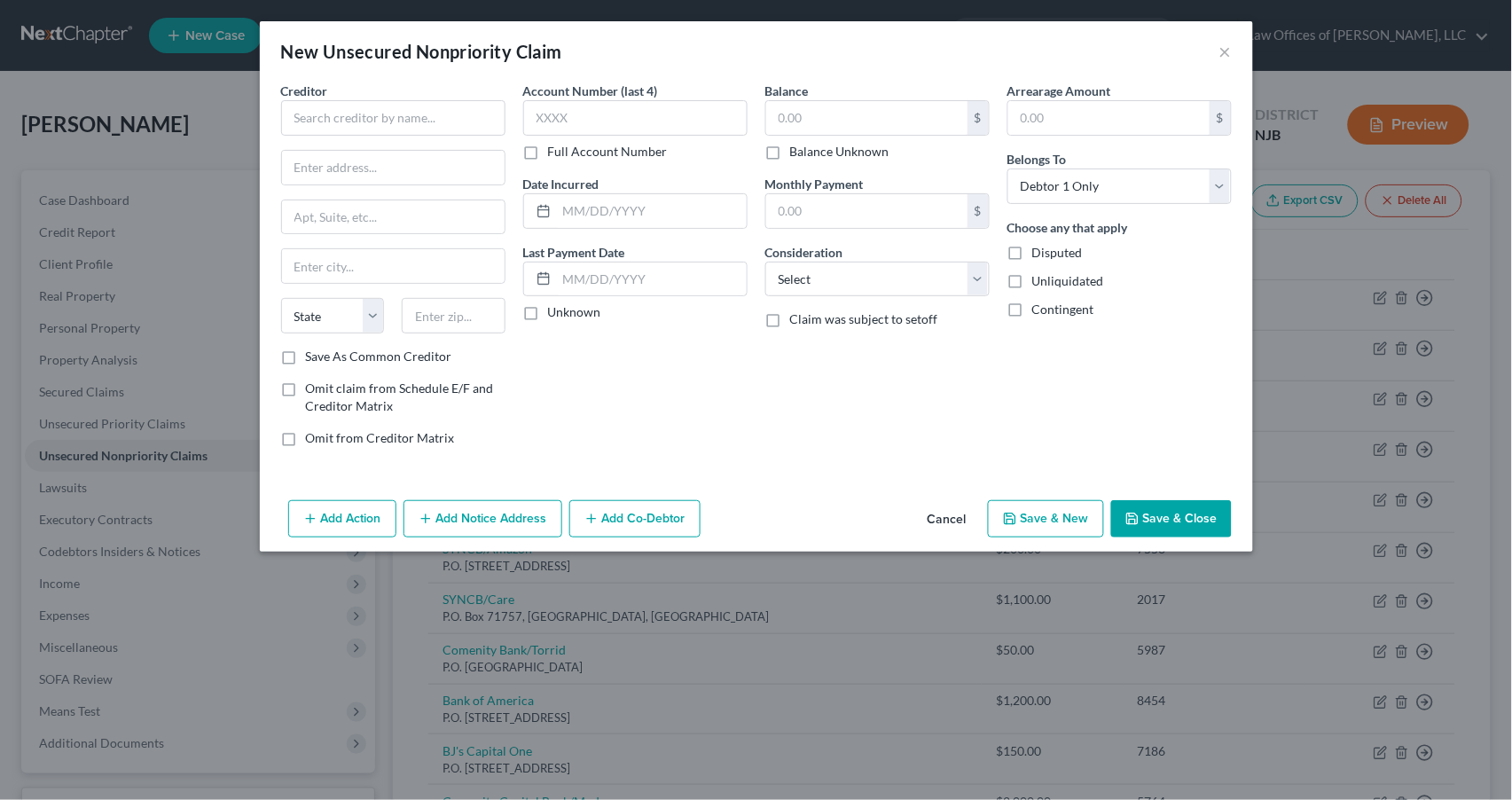
checkbox input "false"
drag, startPoint x: 356, startPoint y: 90, endPoint x: 354, endPoint y: 106, distance: 16.1
click at [354, 106] on div "Creditor *" at bounding box center [393, 109] width 224 height 54
click at [352, 116] on input "text" at bounding box center [393, 117] width 224 height 36
type input "Ally Financial Inc."
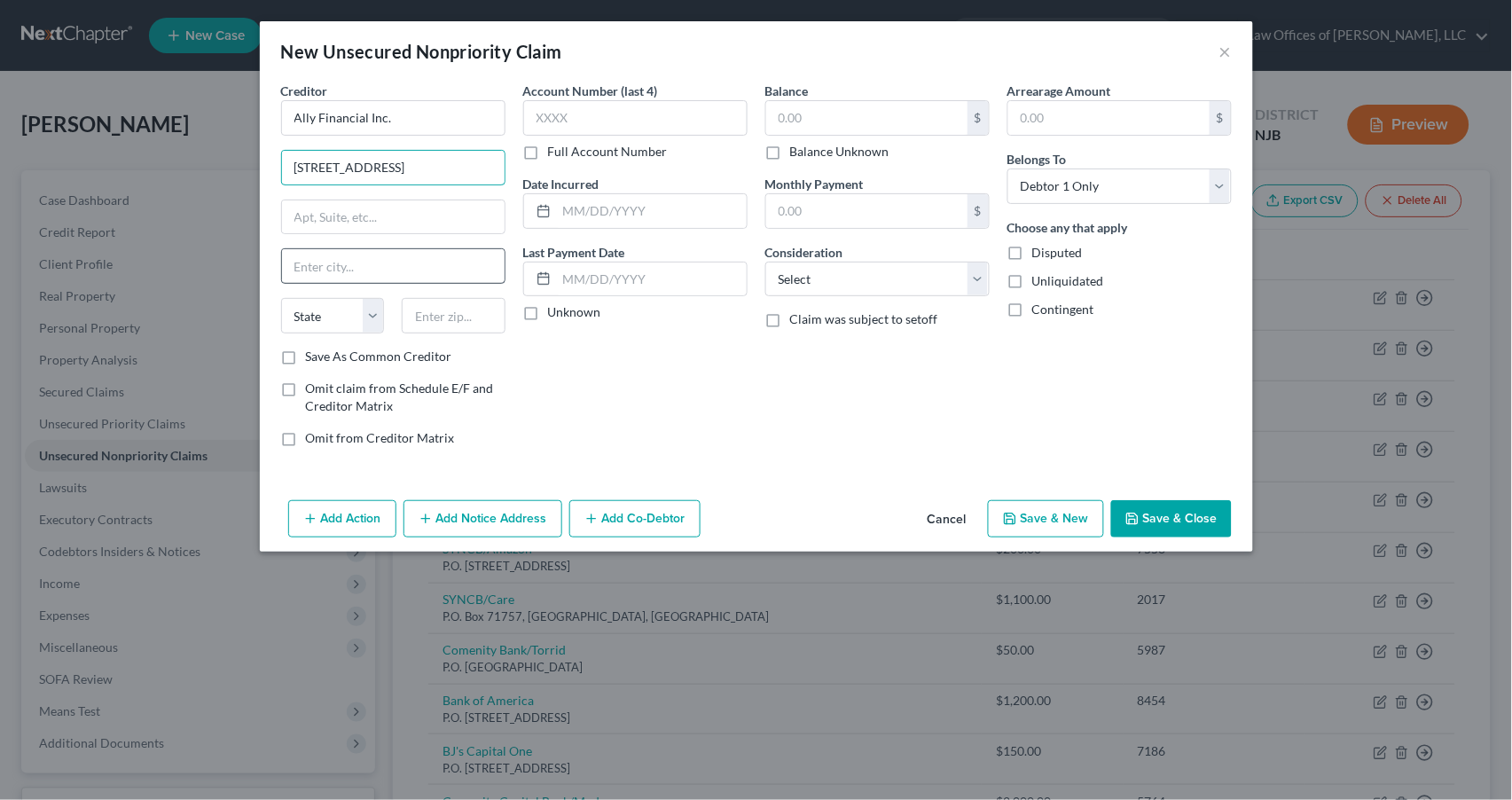
type input "[STREET_ADDRESS]"
click at [300, 264] on input "text" at bounding box center [394, 266] width 223 height 34
type input "Woodbury"
select select "35"
type input "11797"
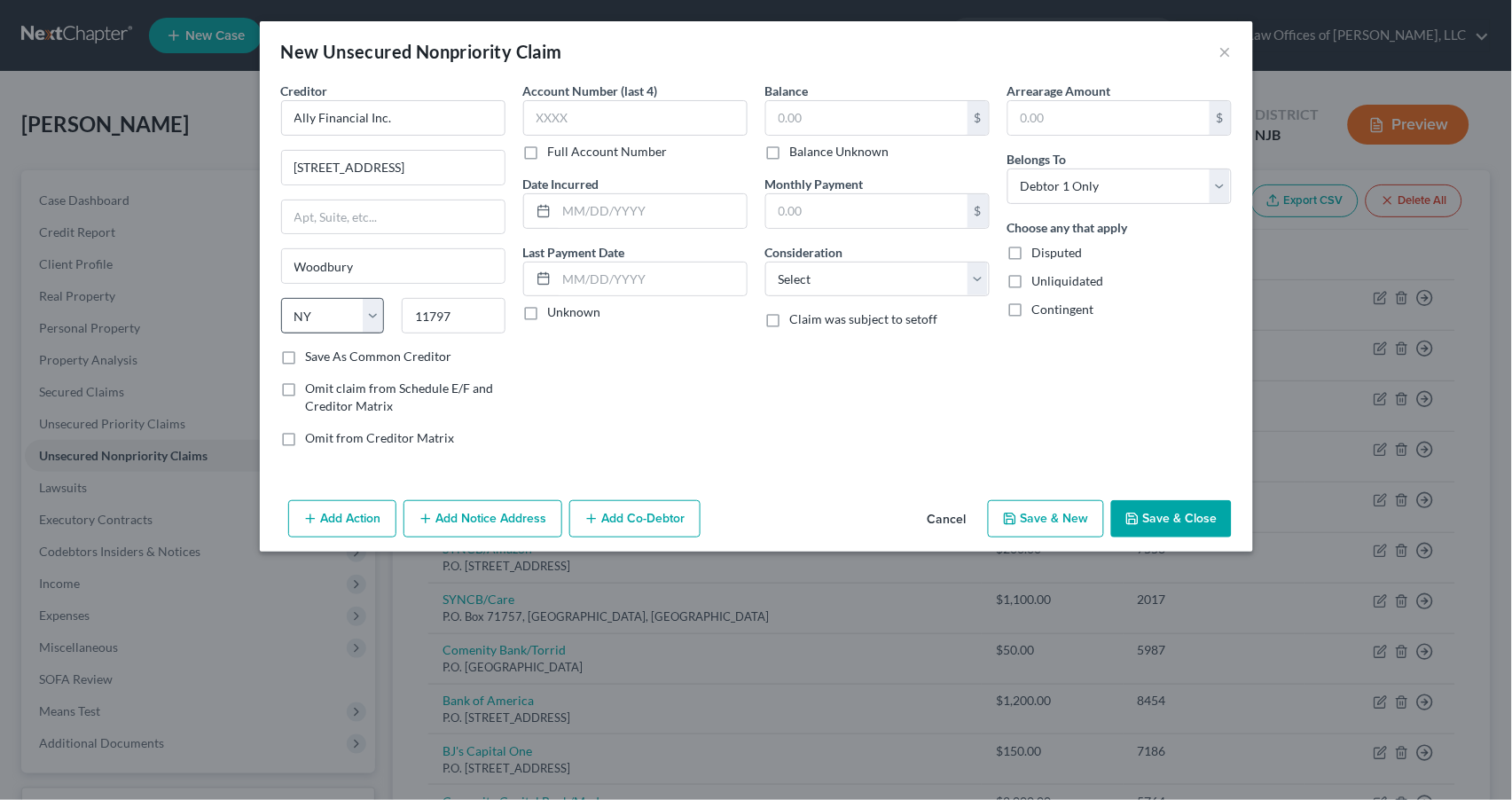
drag, startPoint x: 286, startPoint y: 353, endPoint x: 357, endPoint y: 321, distance: 77.9
click at [306, 353] on label "Save As Common Creditor" at bounding box center [378, 356] width 146 height 17
click at [313, 353] on input "Save As Common Creditor" at bounding box center [319, 353] width 12 height 12
checkbox input "true"
type input "1052"
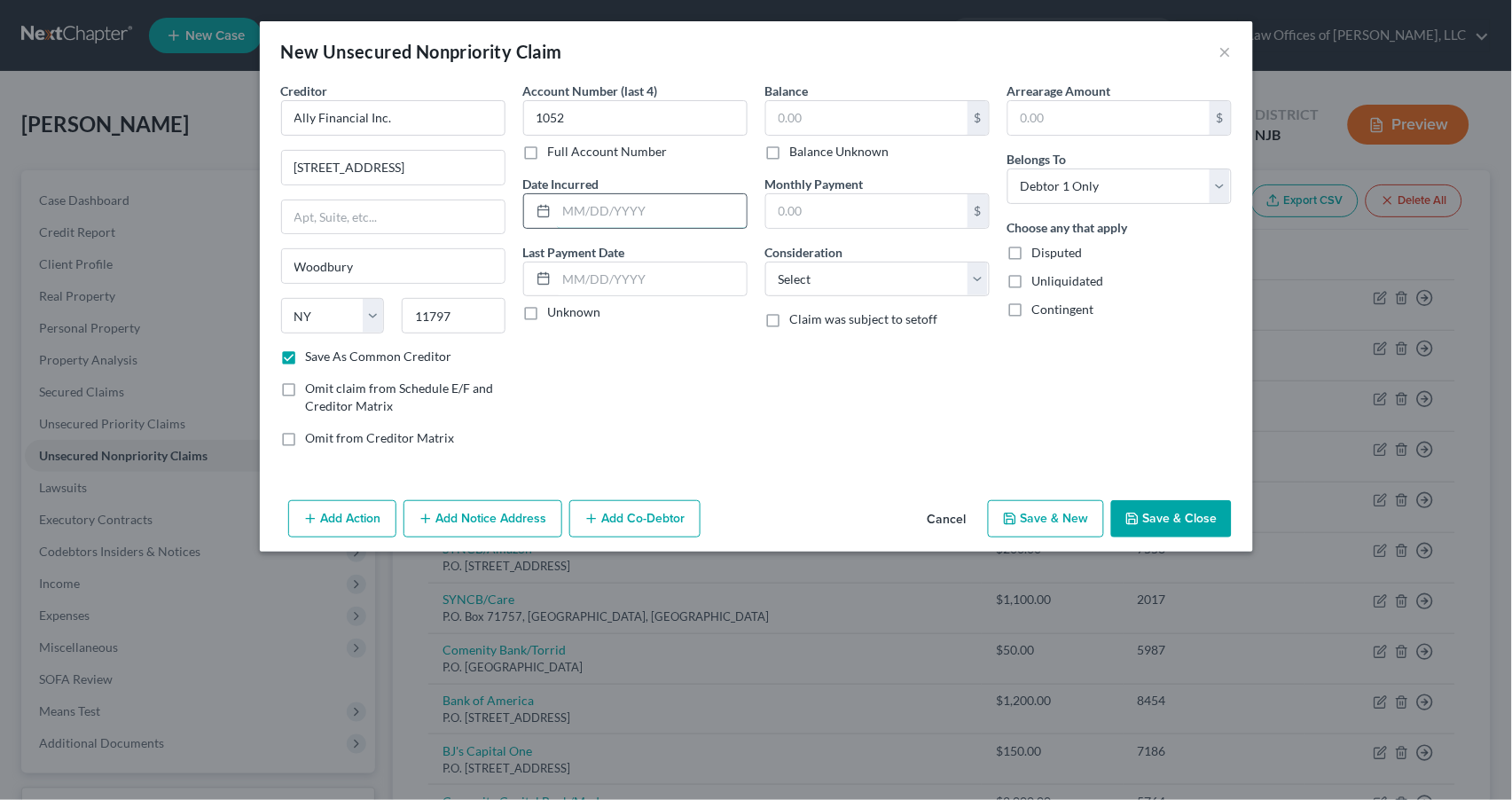
click at [592, 210] on input "text" at bounding box center [652, 210] width 190 height 34
type input "[DATE]"
click at [548, 304] on label "Unknown" at bounding box center [574, 312] width 53 height 17
click at [555, 304] on input "Unknown" at bounding box center [561, 309] width 12 height 12
checkbox input "true"
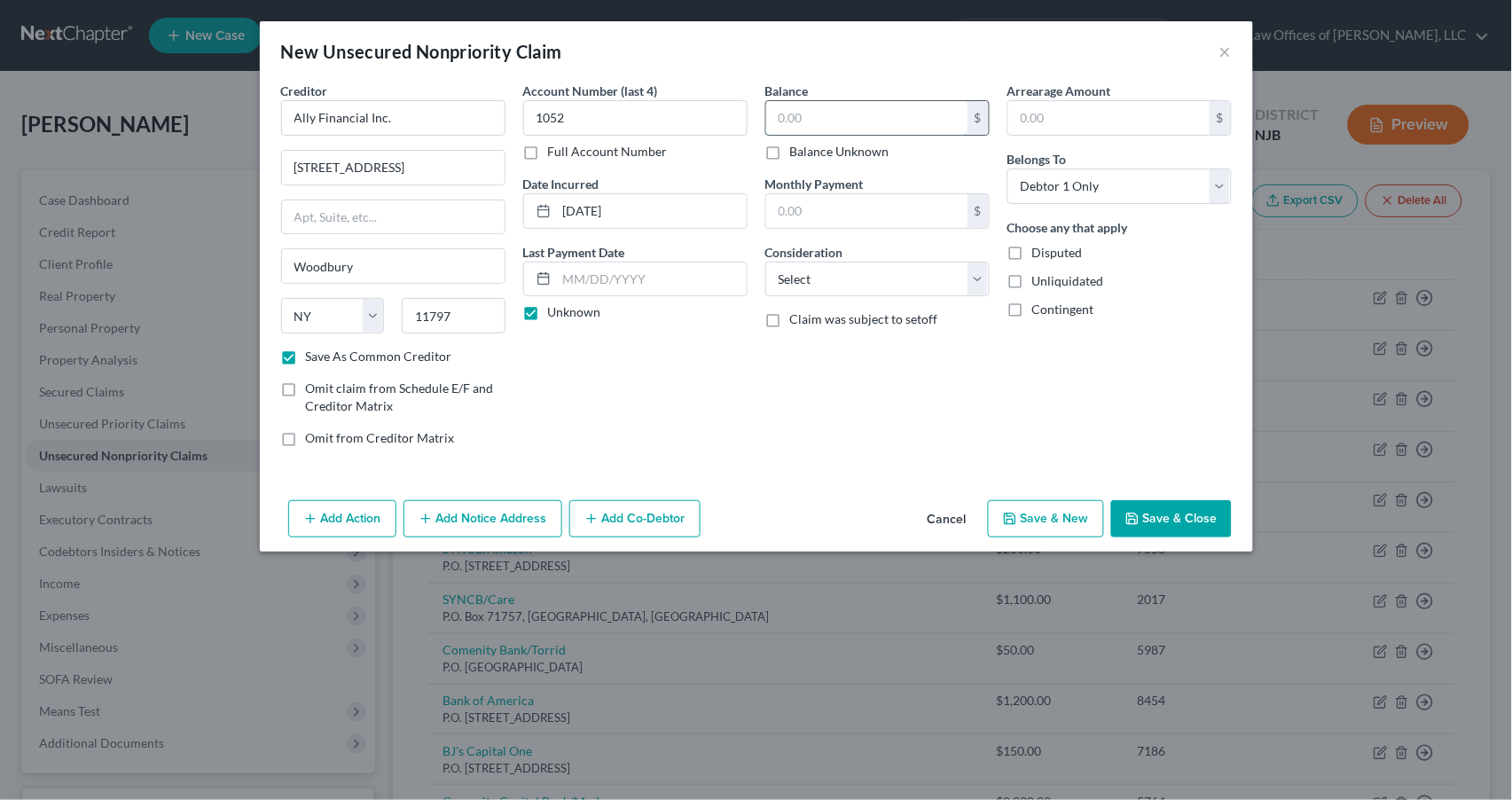
click at [800, 115] on input "text" at bounding box center [867, 117] width 202 height 34
type input "1,815"
select select "2"
click at [833, 119] on input "1,815" at bounding box center [867, 117] width 202 height 34
type input "1"
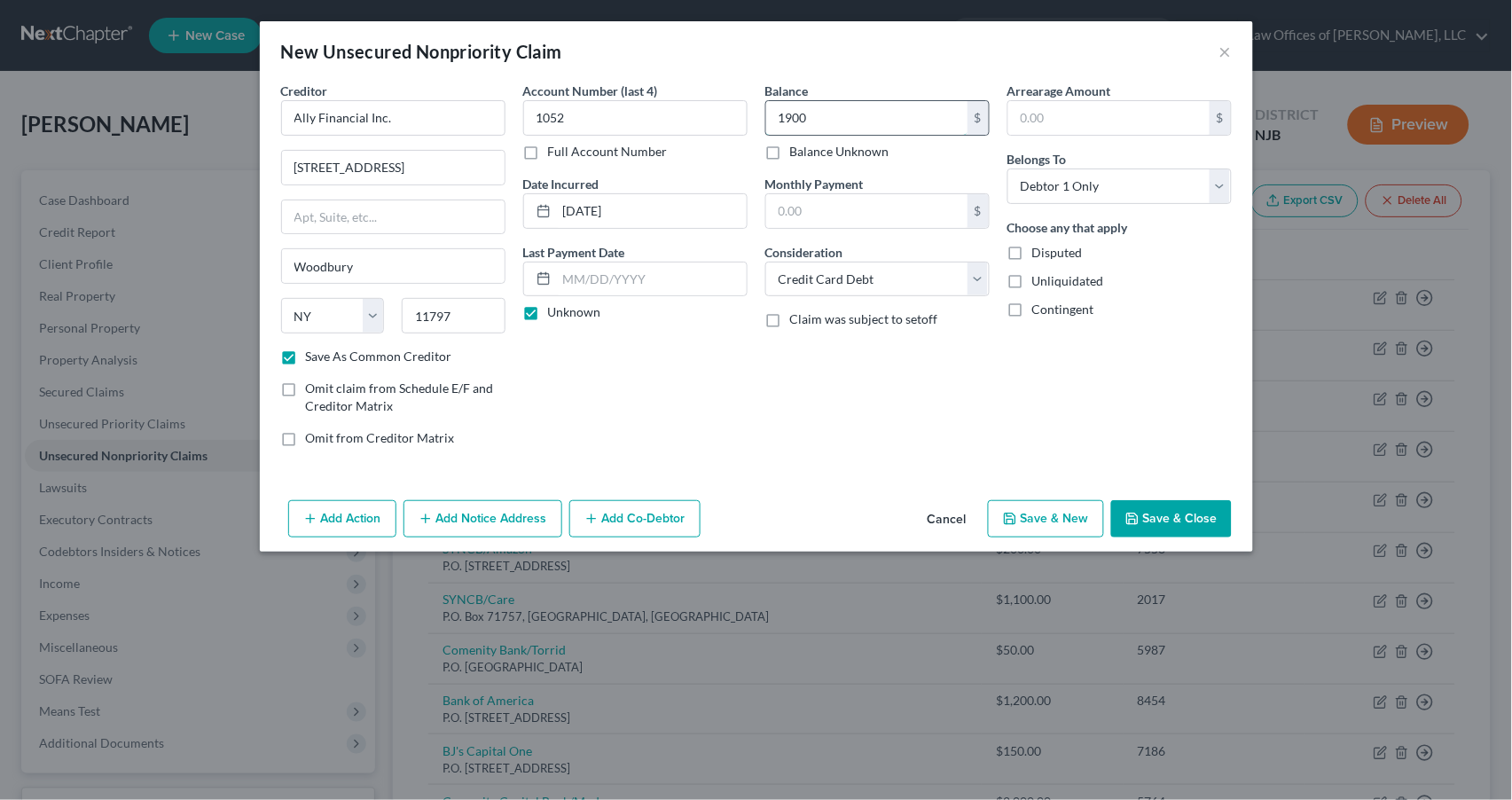
type input "1,900"
click at [1036, 518] on button "Save & New" at bounding box center [1046, 519] width 116 height 37
checkbox input "false"
select select "0"
type input "1,900.00"
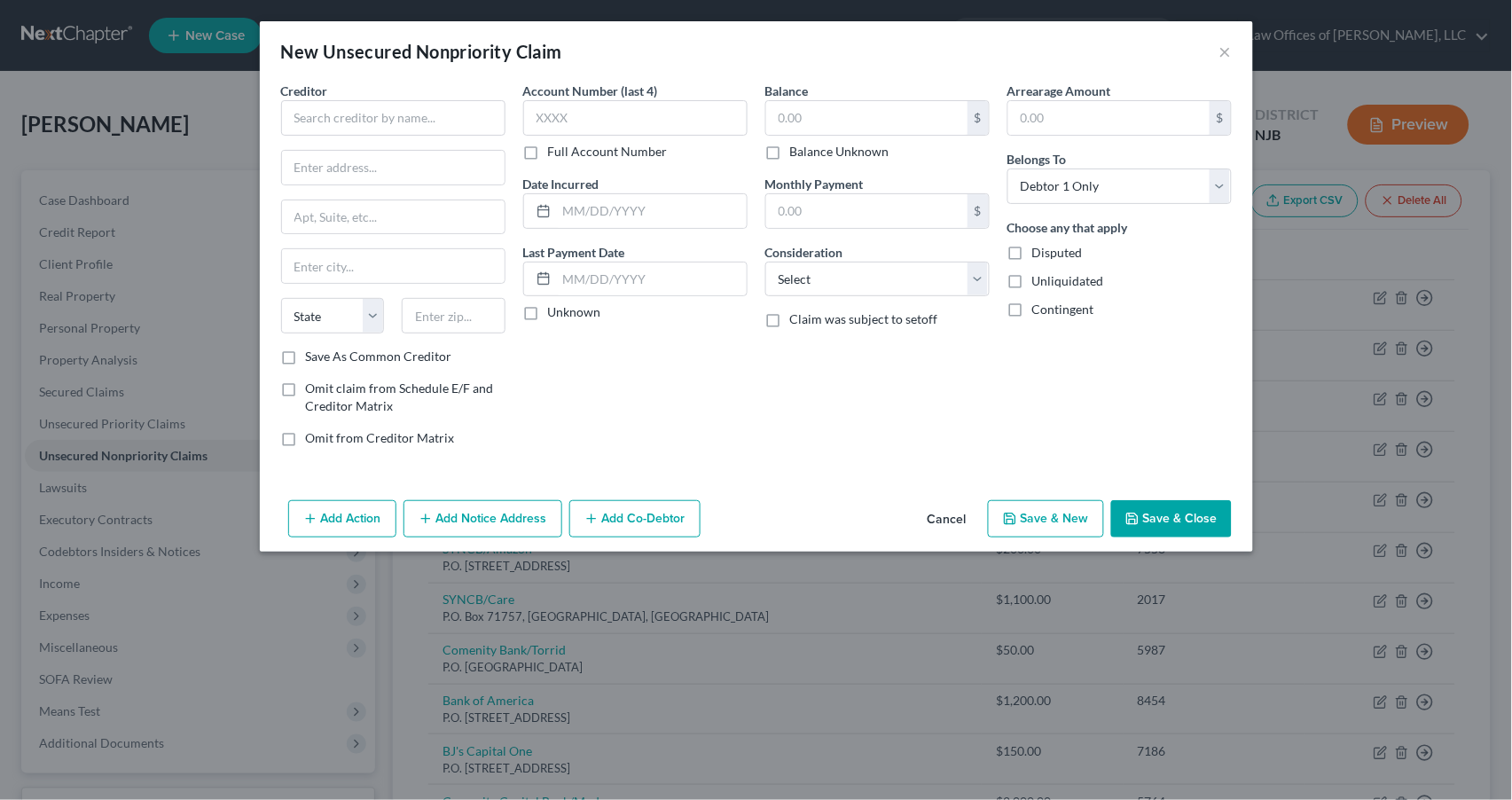
type input "0.00"
click at [400, 111] on input "text" at bounding box center [393, 117] width 224 height 36
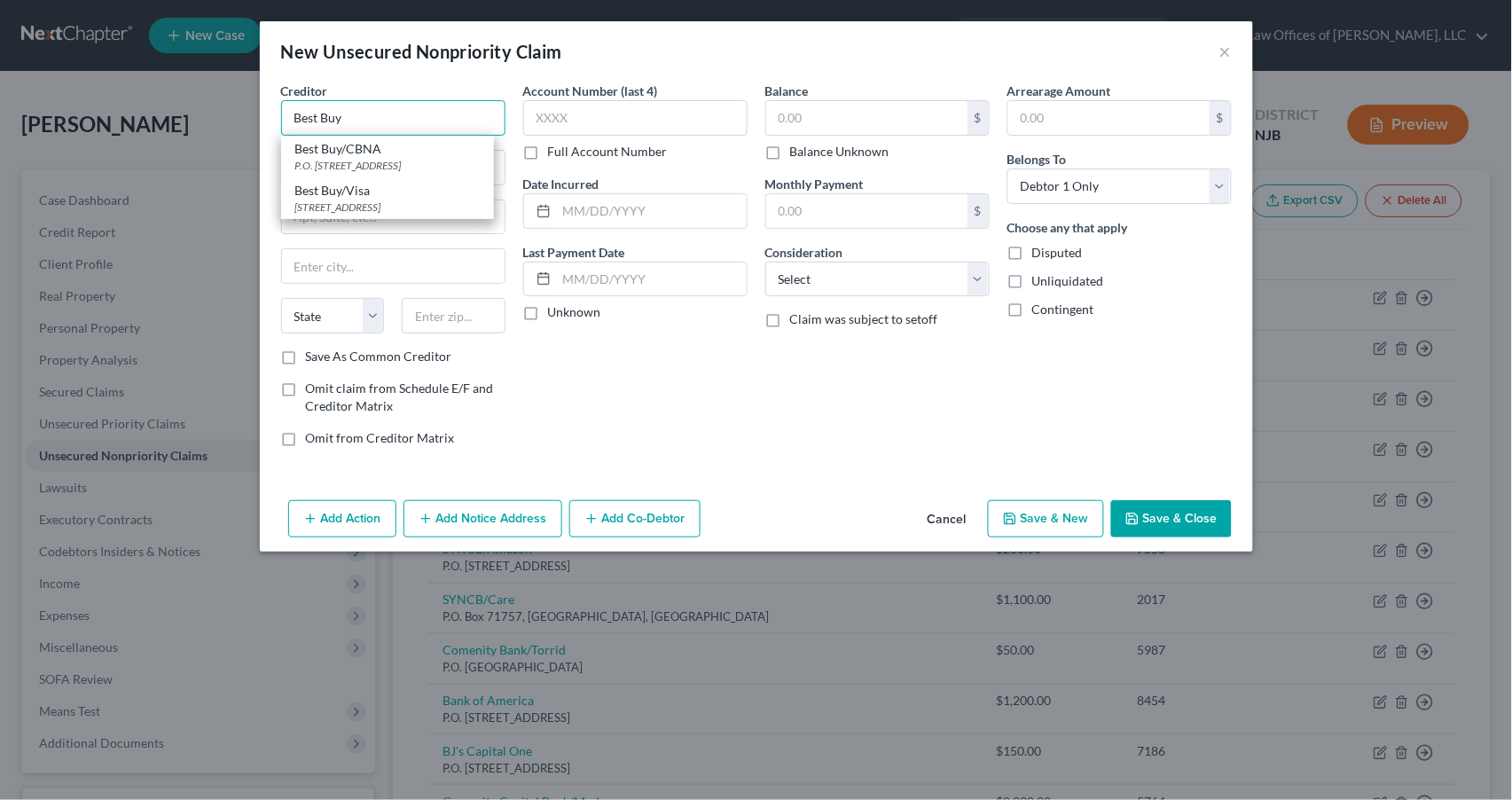
click at [397, 120] on input "Best Buy" at bounding box center [393, 117] width 224 height 36
type input "Best Buy/CBNA"
click at [658, 370] on div "Account Number (last 4) Full Account Number Date Incurred Last Payment Date Unk…" at bounding box center [635, 271] width 242 height 379
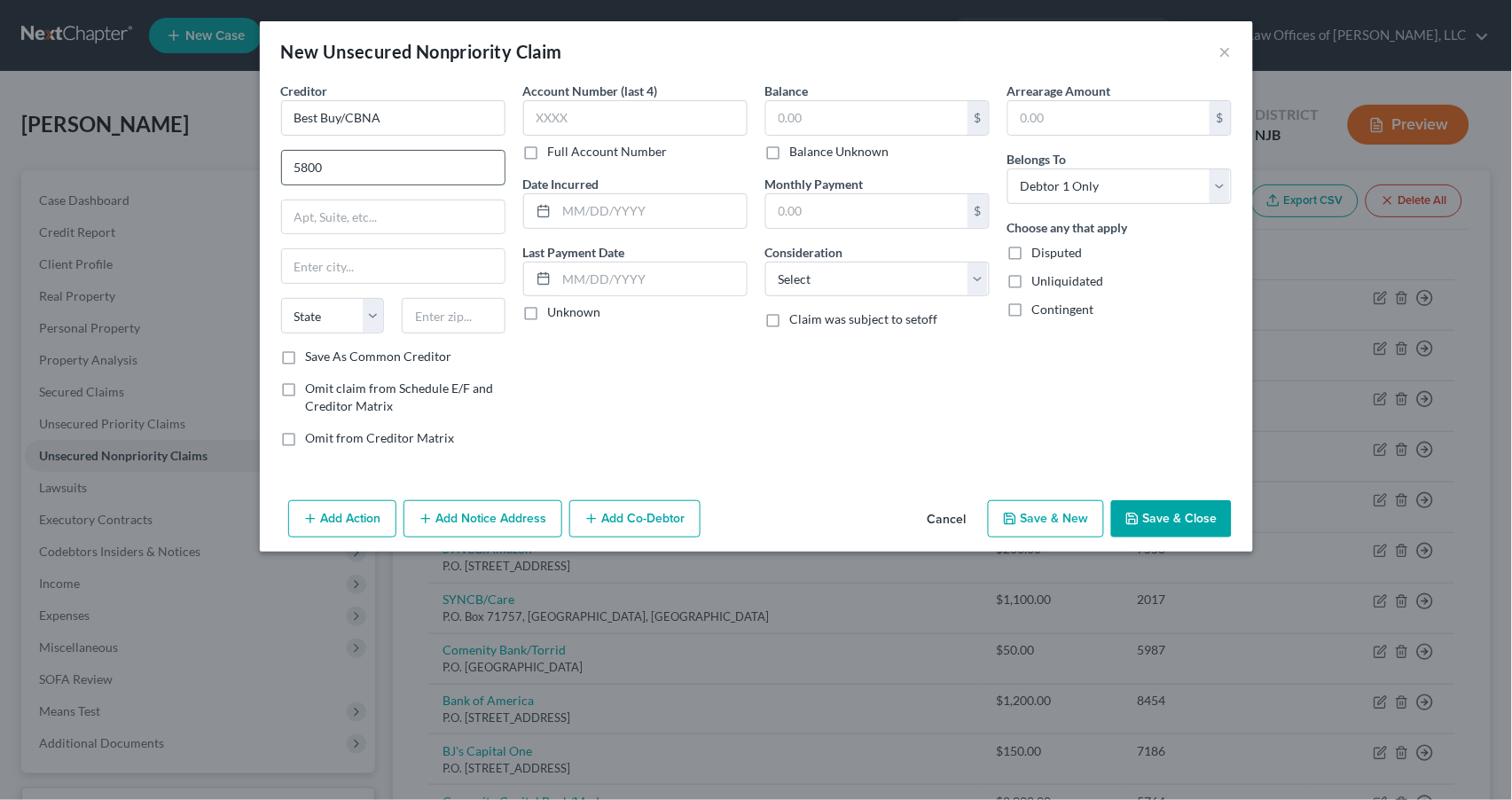
click at [365, 167] on input "5800" at bounding box center [394, 167] width 223 height 34
type input "[STREET_ADDRESS]"
type input "[GEOGRAPHIC_DATA]"
select select "43"
type input "57108"
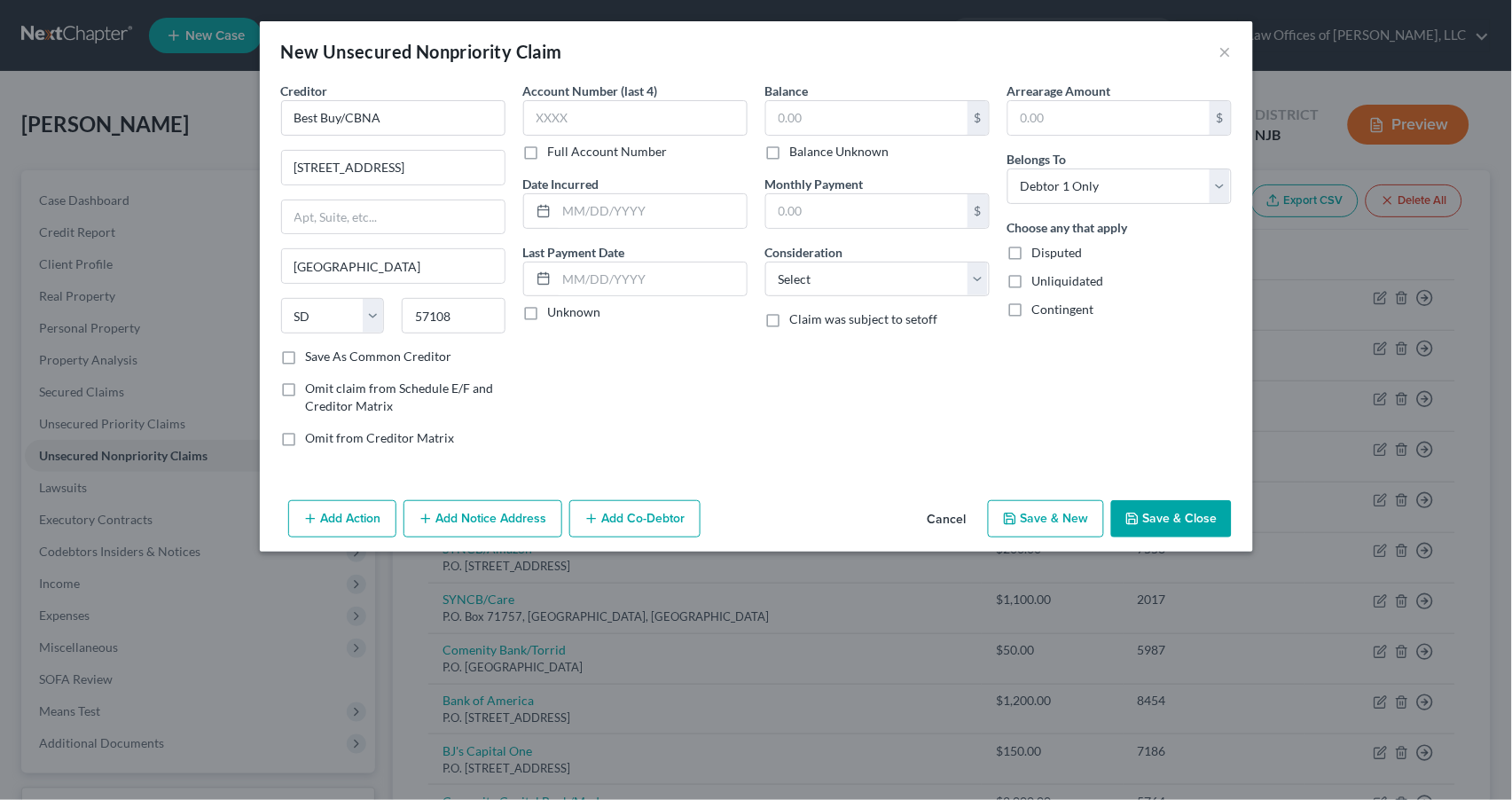
drag, startPoint x: 285, startPoint y: 351, endPoint x: 295, endPoint y: 344, distance: 12.2
click at [306, 347] on label "Save As Common Creditor" at bounding box center [378, 356] width 146 height 17
click at [313, 347] on input "Save As Common Creditor" at bounding box center [319, 353] width 12 height 12
checkbox input "true"
click at [576, 115] on input "text" at bounding box center [635, 117] width 224 height 36
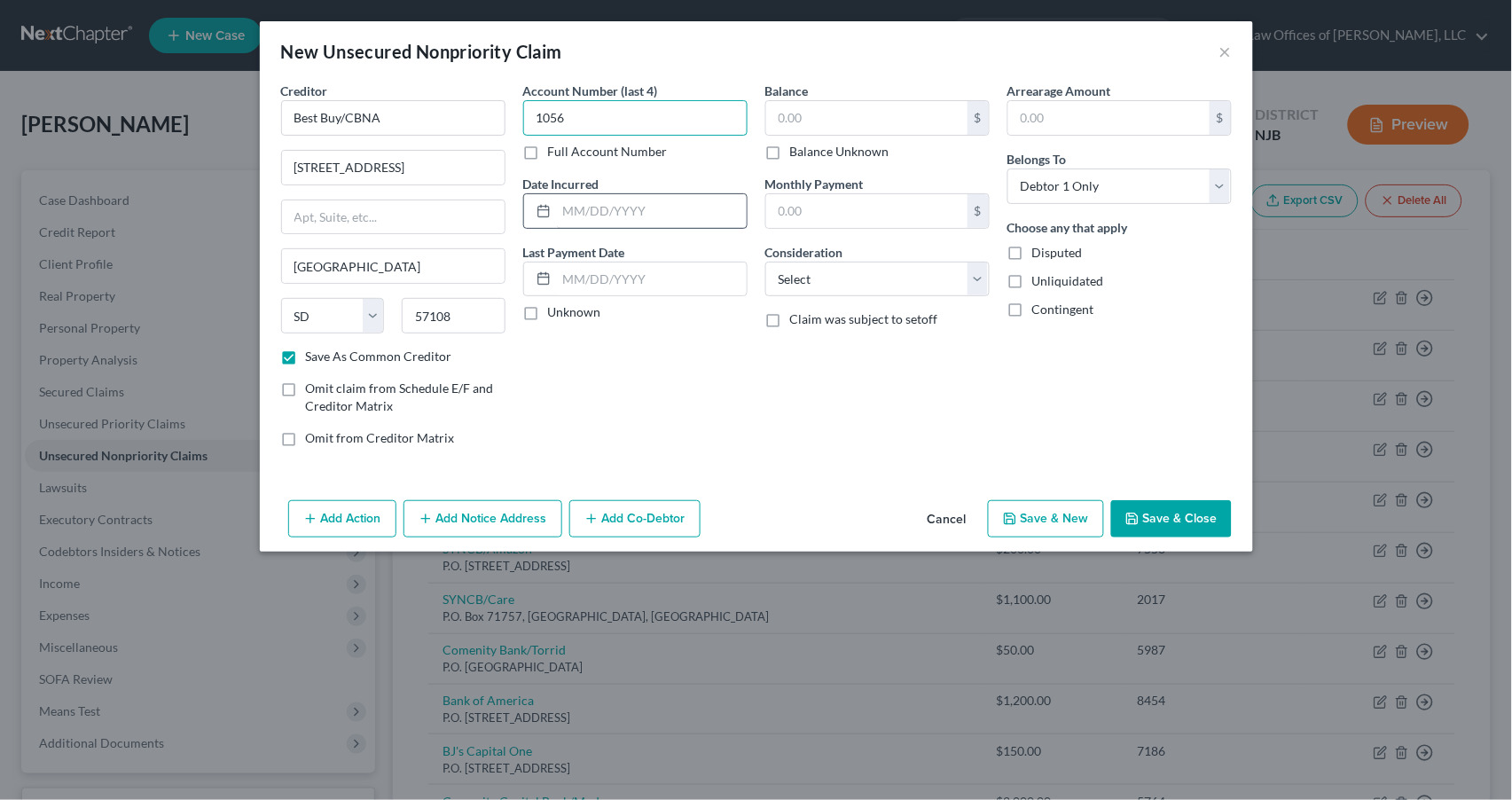
type input "1056"
click at [572, 211] on input "text" at bounding box center [652, 210] width 190 height 34
type input "[DATE]"
drag, startPoint x: 530, startPoint y: 312, endPoint x: 554, endPoint y: 301, distance: 26.4
click at [548, 311] on label "Unknown" at bounding box center [574, 312] width 53 height 17
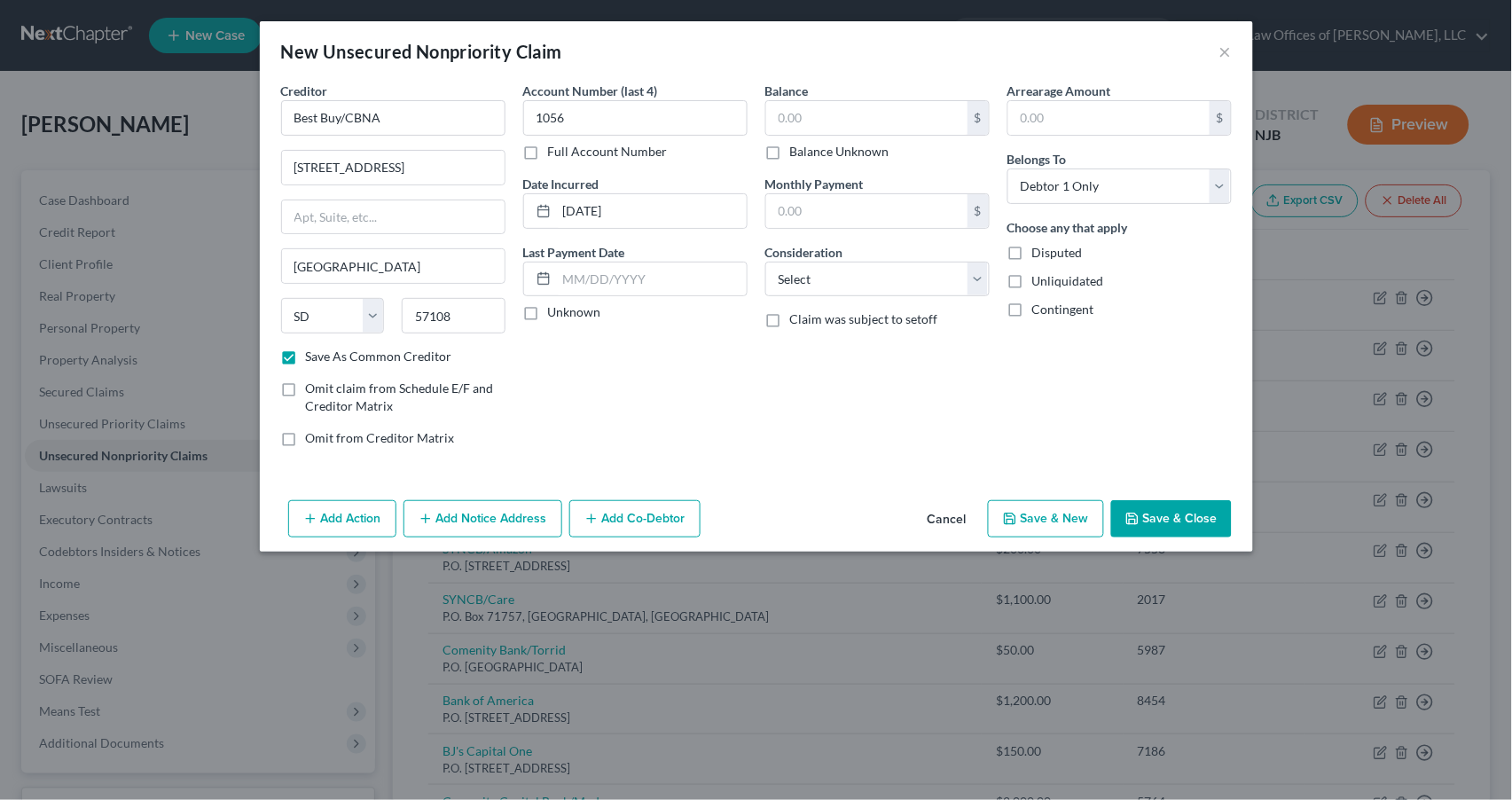
click at [555, 311] on input "Unknown" at bounding box center [561, 309] width 12 height 12
checkbox input "true"
click at [833, 109] on input "text" at bounding box center [867, 117] width 202 height 34
click at [829, 109] on input "text" at bounding box center [867, 117] width 202 height 34
type input "50.00"
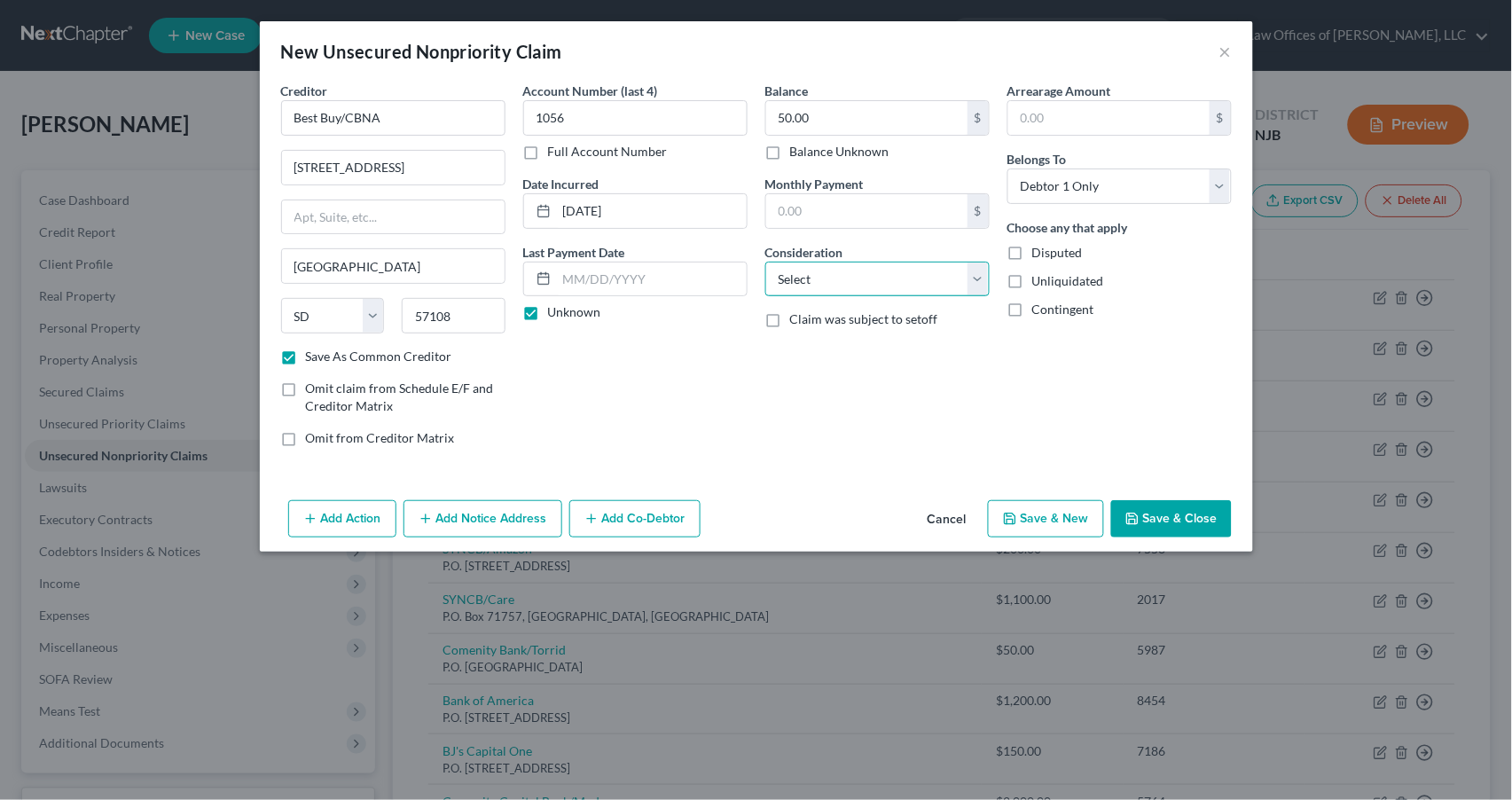
select select "2"
click at [1047, 516] on button "Save & New" at bounding box center [1046, 519] width 116 height 37
checkbox input "false"
select select "0"
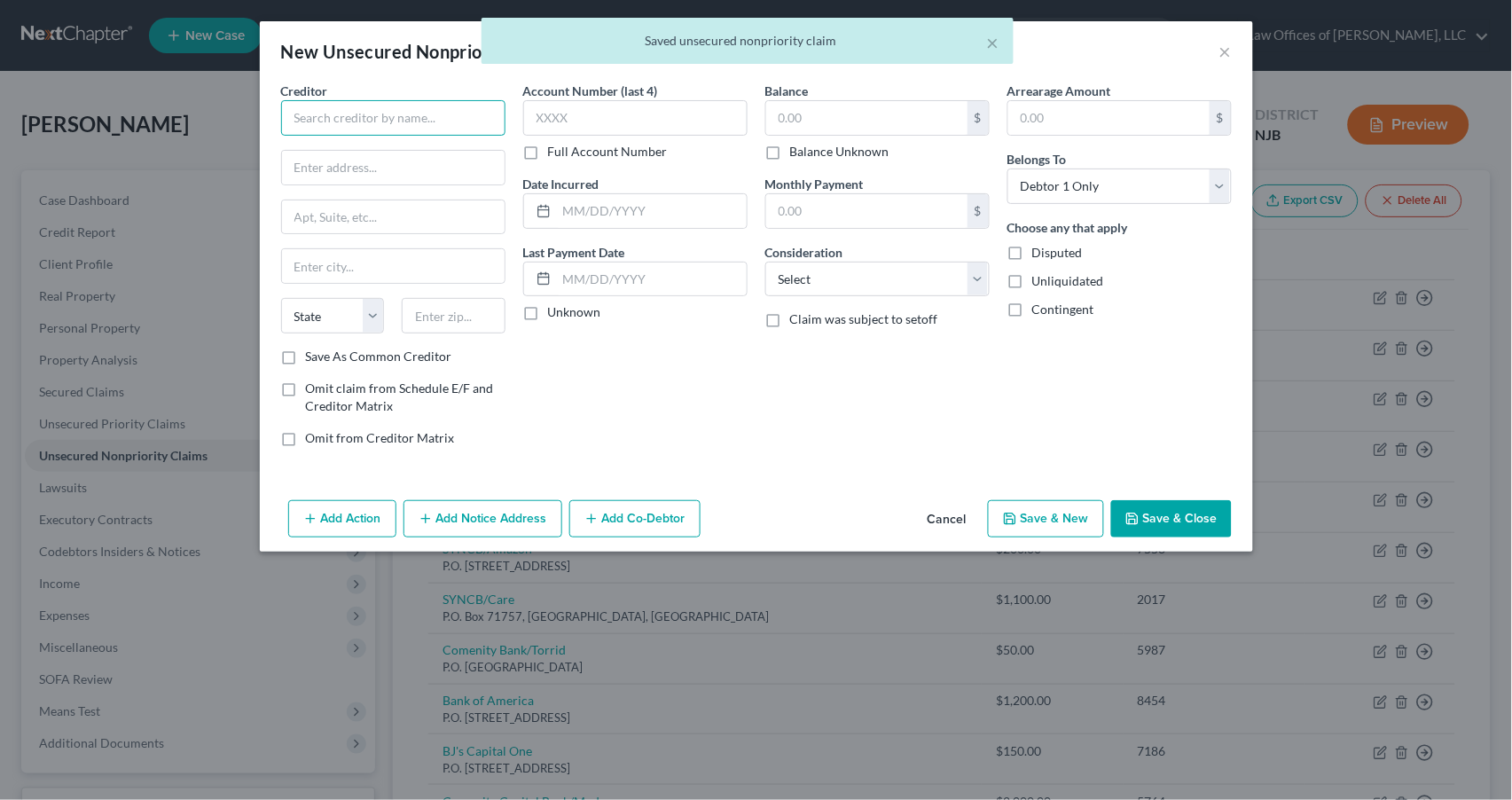
click at [382, 114] on input "text" at bounding box center [393, 117] width 224 height 36
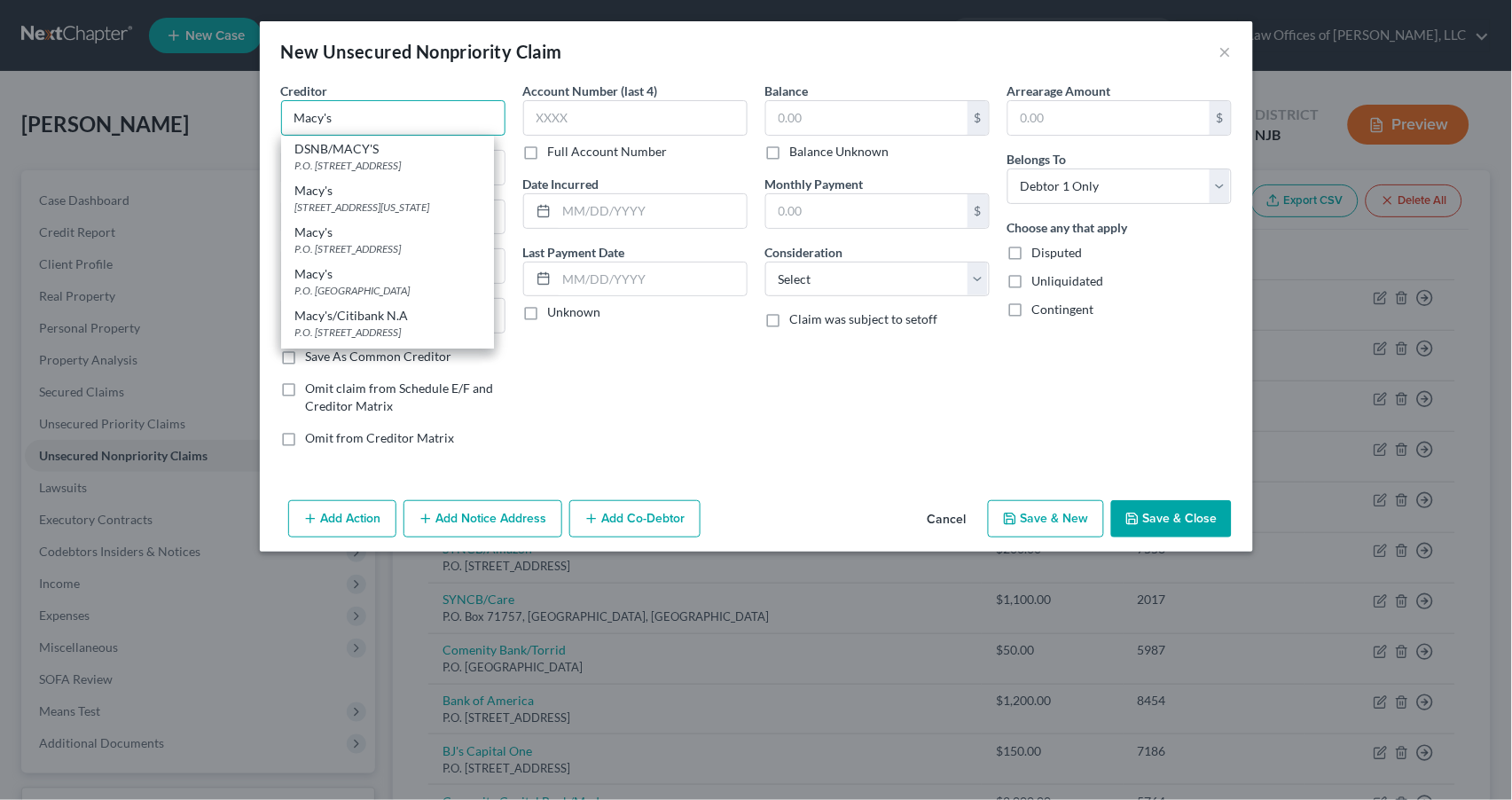
click at [343, 109] on input "Macy's" at bounding box center [393, 117] width 224 height 36
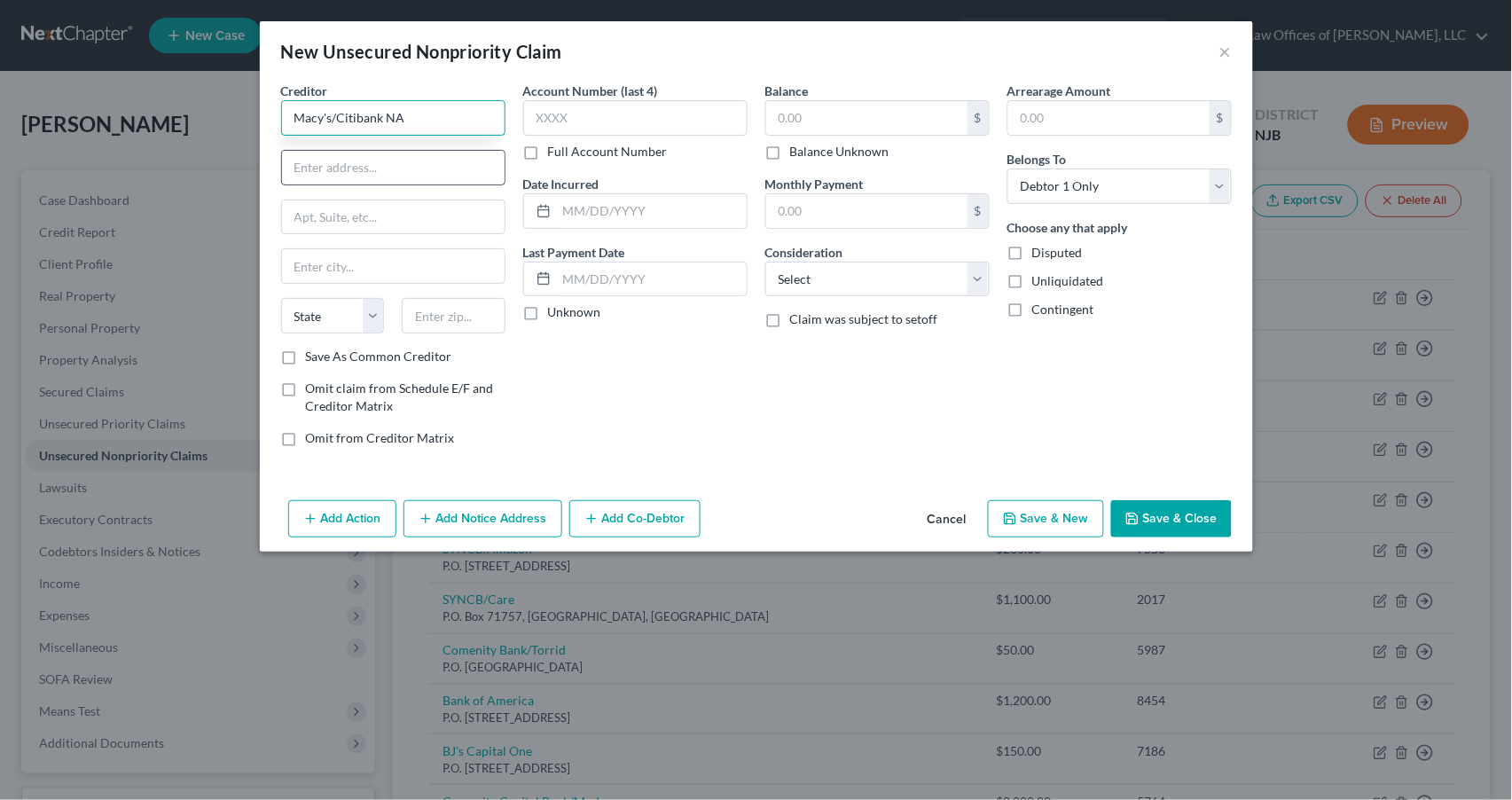
type input "Macy's/Citibank NA"
type input "P.O. Box 6789"
type input "[GEOGRAPHIC_DATA]"
select select "43"
drag, startPoint x: 293, startPoint y: 354, endPoint x: 304, endPoint y: 352, distance: 11.2
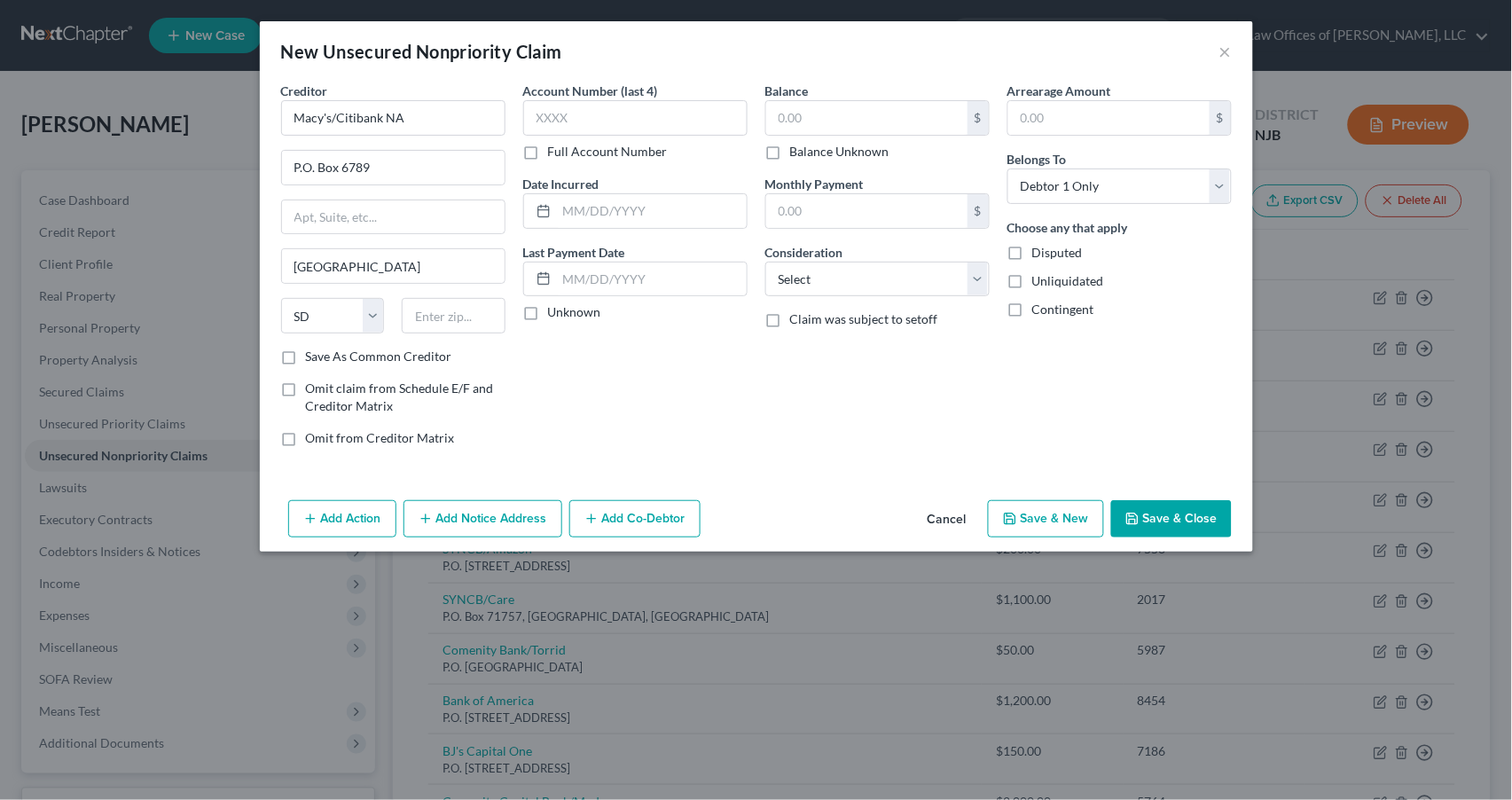
click at [306, 352] on label "Save As Common Creditor" at bounding box center [378, 356] width 146 height 17
click at [313, 352] on input "Save As Common Creditor" at bounding box center [319, 353] width 12 height 12
checkbox input "true"
type input "57117"
click at [548, 308] on label "Unknown" at bounding box center [574, 312] width 53 height 17
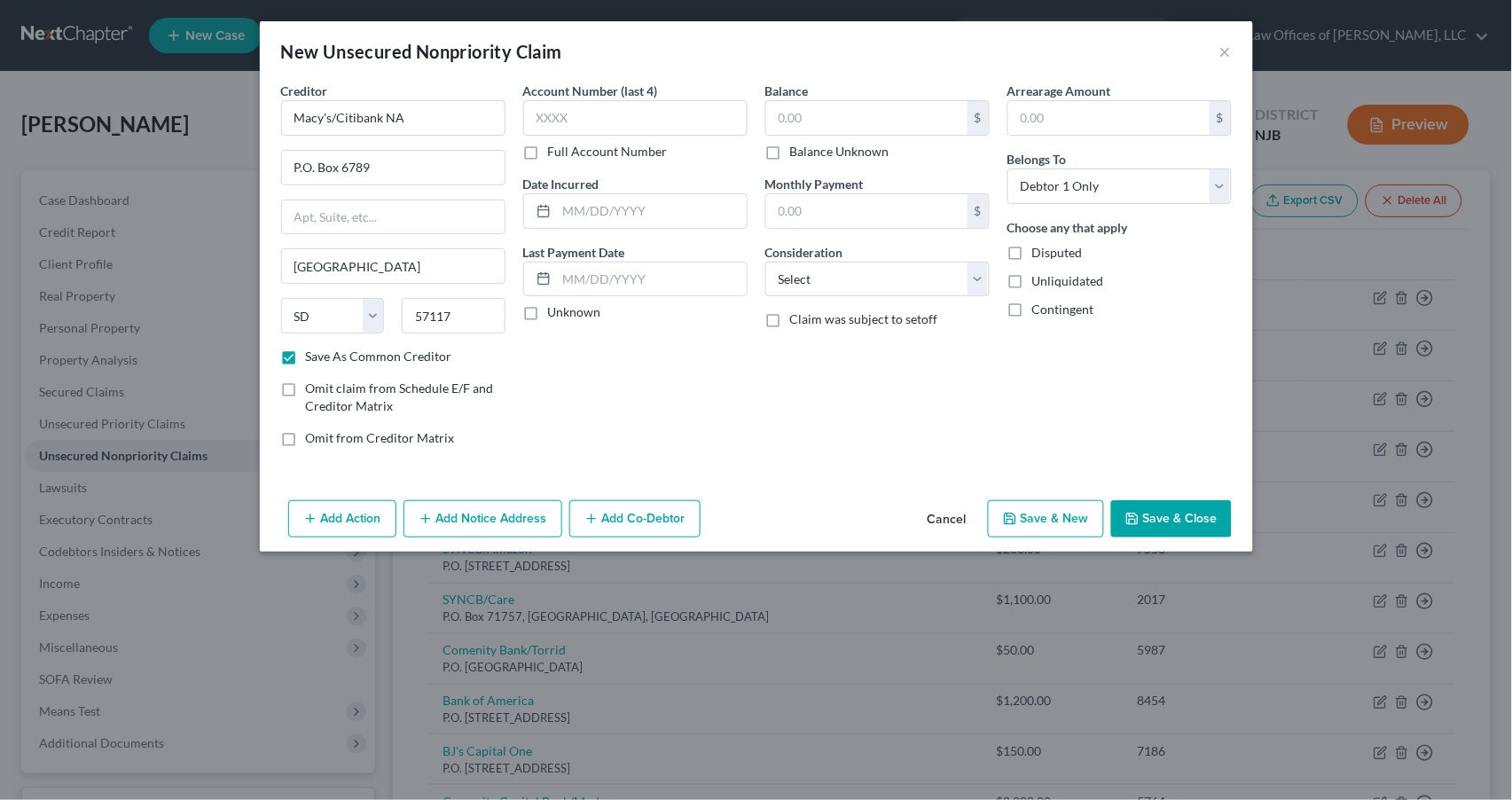
click at [555, 308] on input "Unknown" at bounding box center [561, 309] width 12 height 12
checkbox input "true"
click at [795, 113] on input "text" at bounding box center [867, 117] width 202 height 34
type input "1,600"
select select "2"
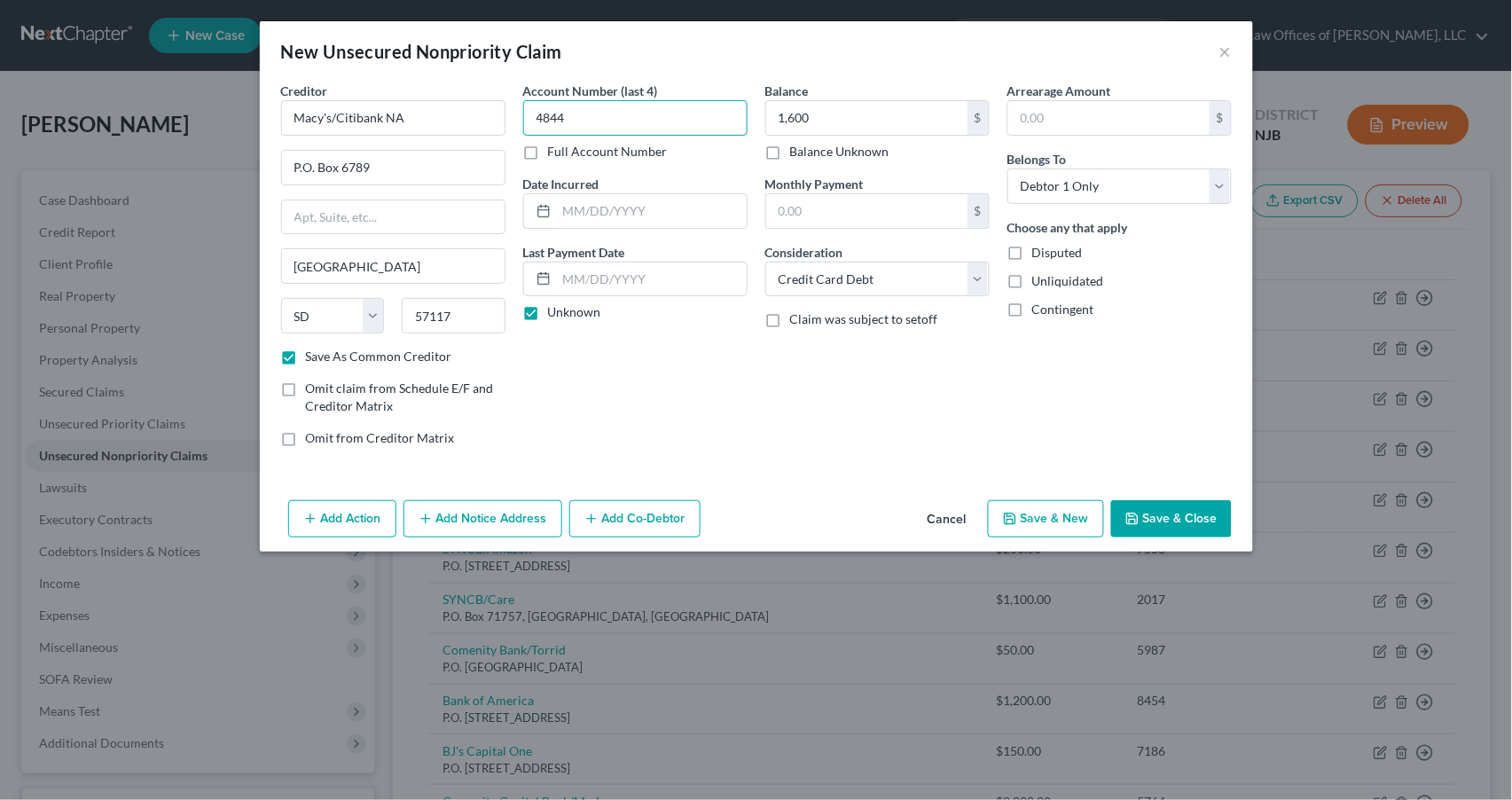
type input "4844"
click at [1056, 516] on button "Save & New" at bounding box center [1046, 519] width 116 height 37
checkbox input "false"
select select "0"
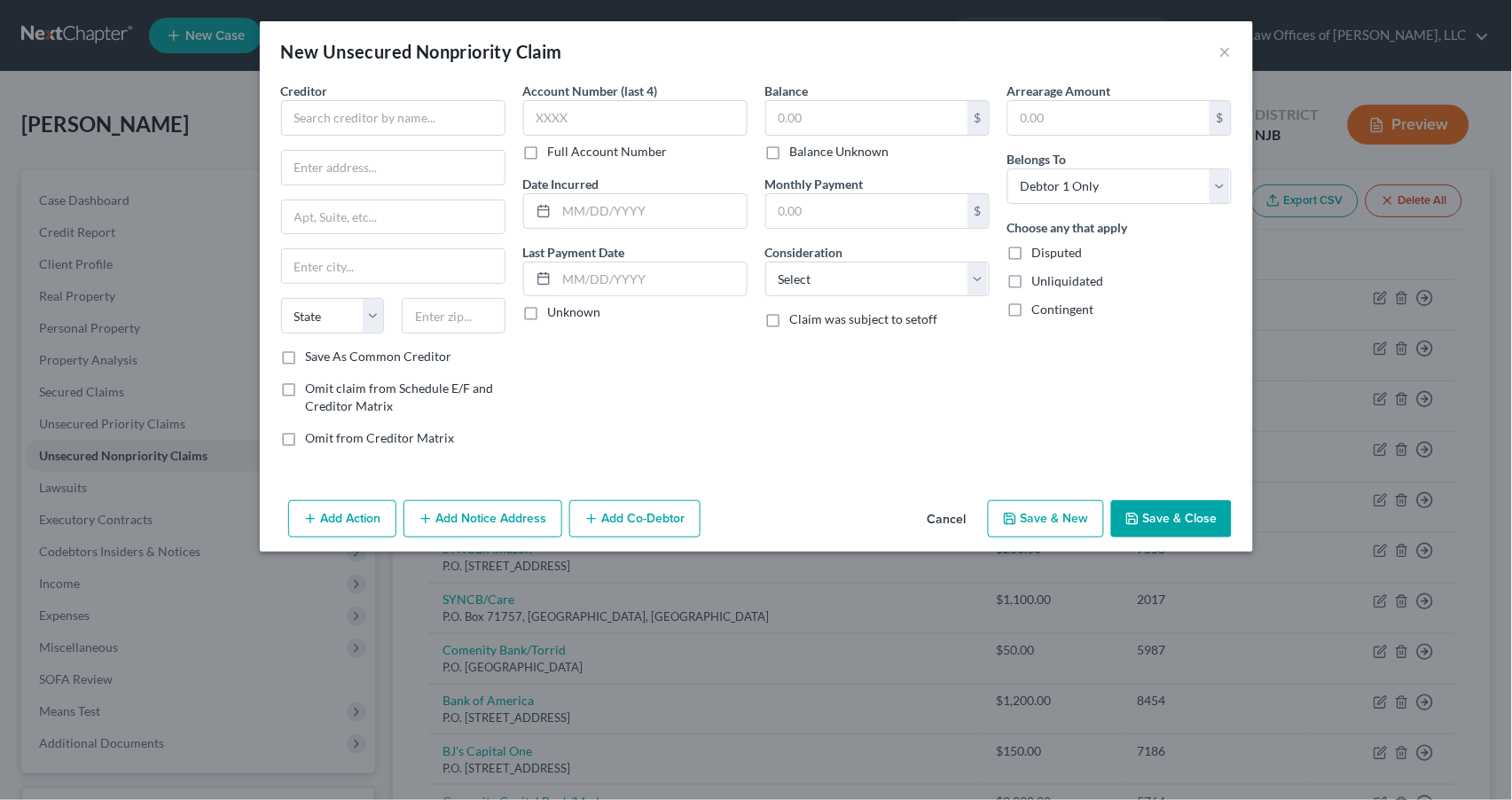
type input "1,600.00"
type input "0.00"
click at [344, 122] on input "text" at bounding box center [393, 117] width 224 height 36
type input "Dept of Education/Advantage"
type input "1891 [GEOGRAPHIC_DATA]"
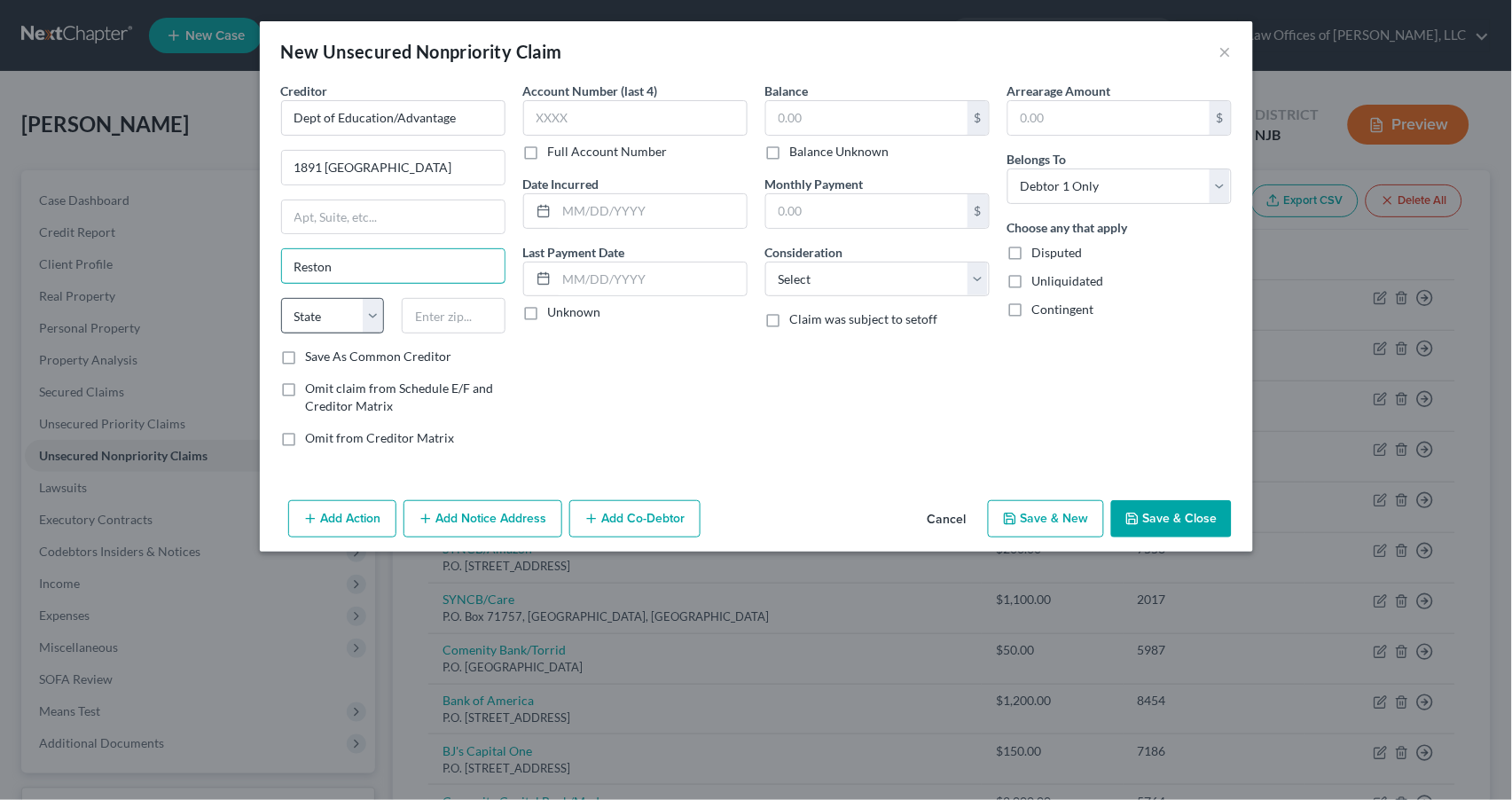
type input "Reston"
select select "48"
click at [446, 316] on input "text" at bounding box center [453, 315] width 104 height 36
type input "20190"
click at [306, 356] on label "Save As Common Creditor" at bounding box center [378, 356] width 146 height 17
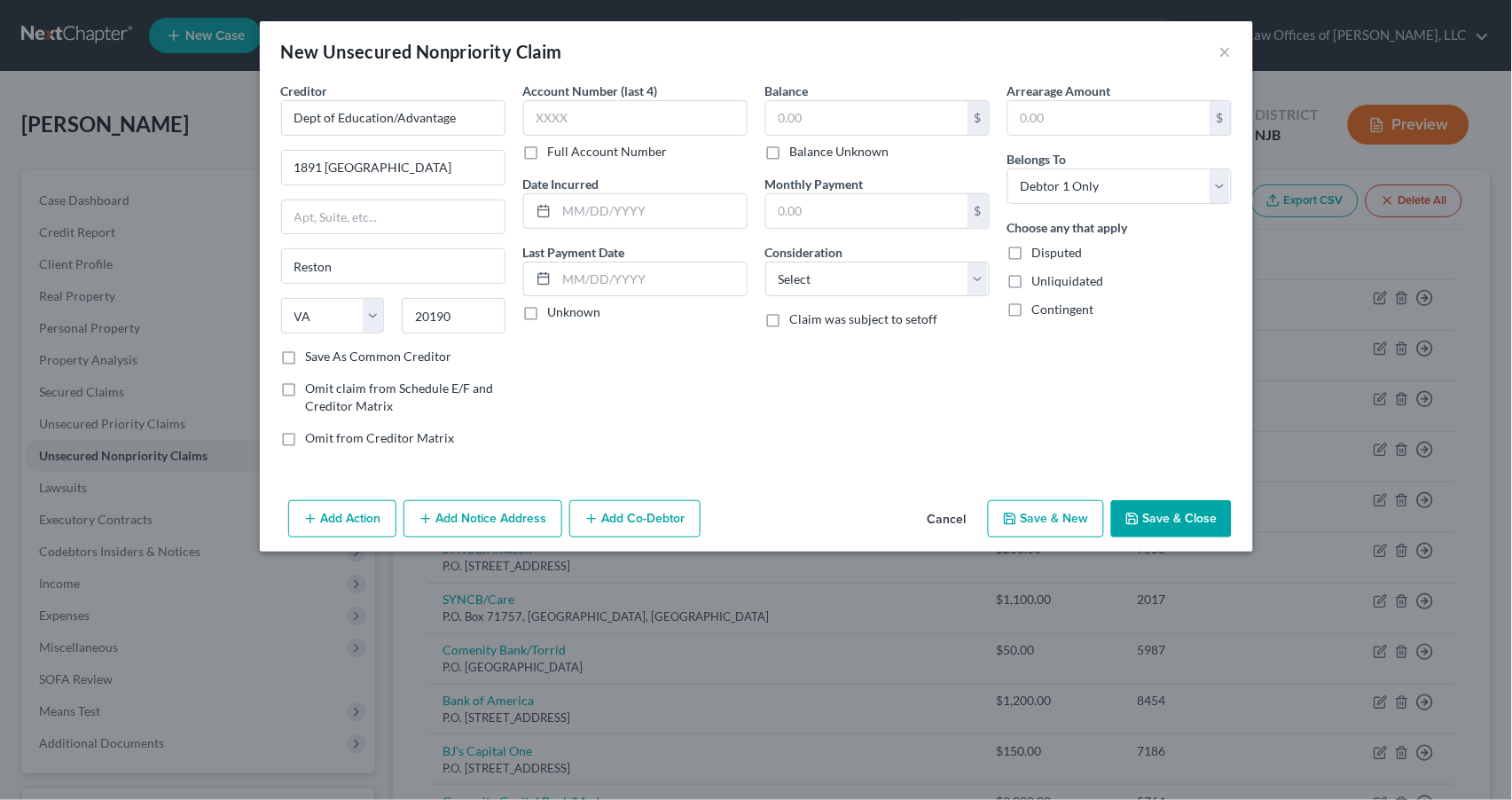
click at [313, 356] on input "Save As Common Creditor" at bounding box center [319, 353] width 12 height 12
checkbox input "true"
type input "0241"
click at [564, 214] on input "text" at bounding box center [652, 210] width 190 height 34
type input "[DATE]"
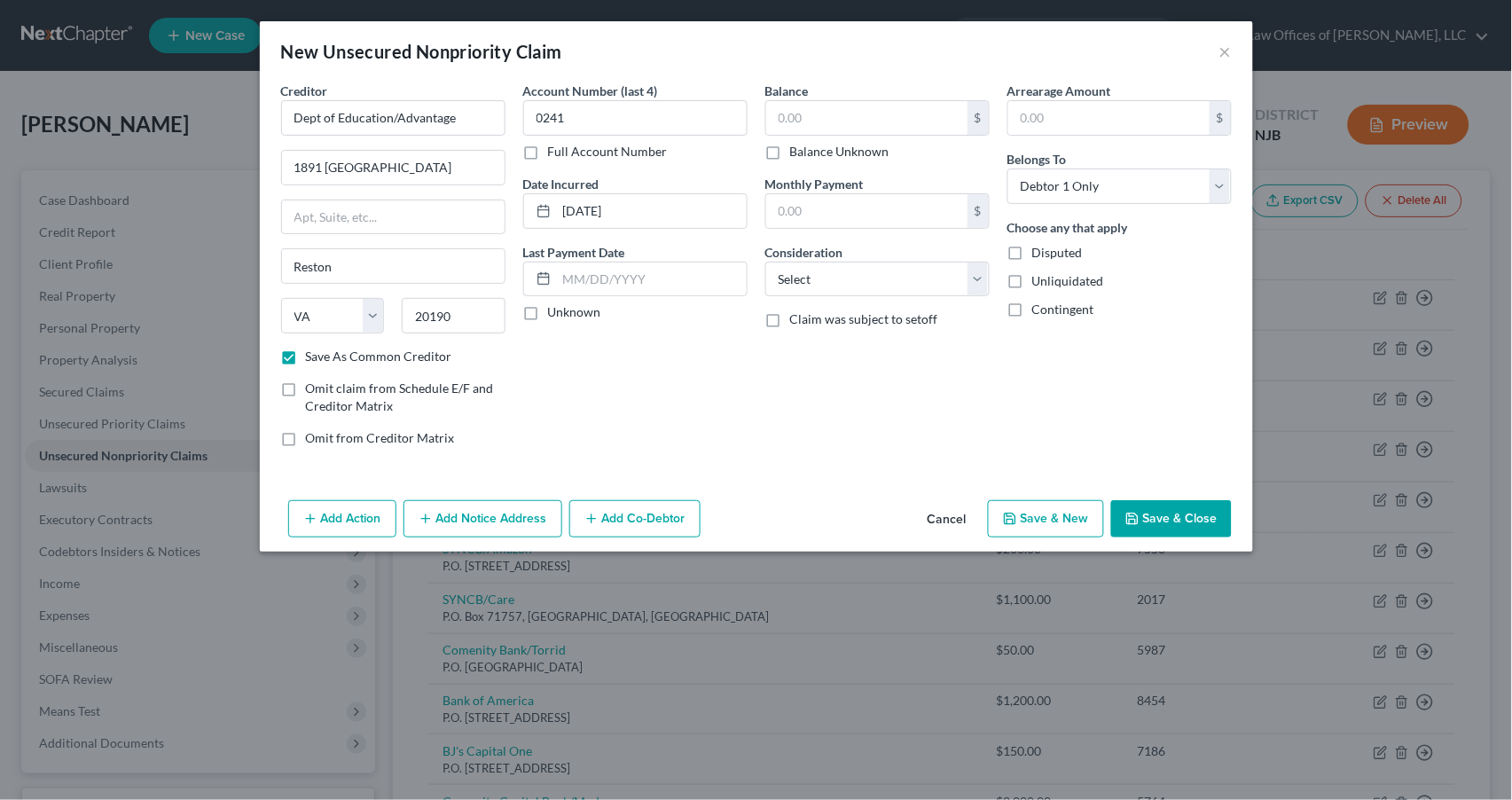
drag, startPoint x: 534, startPoint y: 312, endPoint x: 556, endPoint y: 300, distance: 25.1
click at [548, 310] on label "Unknown" at bounding box center [574, 312] width 53 height 17
click at [555, 310] on input "Unknown" at bounding box center [561, 309] width 12 height 12
checkbox input "true"
click at [841, 115] on input "text" at bounding box center [867, 117] width 202 height 34
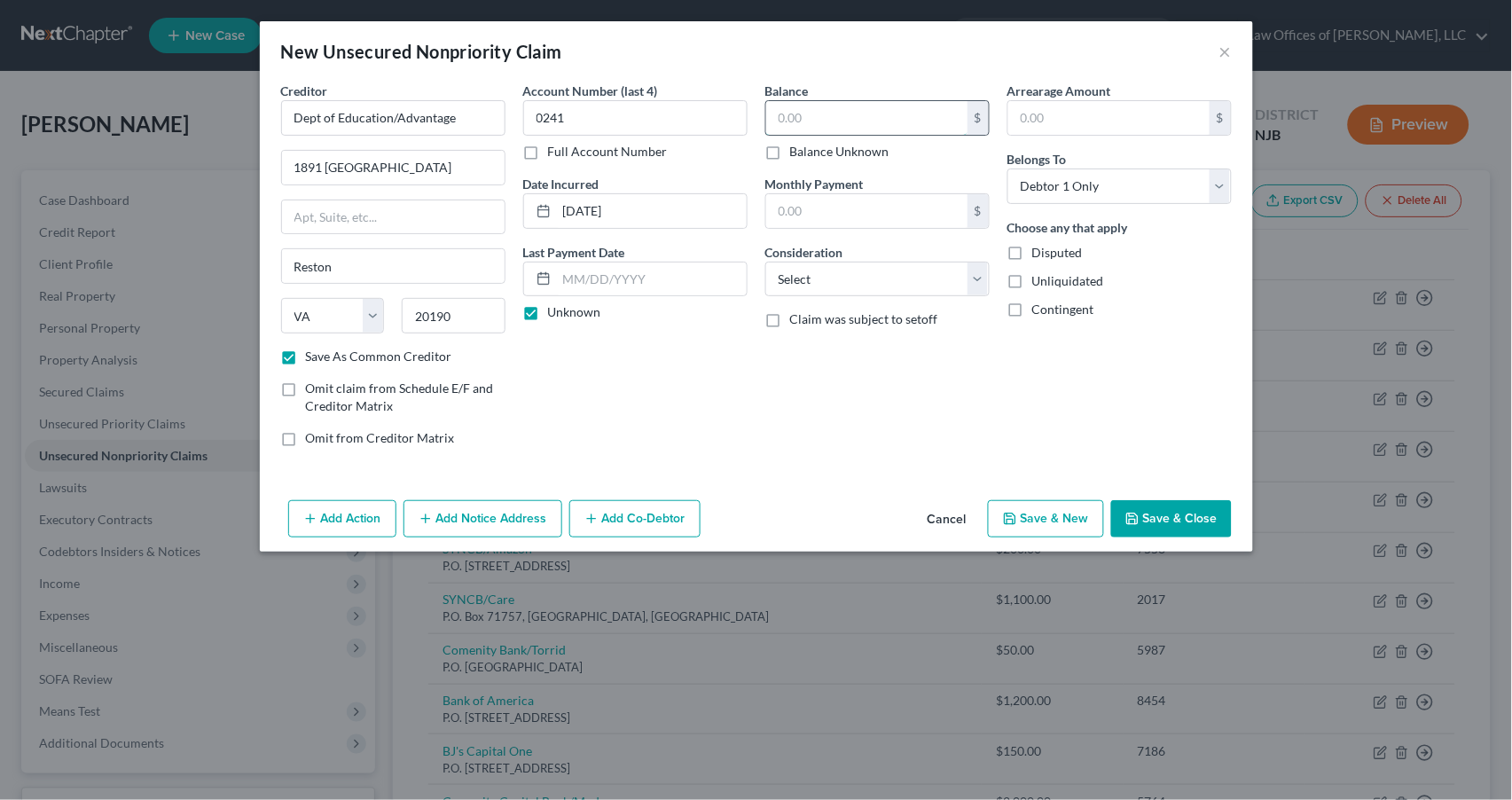
click at [841, 115] on input "text" at bounding box center [867, 117] width 202 height 34
type input "76,187.00"
click at [866, 208] on input "text" at bounding box center [867, 210] width 202 height 34
select select "17"
click at [1051, 519] on button "Save & New" at bounding box center [1046, 519] width 116 height 37
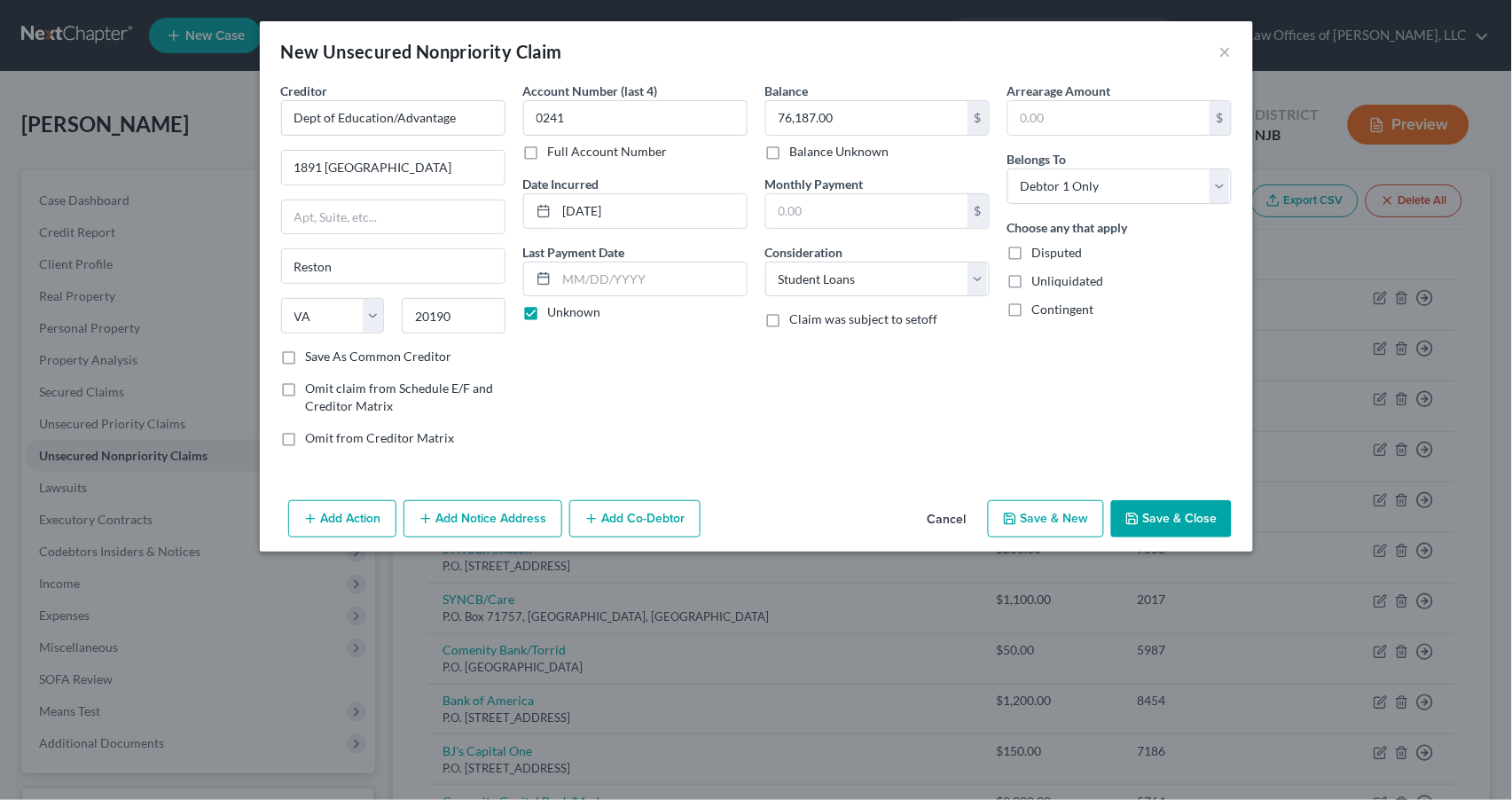
checkbox input "false"
select select "0"
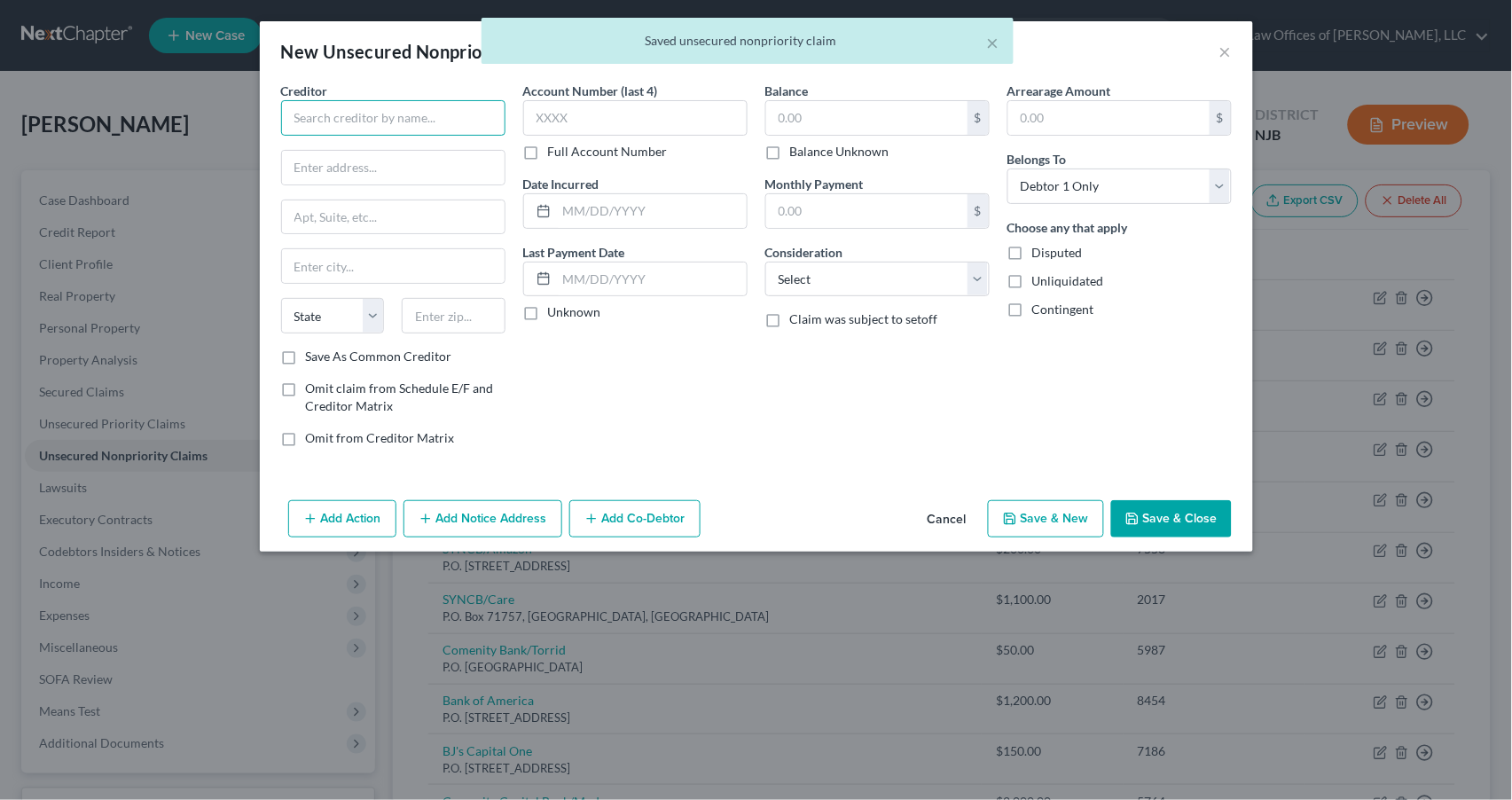
click at [397, 108] on input "text" at bounding box center [393, 117] width 224 height 36
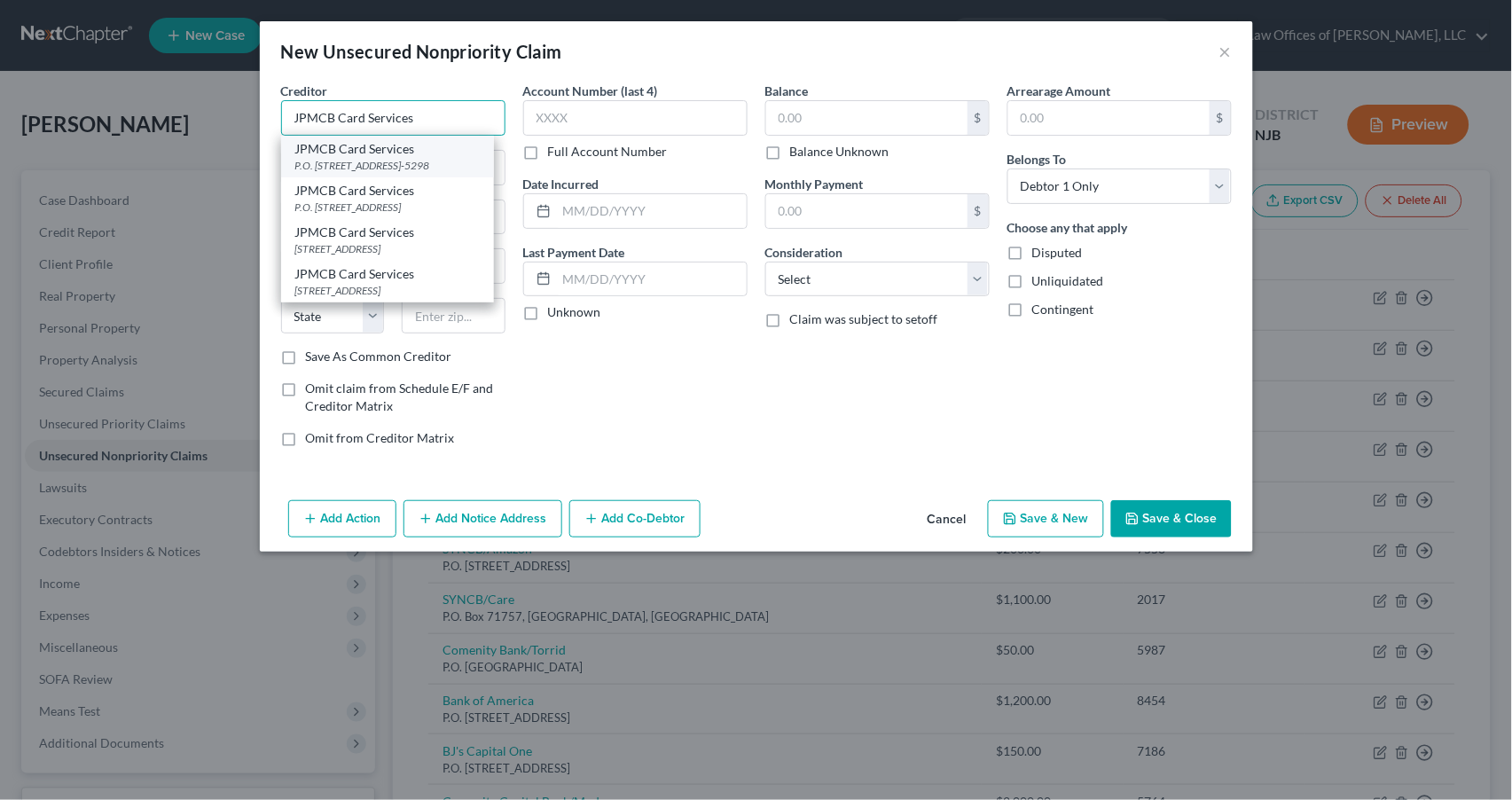
type input "JPMCB Card Services"
click at [400, 152] on div "JPMCB Card Services" at bounding box center [388, 148] width 184 height 17
type input "P.O. Box 15298"
type input "Wilmington"
select select "7"
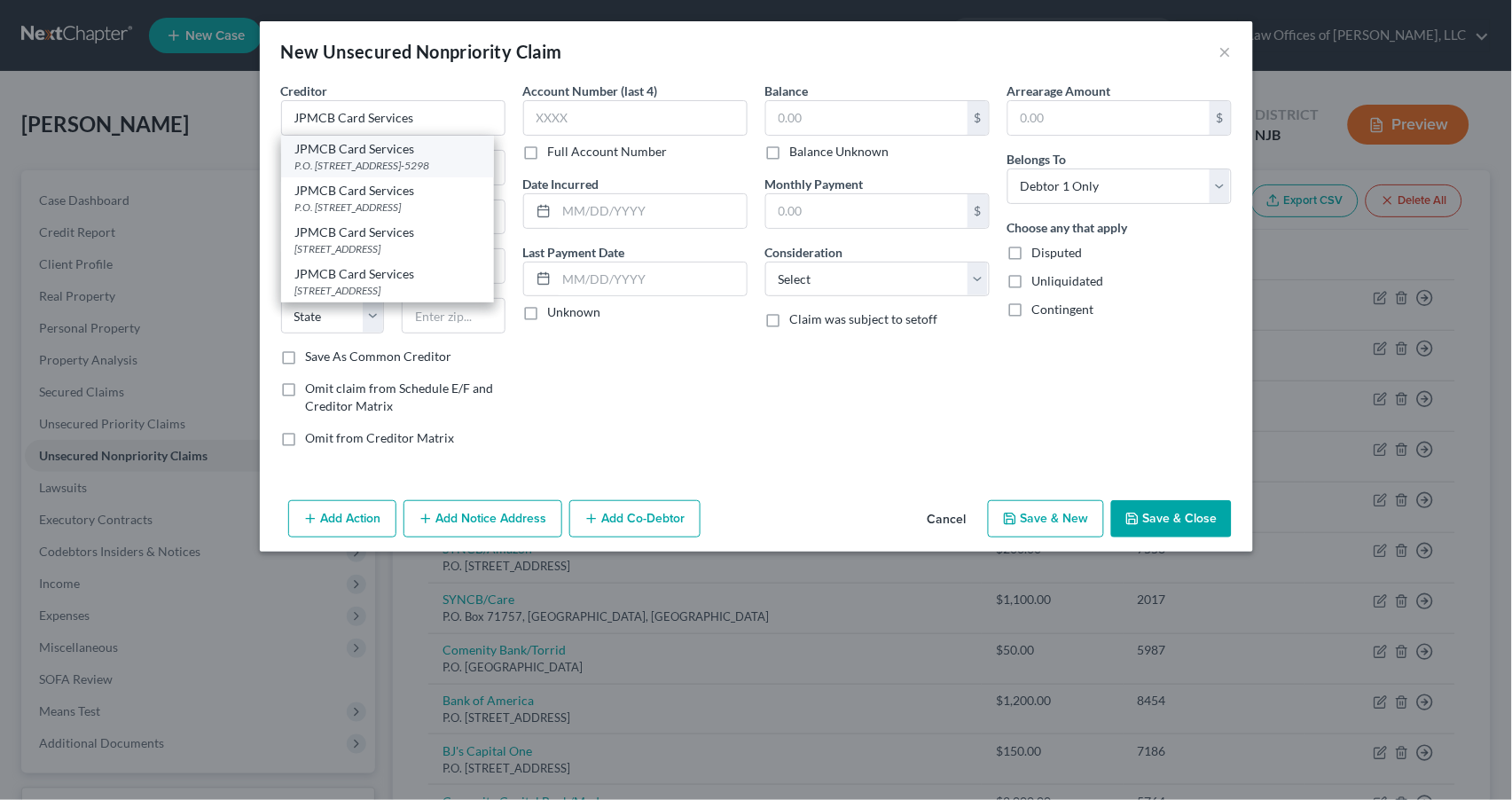
type input "19850-5298"
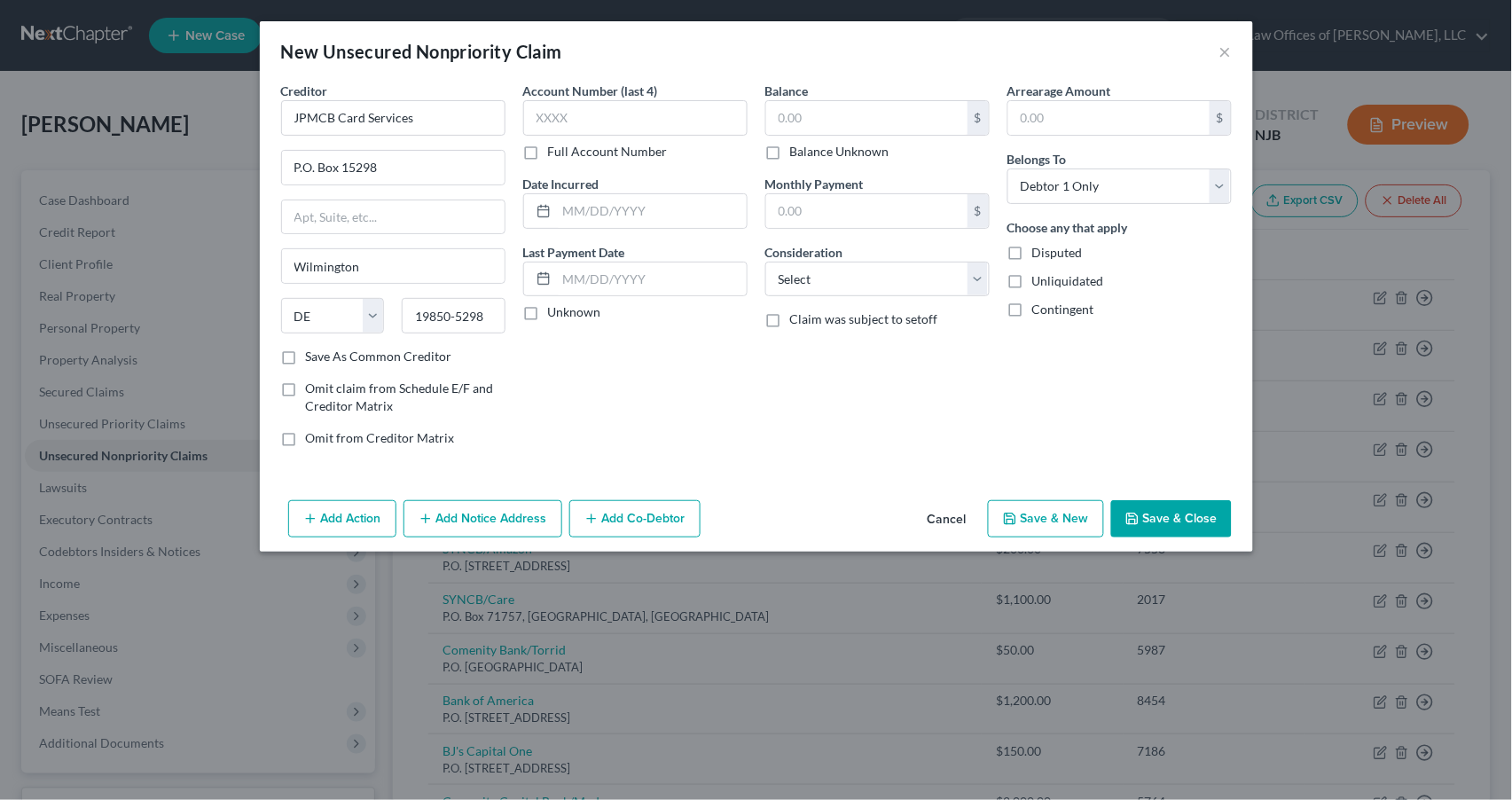
click at [306, 356] on label "Save As Common Creditor" at bounding box center [378, 356] width 146 height 17
click at [313, 356] on input "Save As Common Creditor" at bounding box center [319, 353] width 12 height 12
checkbox input "true"
type input "1700"
click at [590, 202] on input "text" at bounding box center [652, 210] width 190 height 34
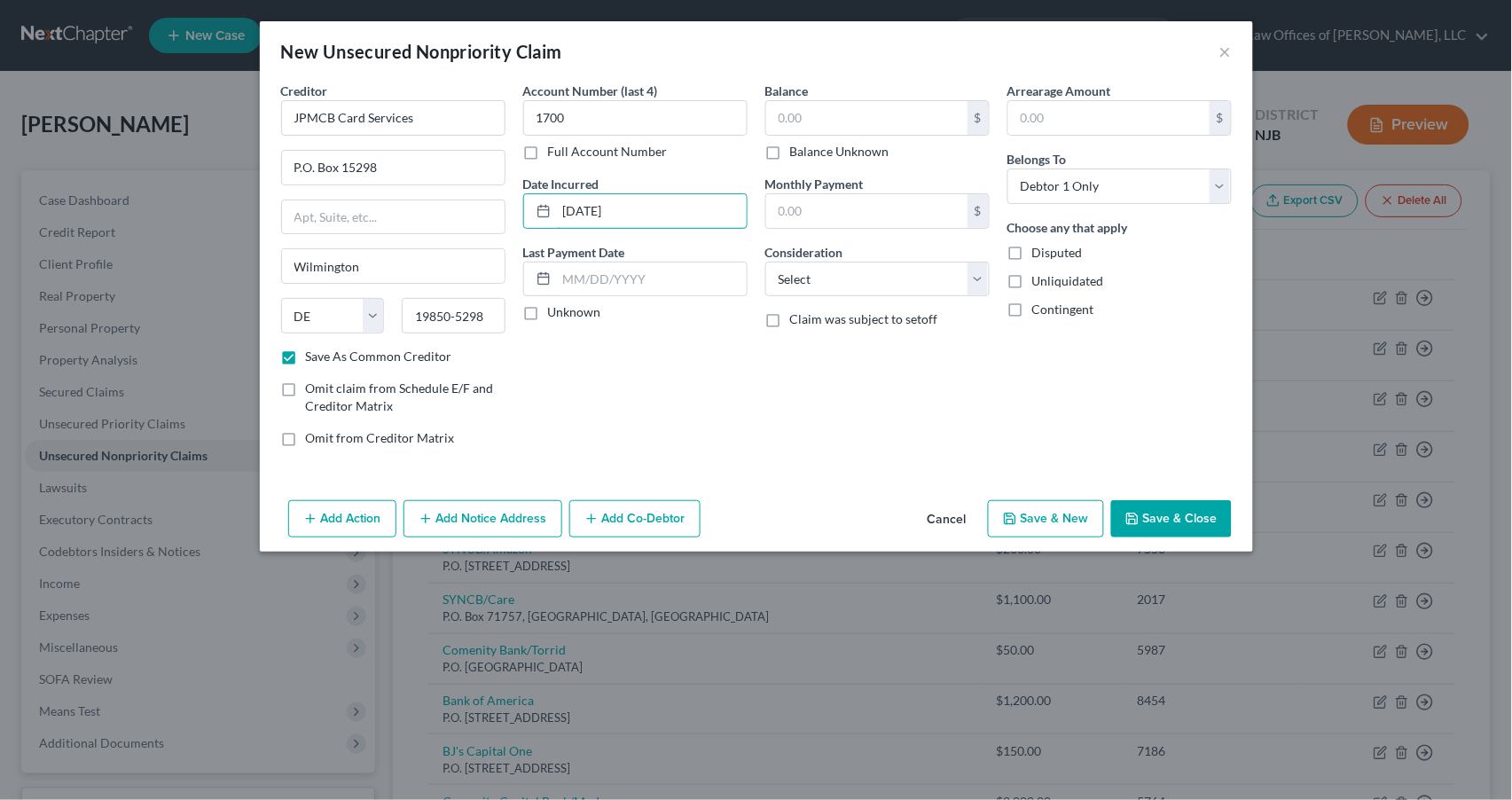
type input "[DATE]"
click at [548, 308] on label "Unknown" at bounding box center [574, 312] width 53 height 17
click at [555, 308] on input "Unknown" at bounding box center [561, 309] width 12 height 12
checkbox input "true"
click at [882, 123] on input "text" at bounding box center [867, 117] width 202 height 34
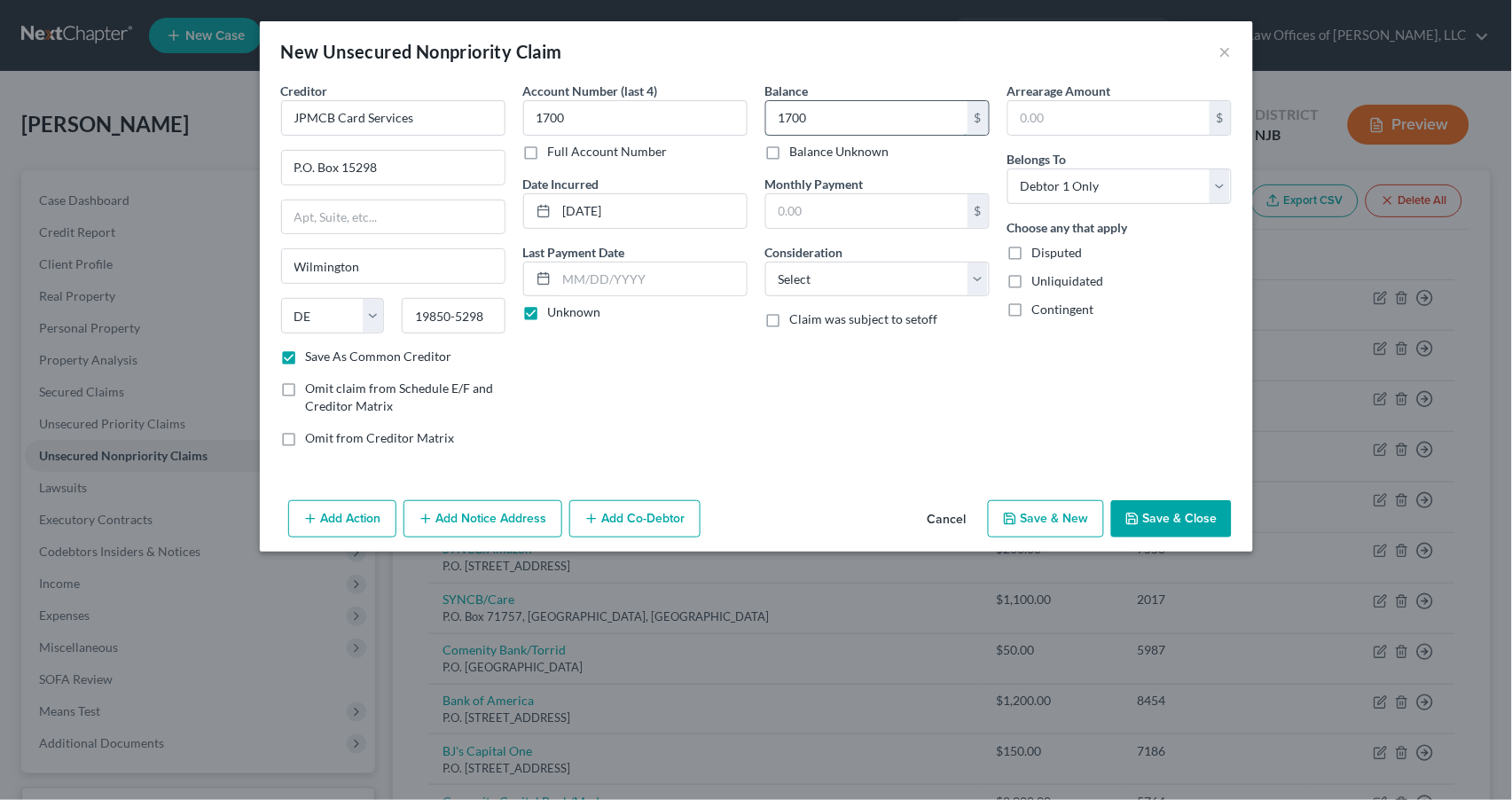
type input "1,700"
click at [647, 129] on input "1700" at bounding box center [635, 117] width 224 height 36
type input "1"
type input "2964"
click at [1014, 416] on div "Arrearage Amount $ Belongs To * Select Debtor 1 Only Debtor 2 Only Debtor 1 And…" at bounding box center [1120, 271] width 242 height 379
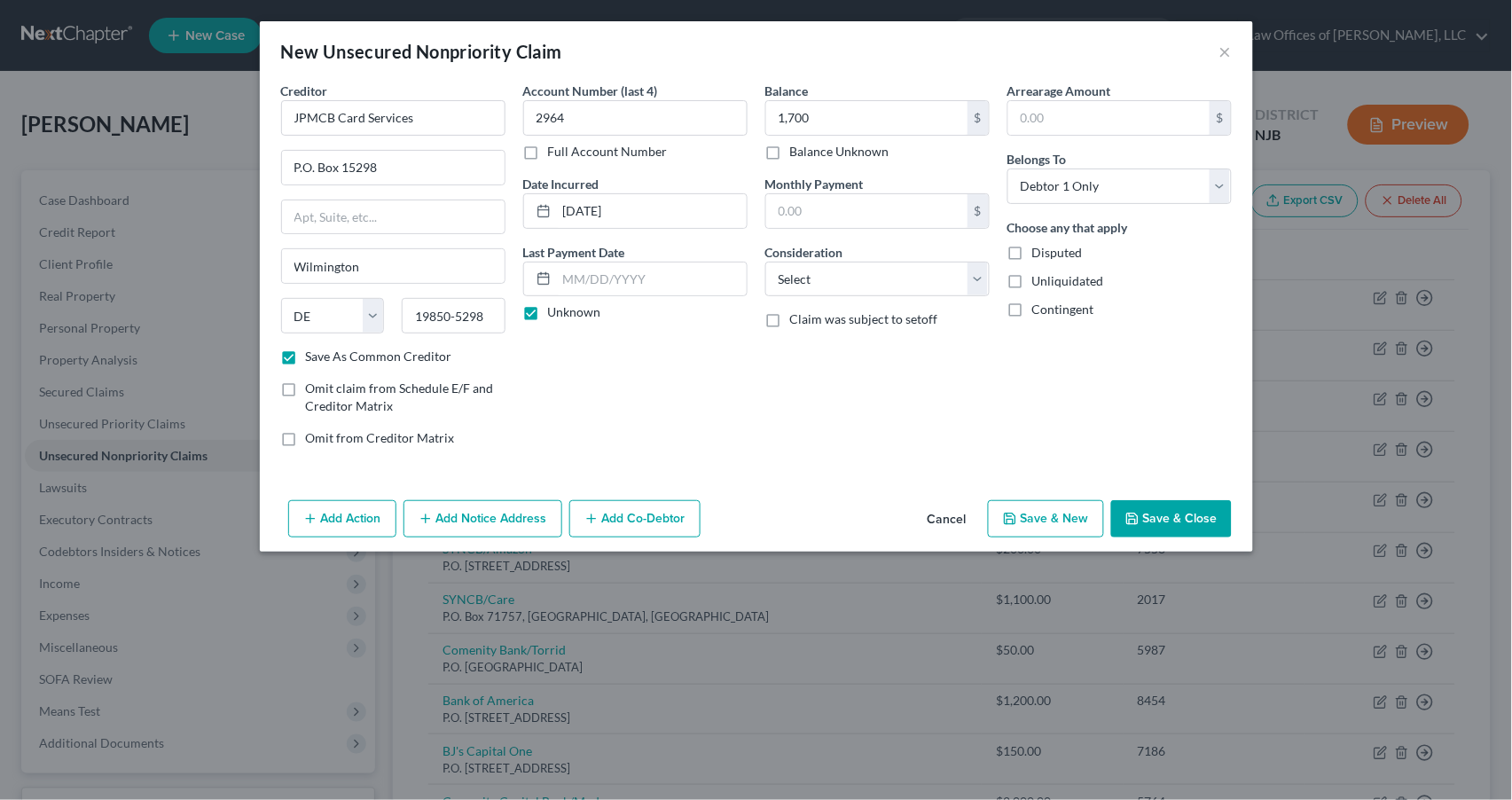
click at [1060, 519] on button "Save & New" at bounding box center [1046, 519] width 116 height 37
checkbox input "false"
select select "0"
click at [377, 116] on input "text" at bounding box center [393, 117] width 224 height 36
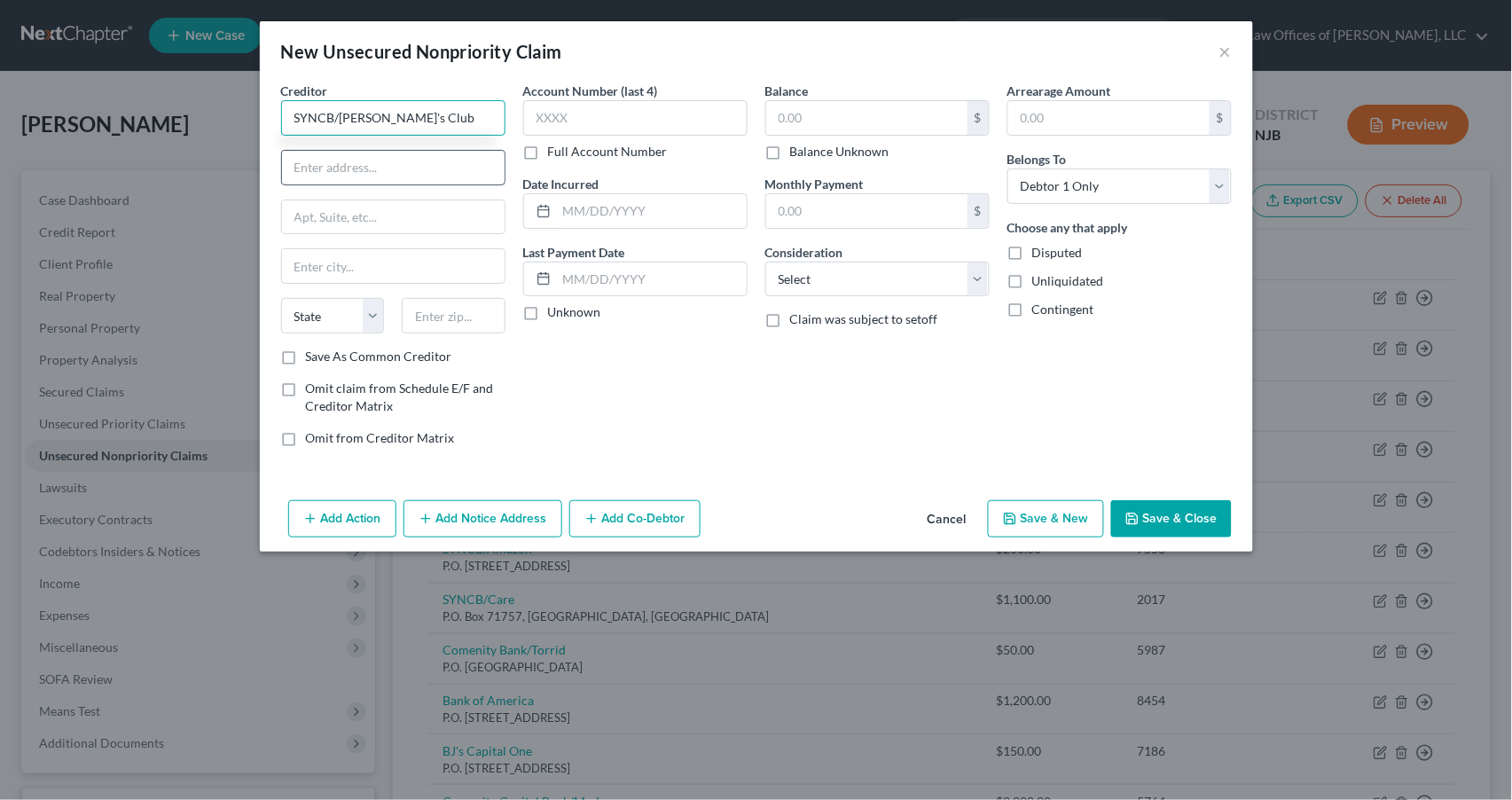
type input "SYNCB/[PERSON_NAME]'s Club"
type input "P.O. Box 71727"
click at [389, 264] on input "text" at bounding box center [394, 266] width 223 height 34
type input "d"
type input "[GEOGRAPHIC_DATA]"
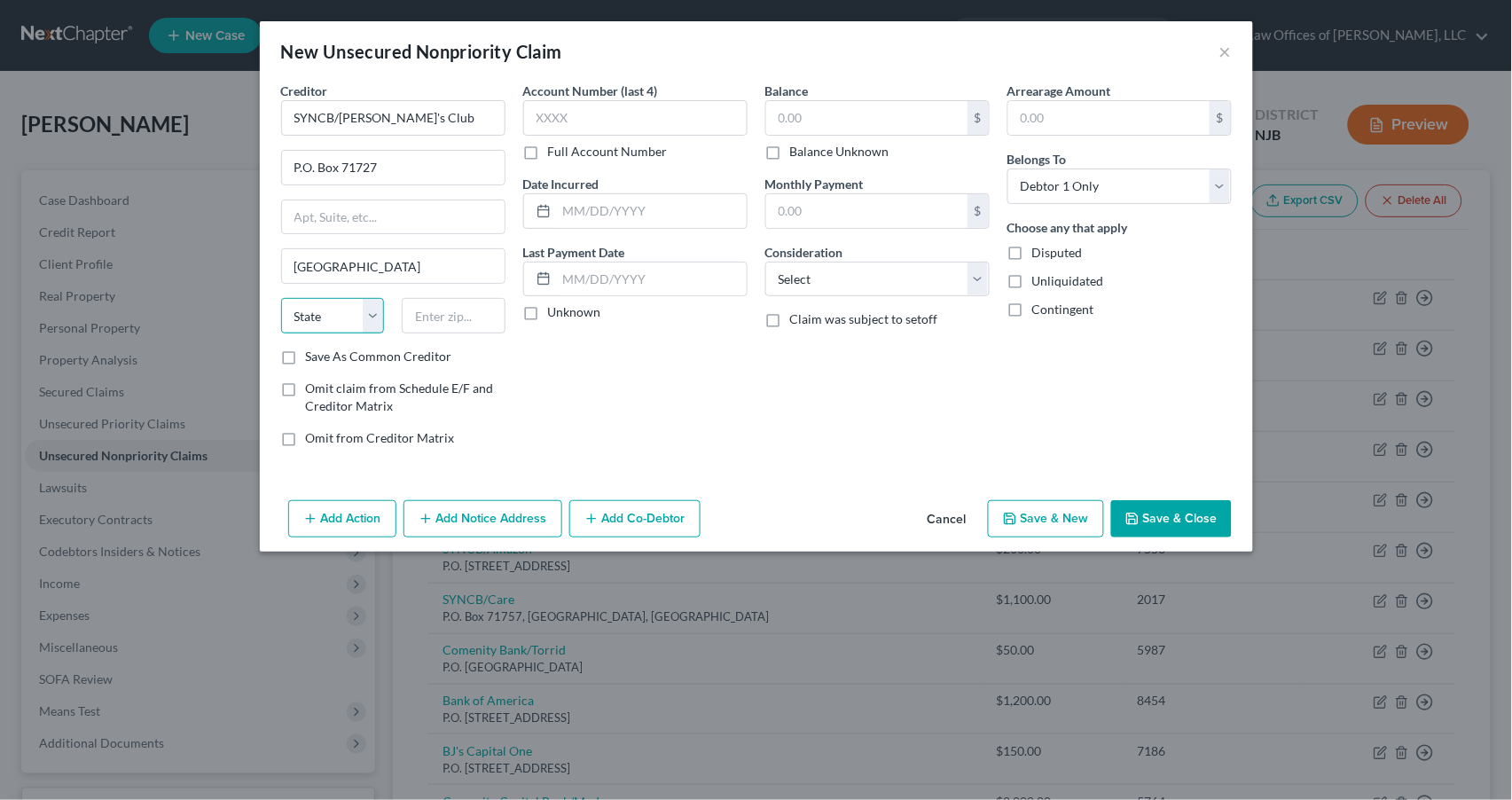
select select "39"
click at [462, 323] on input "text" at bounding box center [453, 315] width 104 height 36
type input "19176"
click at [306, 351] on label "Save As Common Creditor" at bounding box center [378, 356] width 146 height 17
click at [313, 351] on input "Save As Common Creditor" at bounding box center [319, 353] width 12 height 12
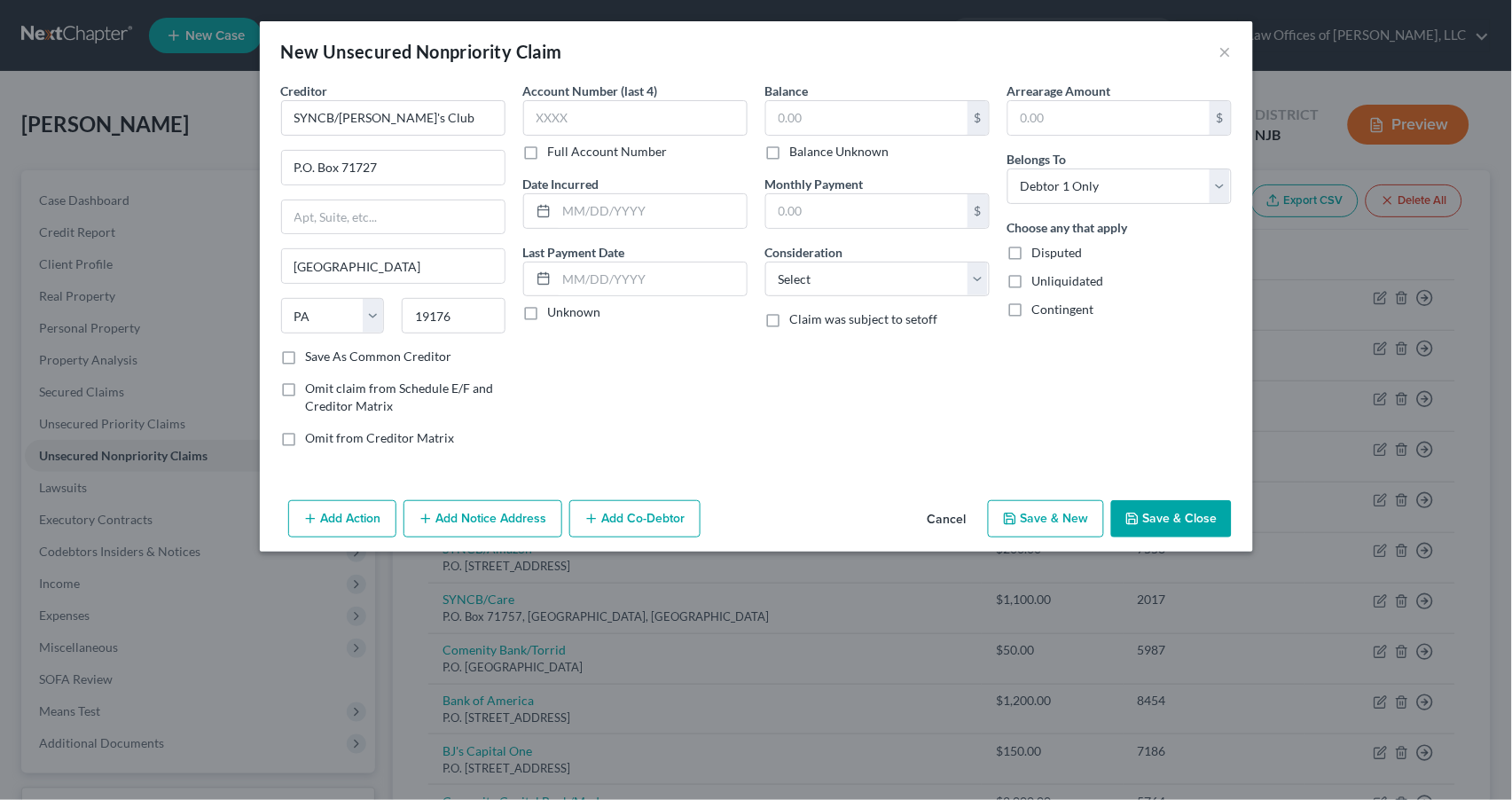
checkbox input "true"
type input "9680"
click at [588, 221] on input "text" at bounding box center [652, 210] width 190 height 34
type input "[DATE]"
click at [548, 304] on label "Unknown" at bounding box center [574, 312] width 53 height 17
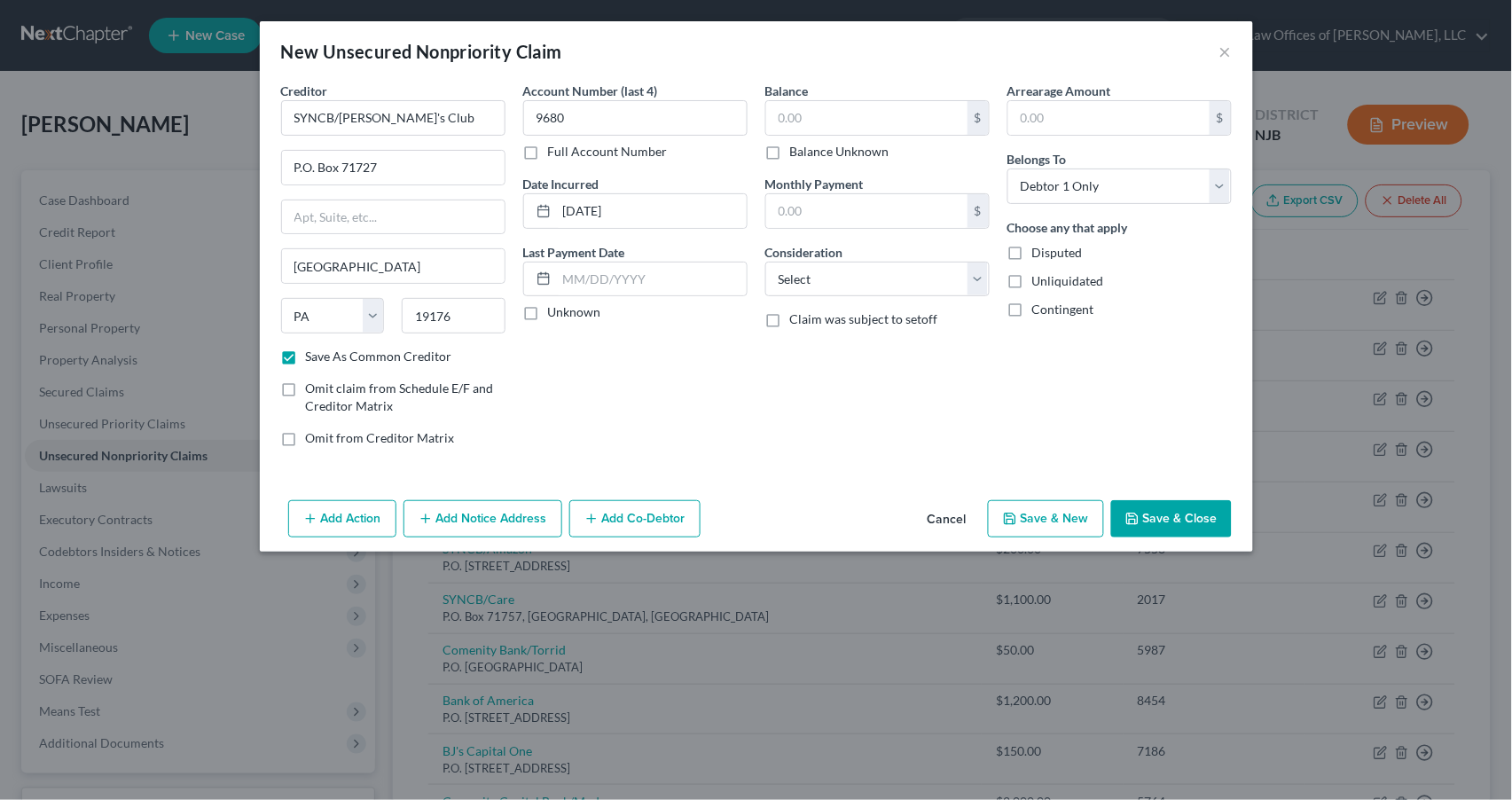
click at [555, 304] on input "Unknown" at bounding box center [561, 309] width 12 height 12
checkbox input "true"
click at [811, 122] on input "text" at bounding box center [867, 117] width 202 height 34
type input "300"
select select "2"
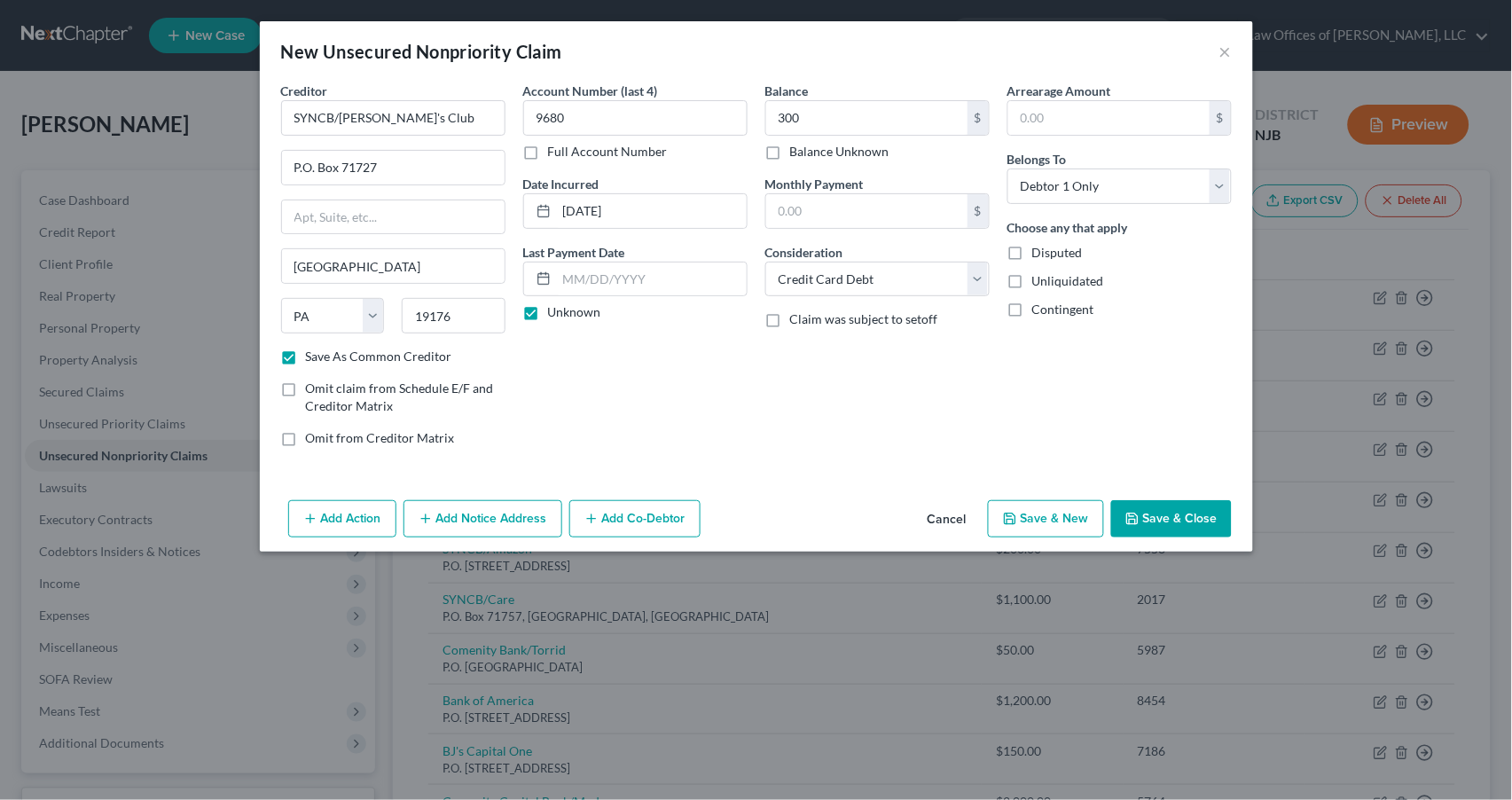
click at [1047, 513] on button "Save & New" at bounding box center [1046, 519] width 116 height 37
checkbox input "false"
select select "0"
type input "300.00"
type input "0.00"
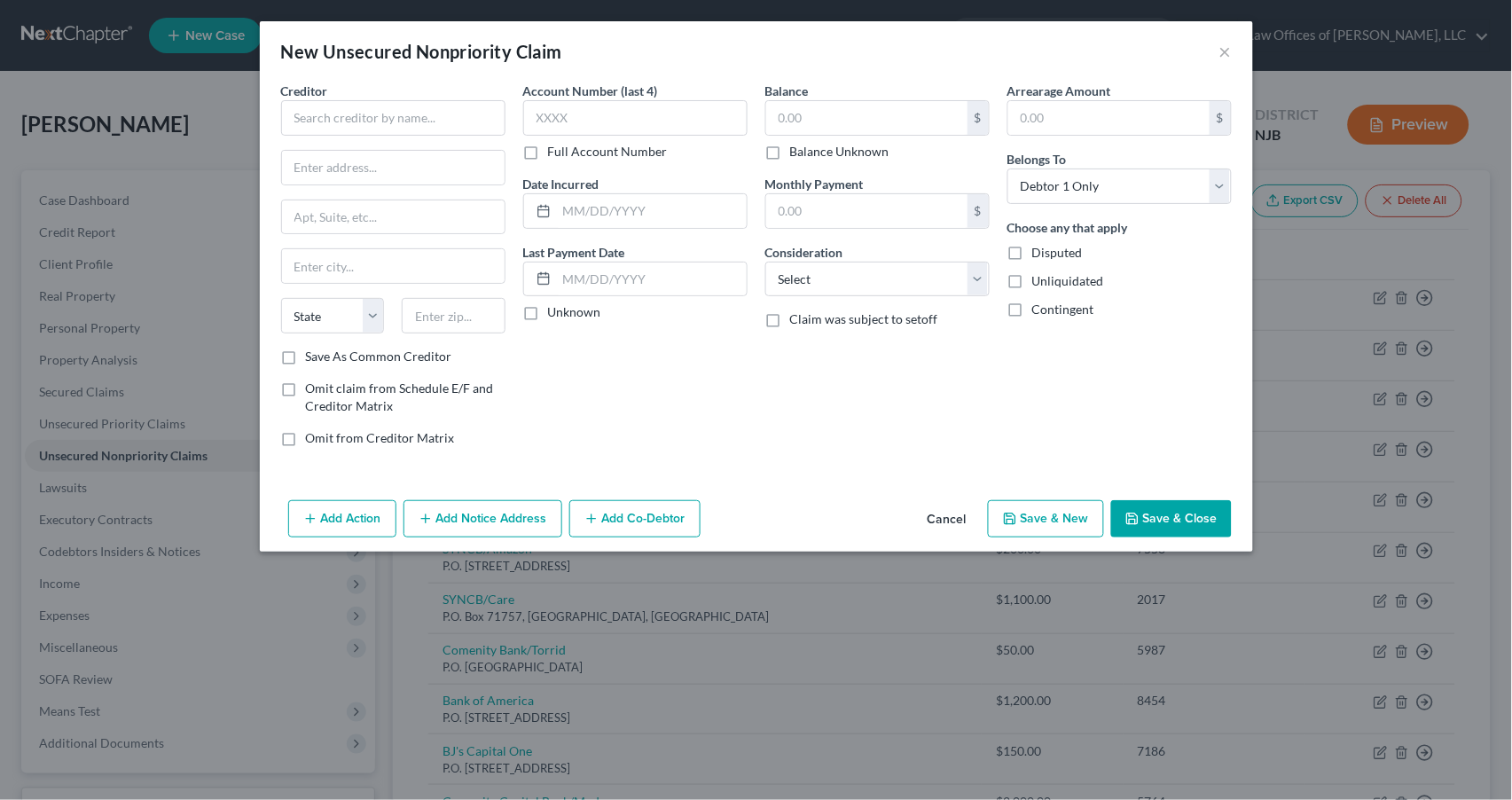
click at [949, 513] on button "Cancel" at bounding box center [947, 520] width 67 height 36
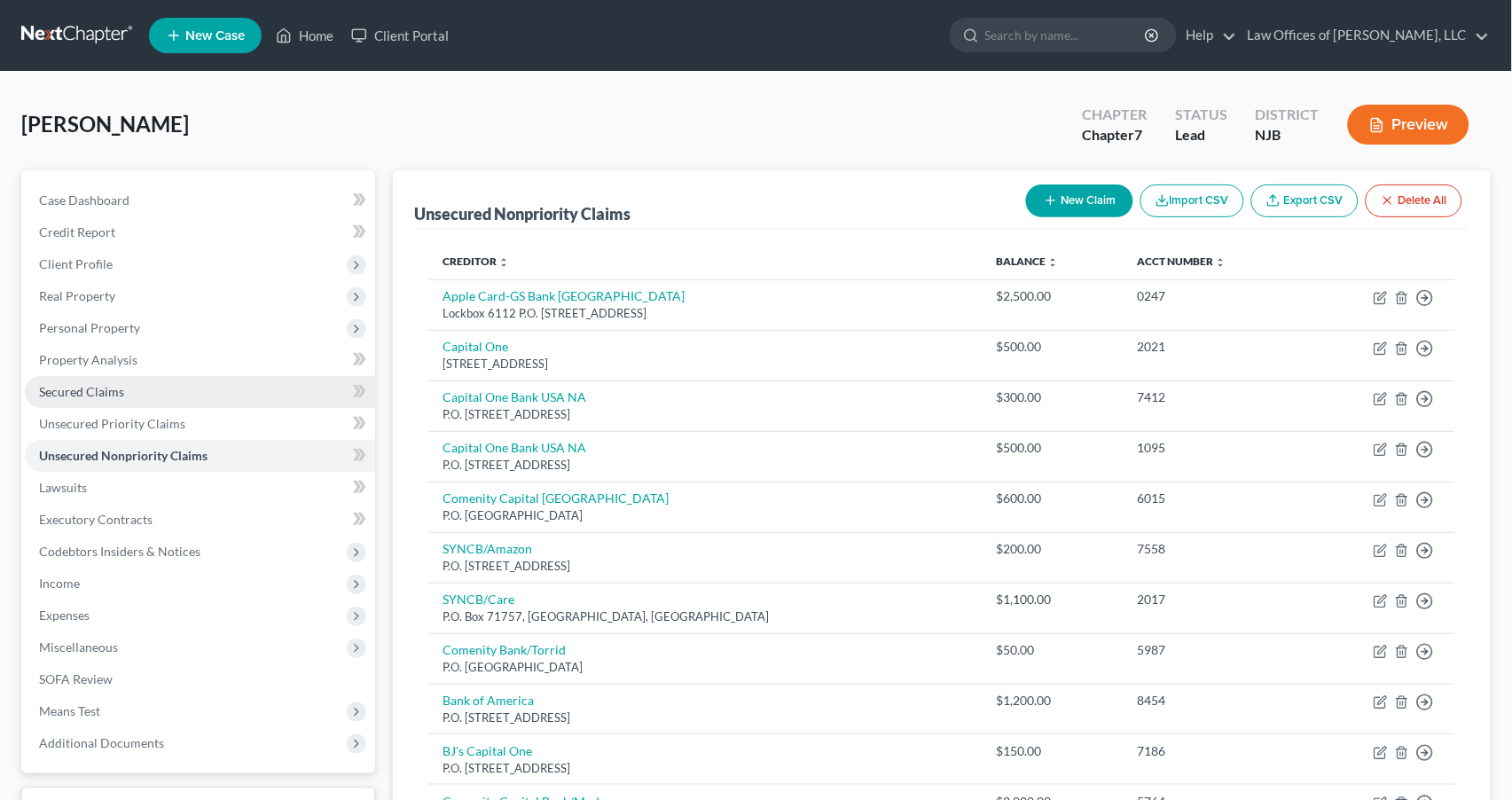
click at [91, 385] on span "Secured Claims" at bounding box center [81, 392] width 85 height 16
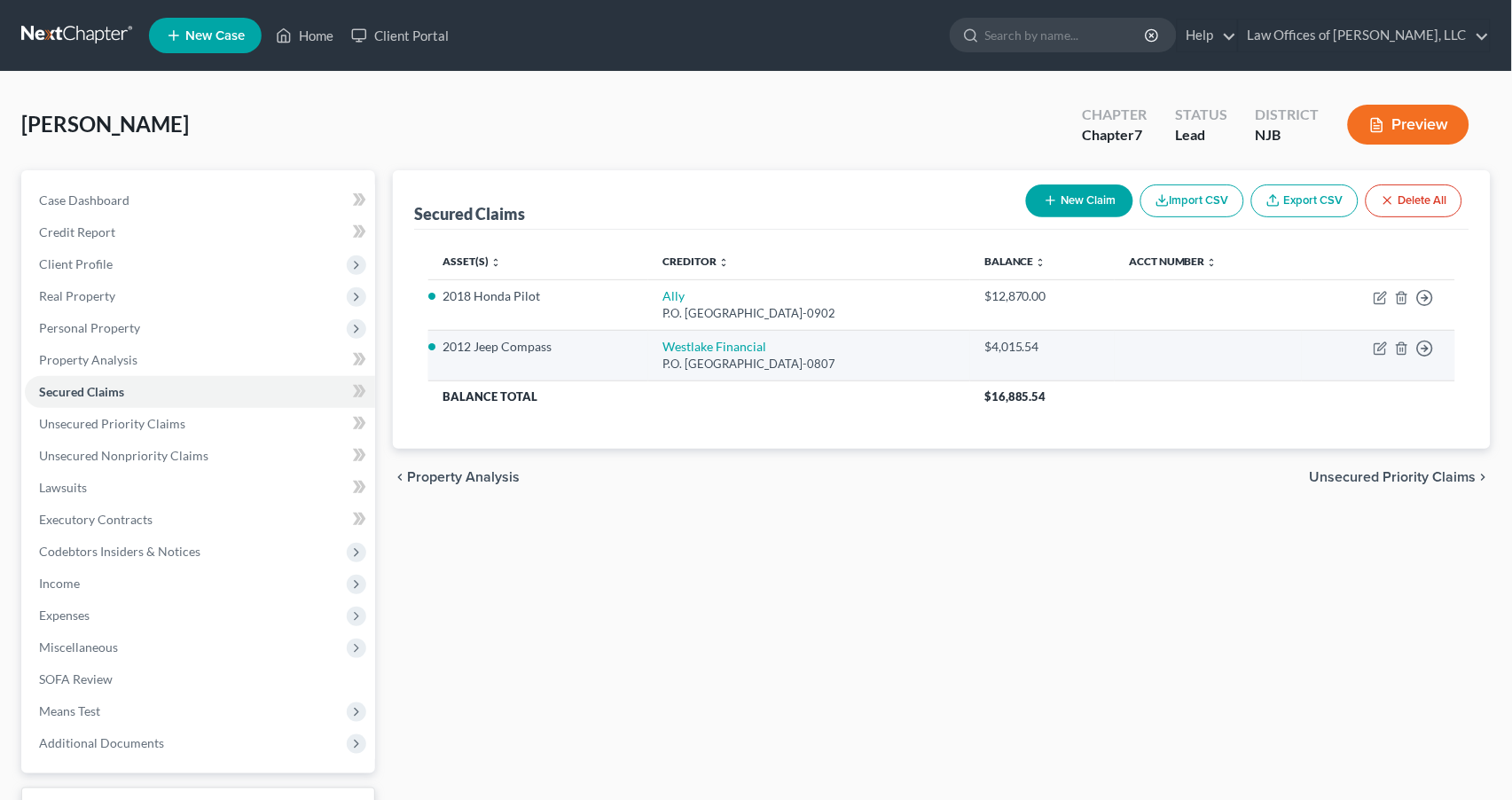
scroll to position [1, 0]
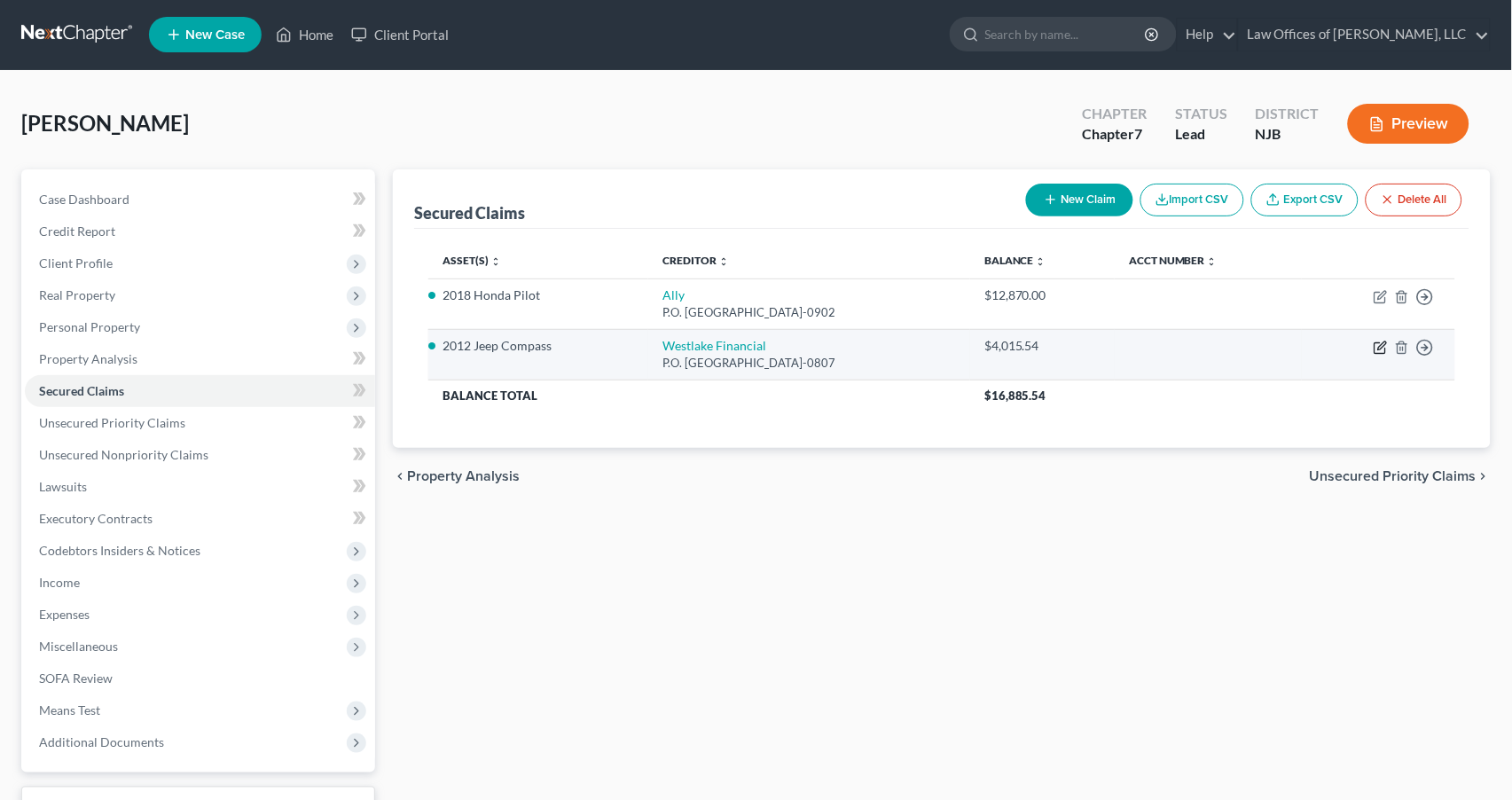
click at [1376, 346] on icon "button" at bounding box center [1380, 347] width 15 height 15
select select "4"
select select "3"
select select "2"
select select "3"
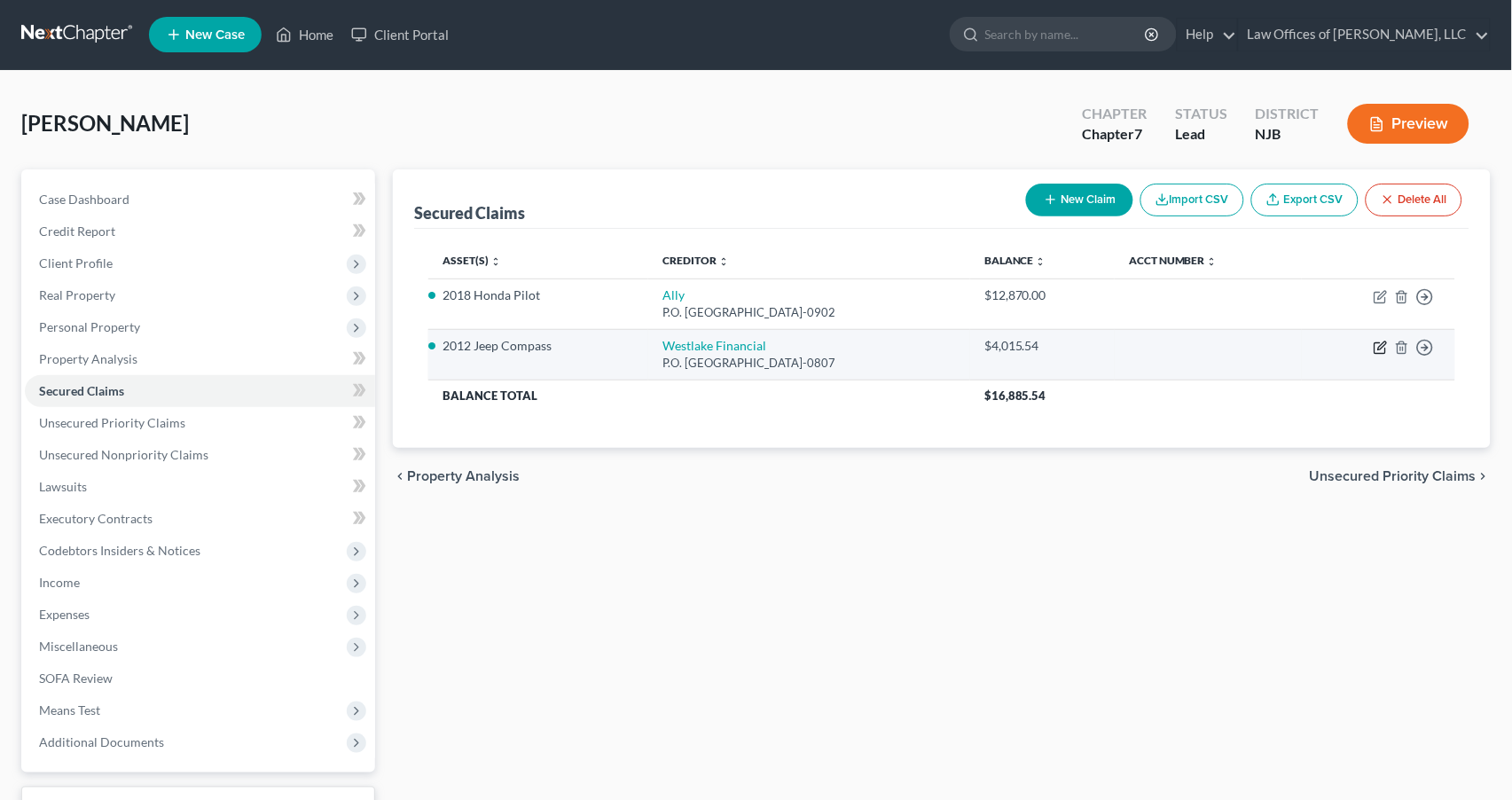
select select "0"
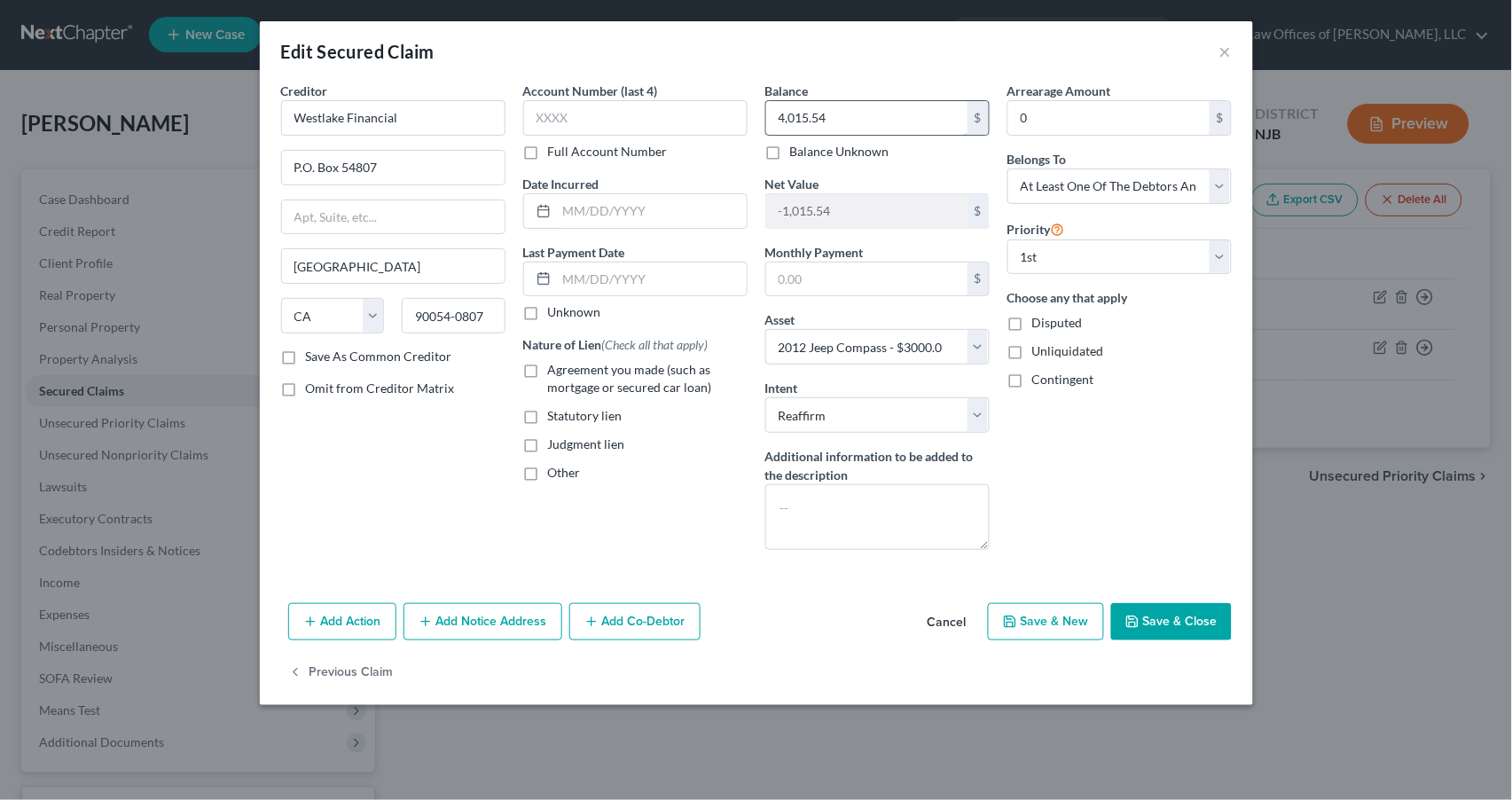
click at [845, 114] on input "4,015.54" at bounding box center [867, 117] width 202 height 34
type input "4"
type input "4,540.00"
click at [1166, 616] on button "Save & Close" at bounding box center [1172, 622] width 120 height 37
select select
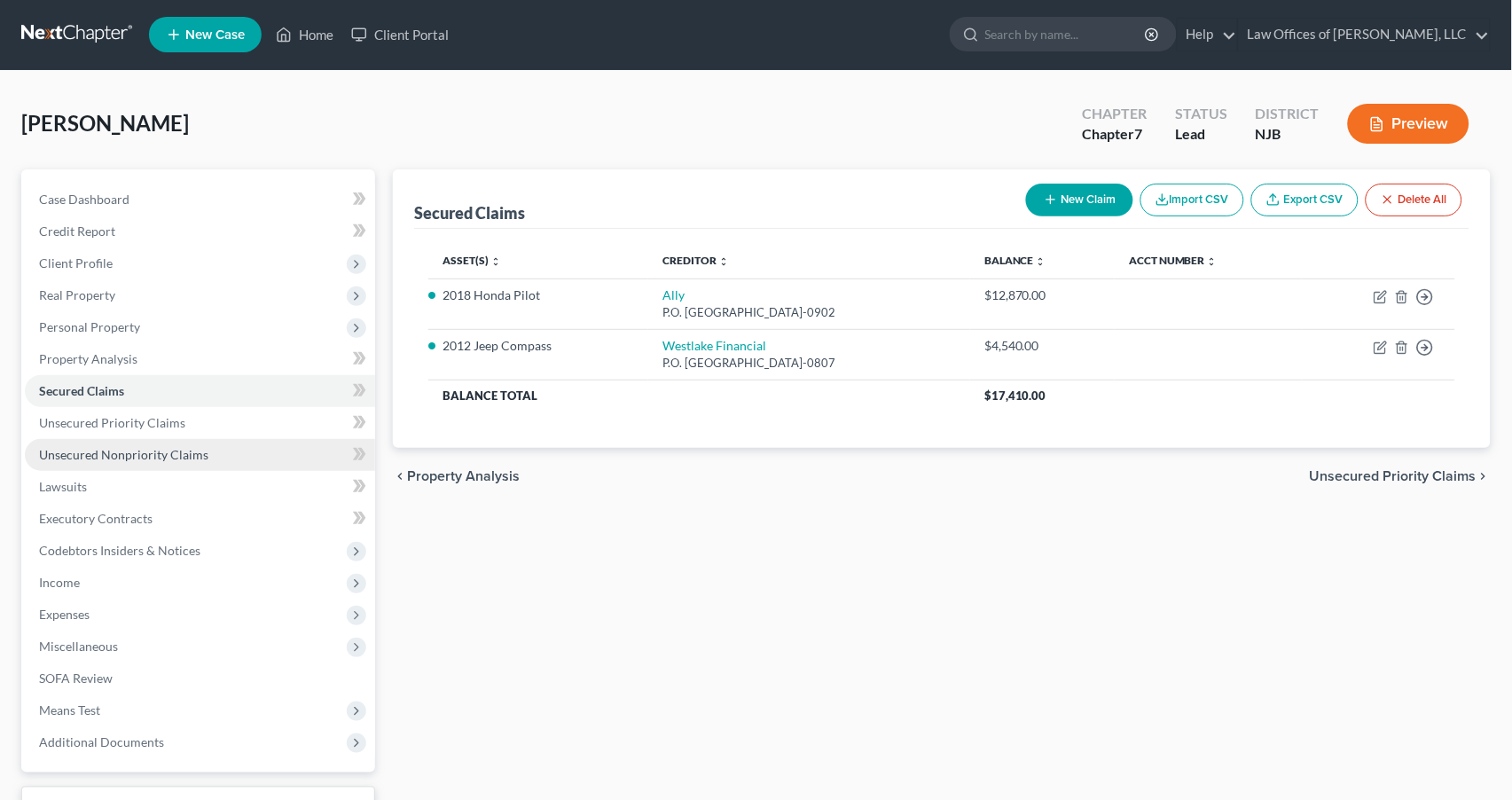
click at [96, 448] on span "Unsecured Nonpriority Claims" at bounding box center [123, 455] width 170 height 16
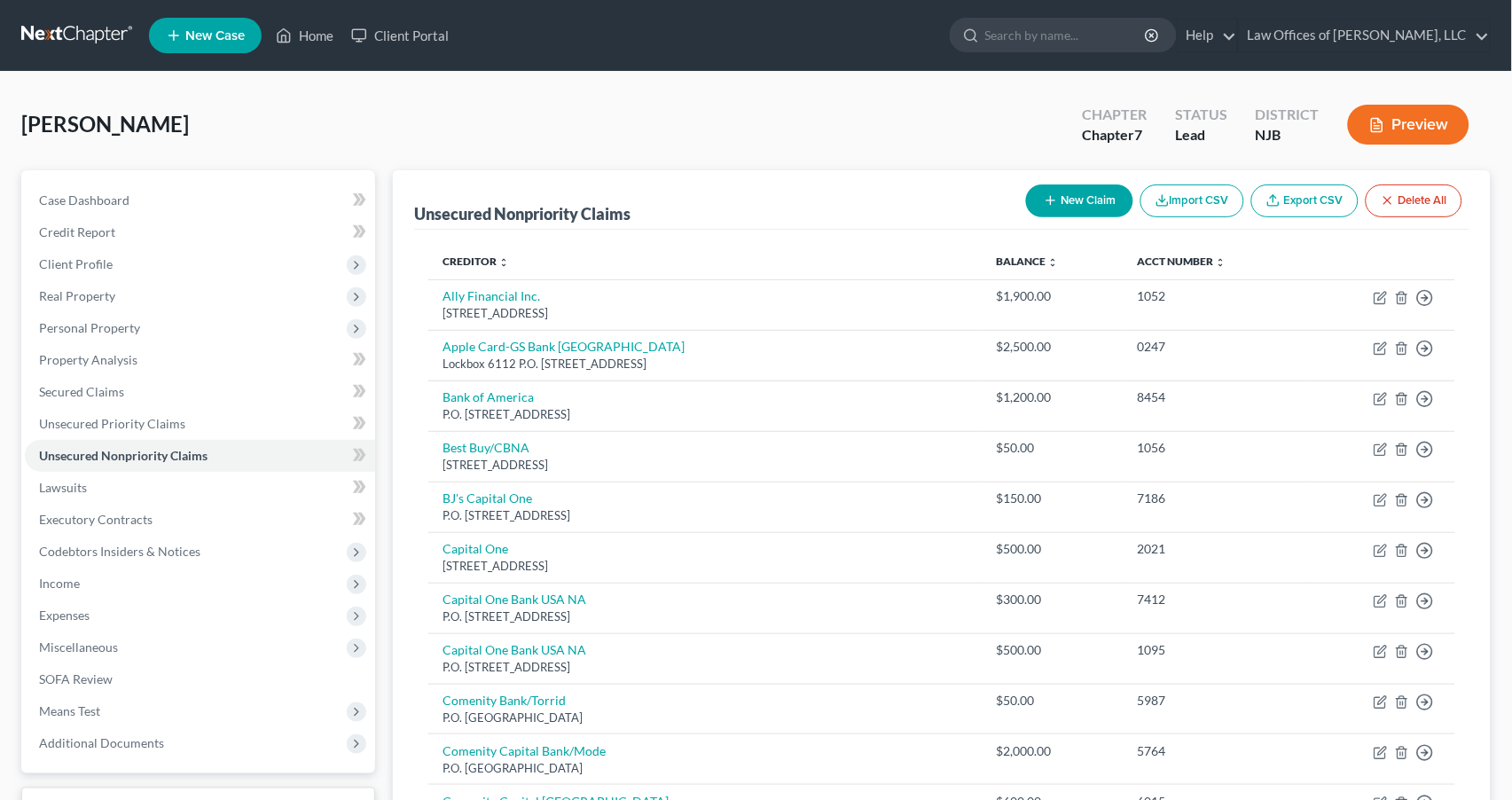
click at [1078, 197] on button "New Claim" at bounding box center [1079, 201] width 108 height 33
select select "0"
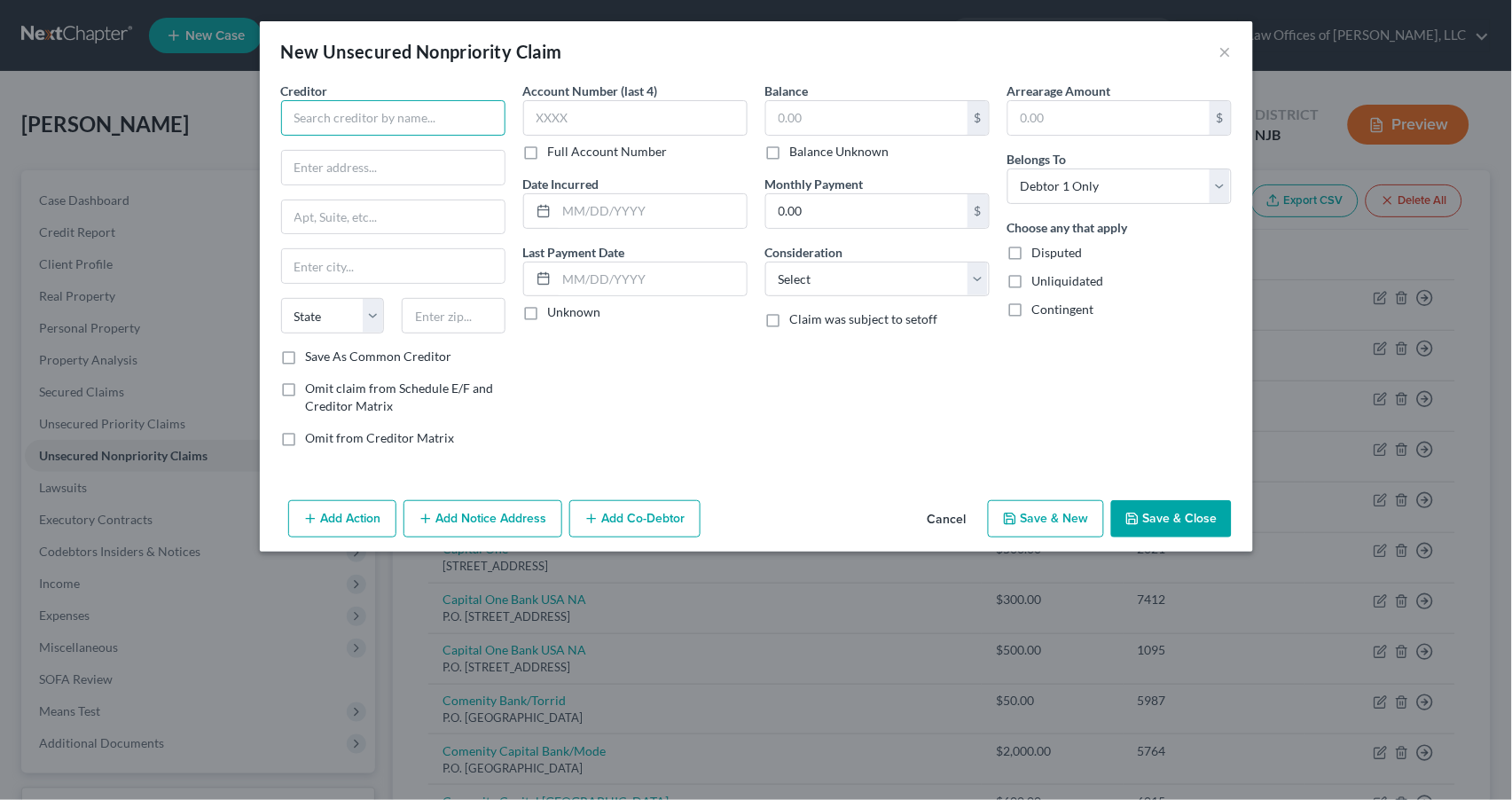
click at [398, 116] on input "text" at bounding box center [393, 117] width 224 height 36
type input "Sunbit"
type input "P.O. Box 841238"
click at [345, 264] on input "text" at bounding box center [394, 266] width 223 height 34
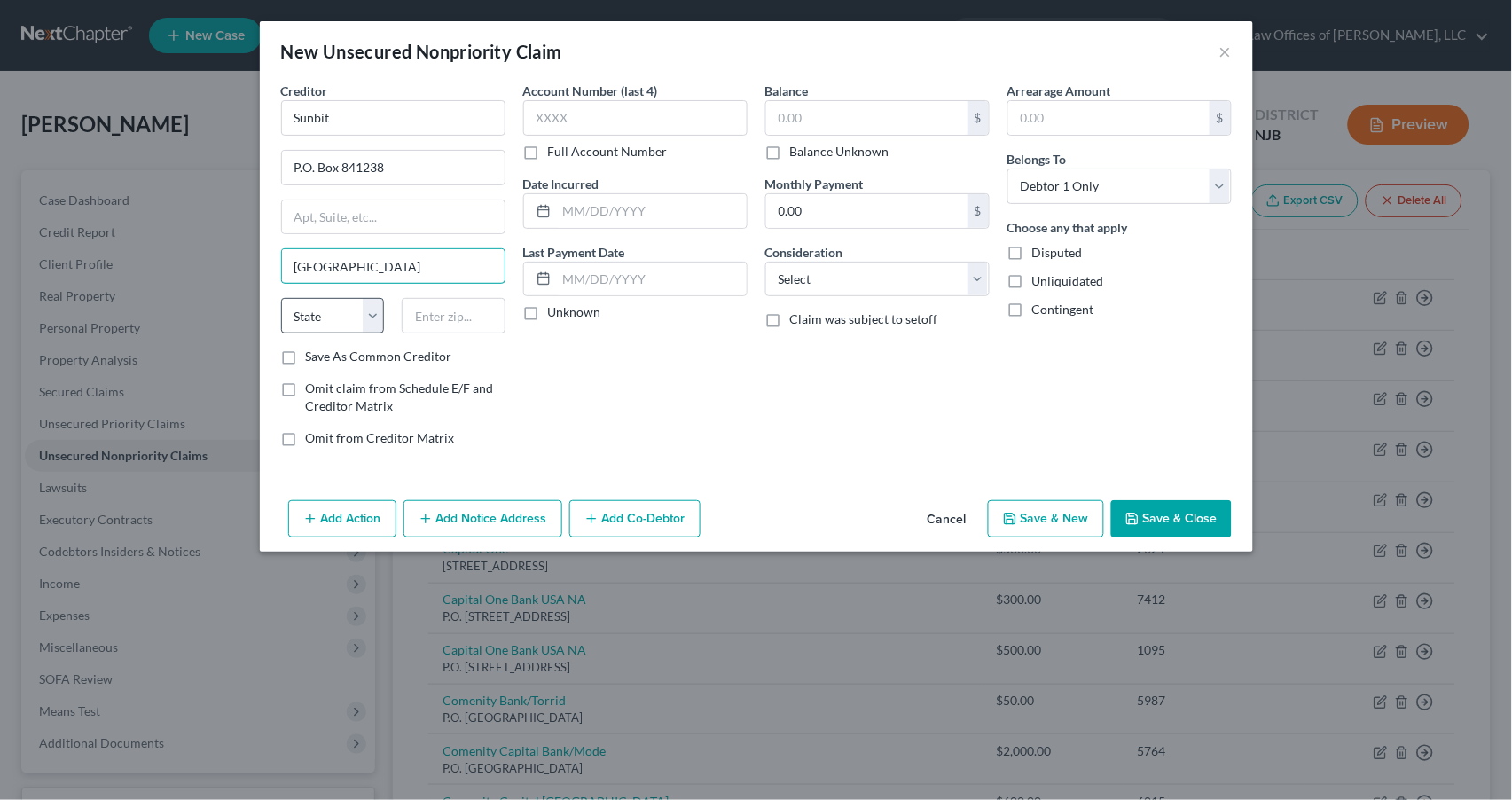
type input "[GEOGRAPHIC_DATA]"
select select "4"
click at [463, 320] on input "text" at bounding box center [453, 315] width 104 height 36
type input "90084"
drag, startPoint x: 291, startPoint y: 352, endPoint x: 299, endPoint y: 322, distance: 31.0
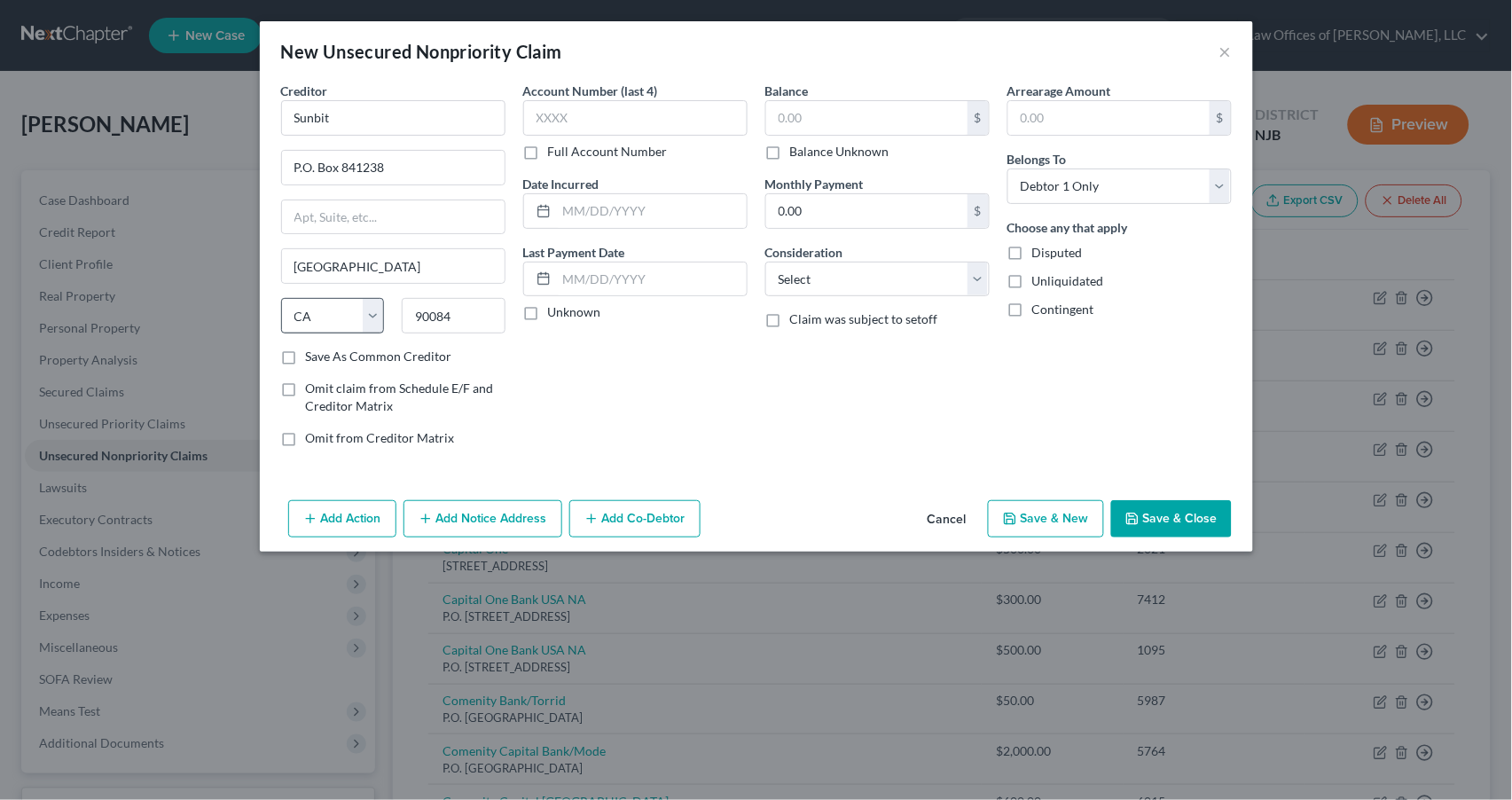
click at [306, 352] on label "Save As Common Creditor" at bounding box center [378, 356] width 146 height 17
click at [313, 352] on input "Save As Common Creditor" at bounding box center [319, 353] width 12 height 12
checkbox input "true"
type input "9530"
click at [595, 217] on input "text" at bounding box center [652, 210] width 190 height 34
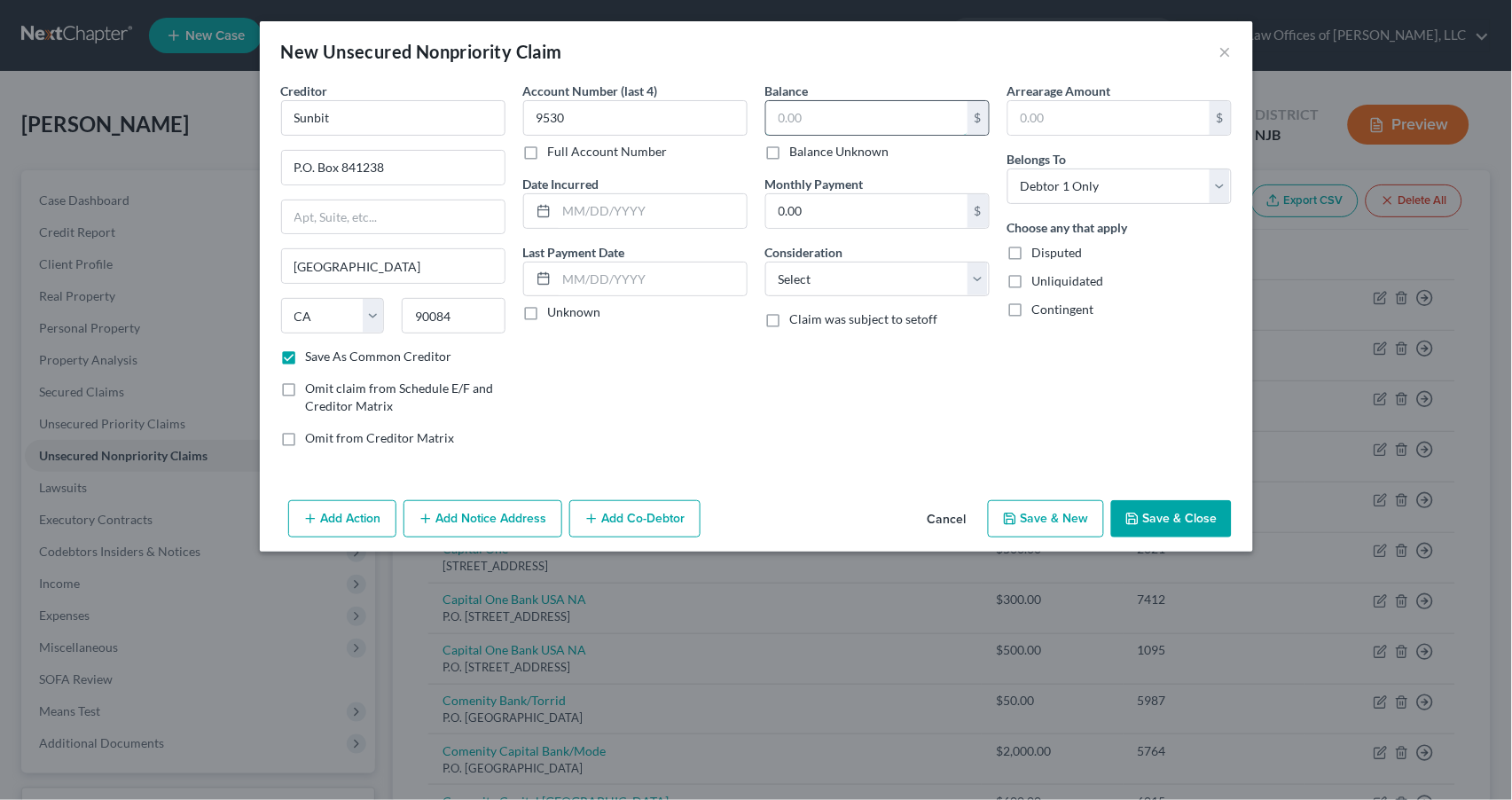
click at [790, 114] on input "text" at bounding box center [867, 117] width 202 height 34
click at [789, 222] on input "0.00" at bounding box center [867, 210] width 202 height 34
click at [793, 380] on div "Balance 4,700.00 $ Balance Unknown Balance Undetermined 4,700.00 $ Balance Unkn…" at bounding box center [878, 271] width 242 height 379
click at [548, 312] on label "Unknown" at bounding box center [574, 312] width 53 height 17
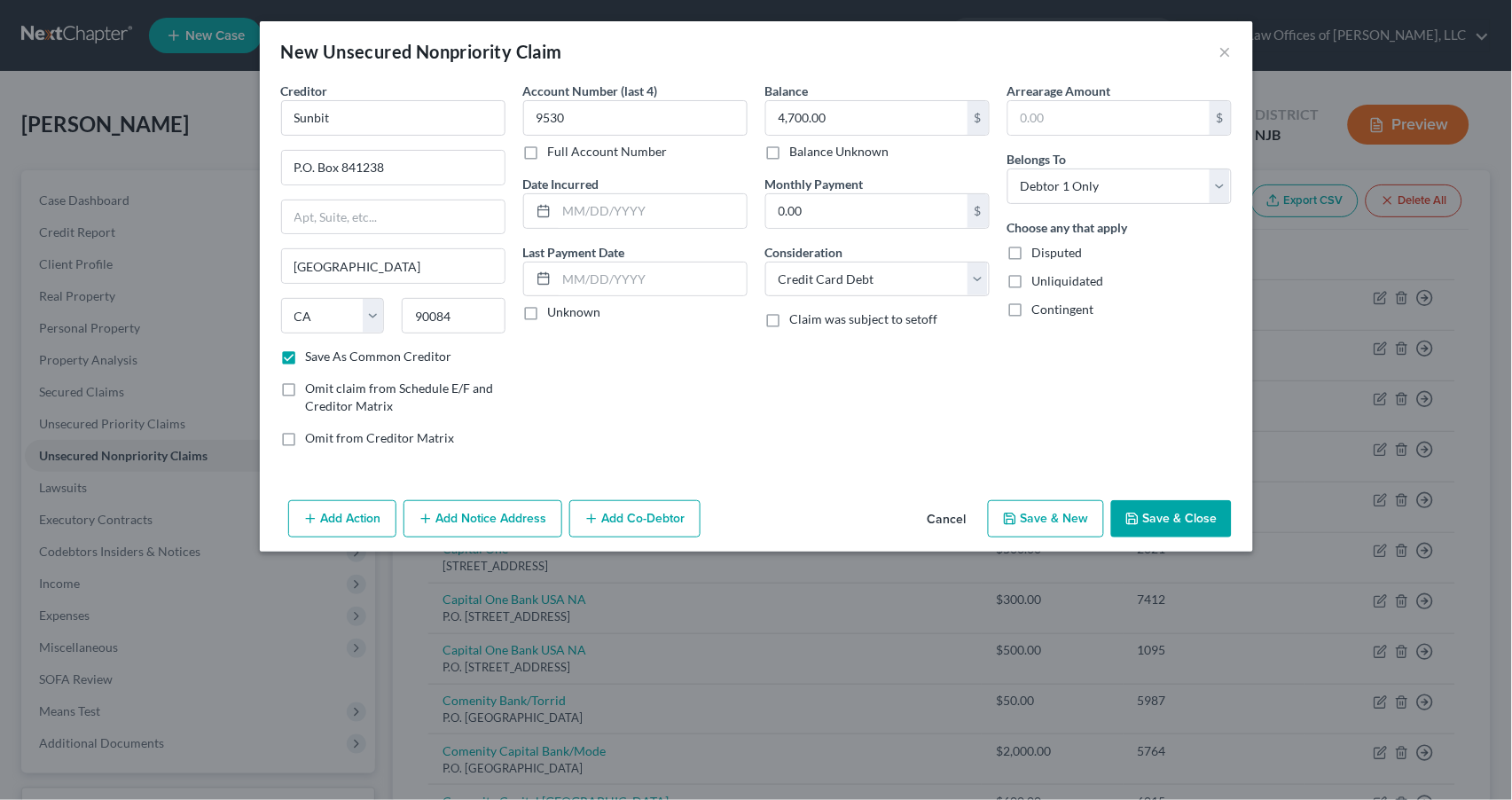
click at [555, 312] on input "Unknown" at bounding box center [561, 309] width 12 height 12
click at [578, 211] on input "text" at bounding box center [652, 210] width 190 height 34
click at [819, 430] on div "Balance 4,700.00 $ Balance Unknown Balance Undetermined 4,700.00 $ Balance Unkn…" at bounding box center [878, 271] width 242 height 379
click at [1159, 518] on button "Save & Close" at bounding box center [1172, 519] width 120 height 37
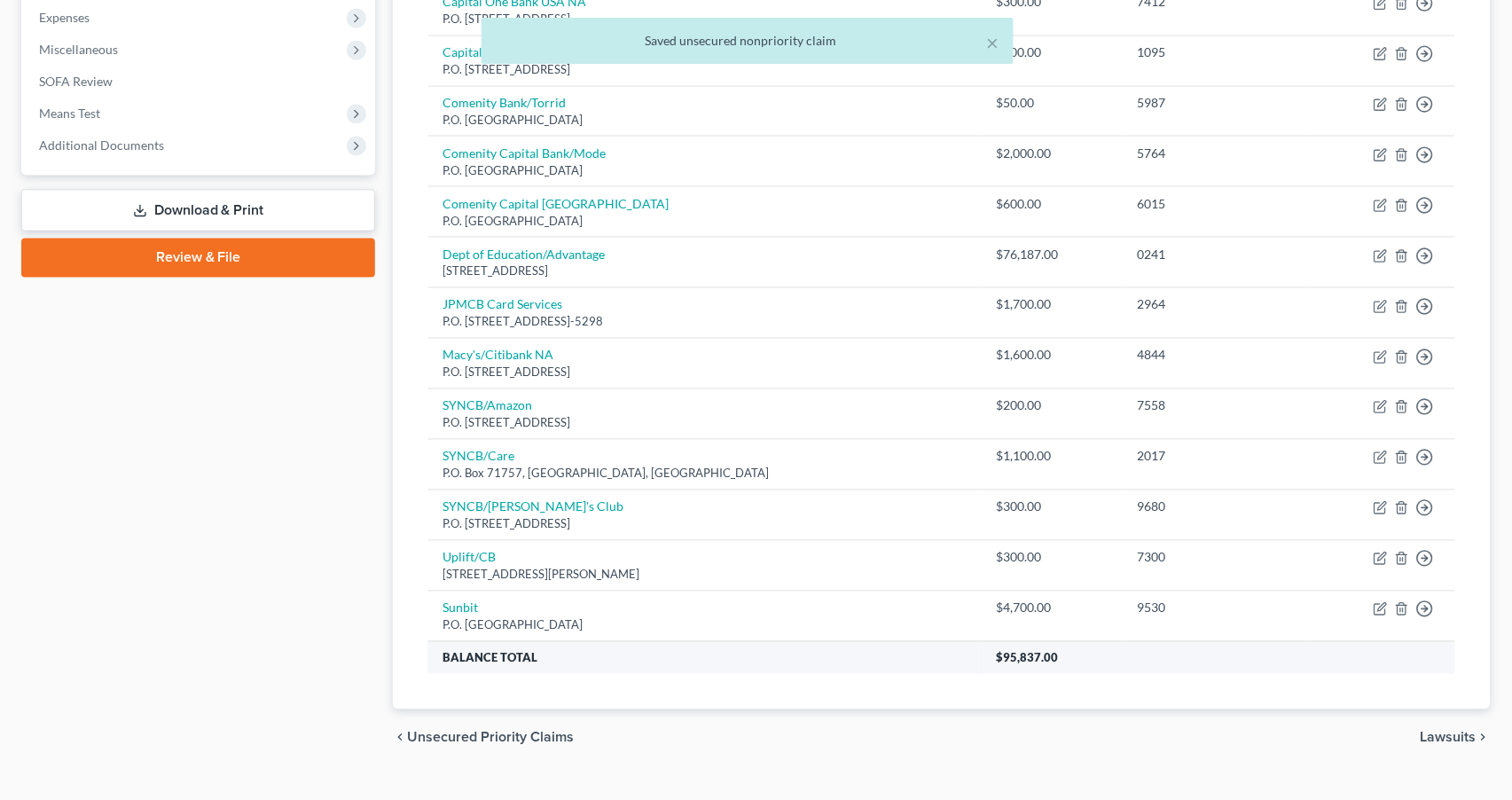
scroll to position [595, 0]
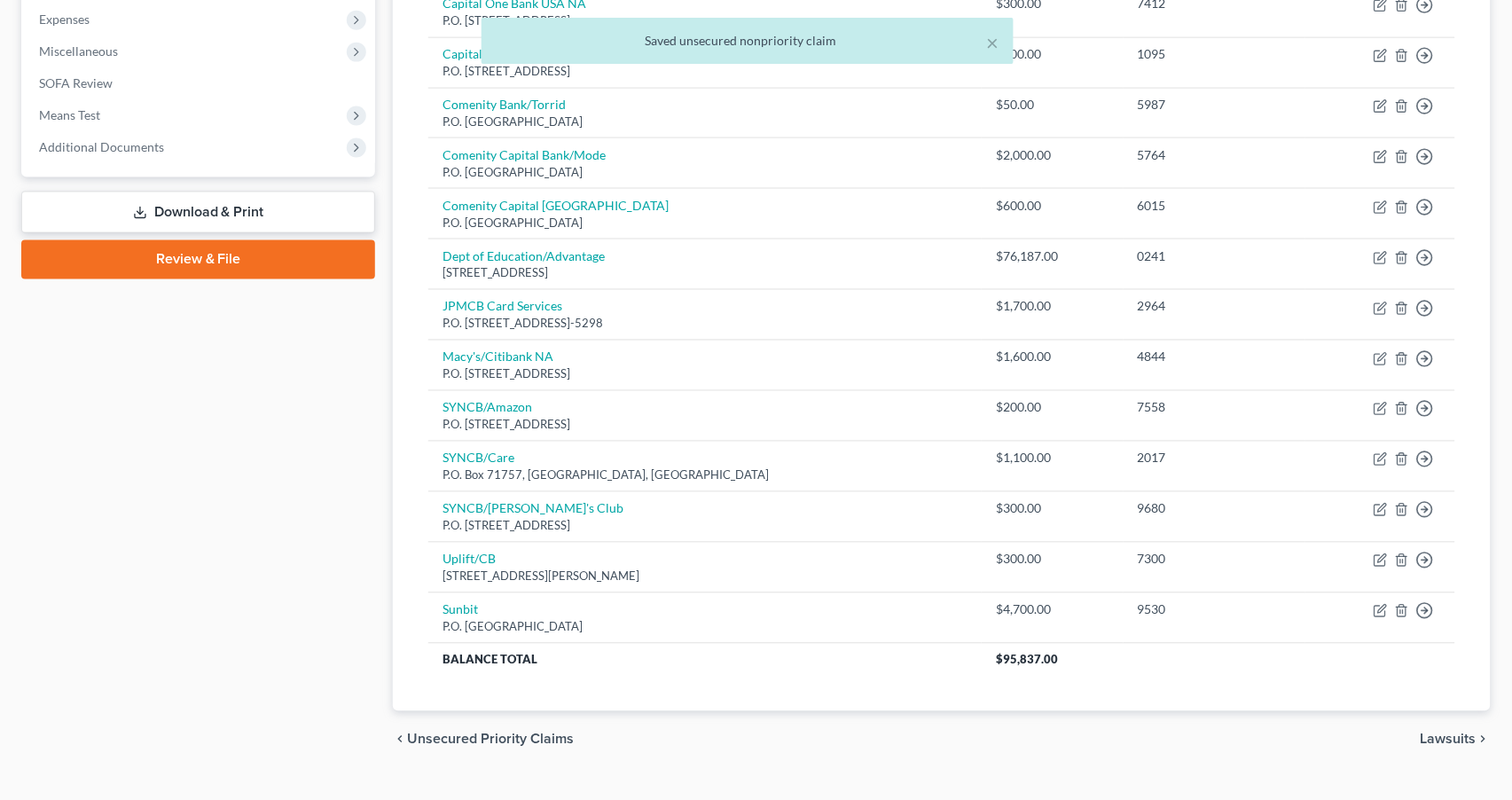
click at [1464, 732] on span "Lawsuits" at bounding box center [1449, 739] width 56 height 15
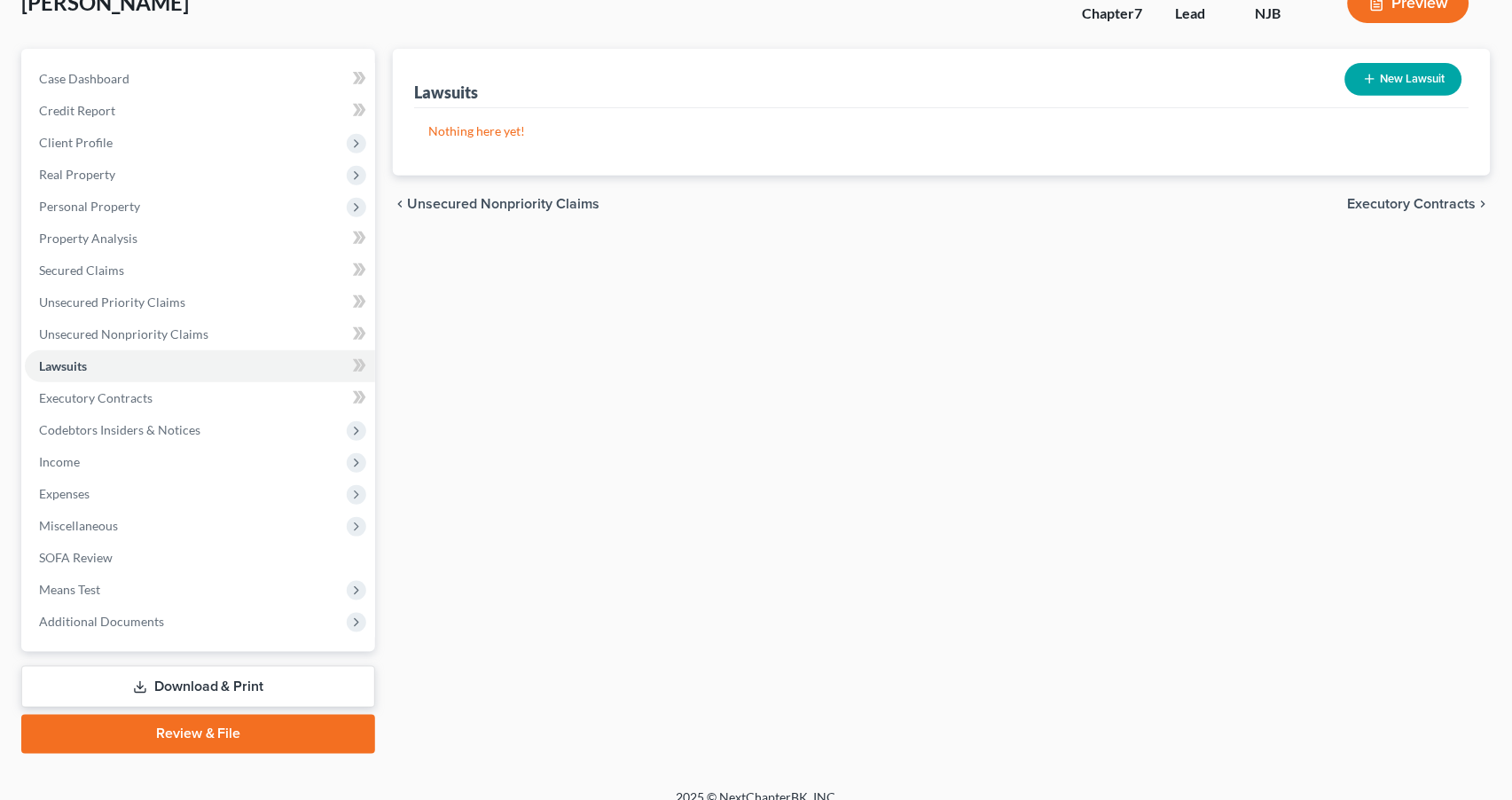
scroll to position [119, 0]
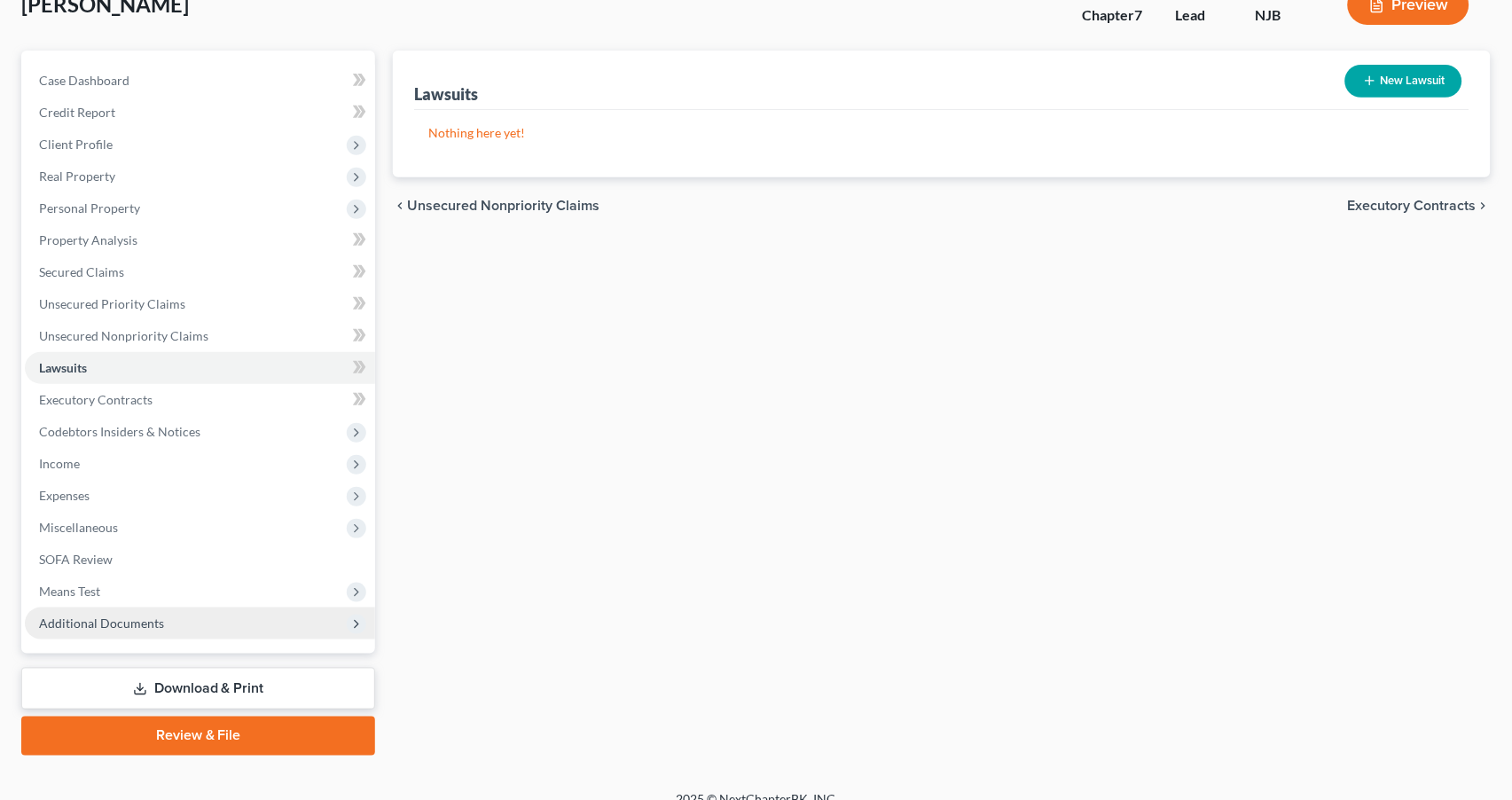
click at [350, 617] on icon at bounding box center [356, 624] width 15 height 15
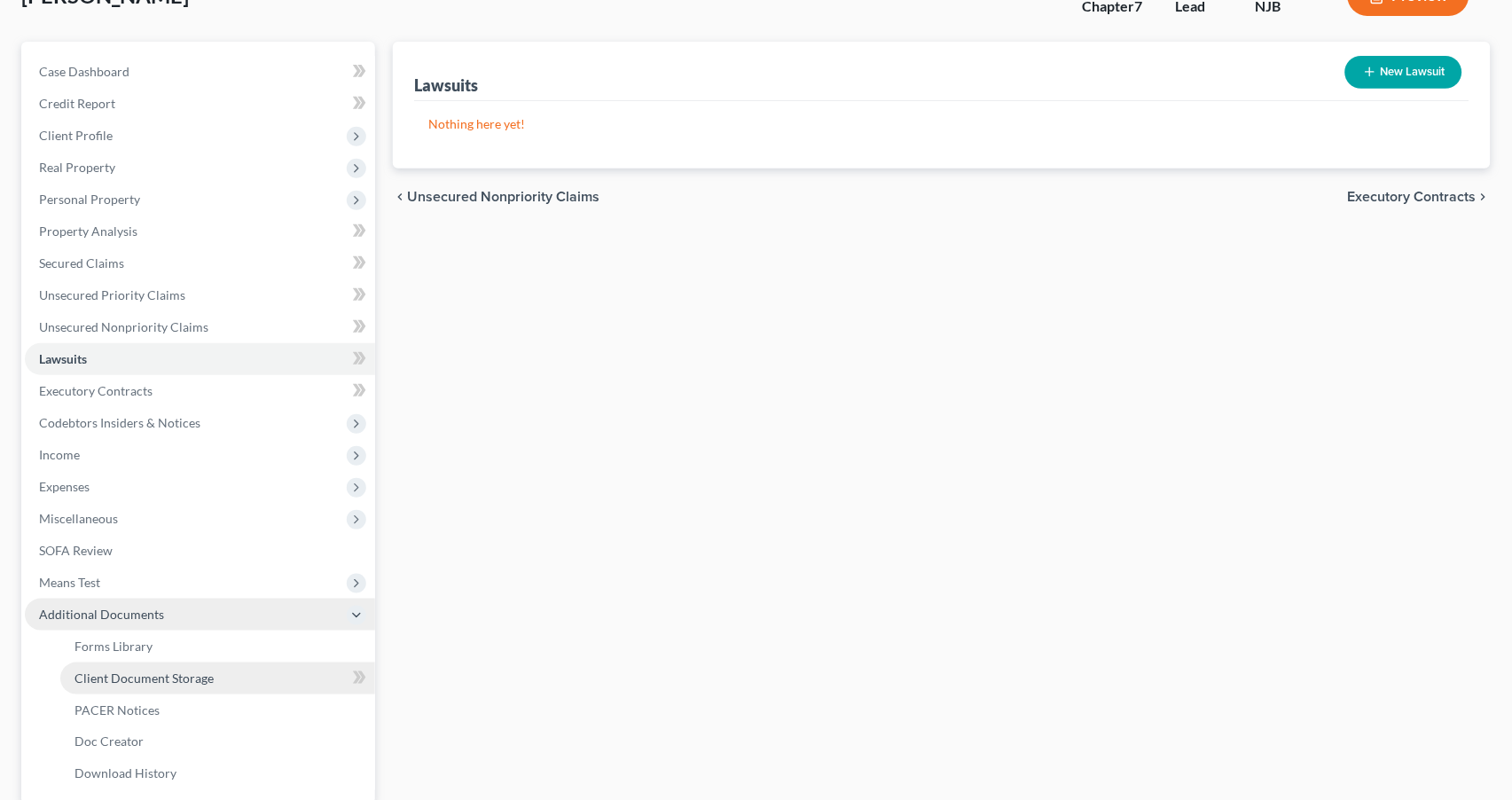
click at [230, 662] on link "Client Document Storage" at bounding box center [217, 678] width 315 height 32
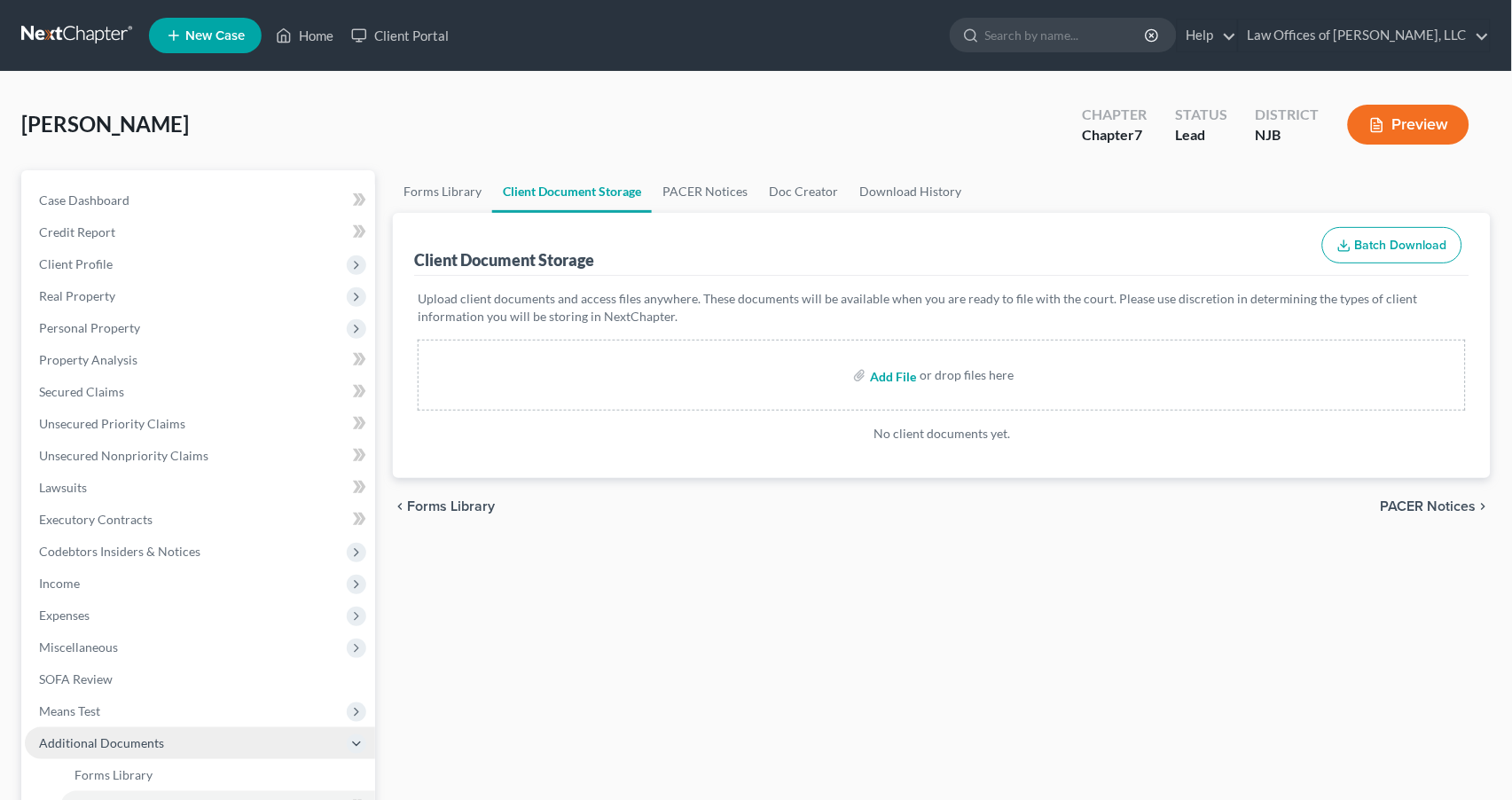
scroll to position [1, 0]
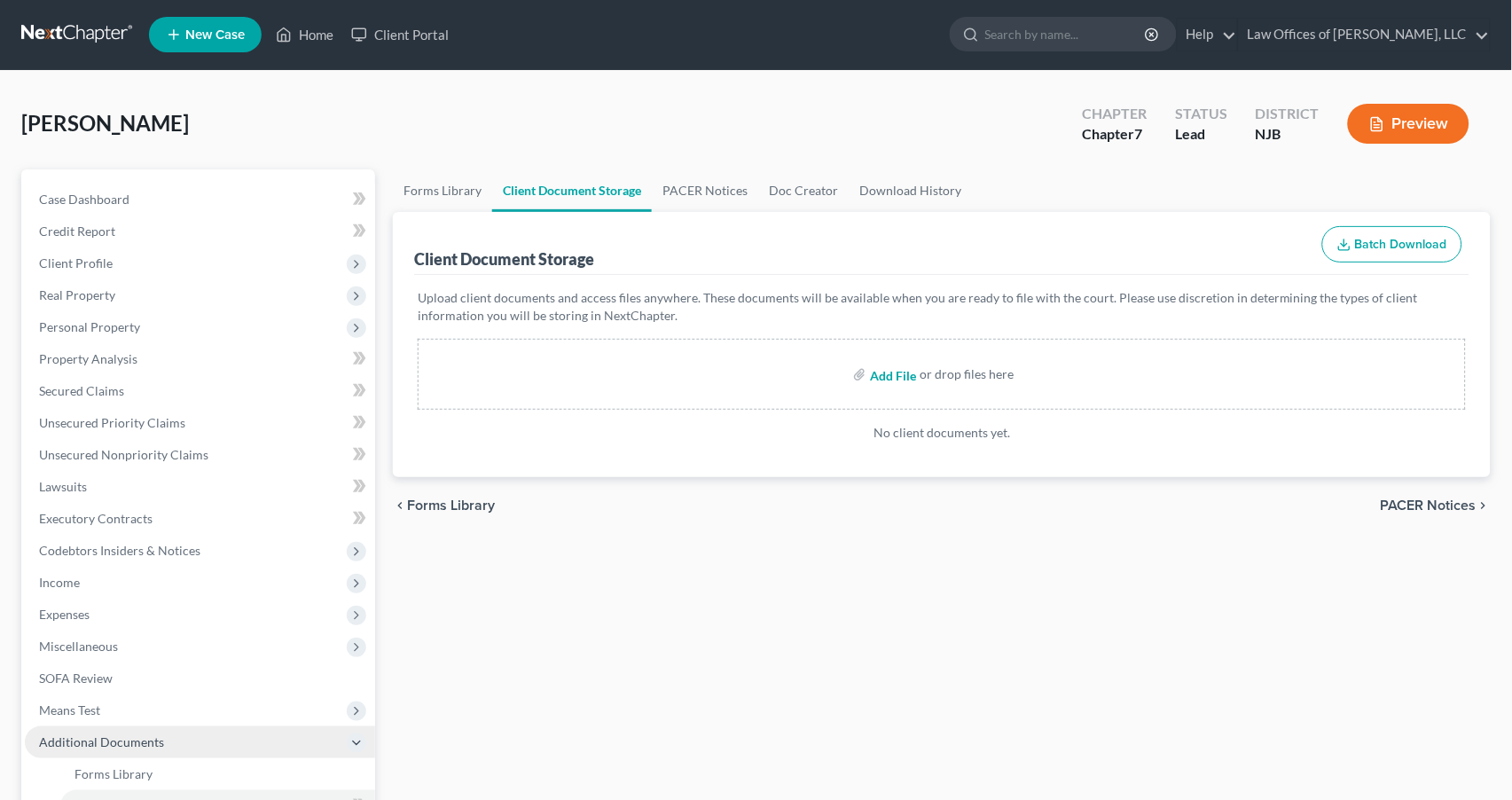
click at [901, 373] on input "file" at bounding box center [891, 373] width 43 height 32
click at [885, 371] on input "file" at bounding box center [891, 373] width 43 height 32
click at [888, 370] on input "file" at bounding box center [891, 373] width 43 height 32
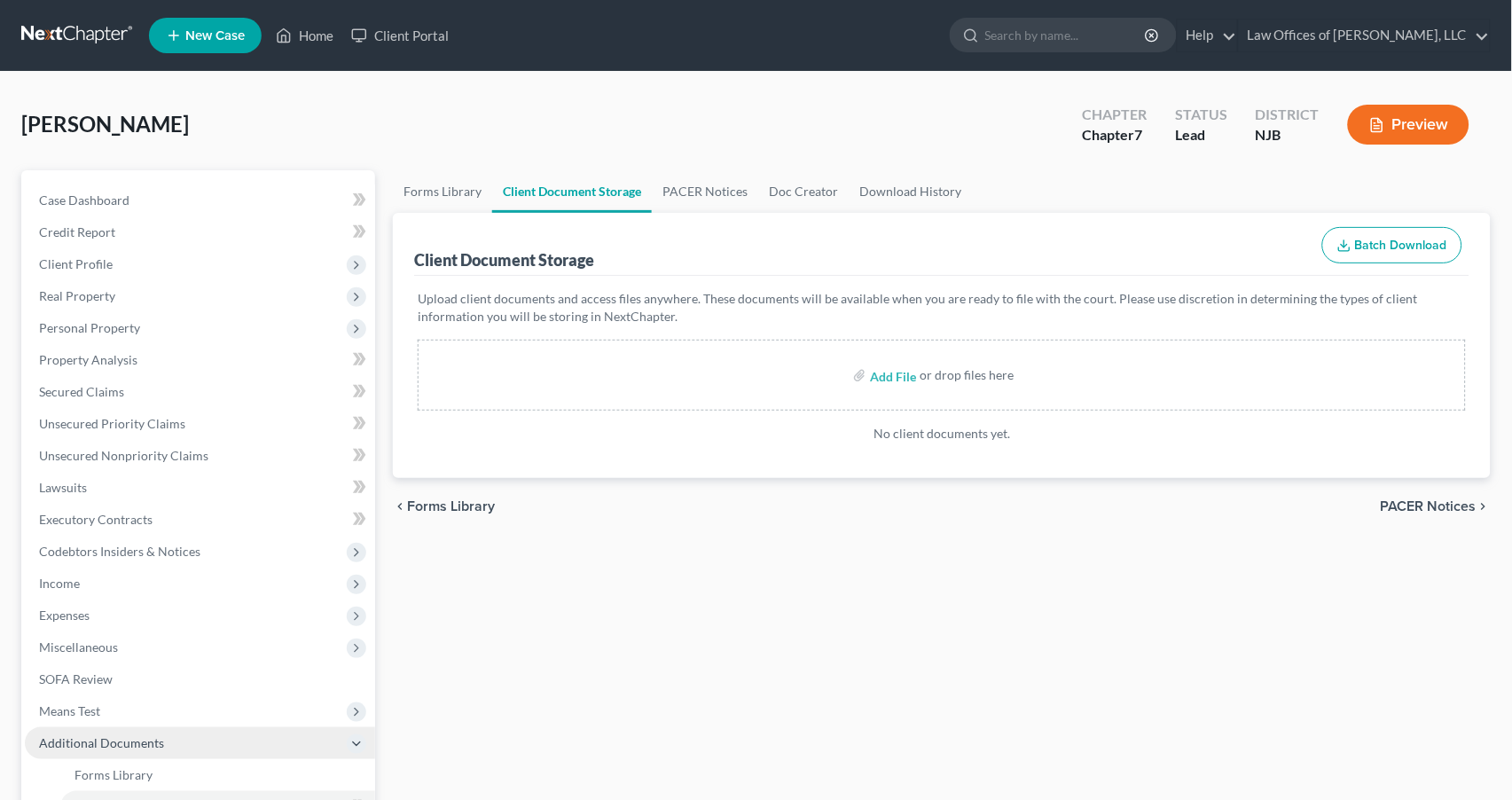
scroll to position [0, 0]
click at [885, 373] on input "file" at bounding box center [891, 374] width 43 height 32
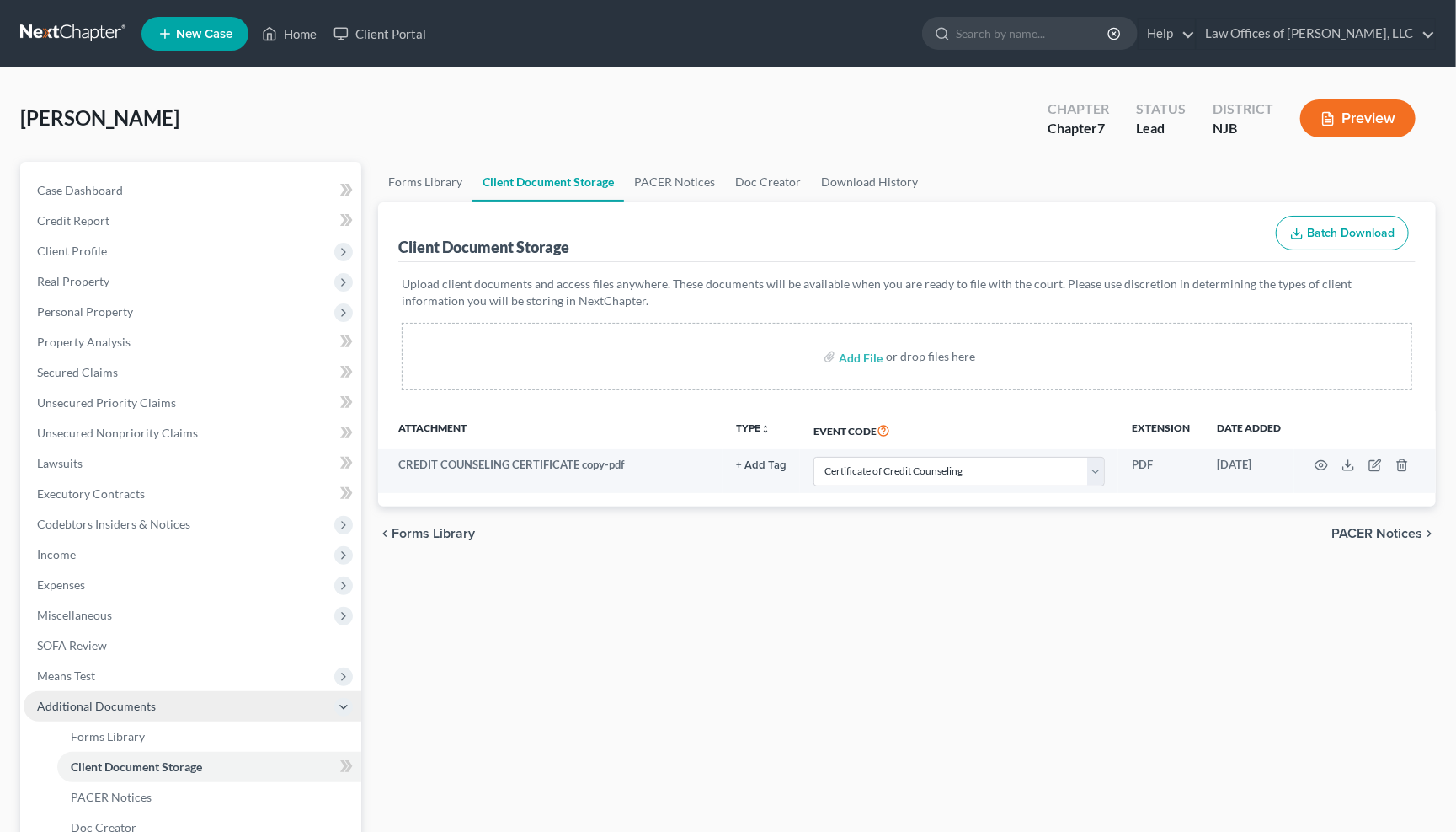
click at [1417, 527] on span "PACER Notices" at bounding box center [1377, 533] width 91 height 14
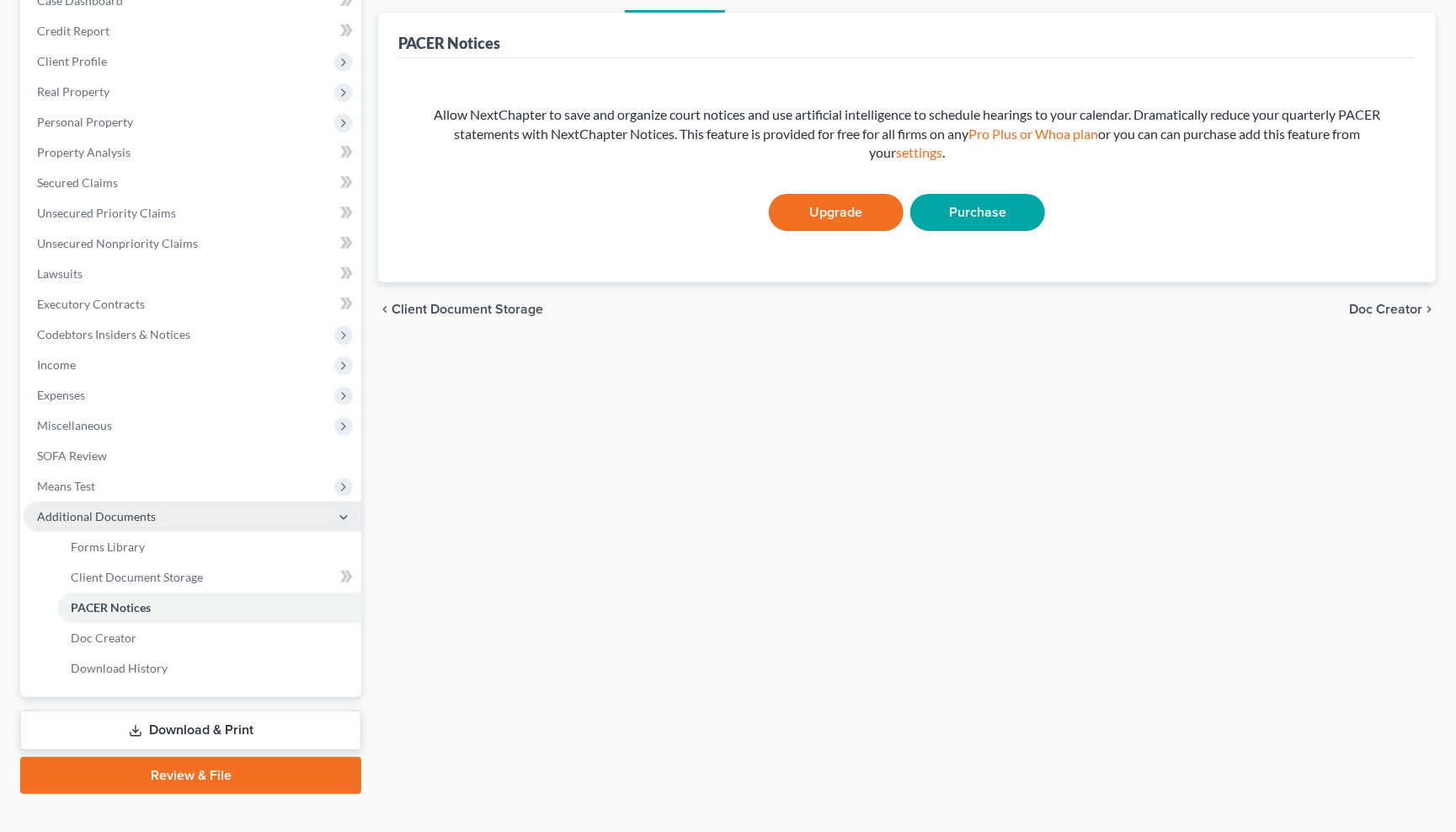
scroll to position [189, 0]
click at [199, 757] on link "Review & File" at bounding box center [191, 776] width 341 height 37
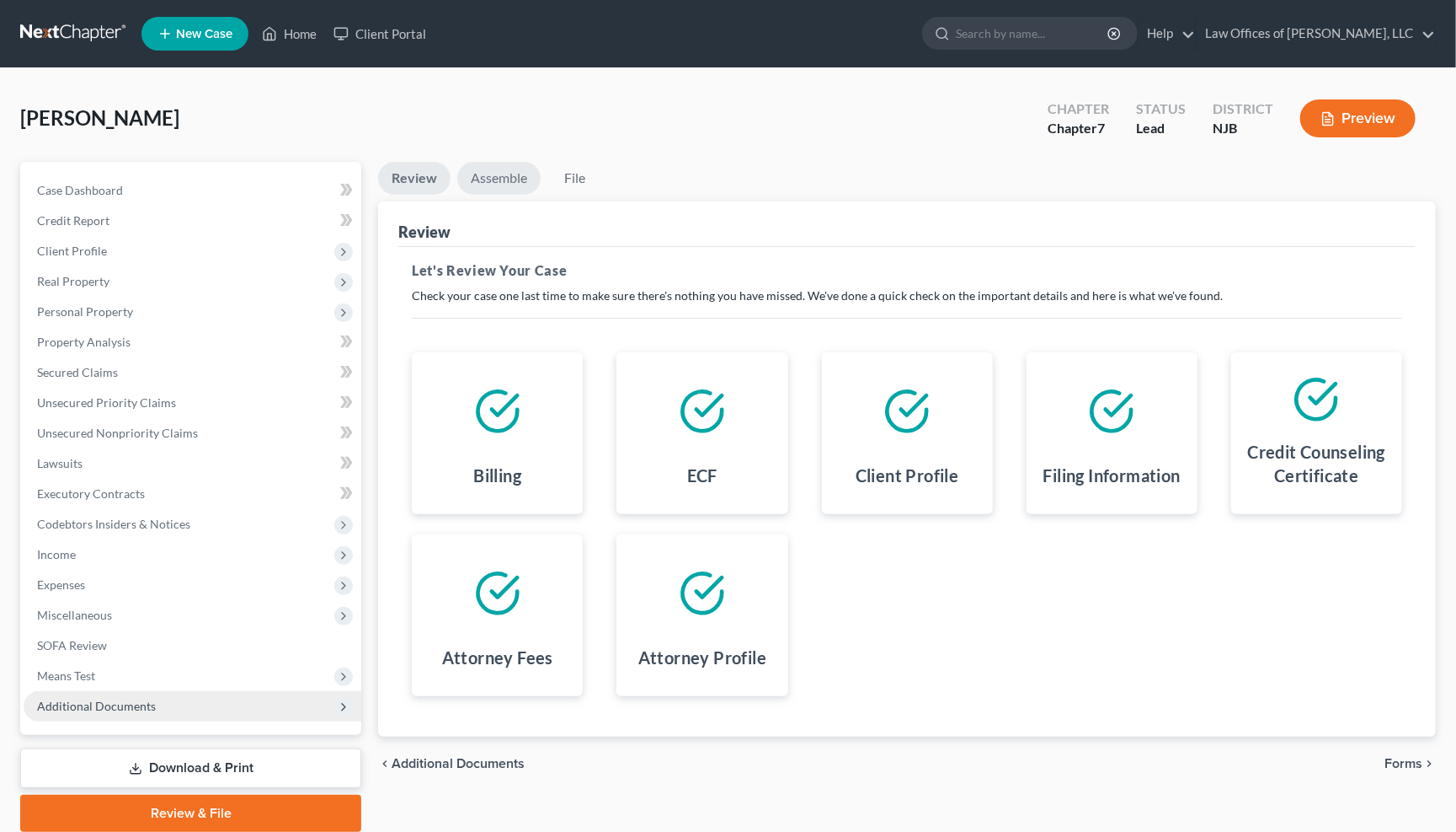
click at [503, 181] on link "Assemble" at bounding box center [499, 179] width 84 height 33
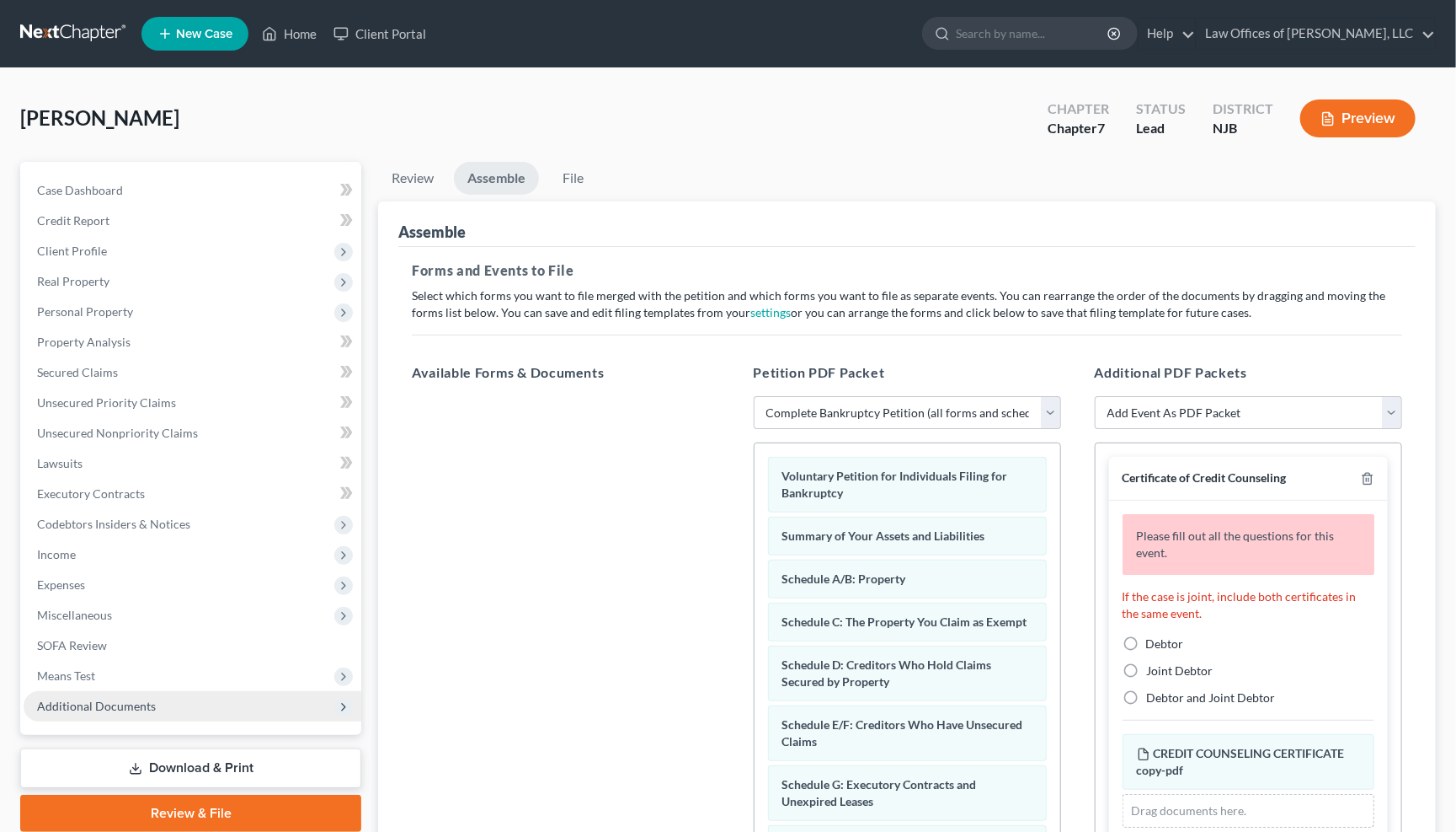
click at [1147, 635] on label "Debtor" at bounding box center [1165, 643] width 38 height 17
click at [1153, 635] on input "Debtor" at bounding box center [1159, 640] width 11 height 11
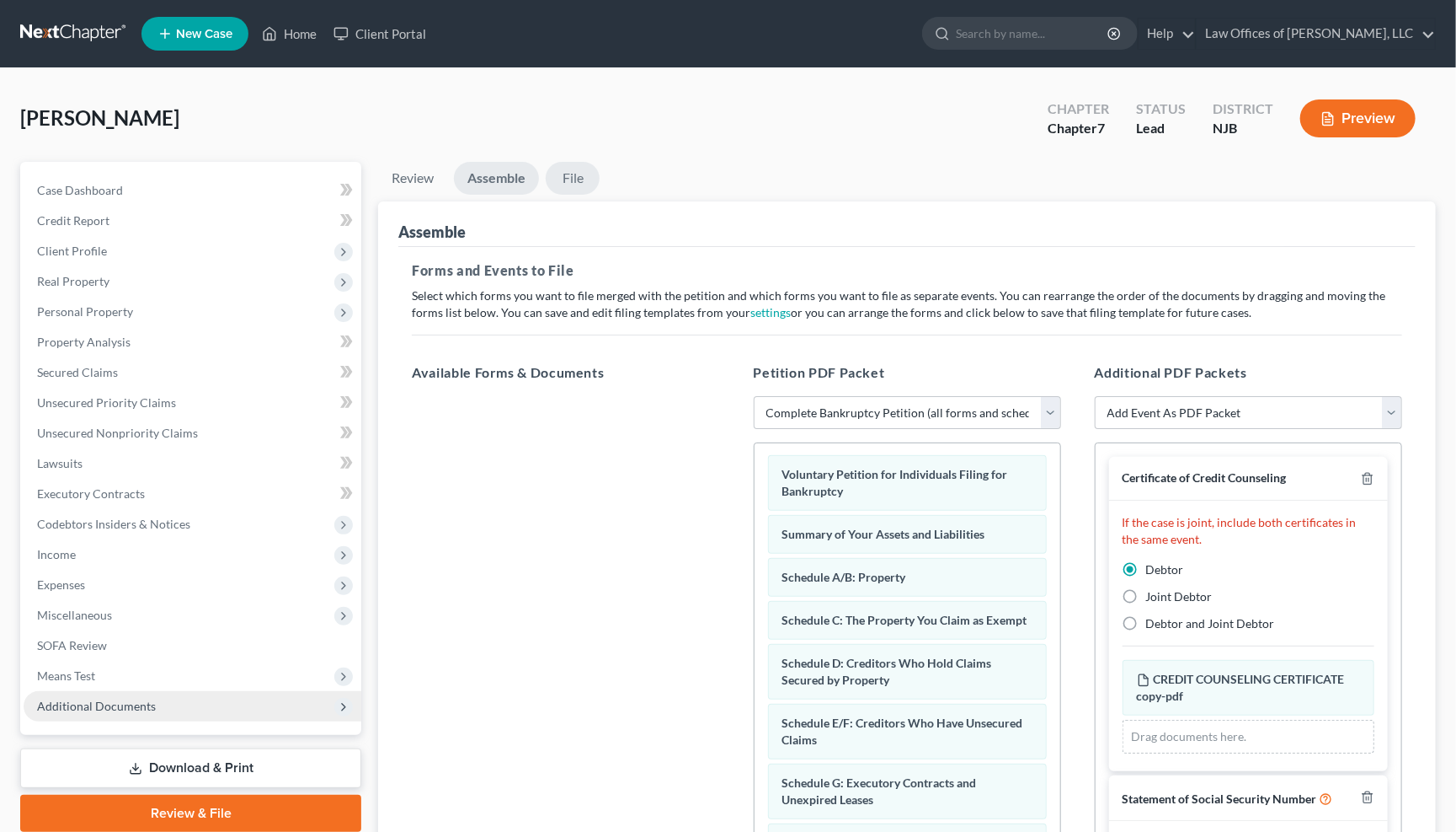
click at [586, 175] on link "File" at bounding box center [573, 179] width 54 height 33
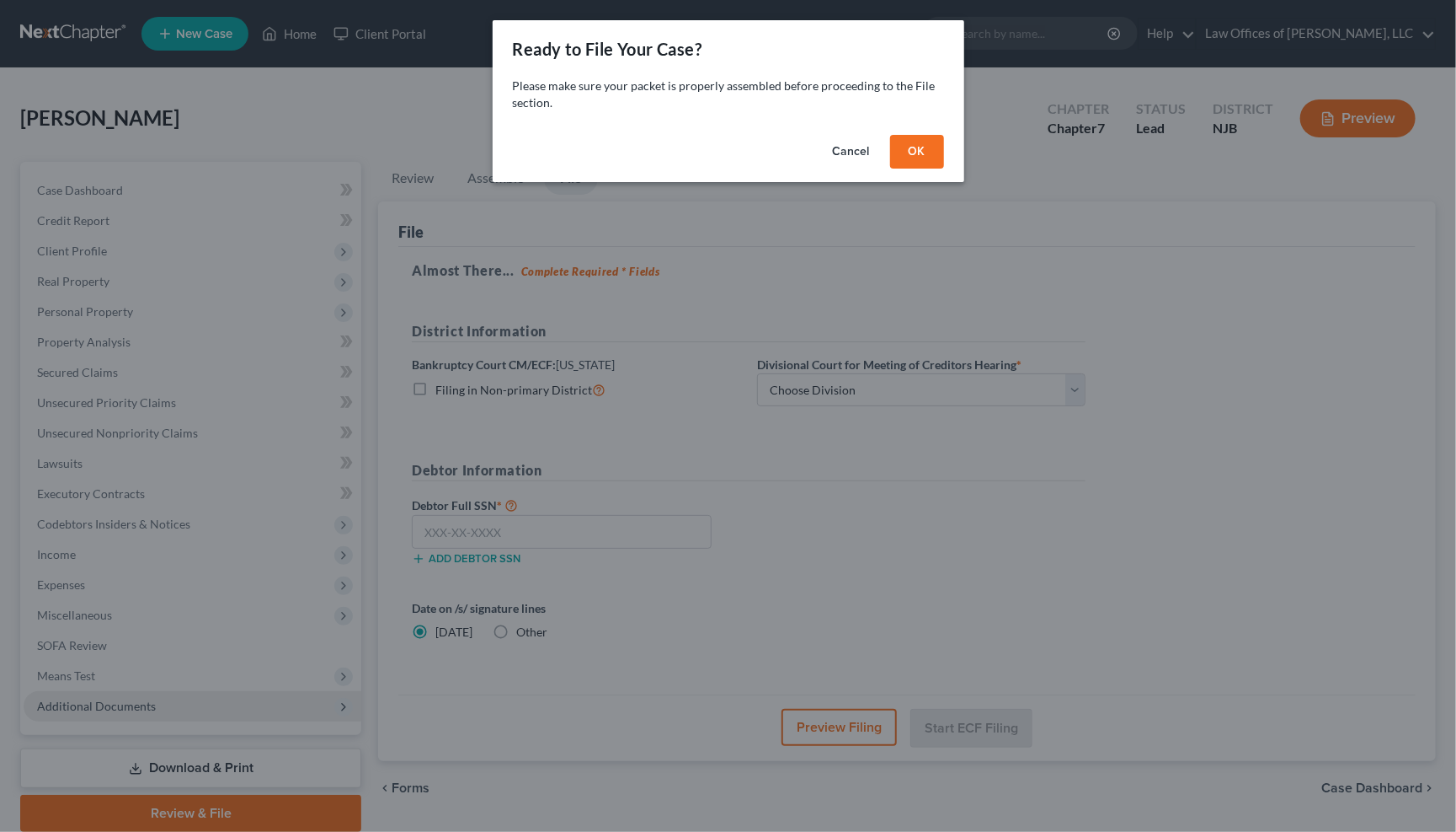
click at [917, 149] on button "OK" at bounding box center [917, 151] width 54 height 34
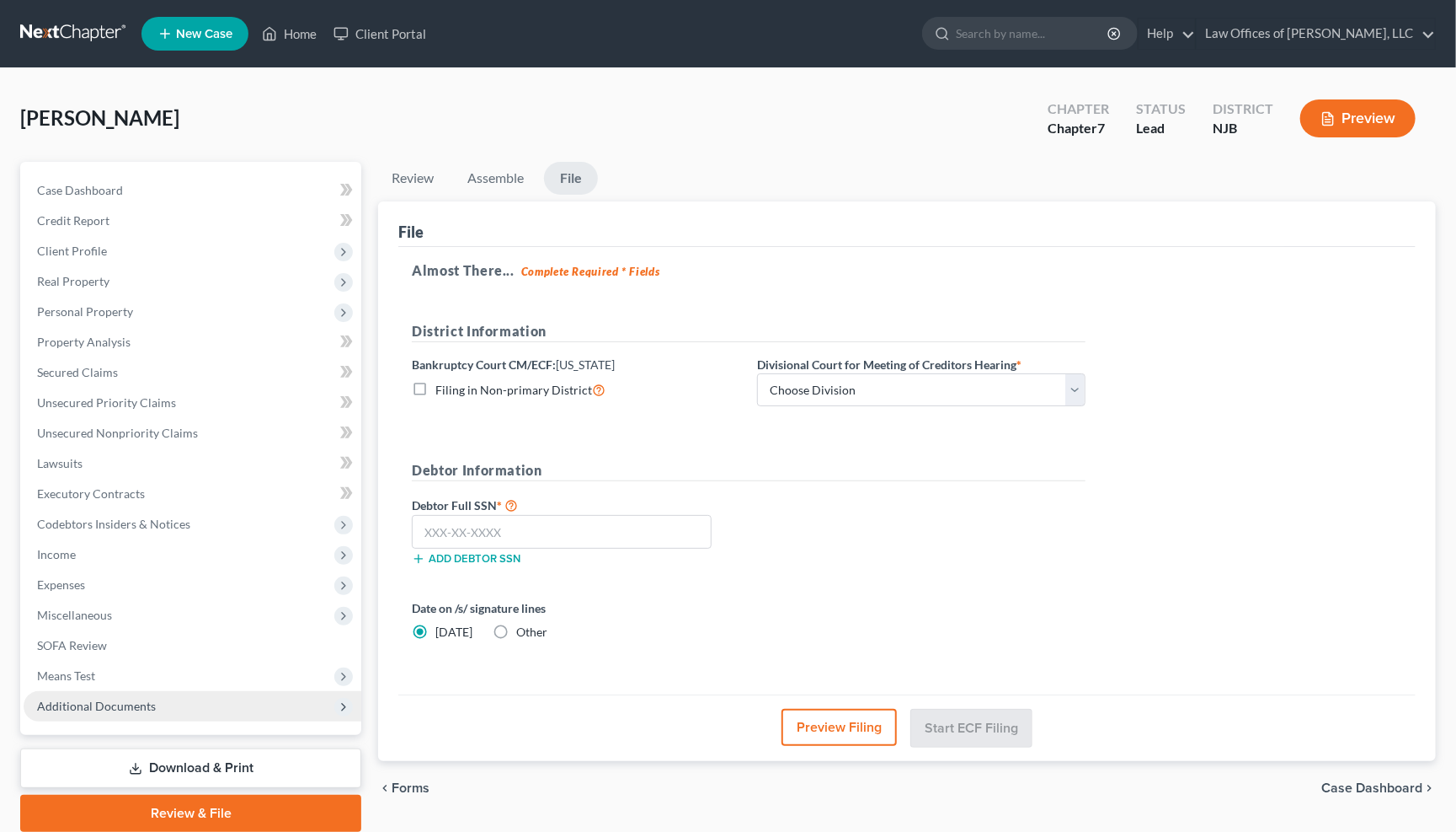
click at [436, 384] on label "Filing in Non-primary District" at bounding box center [520, 389] width 170 height 19
click at [442, 384] on input "Filing in Non-primary District" at bounding box center [448, 385] width 11 height 11
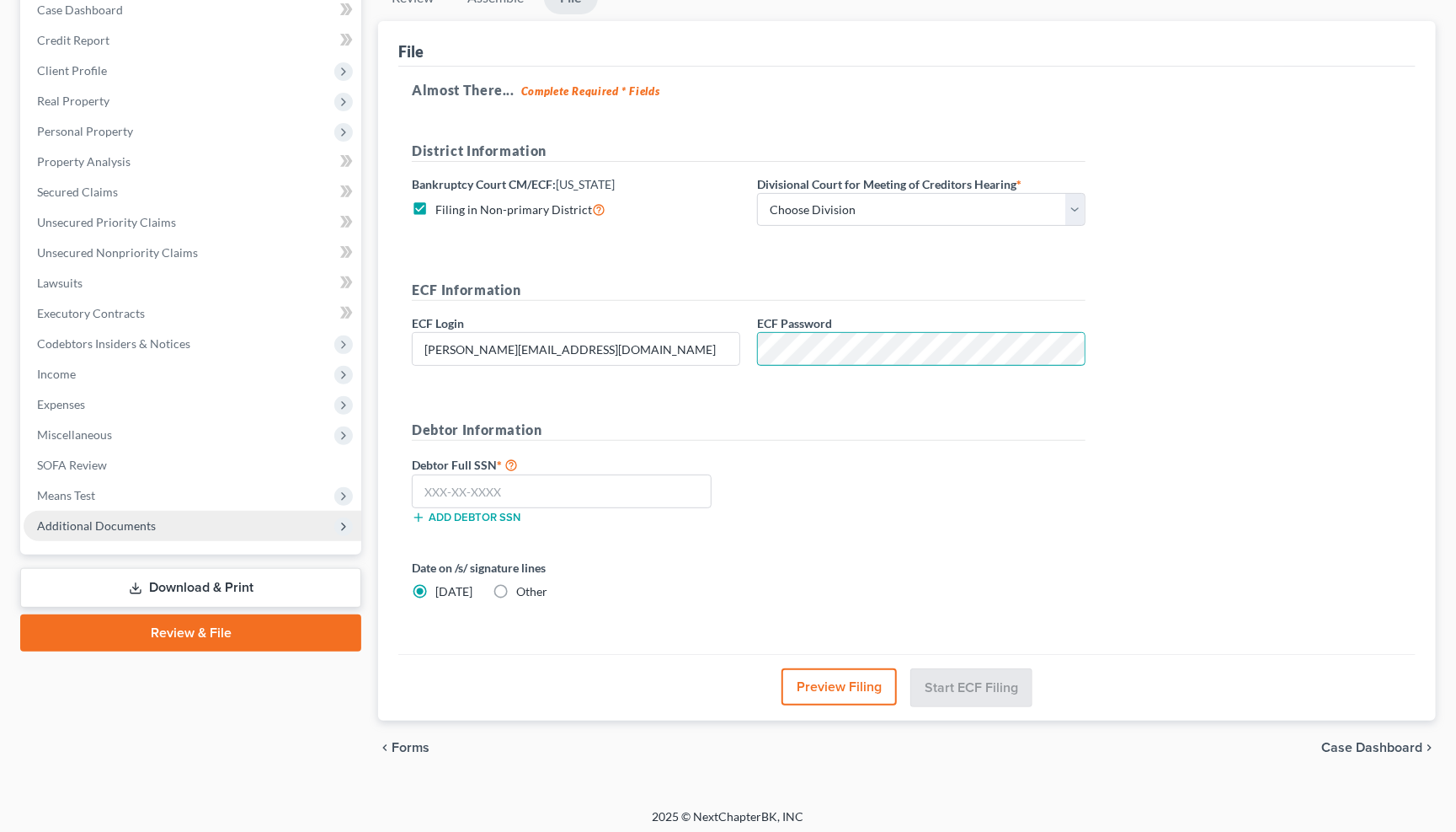
scroll to position [179, 0]
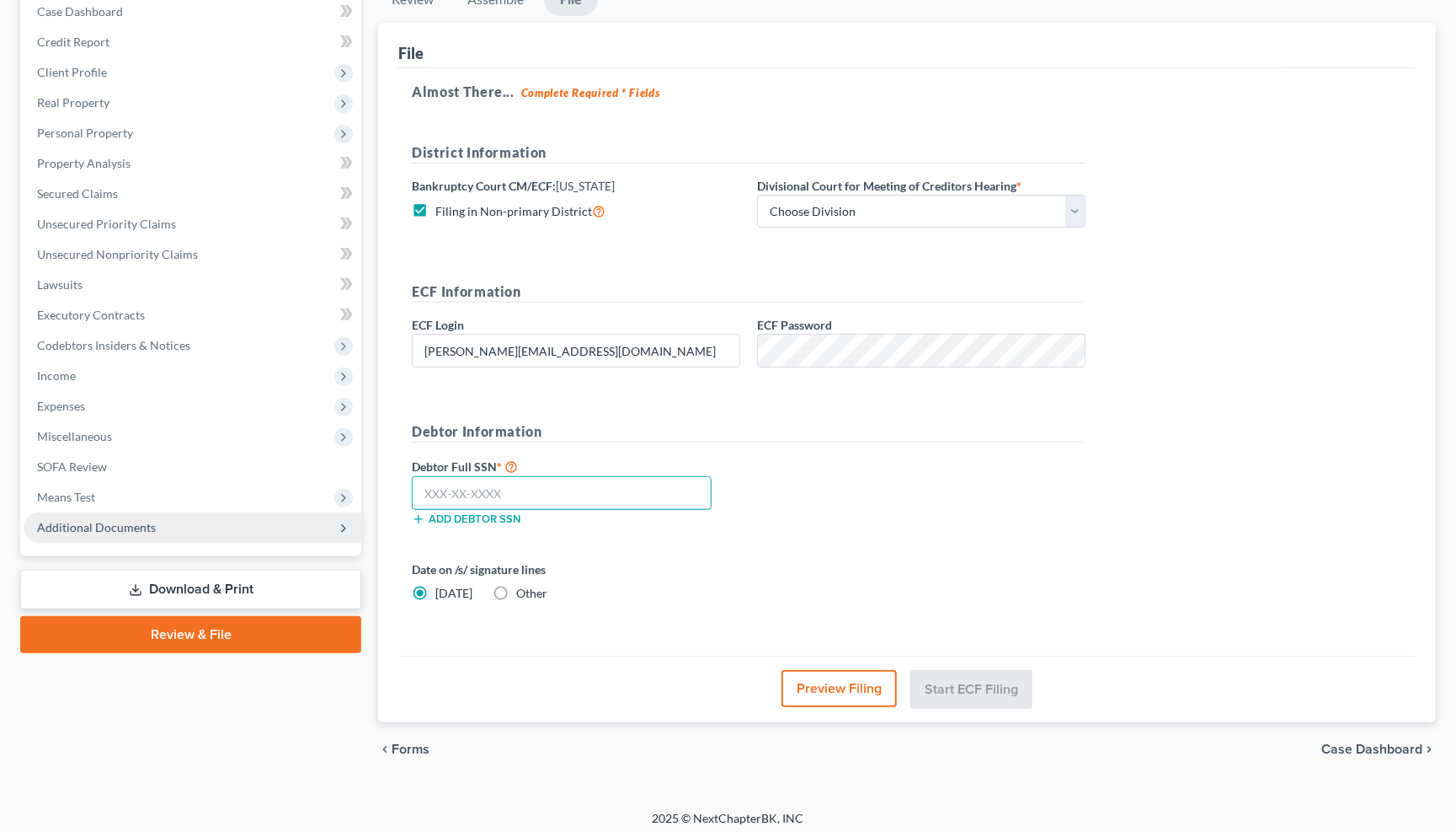
click at [472, 487] on input "text" at bounding box center [562, 493] width 300 height 34
click at [941, 517] on div "Debtor Full SSN * 138-90-7761 Add debtor SSN" at bounding box center [749, 498] width 691 height 84
click at [492, 512] on button "Add debtor SSN" at bounding box center [466, 519] width 109 height 14
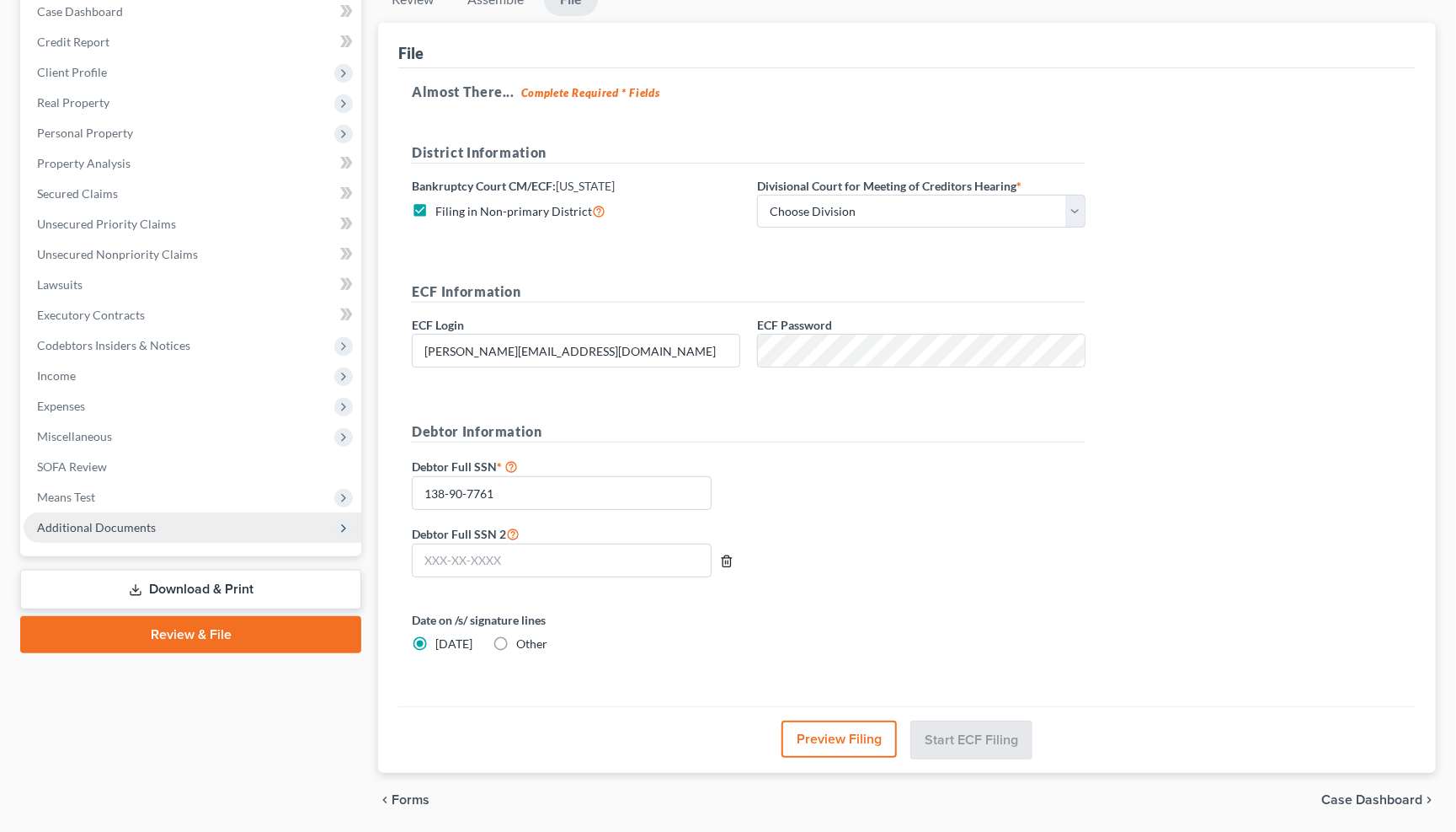
click at [725, 557] on icon "button" at bounding box center [727, 561] width 14 height 14
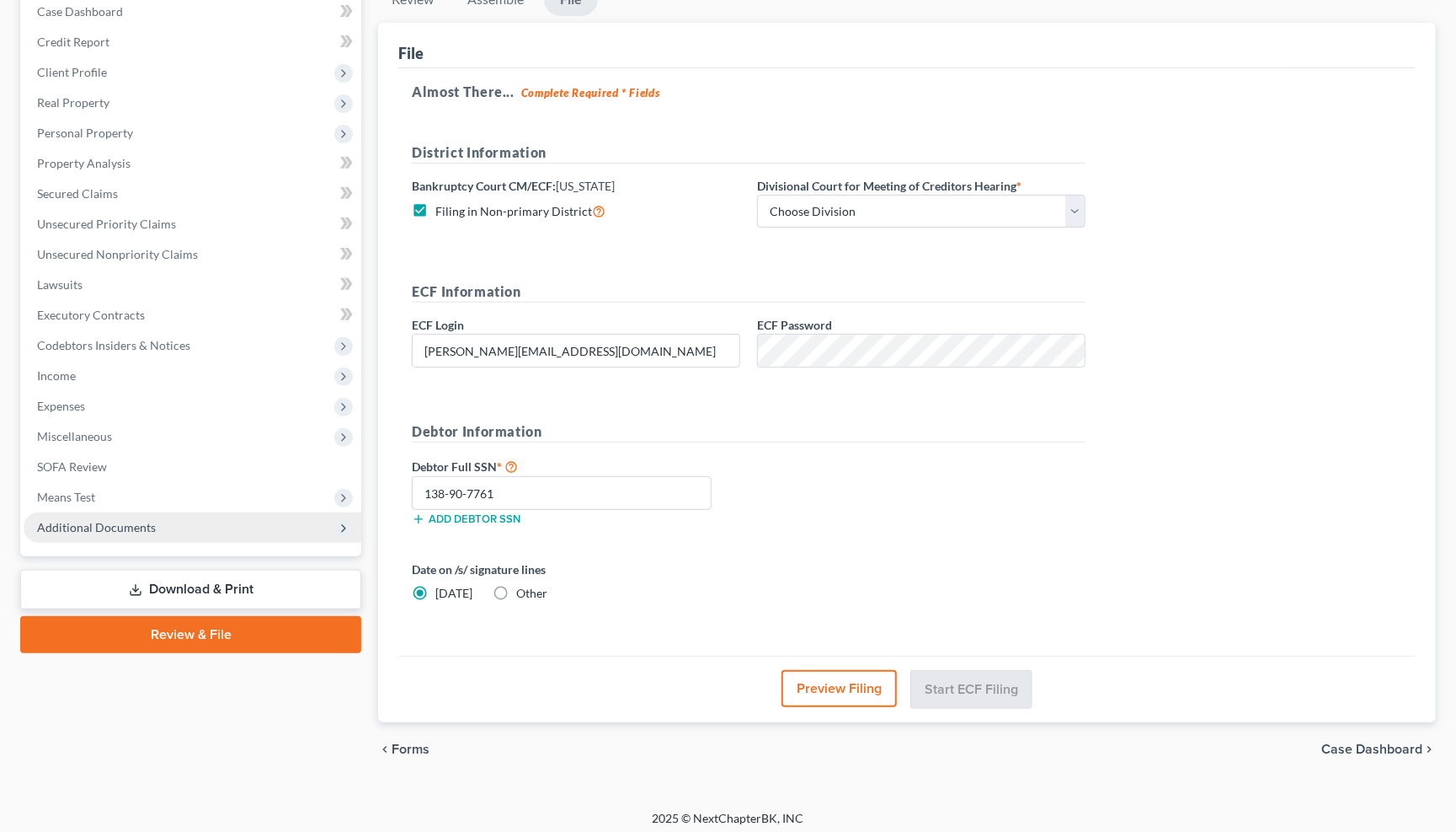
click at [844, 685] on button "Preview Filing" at bounding box center [839, 688] width 115 height 37
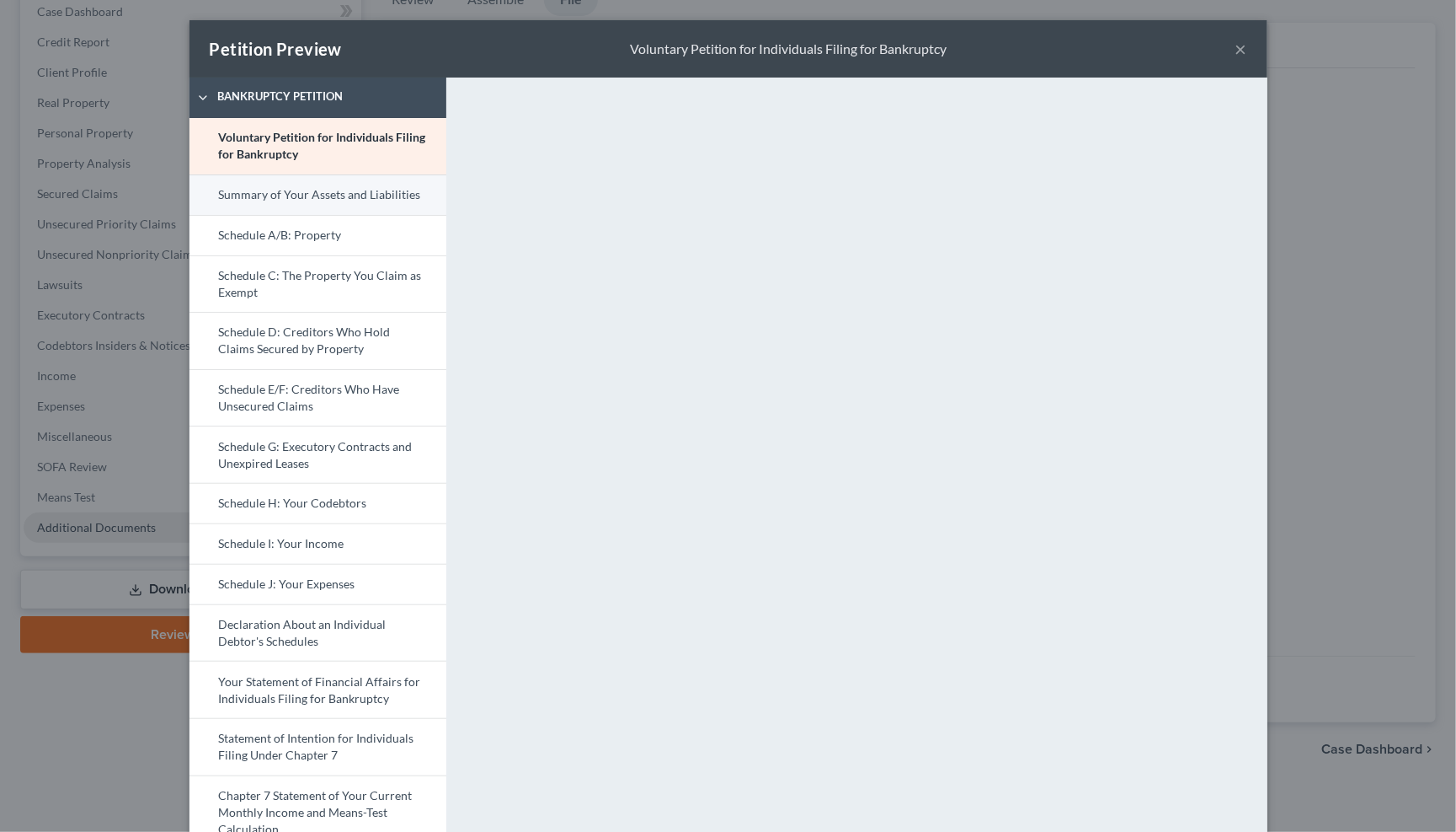
scroll to position [0, 0]
click at [1244, 48] on button "×" at bounding box center [1241, 49] width 12 height 20
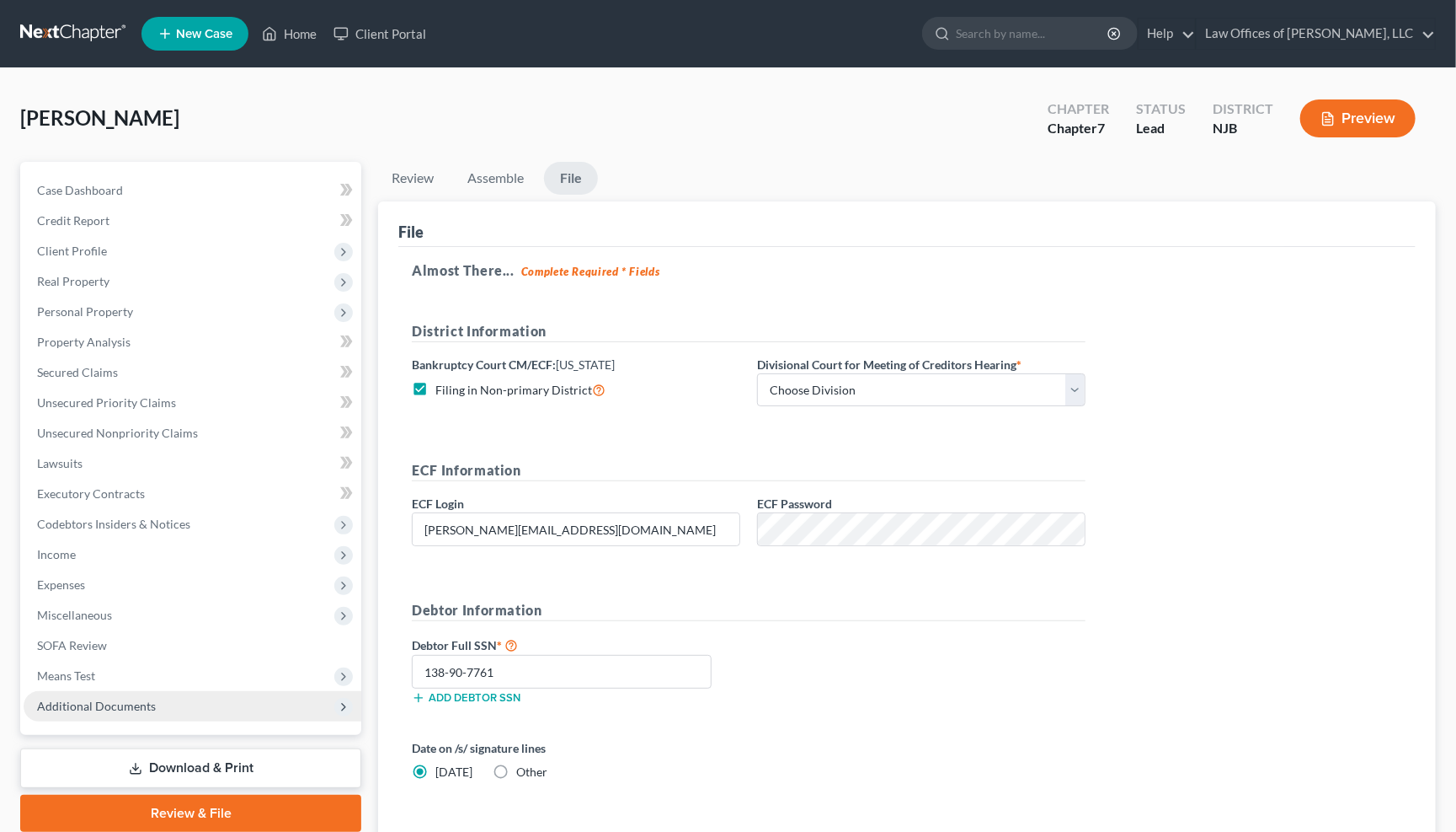
click at [572, 177] on link "File" at bounding box center [571, 179] width 54 height 33
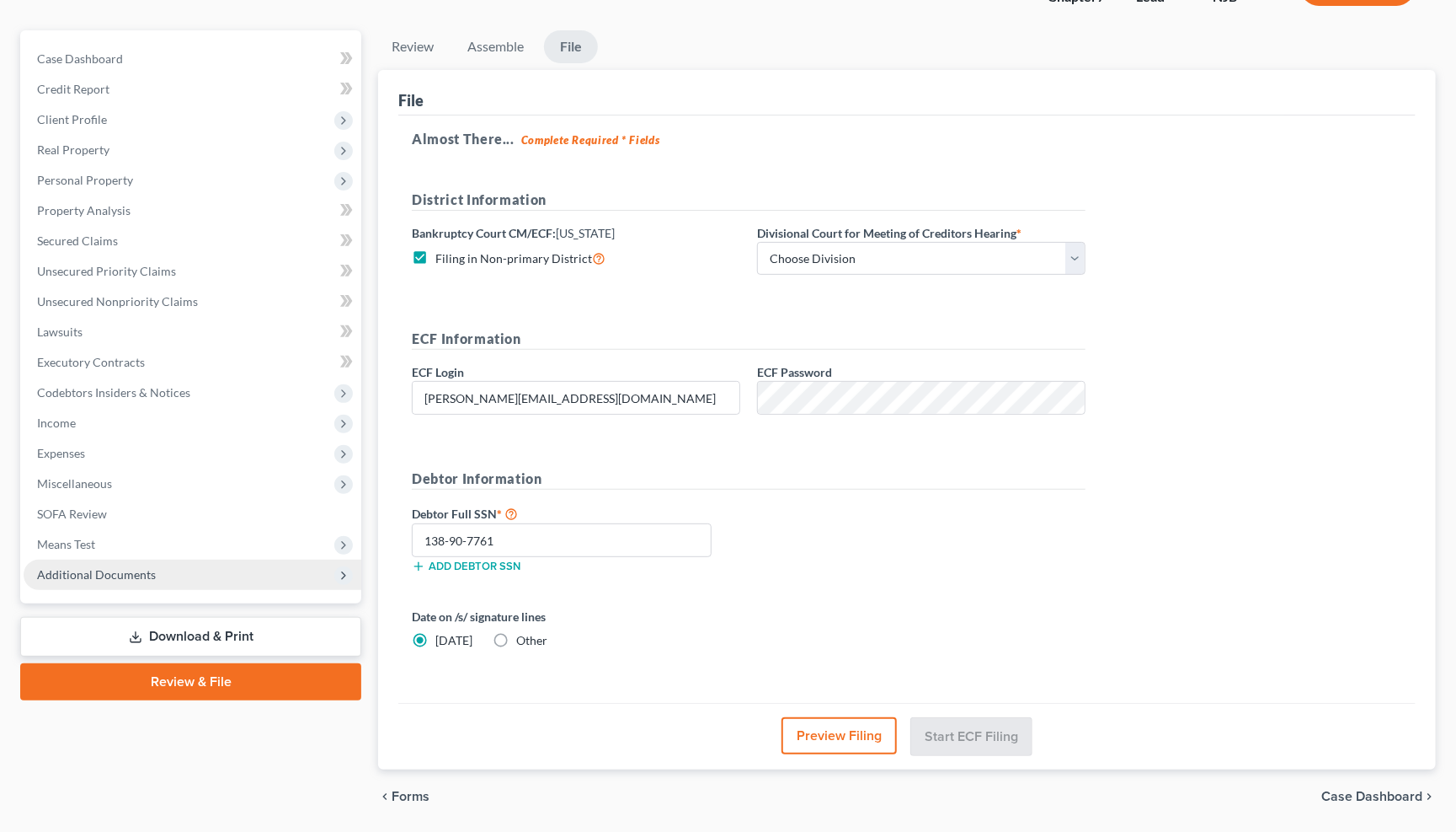
scroll to position [135, 0]
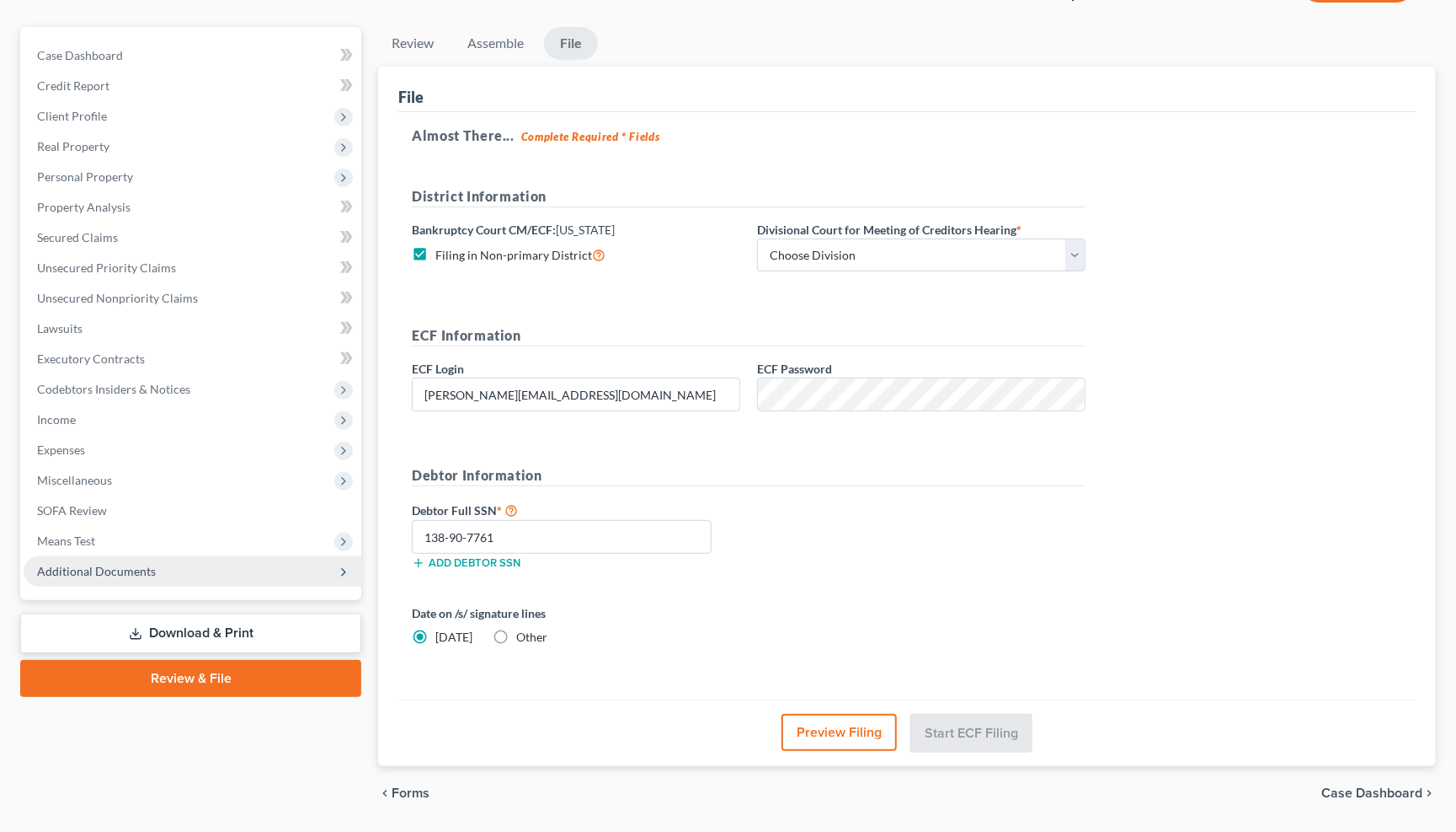
click at [285, 660] on link "Review & File" at bounding box center [191, 678] width 341 height 37
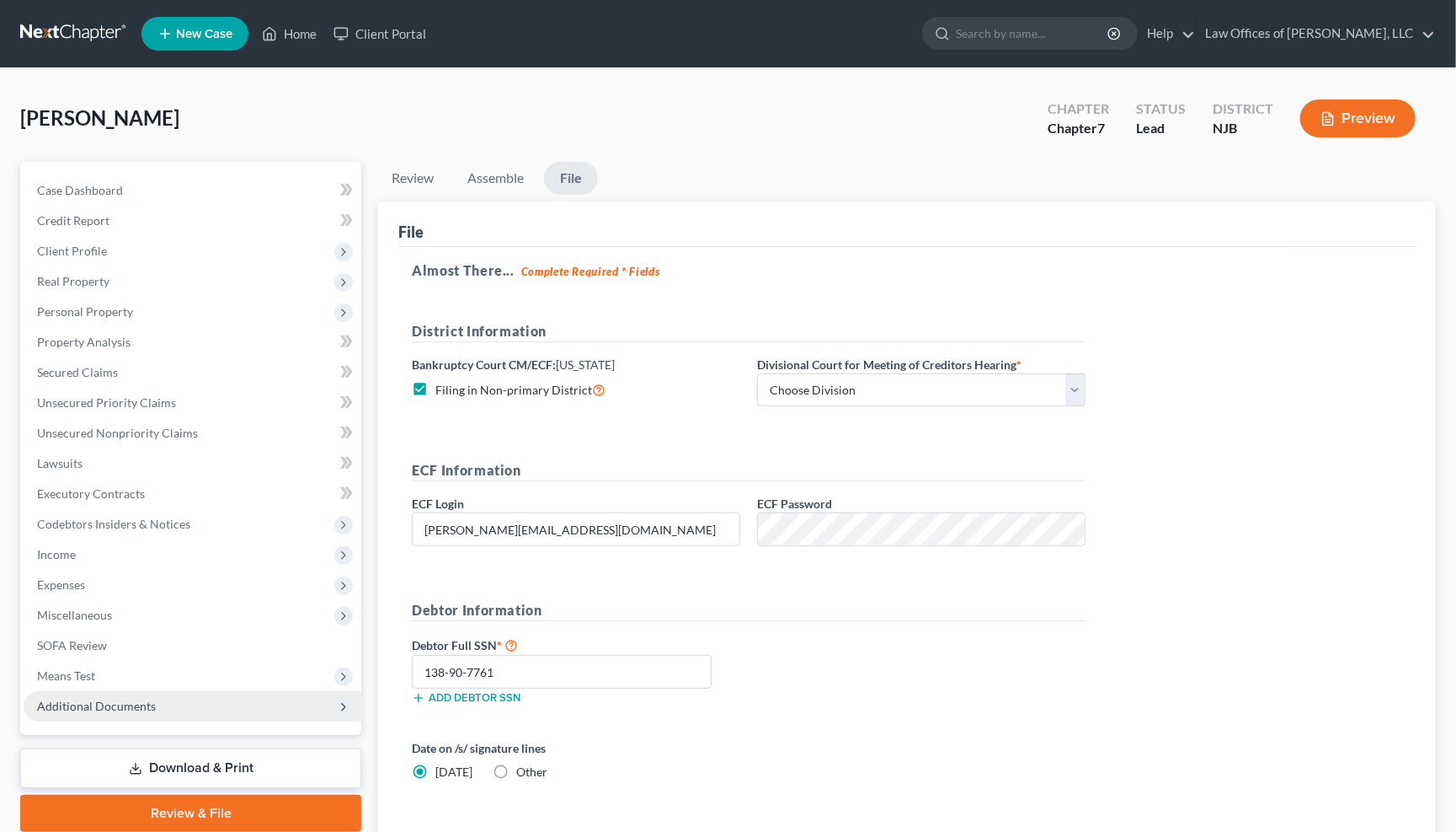
scroll to position [0, 0]
click at [576, 183] on link "File" at bounding box center [571, 179] width 54 height 33
click at [436, 383] on label "Filing in Non-primary District" at bounding box center [520, 389] width 170 height 19
click at [442, 383] on input "Filing in Non-primary District" at bounding box center [448, 385] width 11 height 11
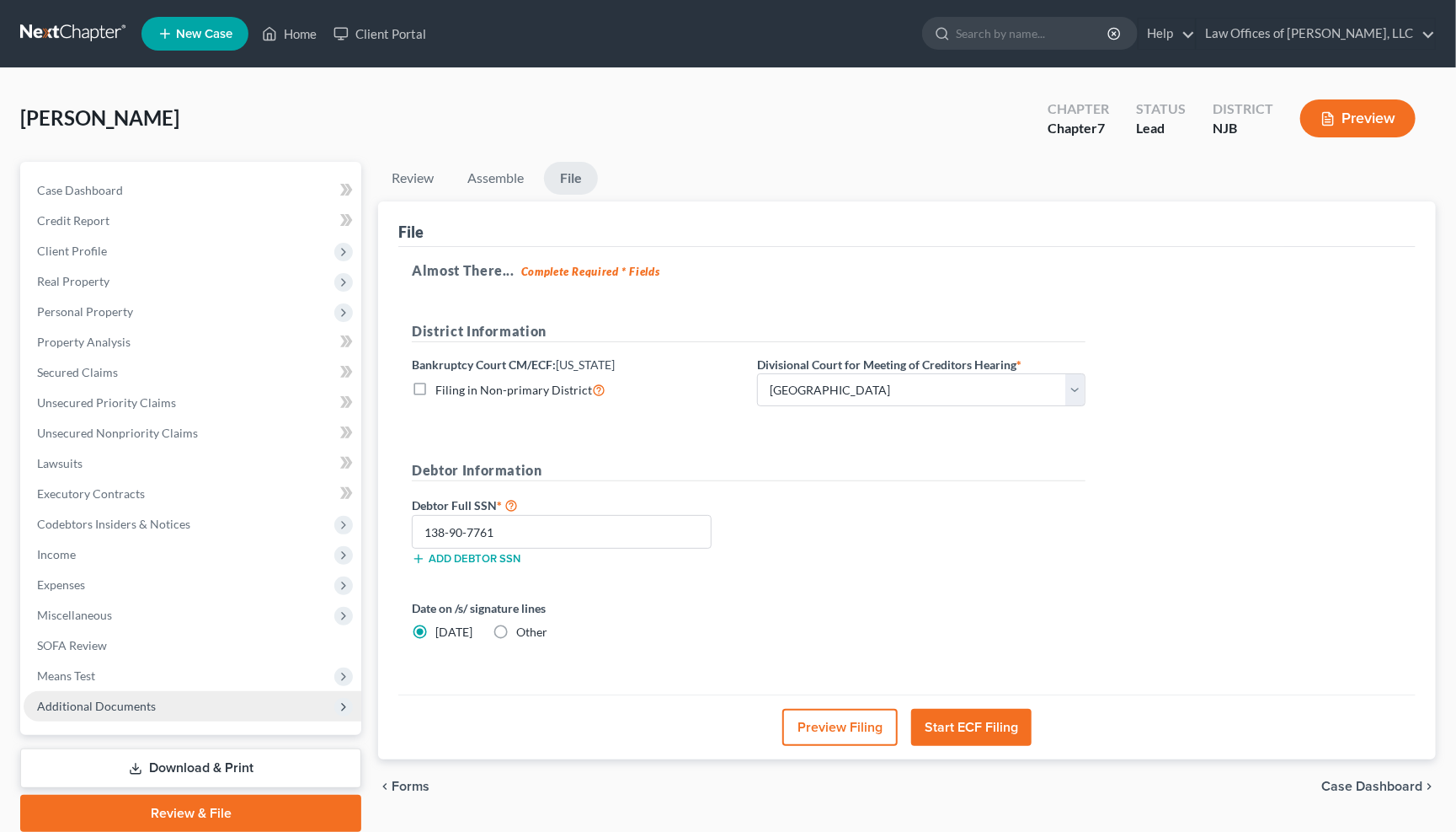
click at [996, 722] on button "Start ECF Filing" at bounding box center [971, 727] width 121 height 37
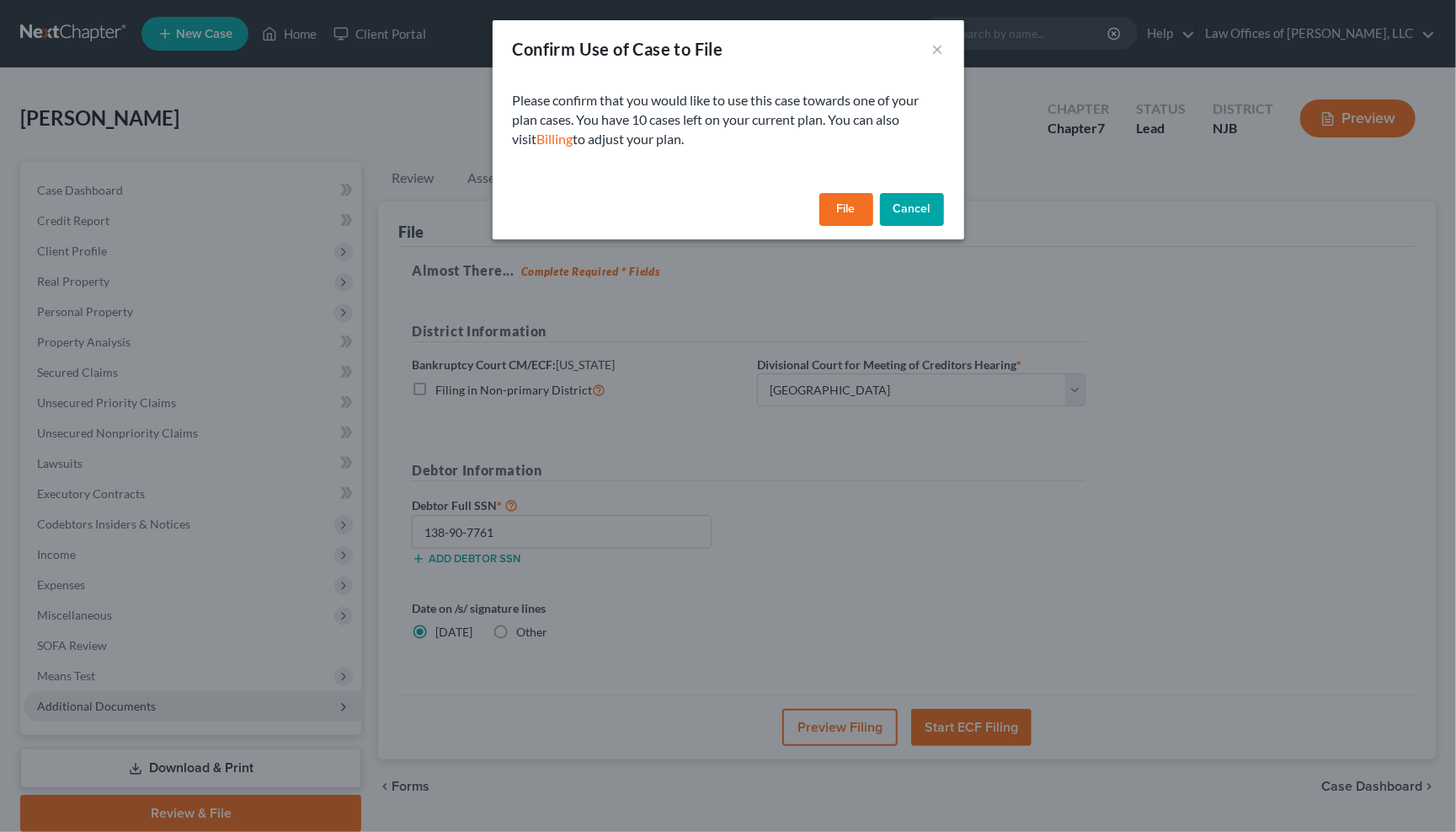
click at [855, 204] on button "File" at bounding box center [846, 209] width 54 height 34
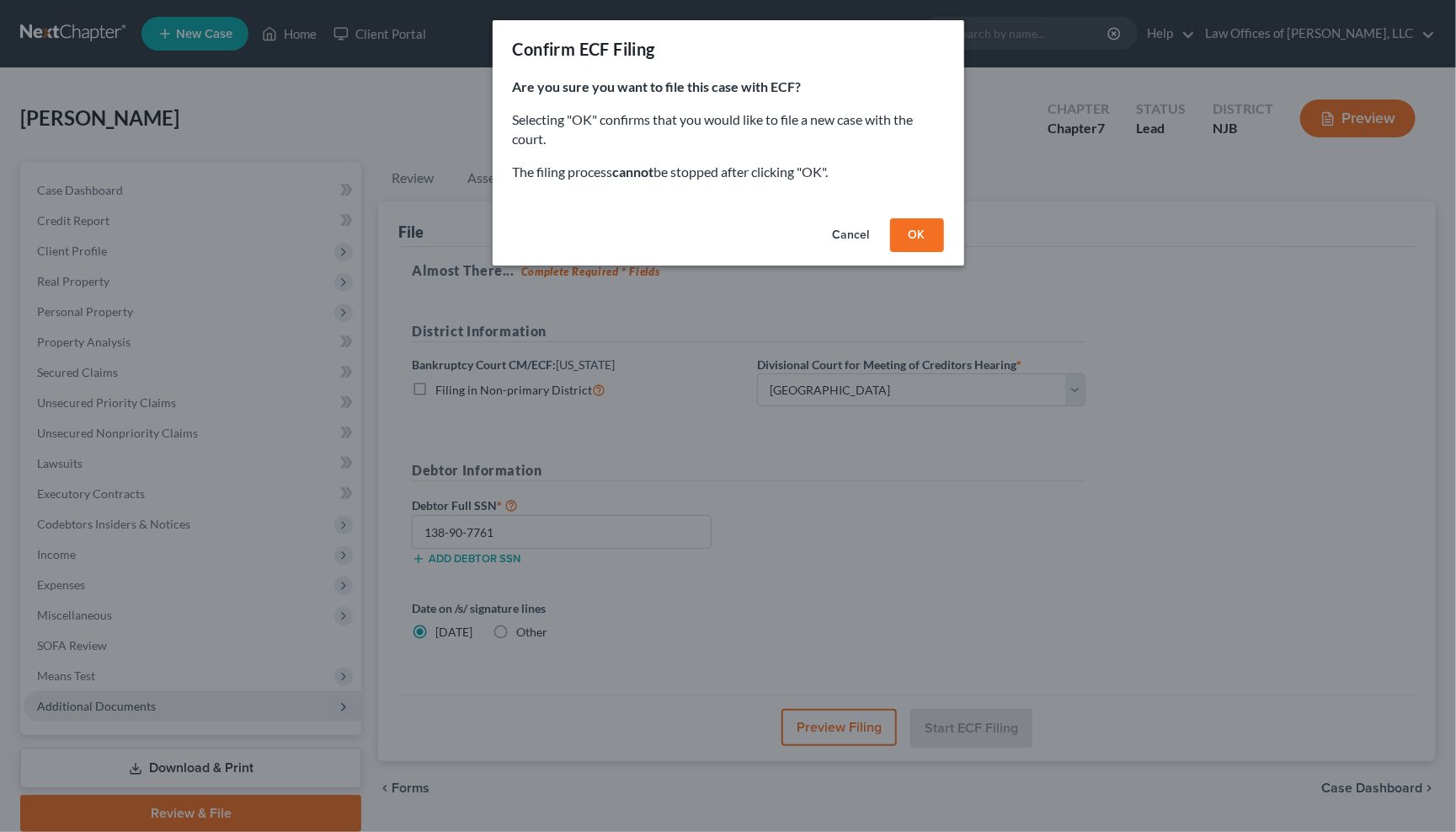
click at [925, 235] on button "OK" at bounding box center [917, 235] width 54 height 34
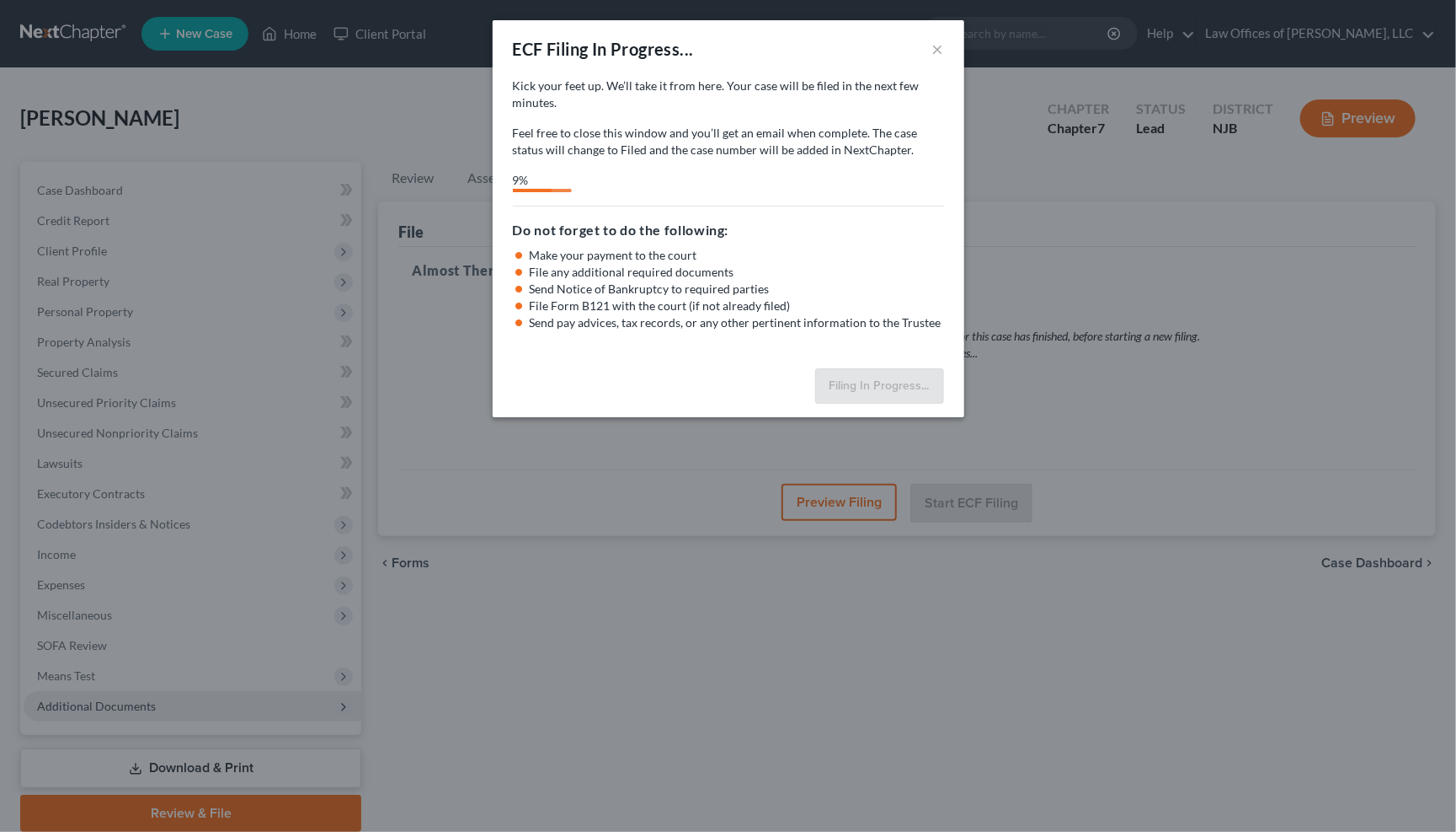
click at [189, 750] on div "ECF Filing In Progress... × Kick your feet up. We’ll take it from here. Your ca…" at bounding box center [728, 416] width 1456 height 832
click at [209, 738] on div "ECF Filing In Progress... × Kick your feet up. We’ll take it from here. Your ca…" at bounding box center [728, 416] width 1456 height 832
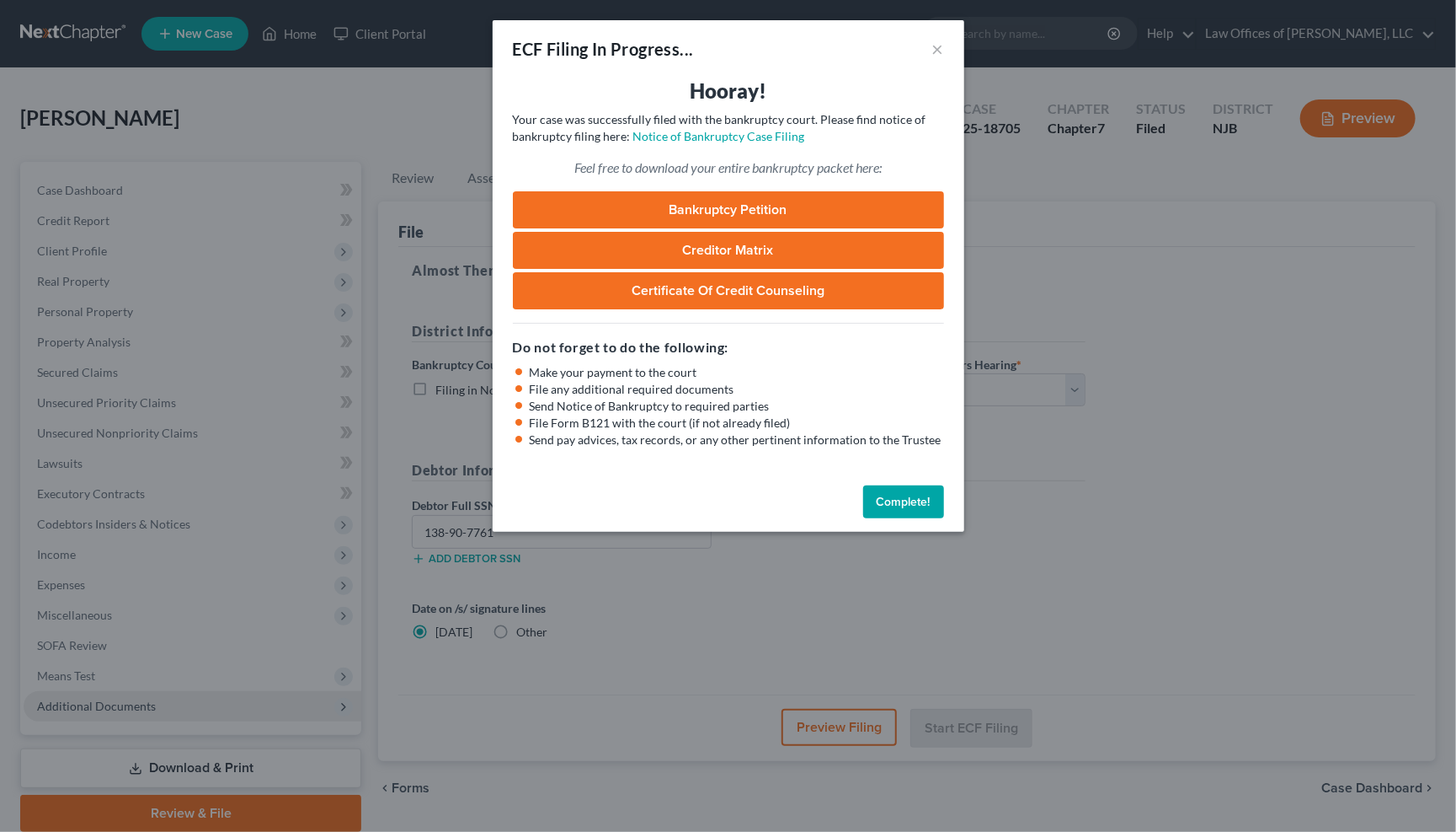
click at [710, 200] on link "Bankruptcy Petition" at bounding box center [728, 210] width 431 height 37
click at [682, 240] on link "Creditor Matrix" at bounding box center [728, 250] width 431 height 37
click at [717, 281] on link "Certificate of Credit Counseling" at bounding box center [728, 290] width 431 height 37
click at [903, 498] on button "Complete!" at bounding box center [903, 502] width 81 height 34
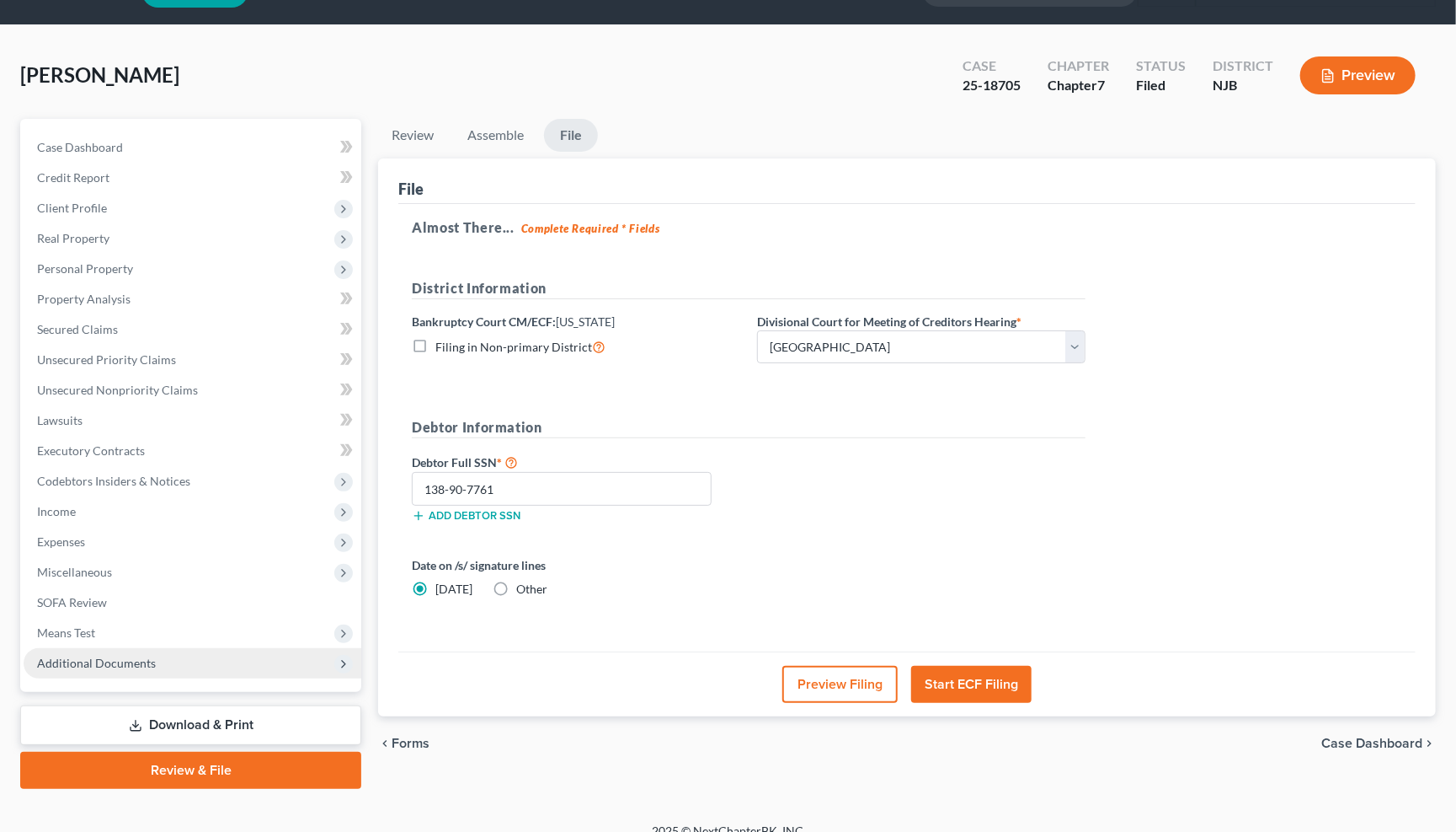
scroll to position [42, 0]
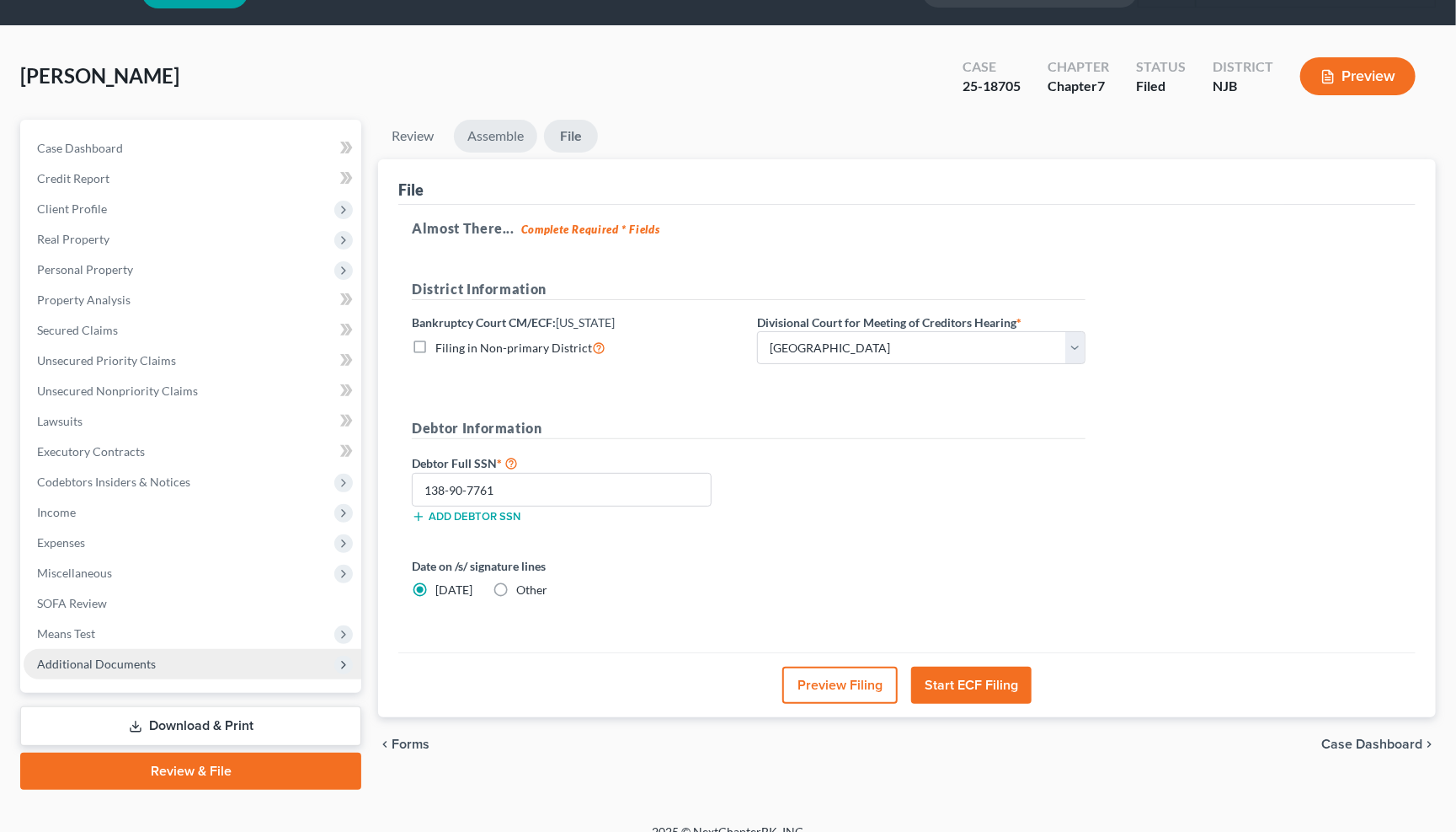
click at [505, 137] on link "Assemble" at bounding box center [495, 136] width 84 height 33
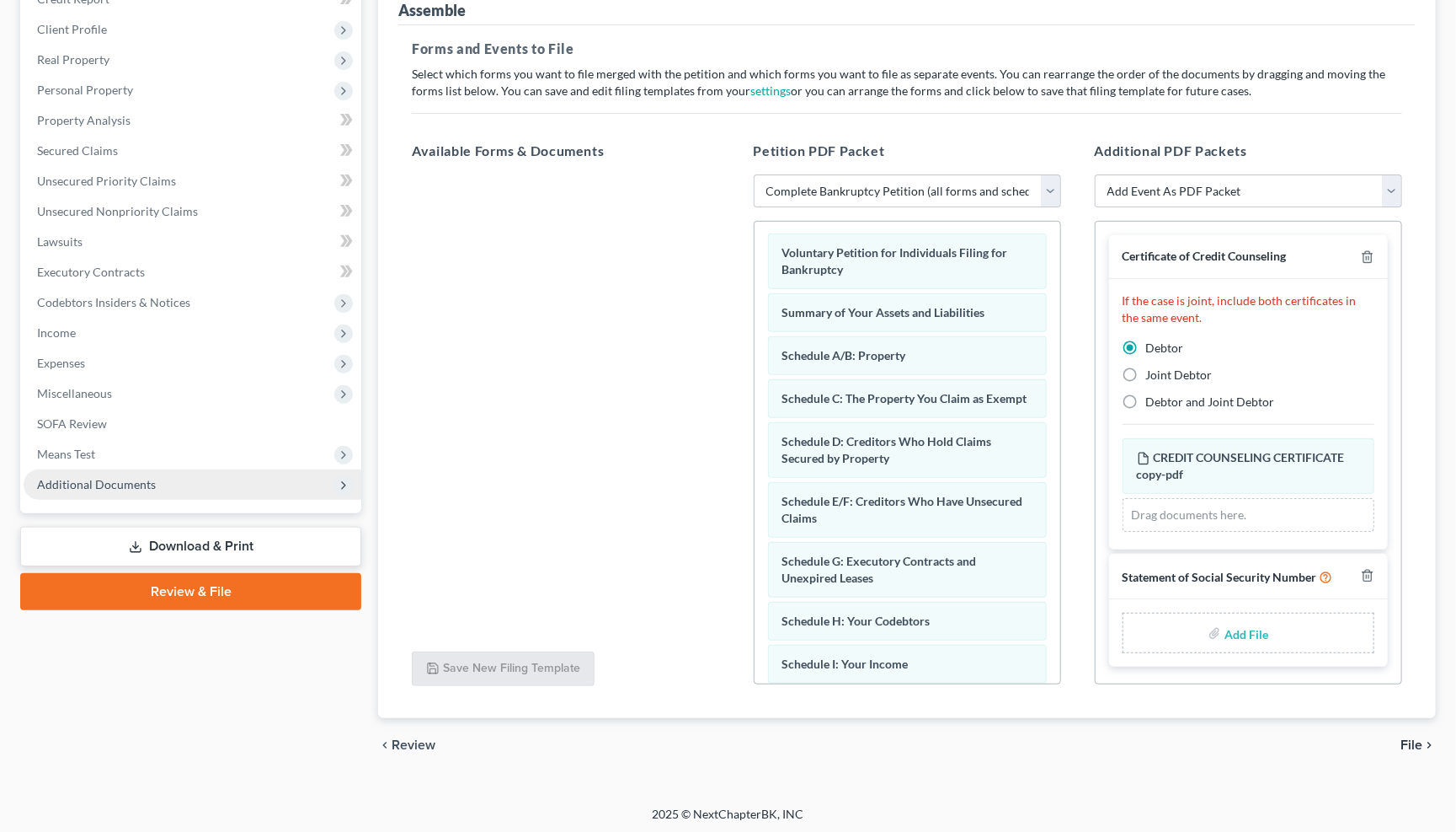
scroll to position [221, 0]
click at [1254, 626] on input "file" at bounding box center [1245, 633] width 41 height 30
